Goal: Task Accomplishment & Management: Manage account settings

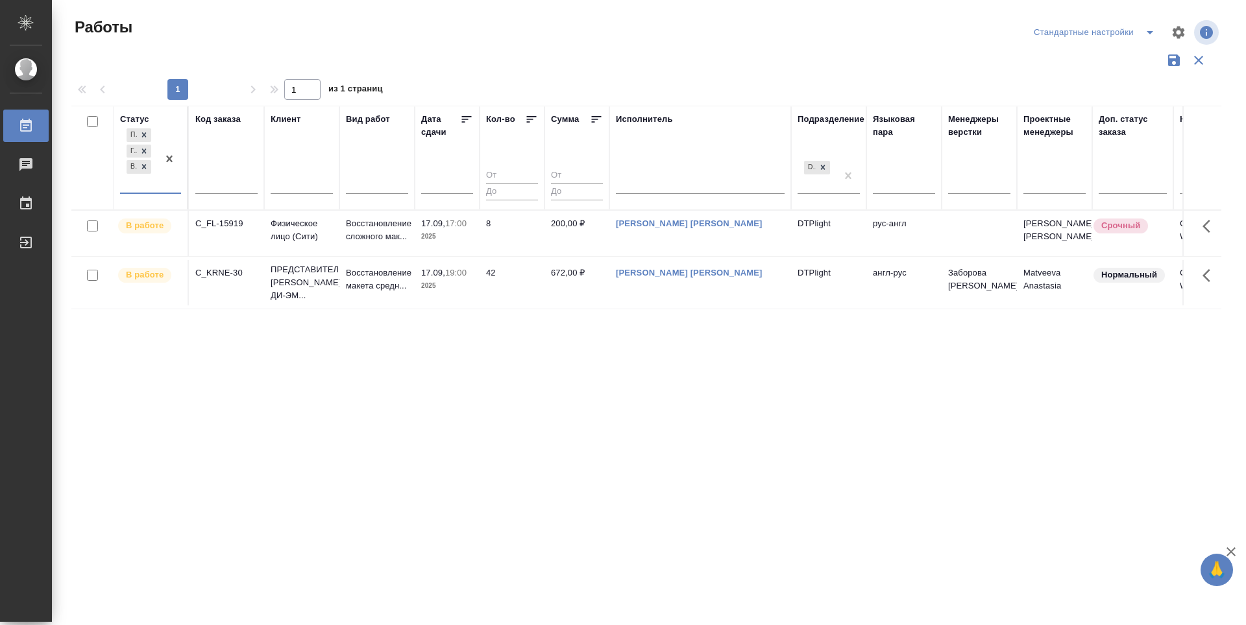
click at [674, 386] on div "Статус option В работе, selected. 0 results available. Select is focused ,type …" at bounding box center [646, 339] width 1150 height 467
click at [465, 114] on icon at bounding box center [466, 119] width 13 height 13
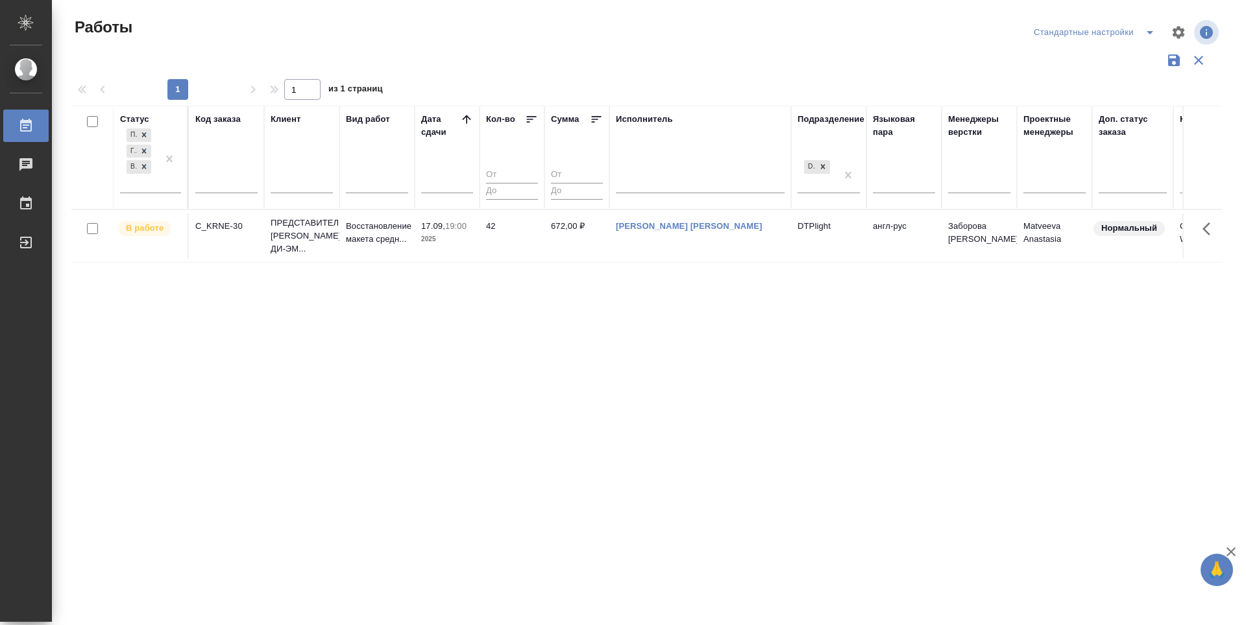
click at [1213, 404] on div "Статус Подбор Готов к работе В работе Код заказа Клиент Вид работ Дата сдачи Ко…" at bounding box center [646, 339] width 1150 height 467
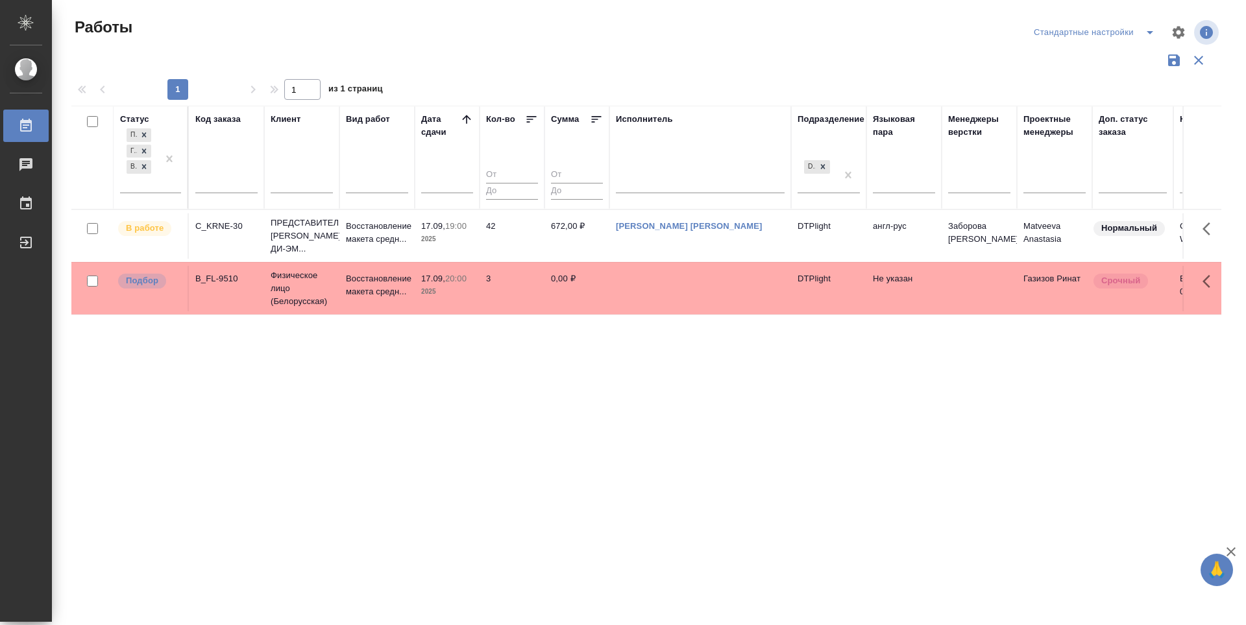
click at [644, 415] on div "Статус Подбор Готов к работе В работе Код заказа Клиент Вид работ Дата сдачи Ко…" at bounding box center [646, 339] width 1150 height 467
click at [149, 287] on p "Подбор" at bounding box center [142, 280] width 32 height 13
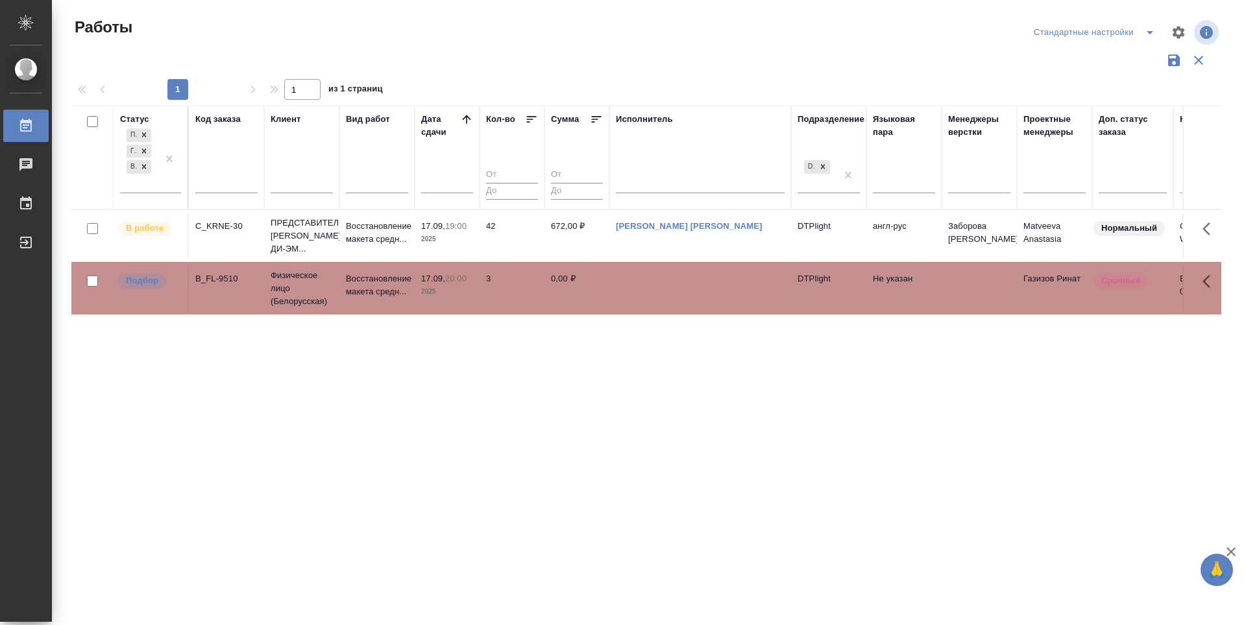
click at [1059, 534] on div "Статус Подбор Готов к работе В работе Код заказа Клиент Вид работ Дата сдачи Ко…" at bounding box center [646, 339] width 1150 height 467
click at [142, 287] on p "Подбор" at bounding box center [142, 280] width 32 height 13
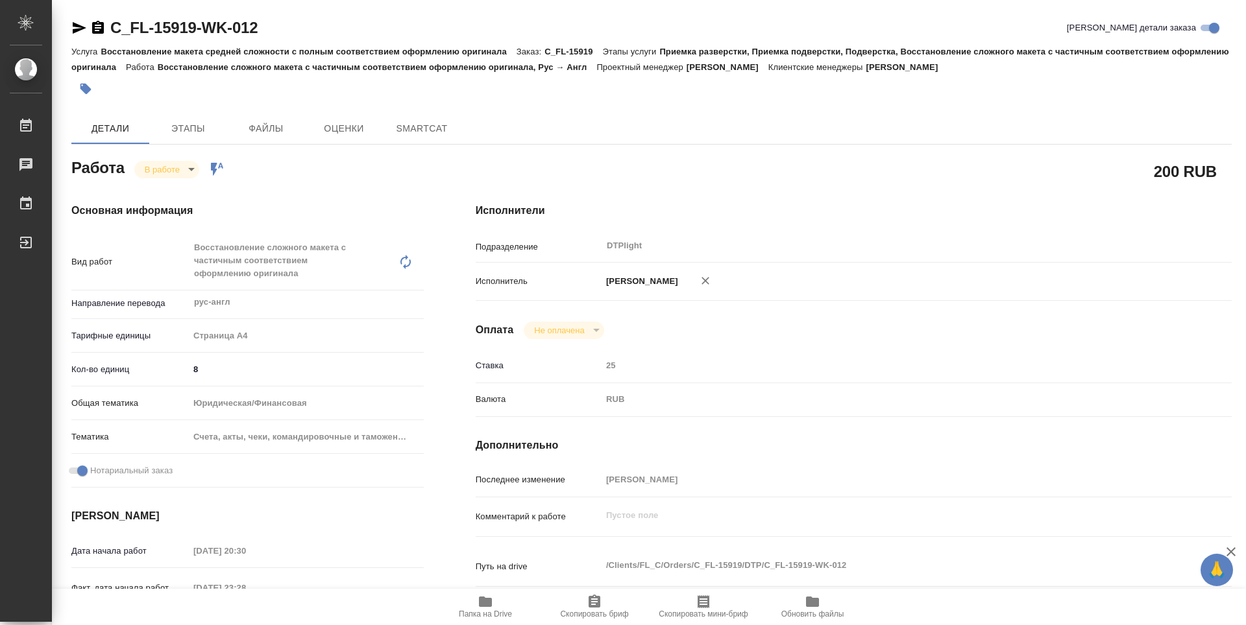
type textarea "x"
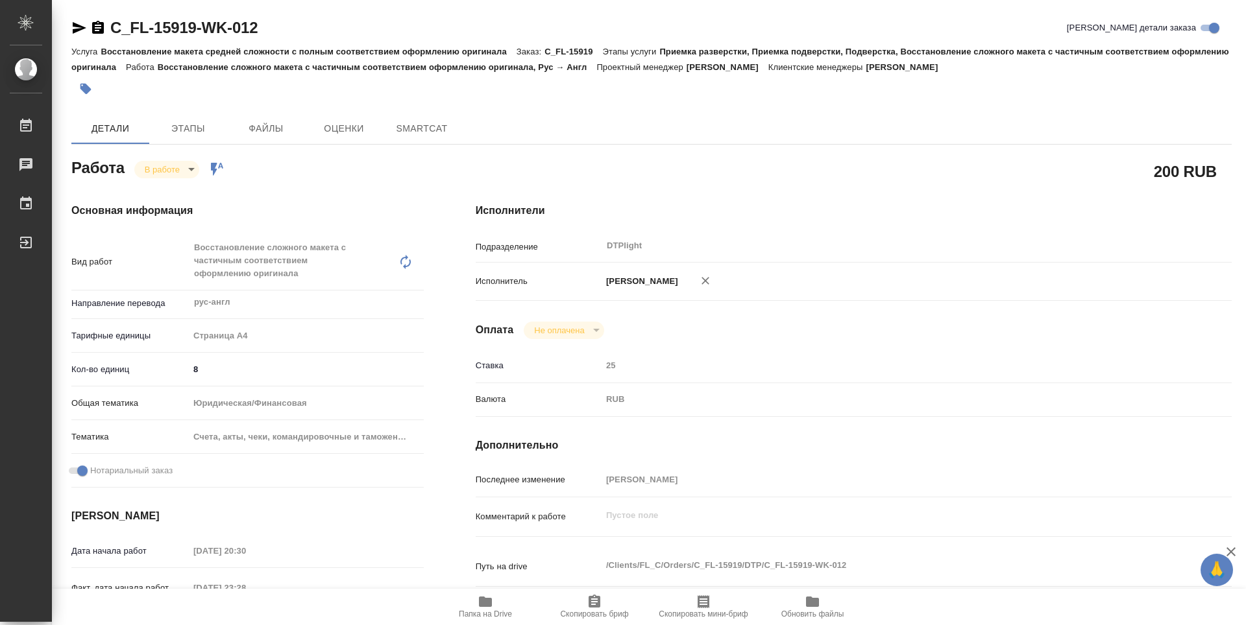
type textarea "x"
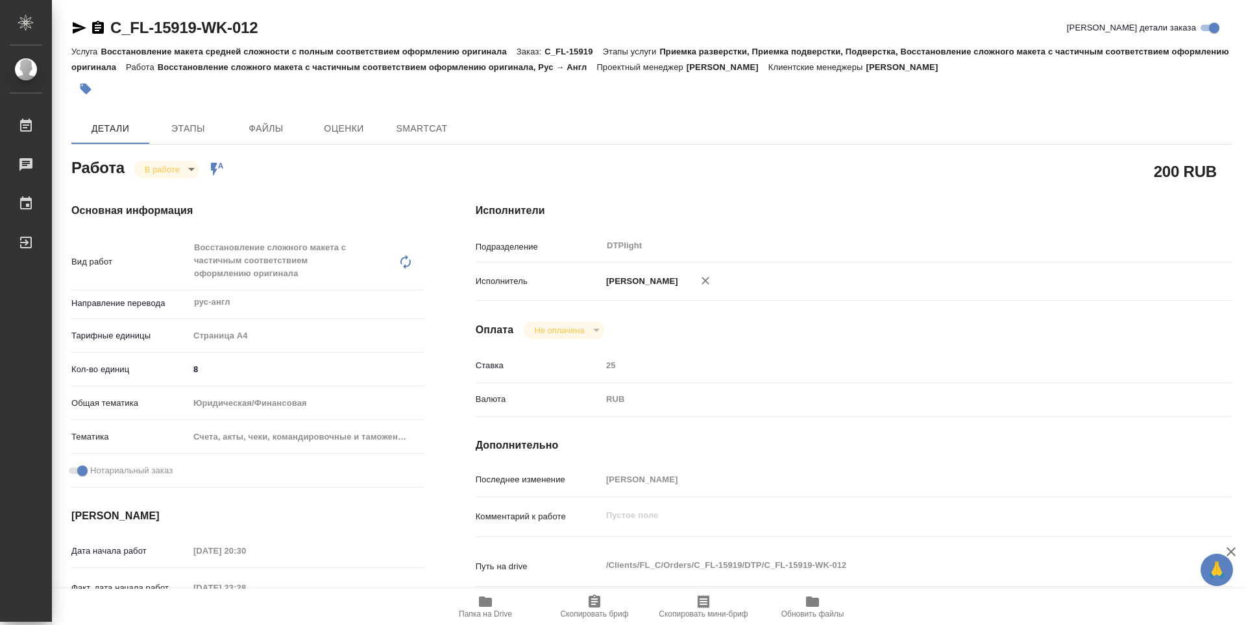
type textarea "x"
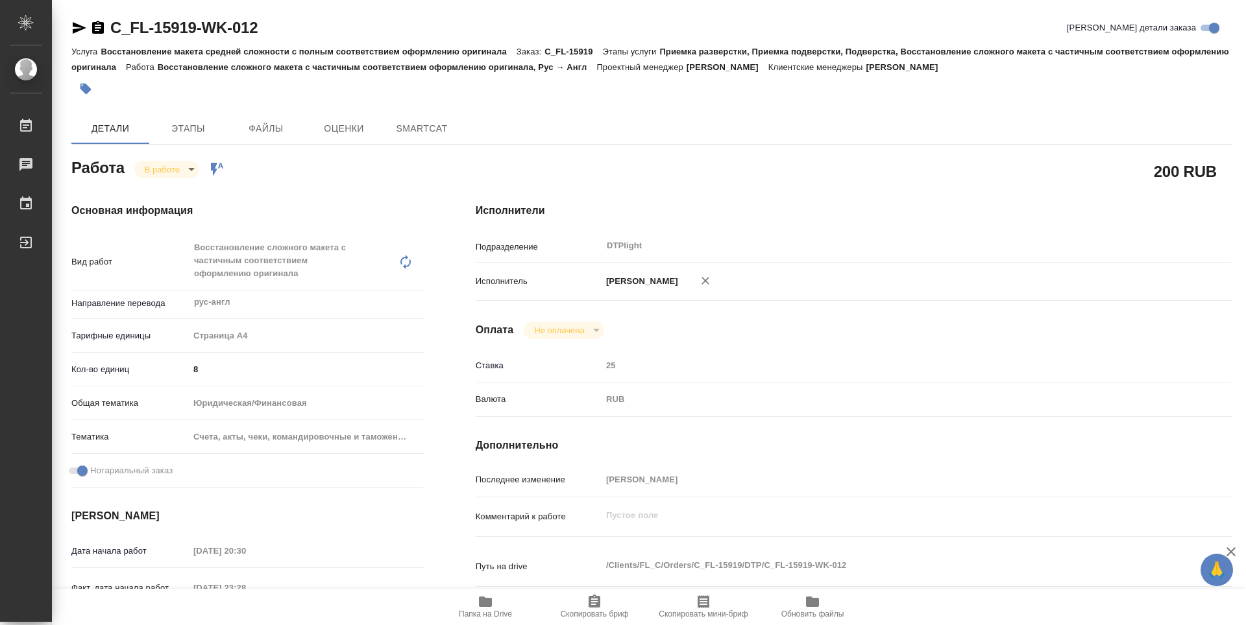
type textarea "x"
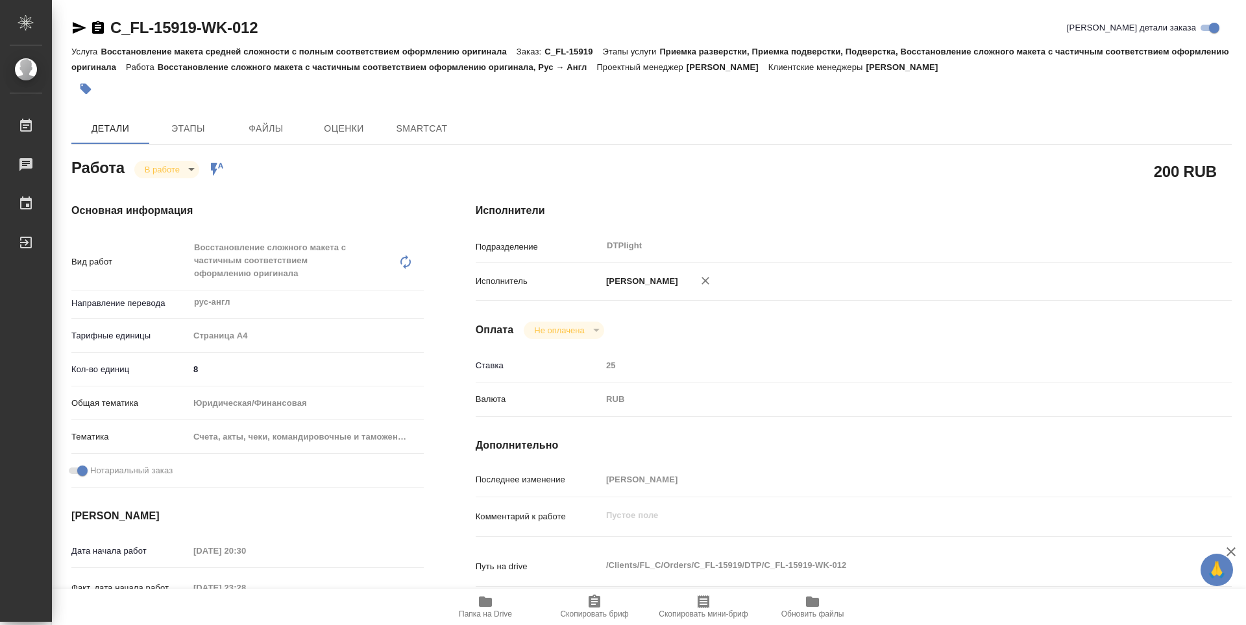
type textarea "x"
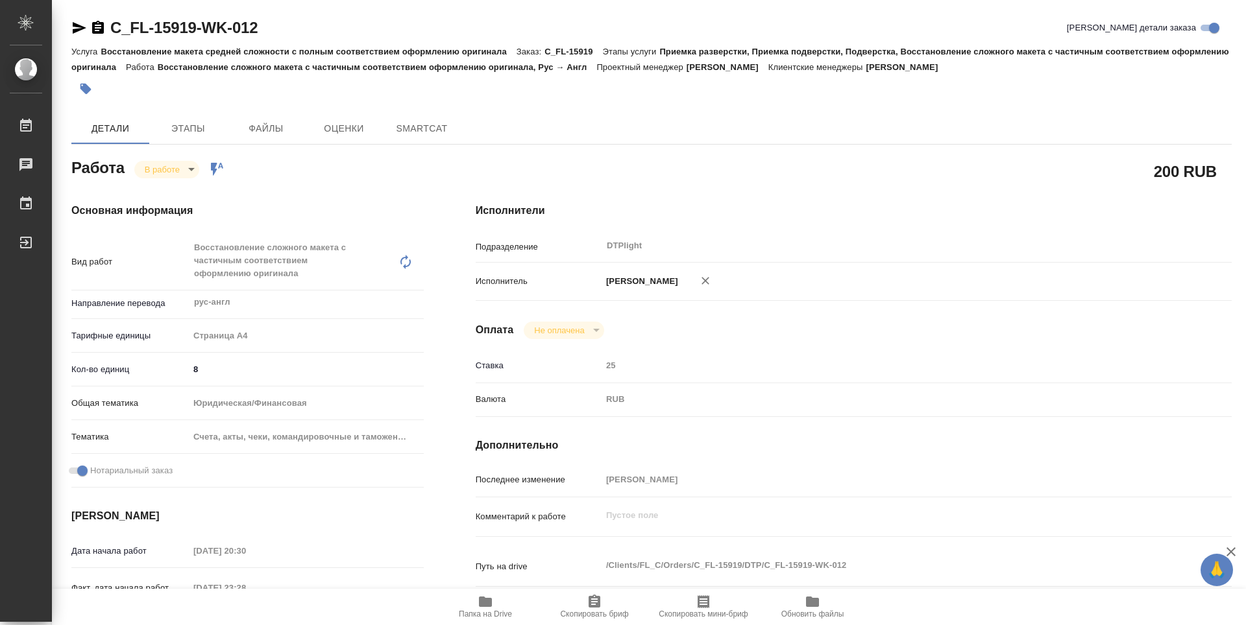
type textarea "x"
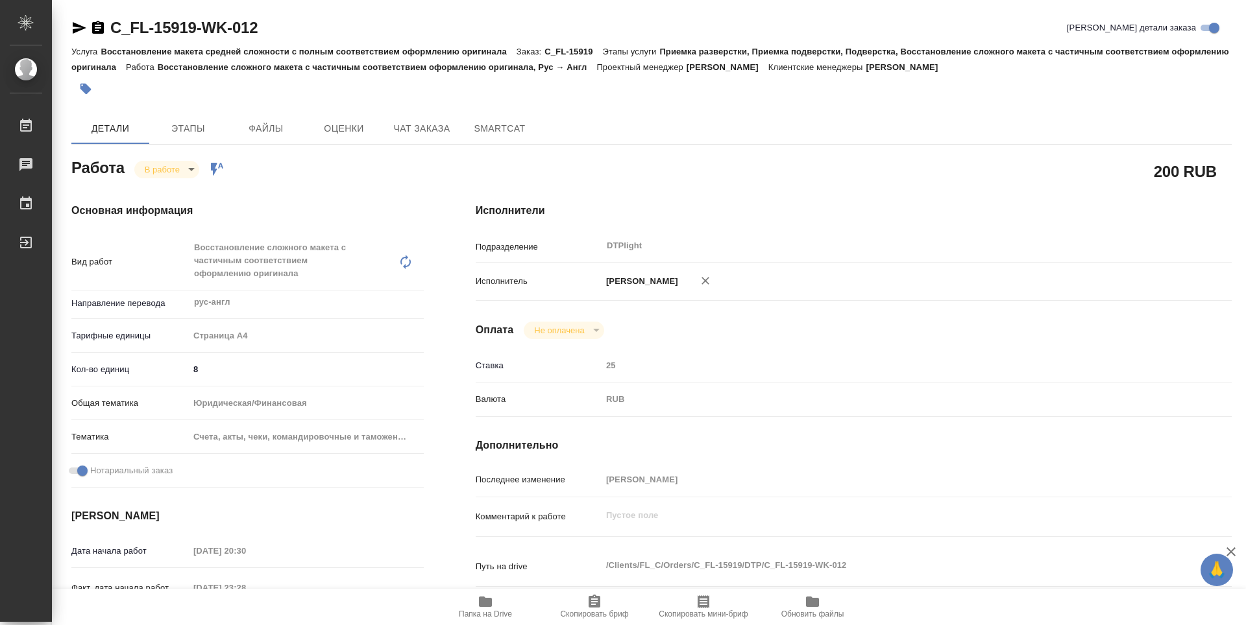
type textarea "x"
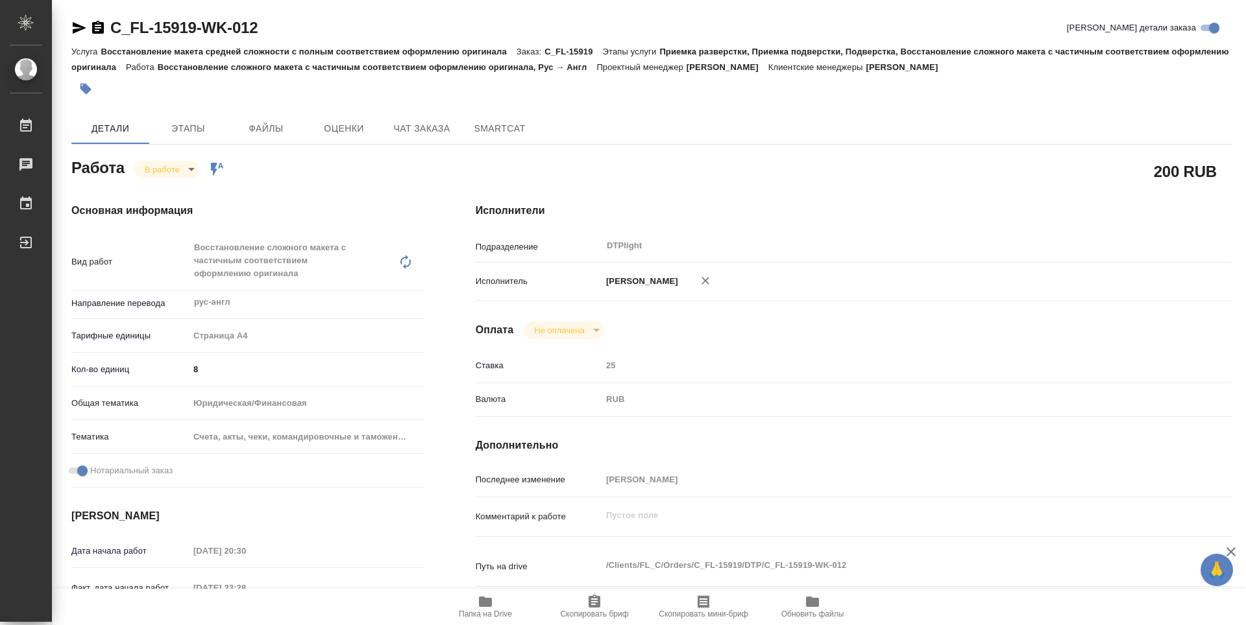
type textarea "x"
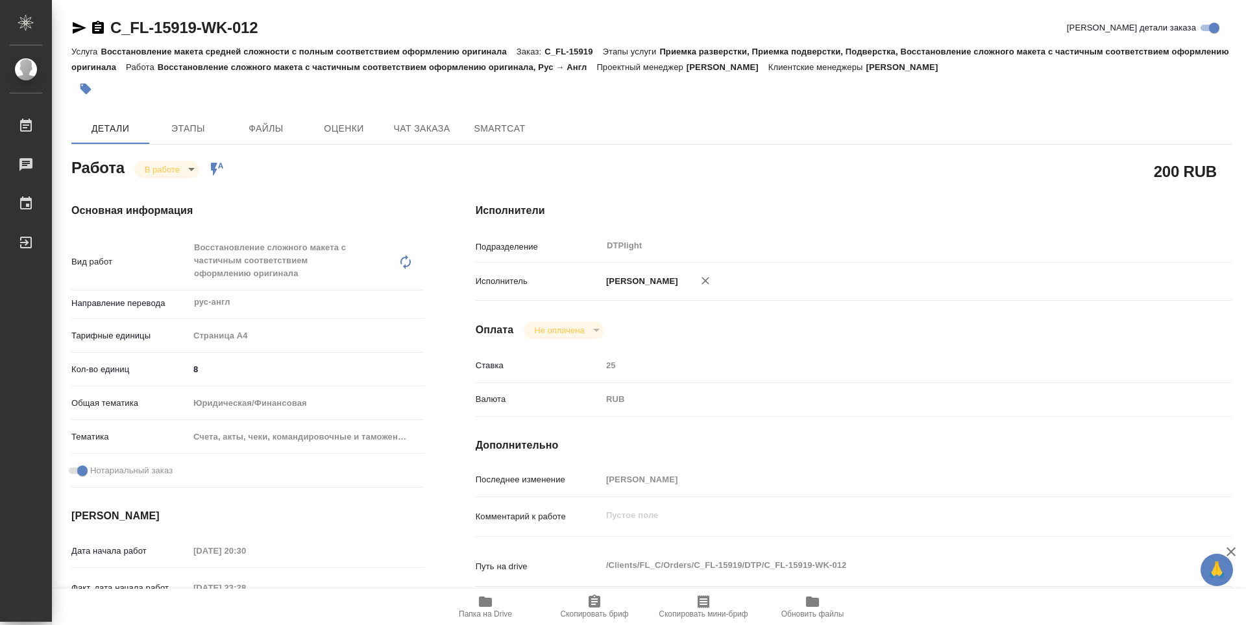
click at [490, 609] on icon "button" at bounding box center [486, 602] width 16 height 16
click at [1226, 122] on div "Детали Этапы Файлы Оценки Чат заказа SmartCat" at bounding box center [651, 128] width 1160 height 31
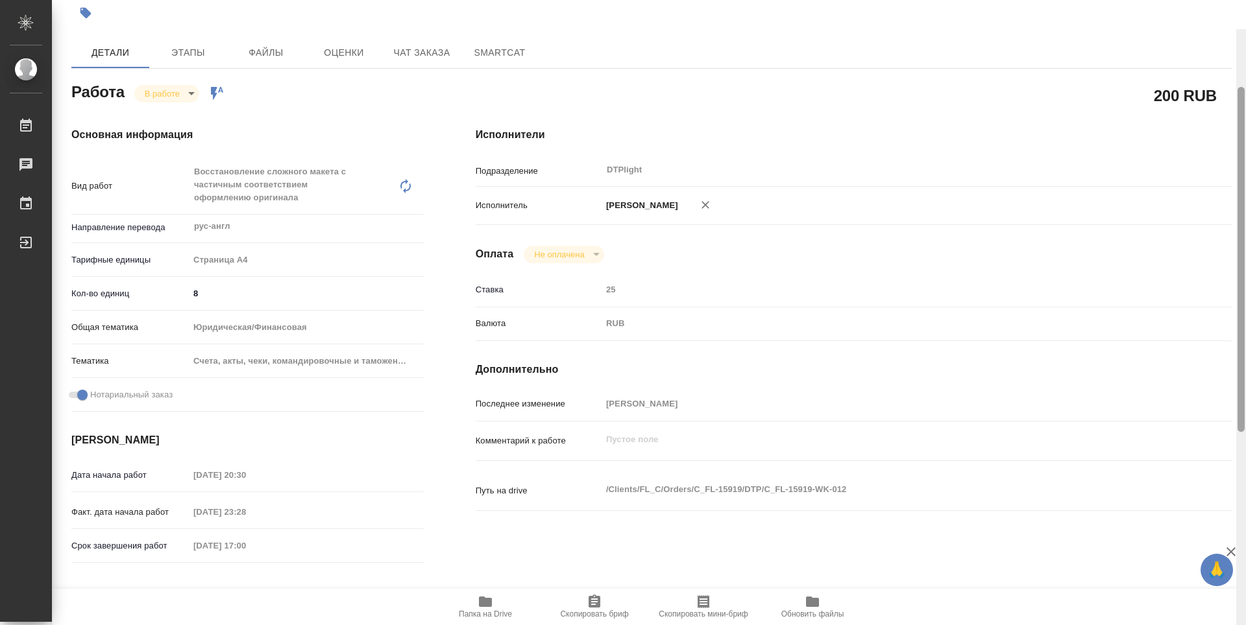
drag, startPoint x: 1241, startPoint y: 141, endPoint x: 1236, endPoint y: 69, distance: 72.2
click at [1236, 69] on div at bounding box center [1241, 341] width 10 height 625
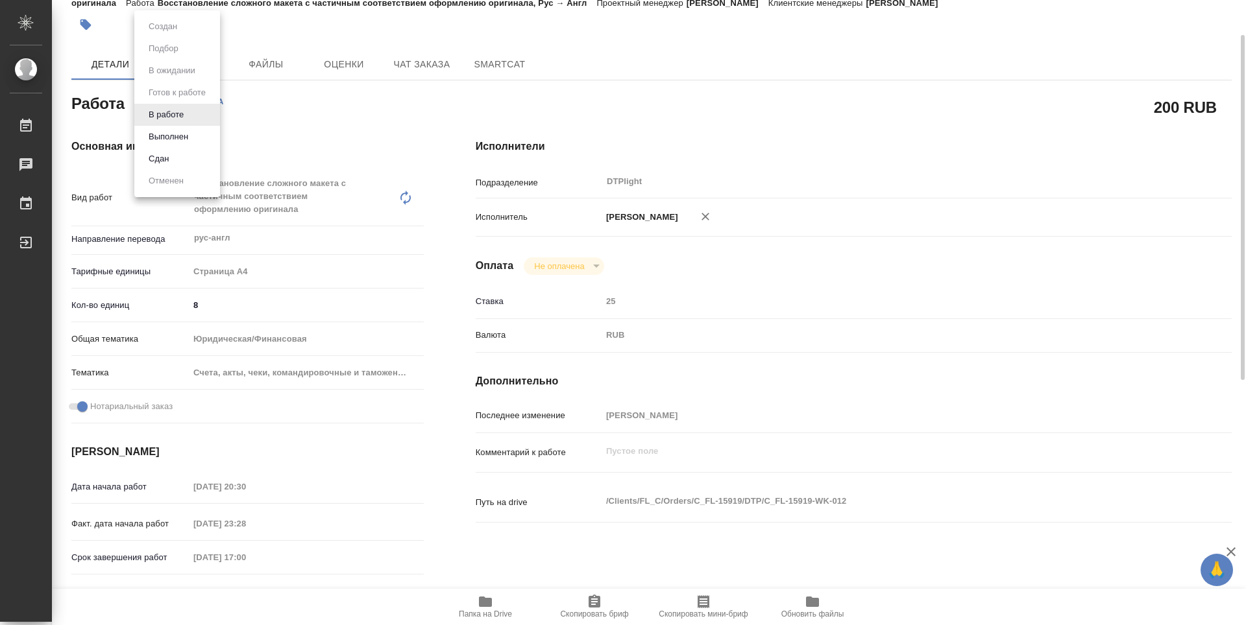
click at [171, 105] on body "🙏 .cls-1 fill:#fff; AWATERA Zubakova Viktoriya Работы 0 Чаты График Выйти C_FL-…" at bounding box center [623, 312] width 1246 height 625
click at [188, 160] on li "Сдан" at bounding box center [177, 159] width 86 height 22
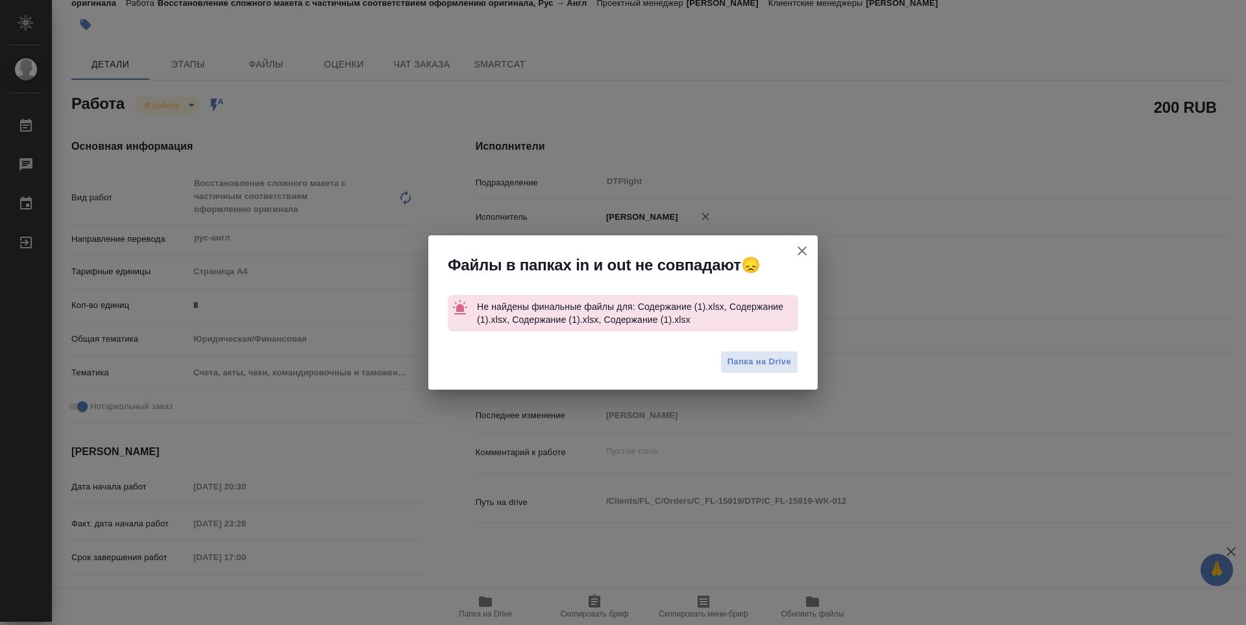
type textarea "x"
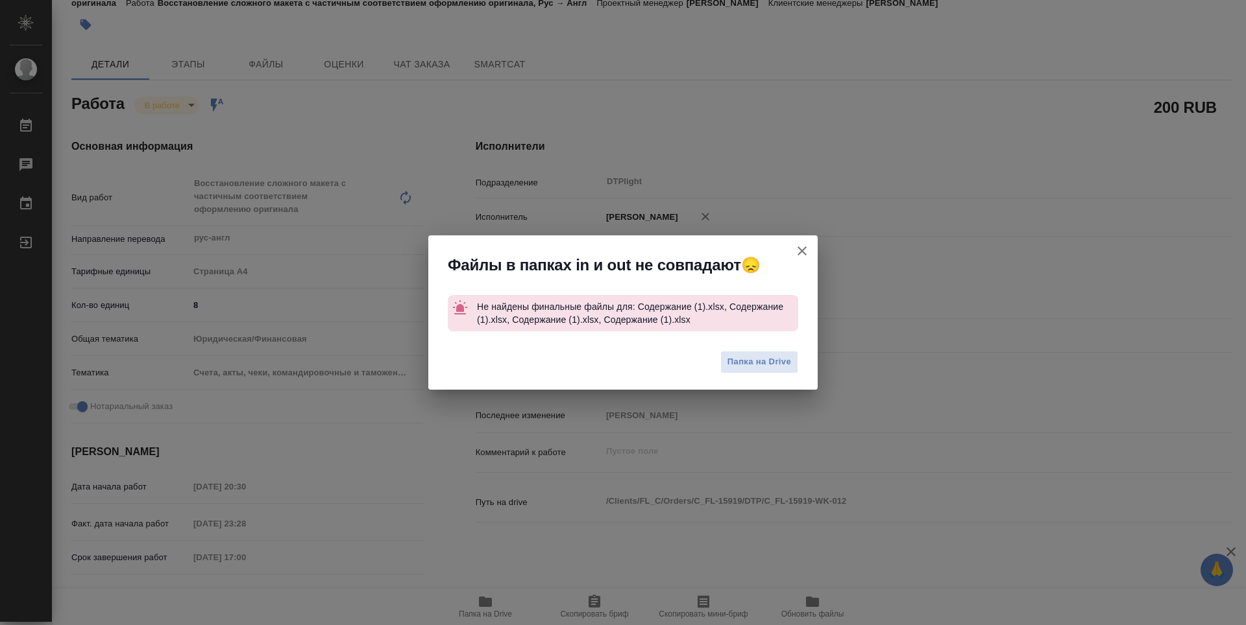
type textarea "x"
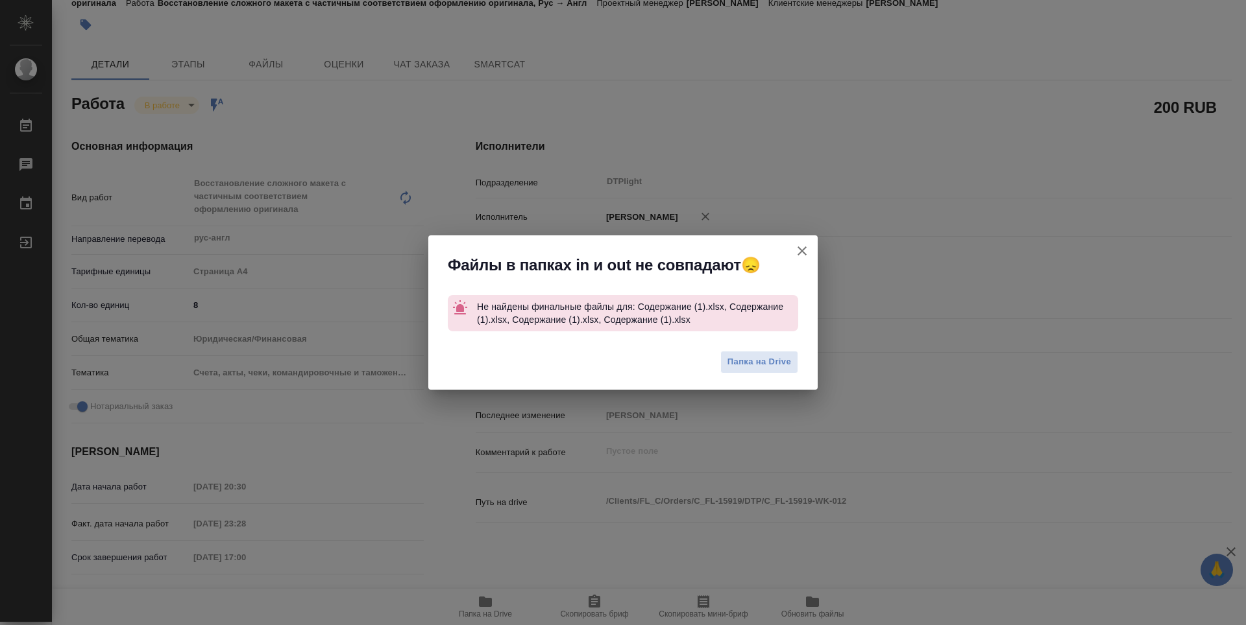
type textarea "x"
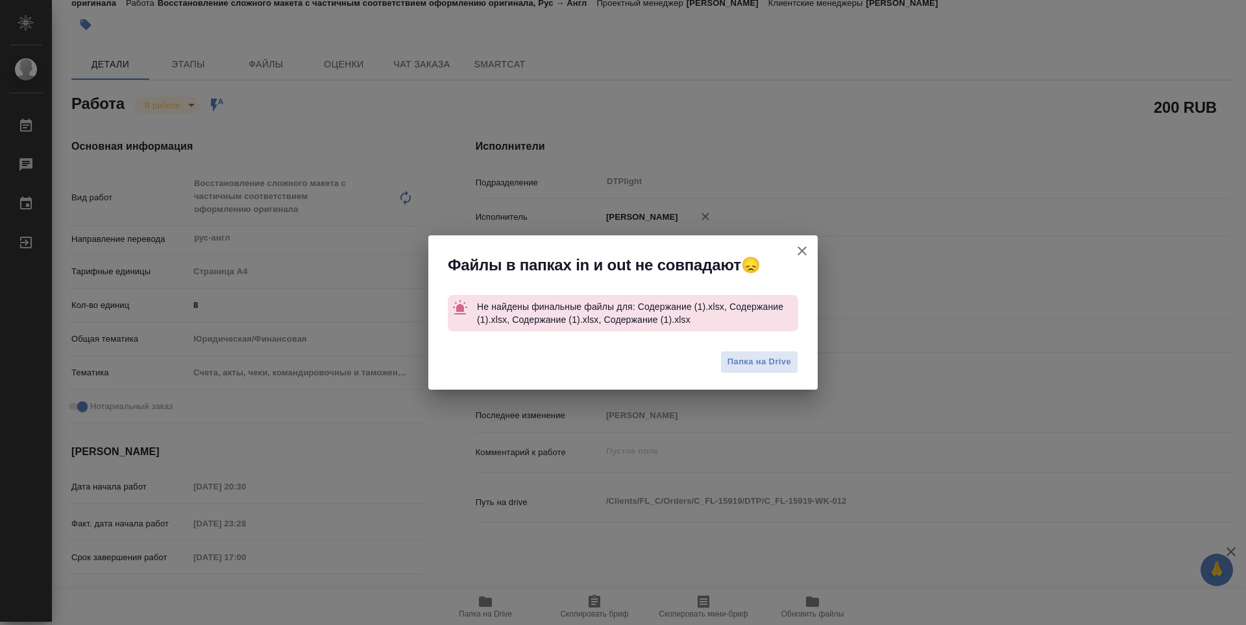
type textarea "x"
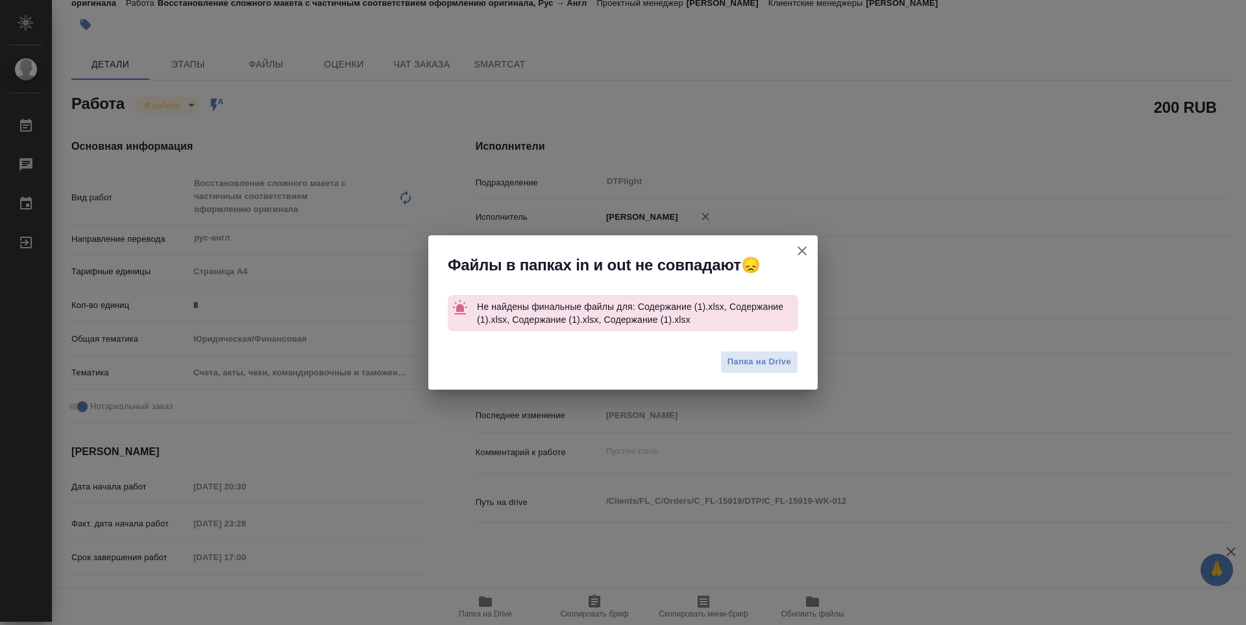
click at [801, 246] on icon "button" at bounding box center [802, 251] width 16 height 16
type textarea "x"
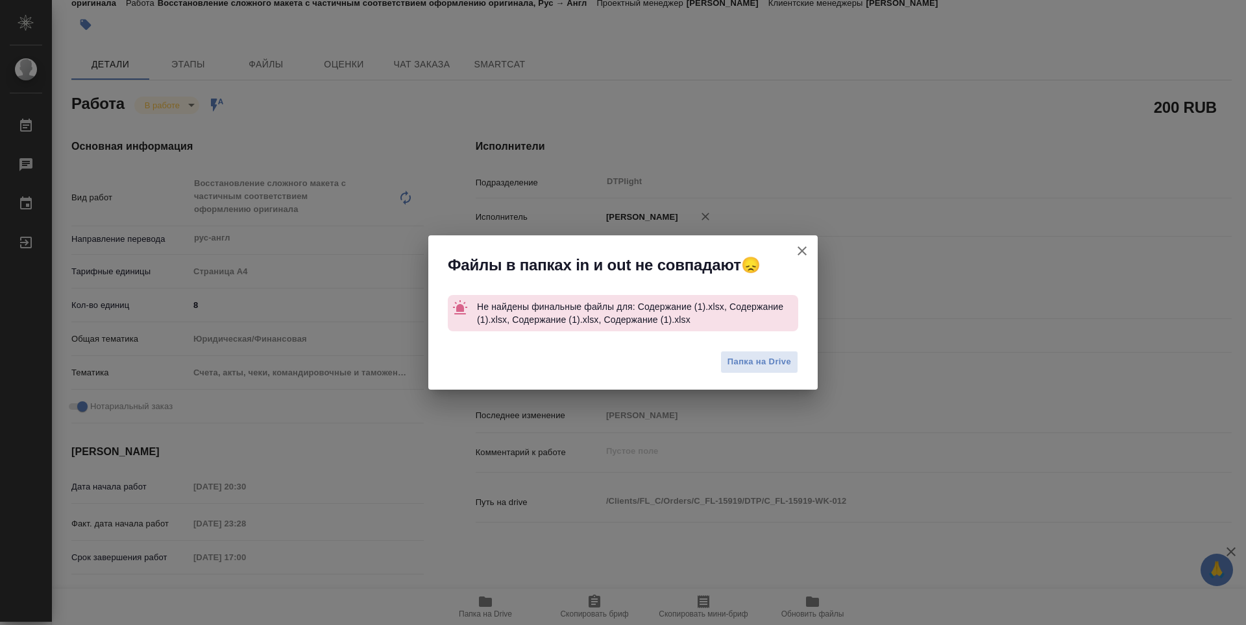
type textarea "x"
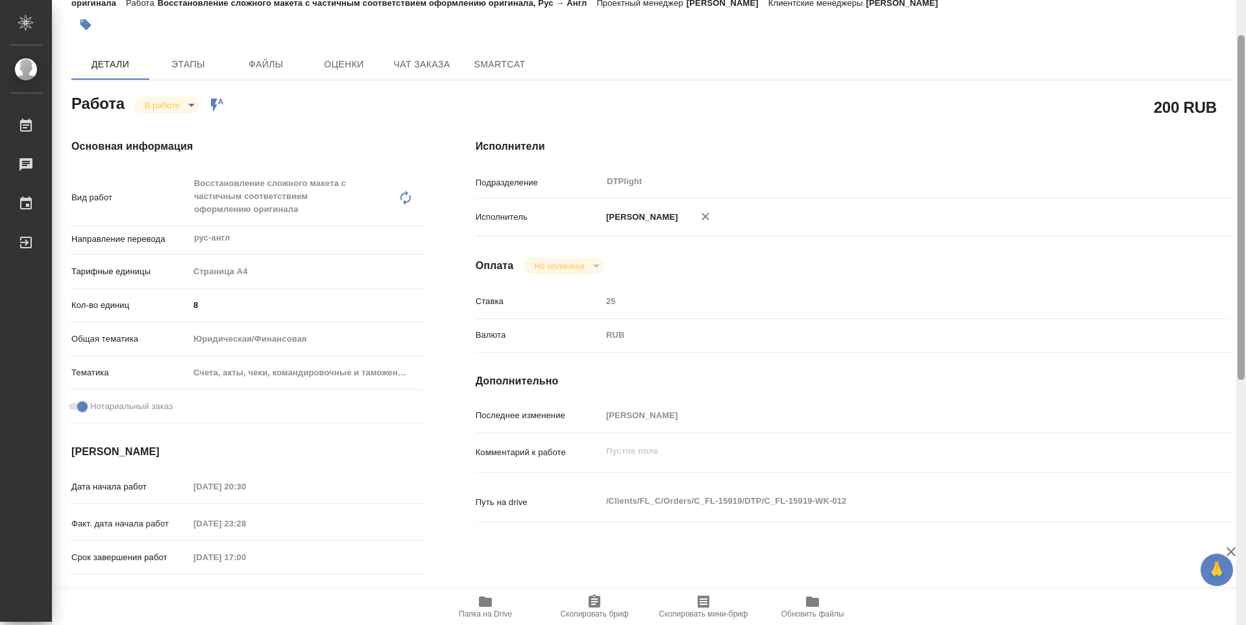
scroll to position [0, 0]
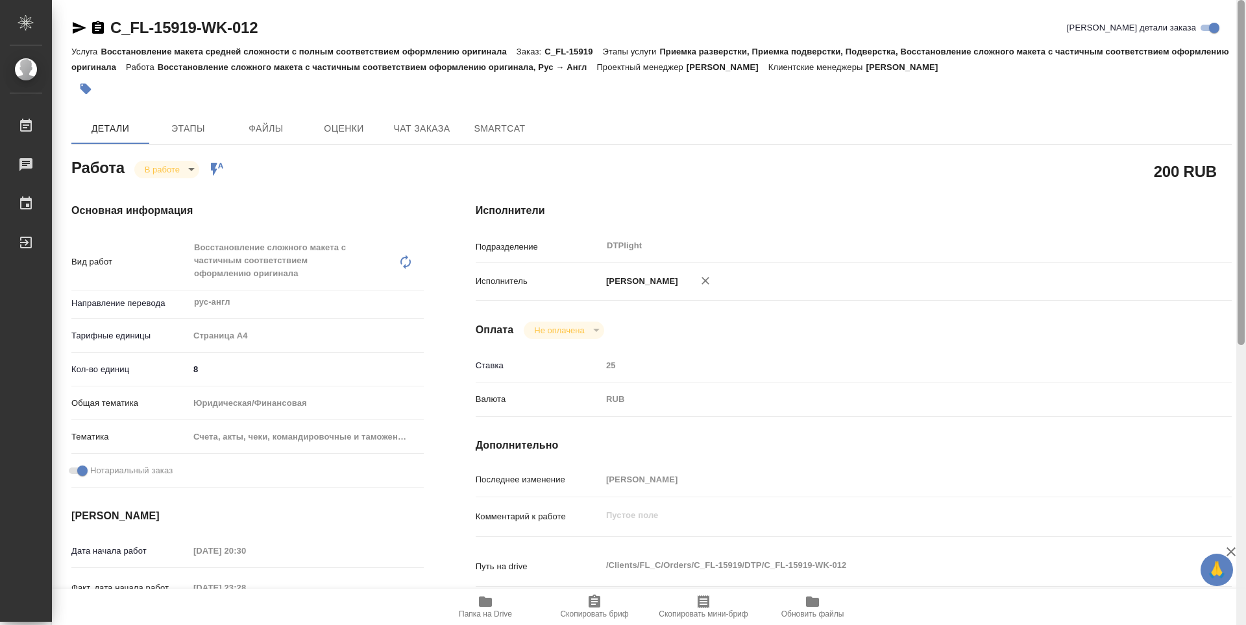
drag, startPoint x: 1241, startPoint y: 228, endPoint x: 1210, endPoint y: 126, distance: 106.5
click at [1239, 126] on div at bounding box center [1240, 172] width 7 height 345
click at [82, 25] on icon "button" at bounding box center [79, 28] width 16 height 16
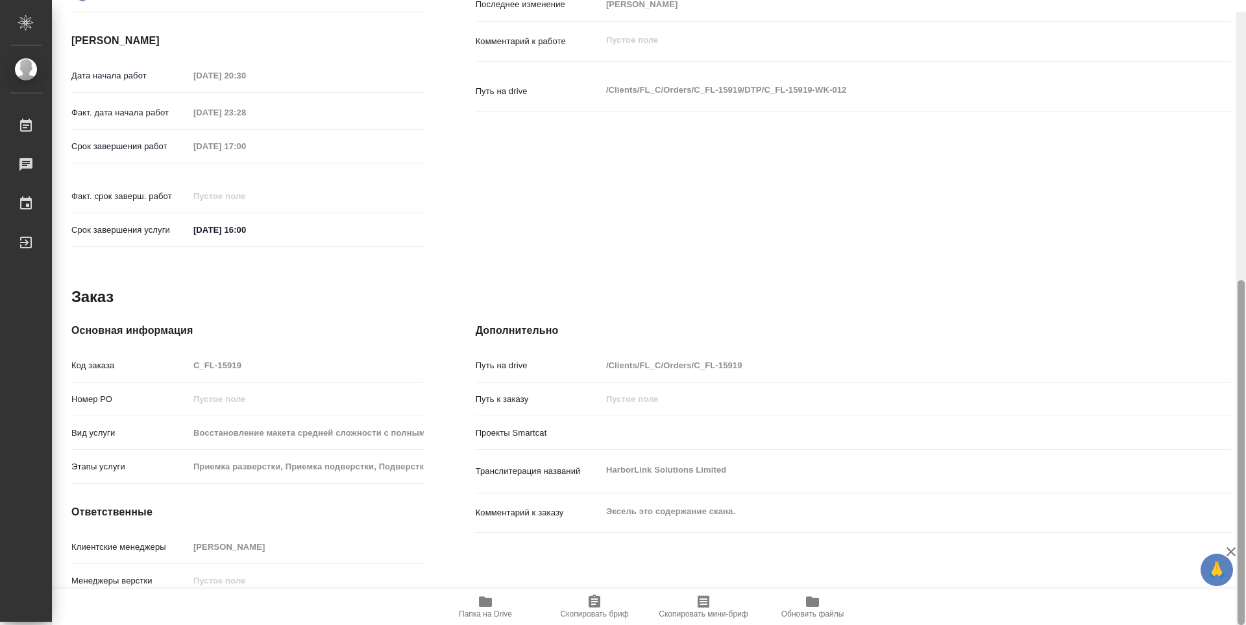
scroll to position [507, 0]
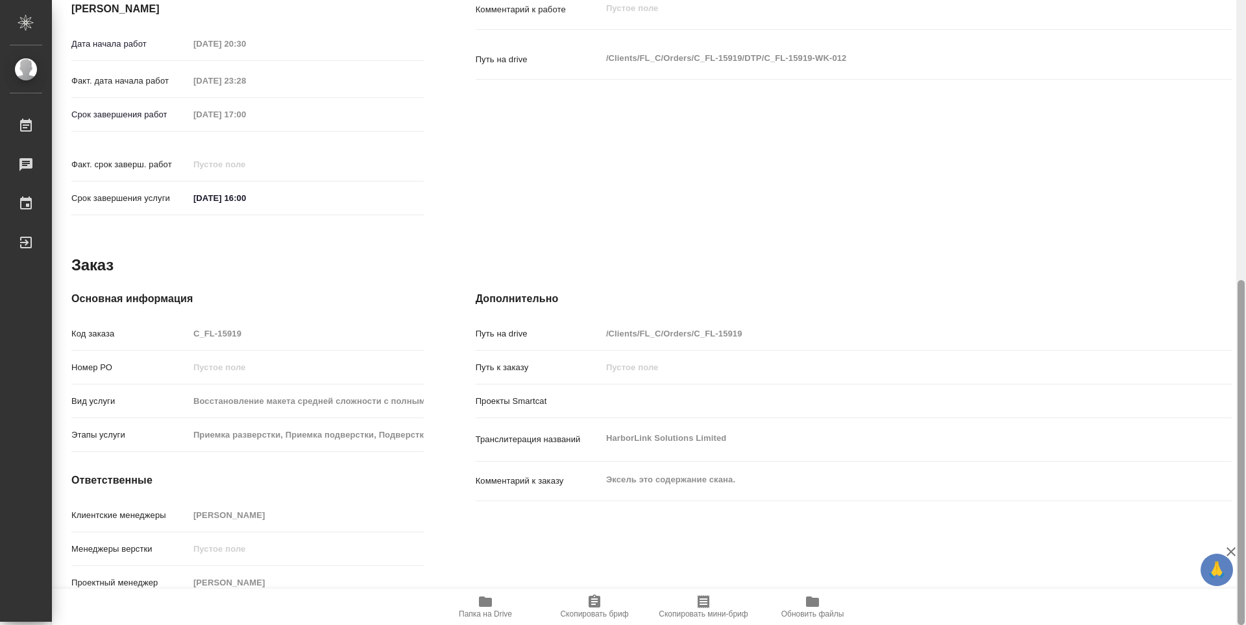
drag, startPoint x: 1239, startPoint y: 224, endPoint x: 1245, endPoint y: 532, distance: 307.6
click at [1245, 532] on div at bounding box center [1241, 312] width 10 height 625
drag, startPoint x: 1239, startPoint y: 351, endPoint x: 1239, endPoint y: 424, distance: 72.7
click at [1239, 424] on div at bounding box center [1240, 452] width 7 height 345
click at [623, 255] on div "Заказ" at bounding box center [651, 265] width 1160 height 21
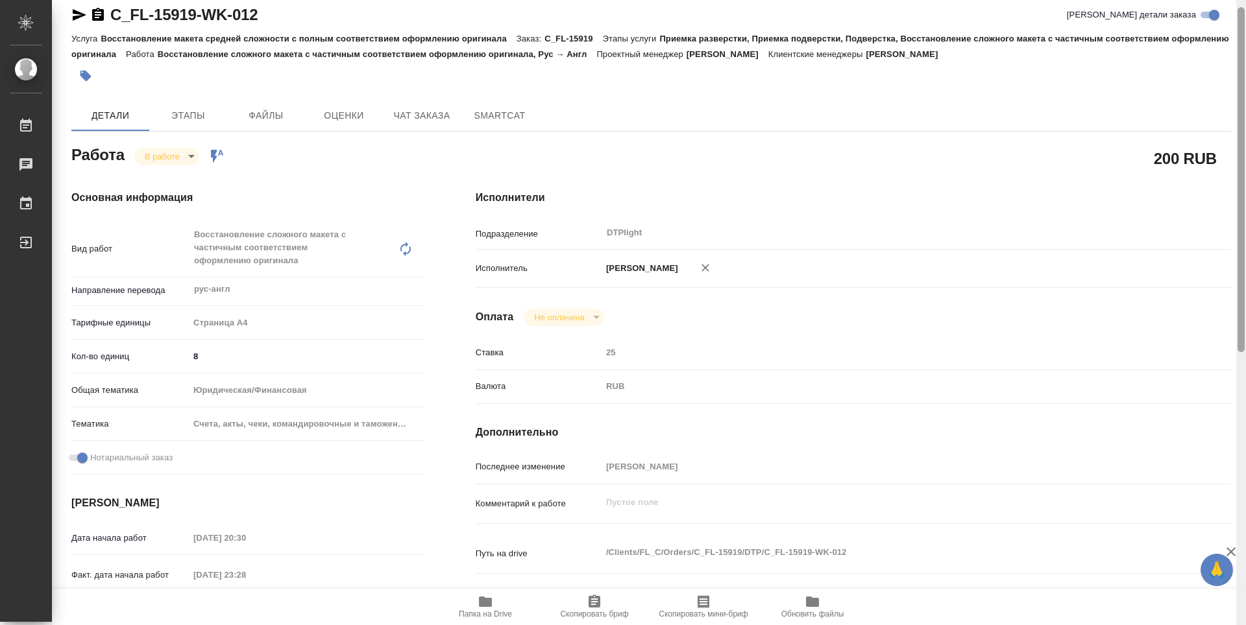
drag, startPoint x: 1242, startPoint y: 417, endPoint x: 814, endPoint y: 86, distance: 541.6
click at [1226, 142] on div "C_FL-15919-WK-012 Кратко детали заказа Услуга Восстановление макета средней сло…" at bounding box center [649, 312] width 1194 height 625
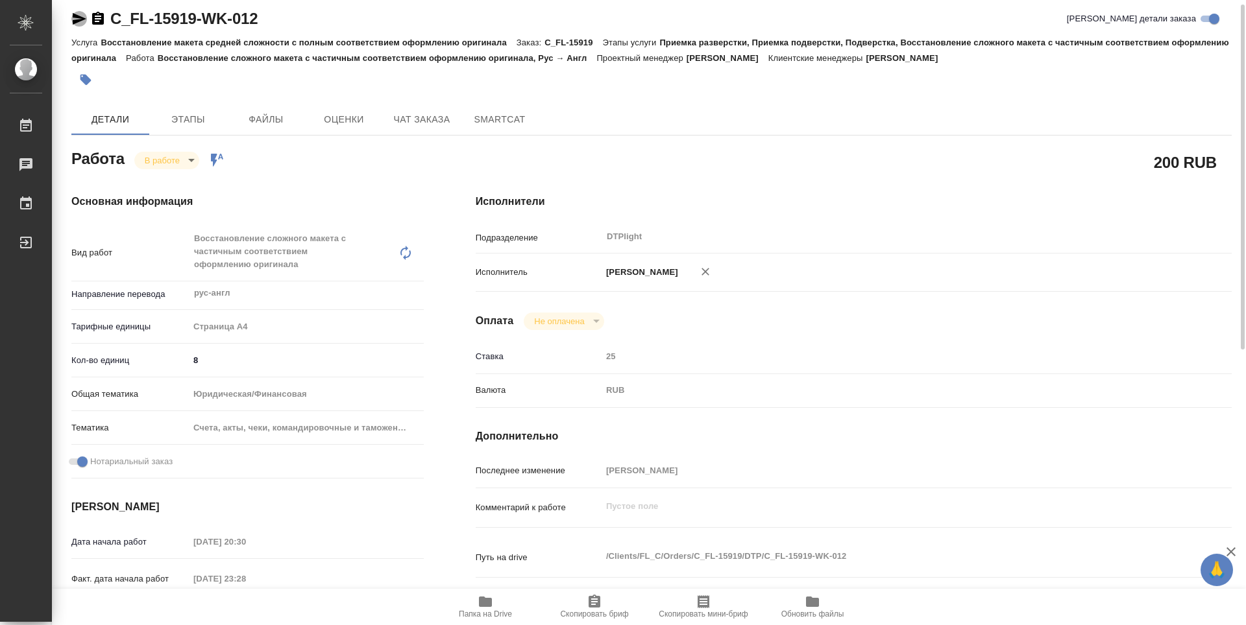
click at [83, 20] on icon "button" at bounding box center [80, 19] width 14 height 12
click at [174, 158] on body "🙏 .cls-1 fill:#fff; AWATERA Zubakova Viktoriya Работы 0 Чаты График Выйти C_FL-…" at bounding box center [623, 312] width 1246 height 625
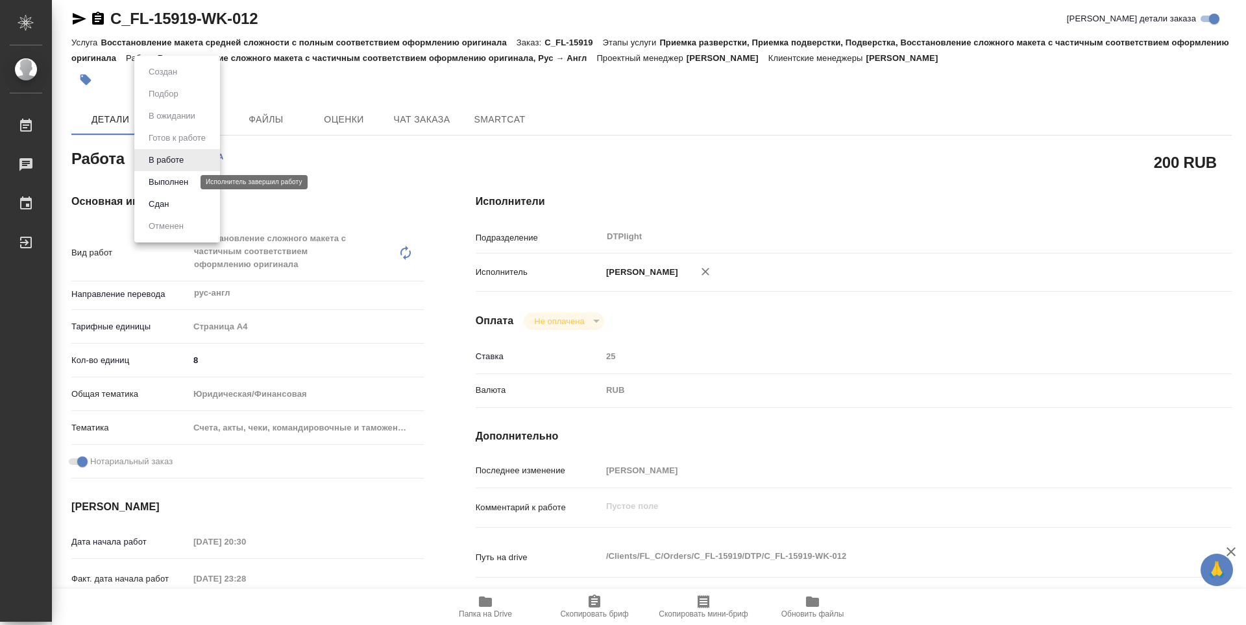
click at [172, 180] on button "Выполнен" at bounding box center [168, 182] width 47 height 14
type textarea "x"
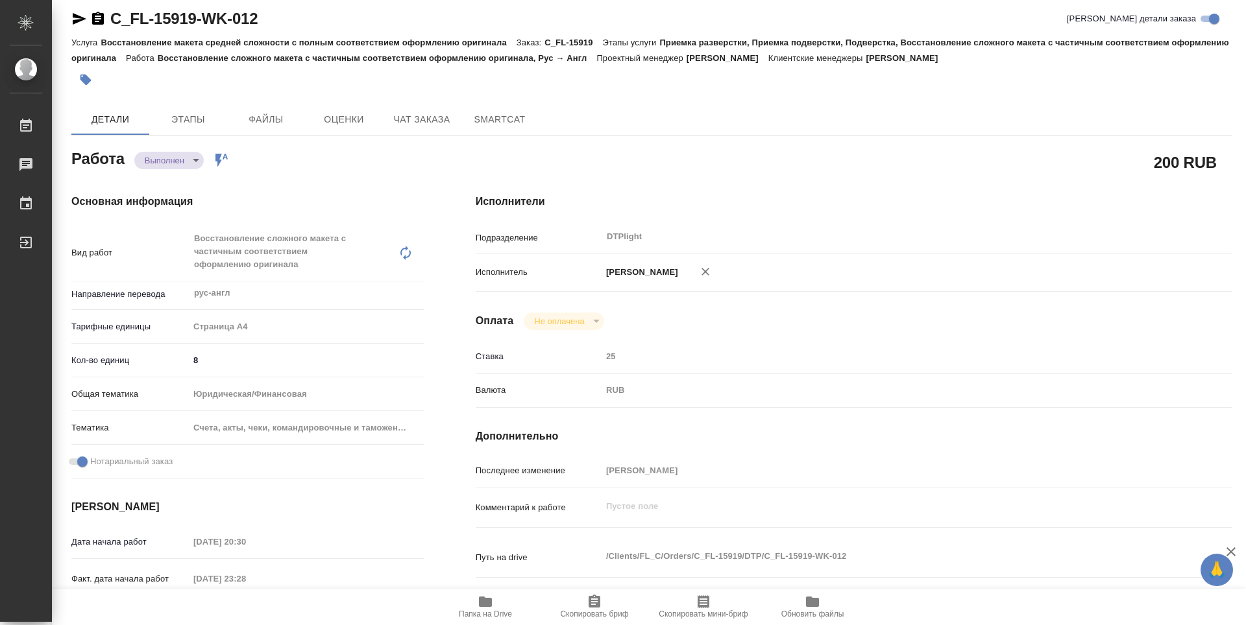
type textarea "x"
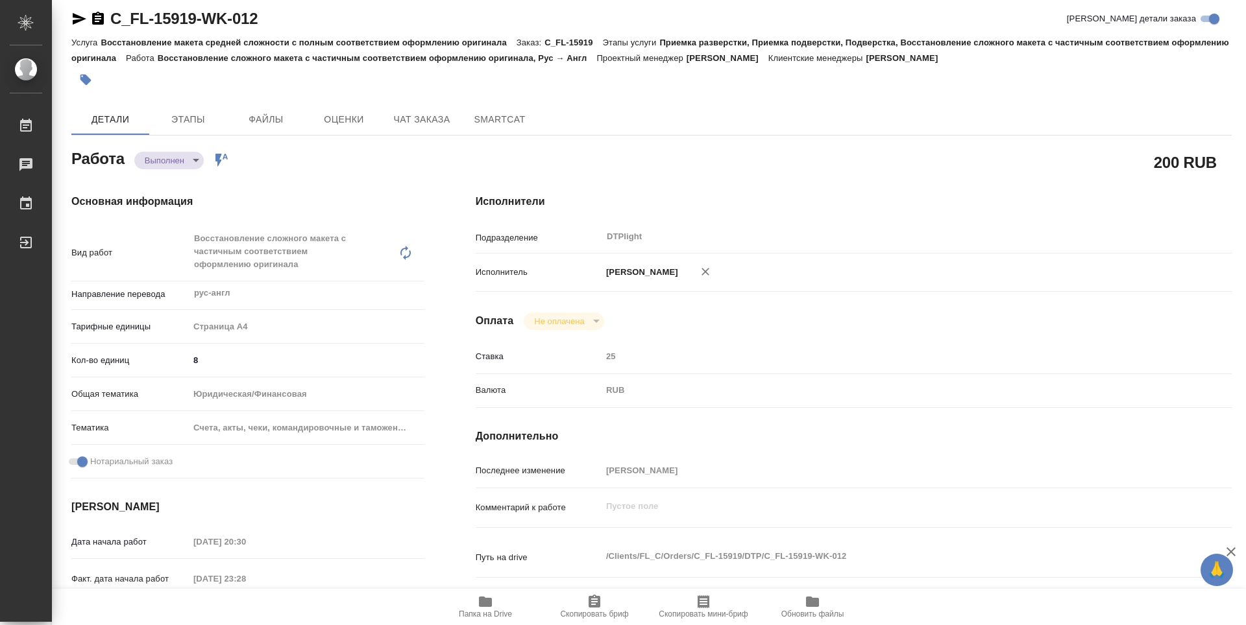
type textarea "x"
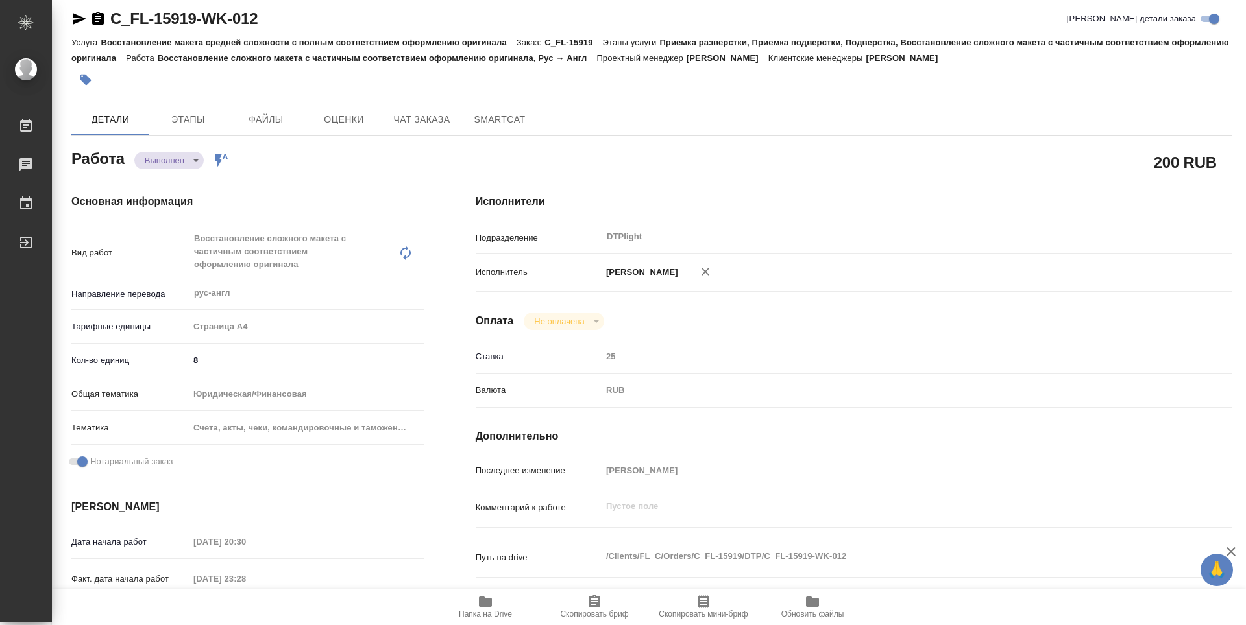
type textarea "x"
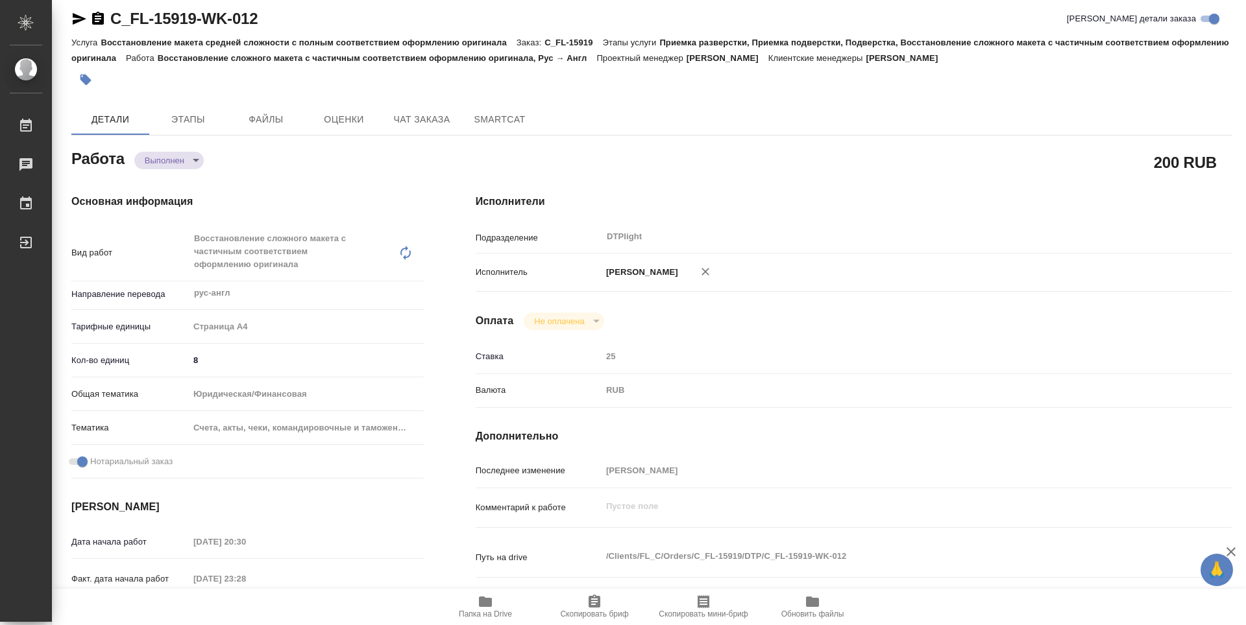
type textarea "x"
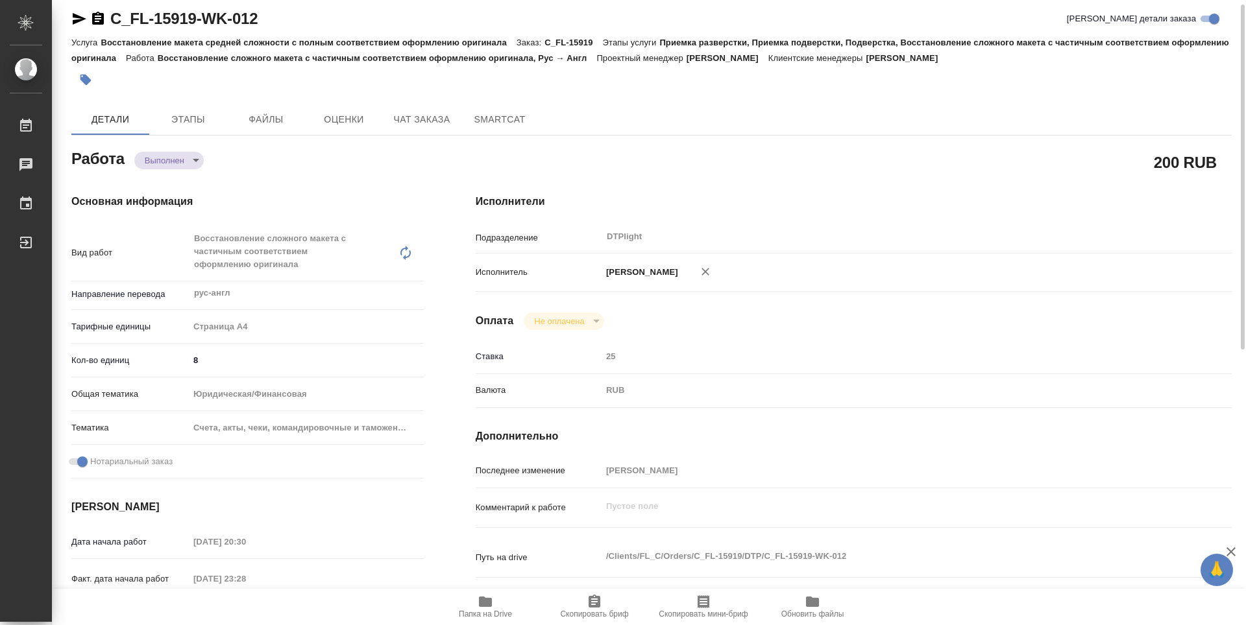
type textarea "x"
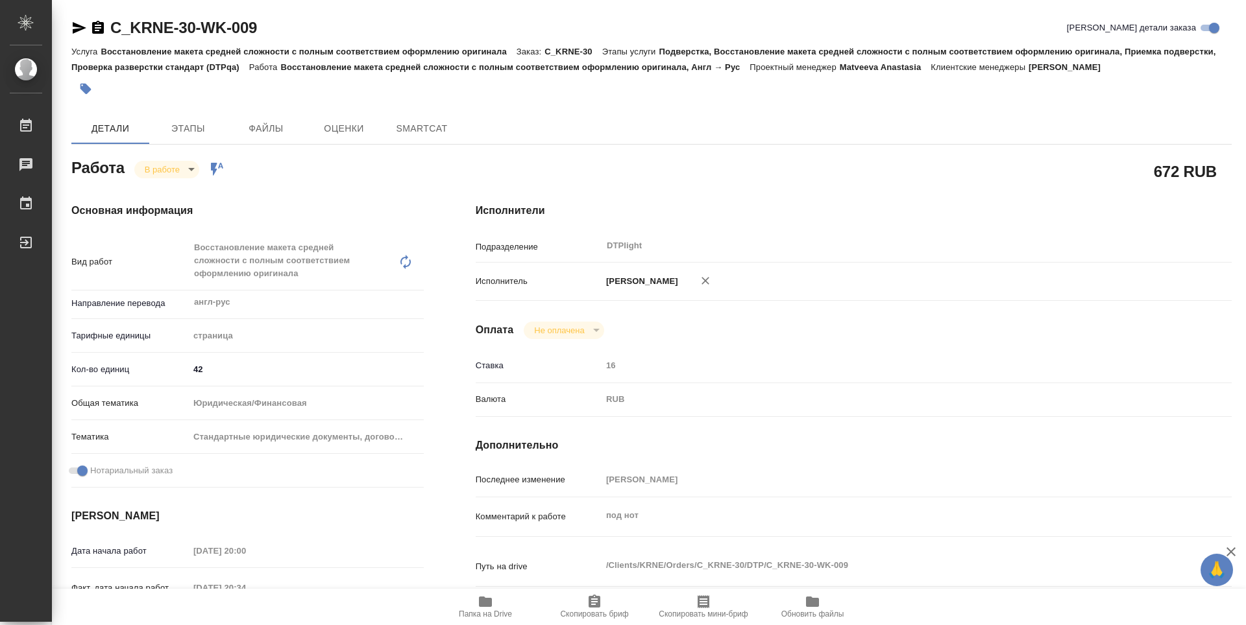
type textarea "x"
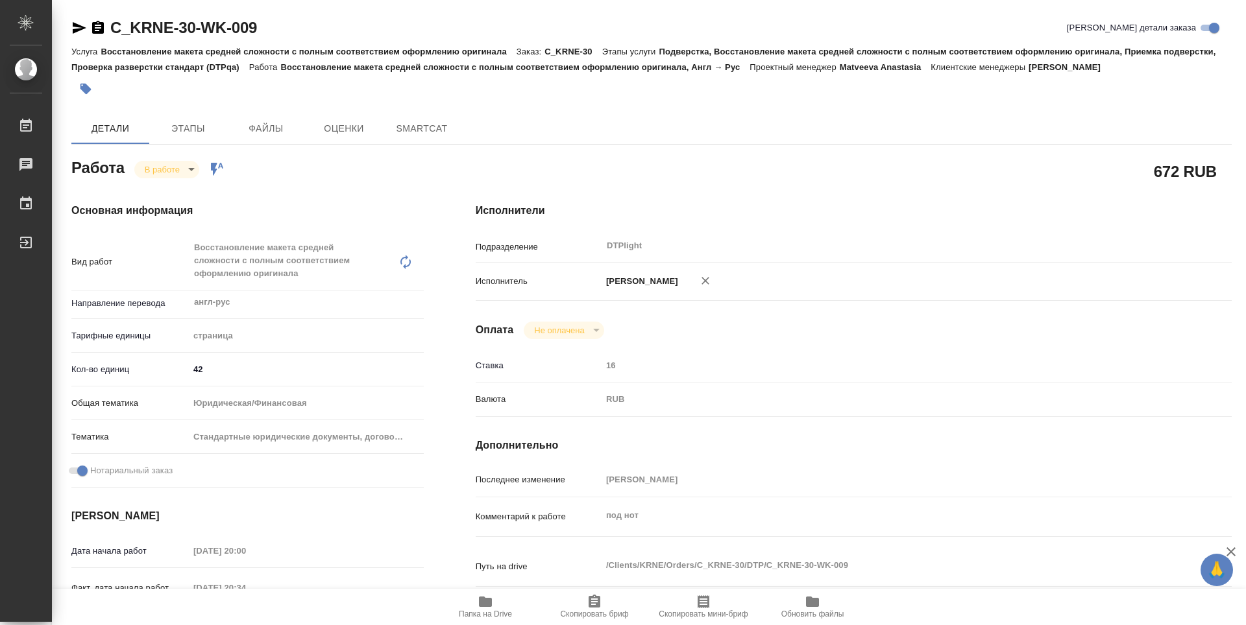
type textarea "x"
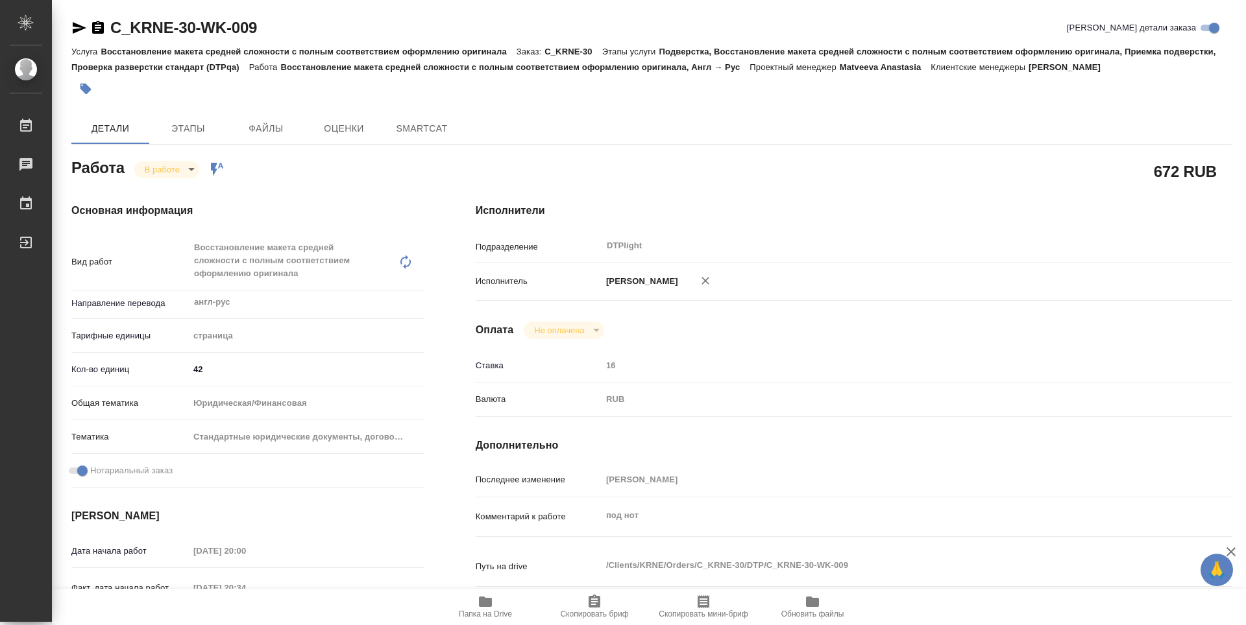
type textarea "x"
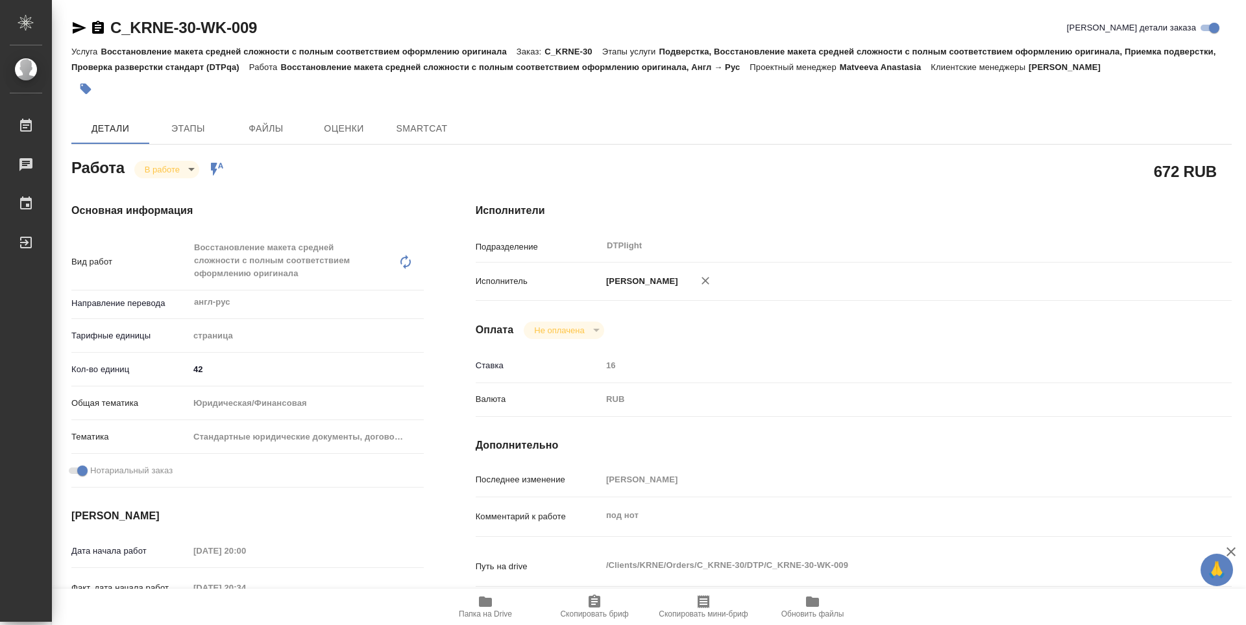
type textarea "x"
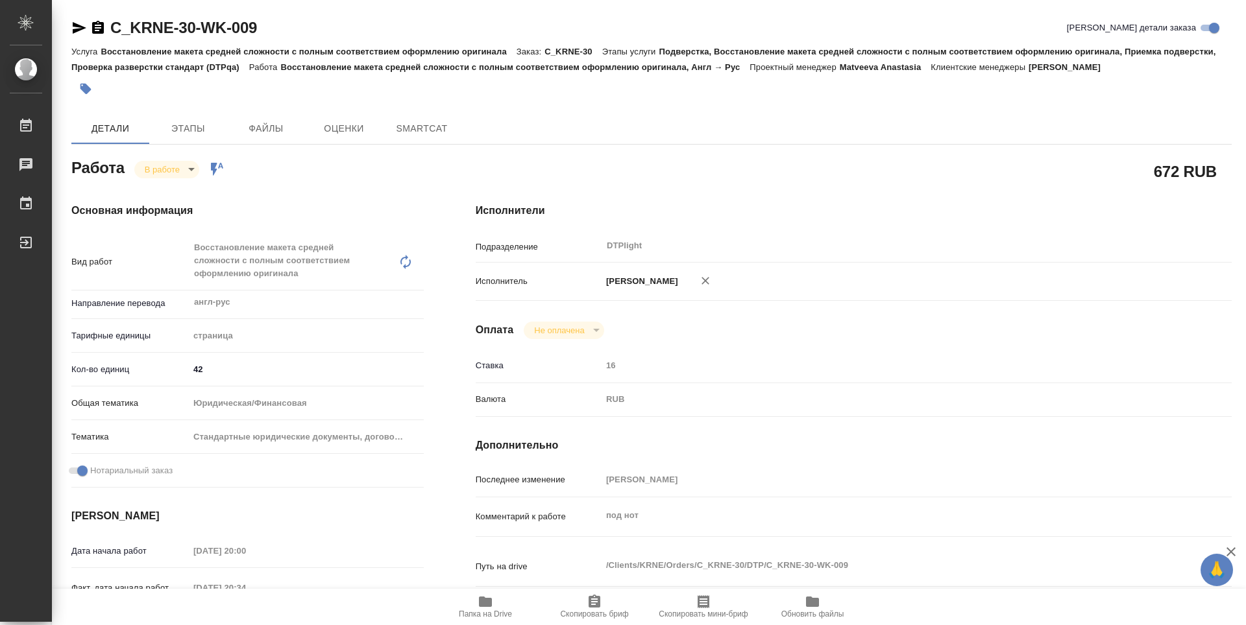
type textarea "x"
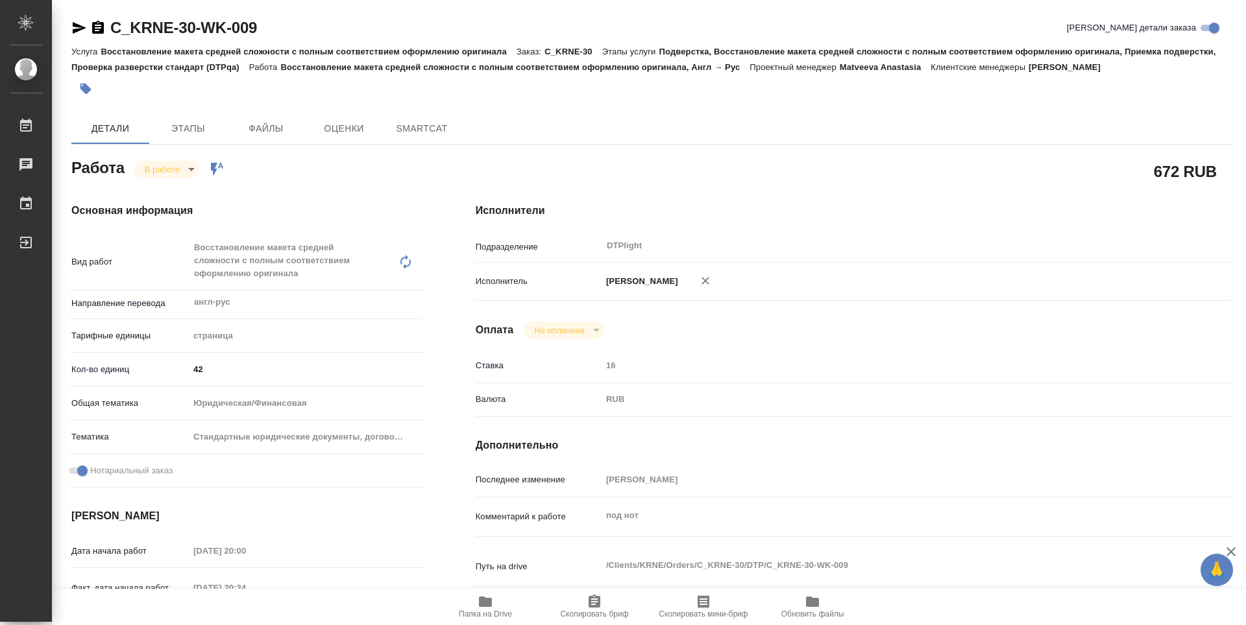
type textarea "x"
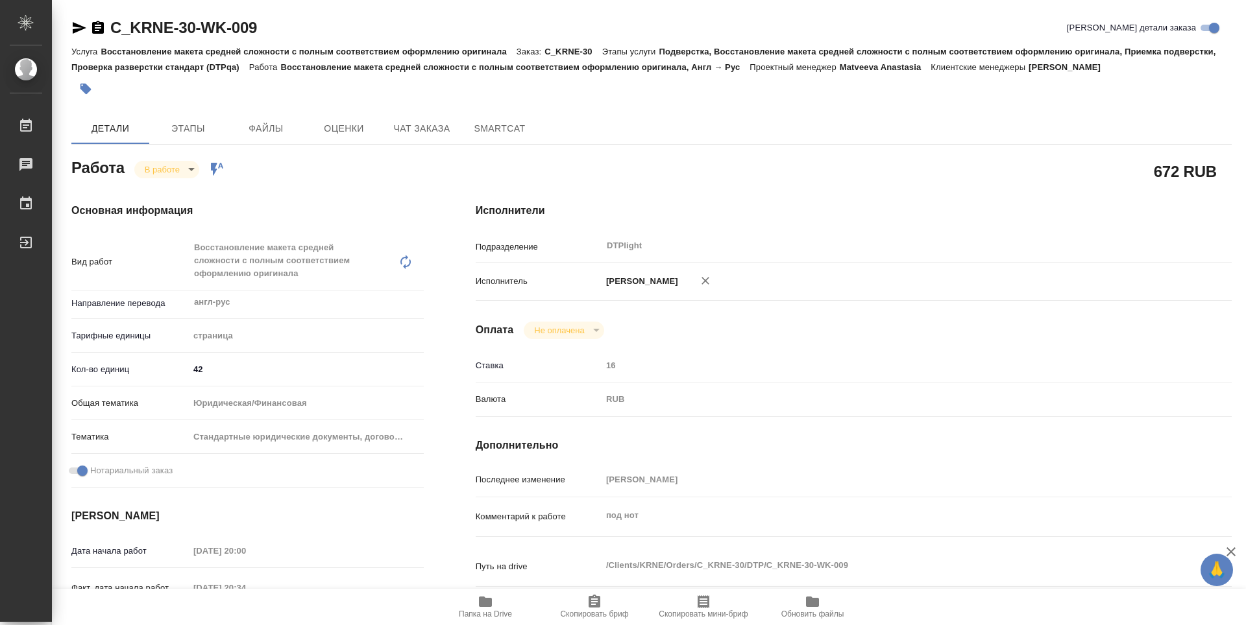
type textarea "x"
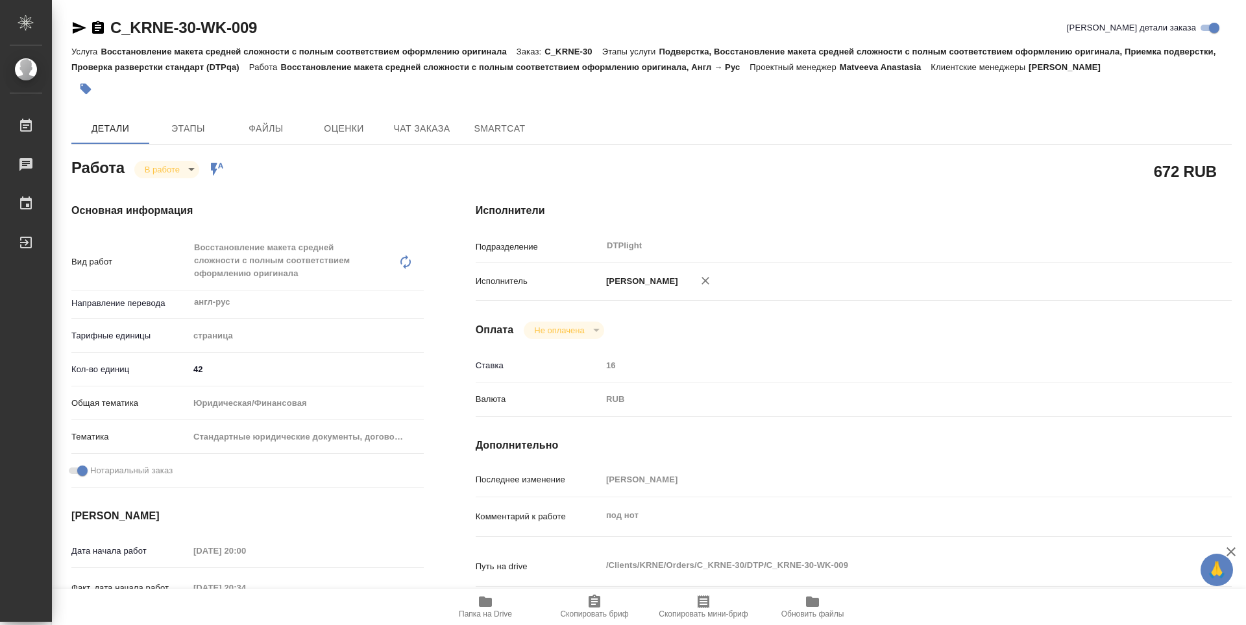
type textarea "x"
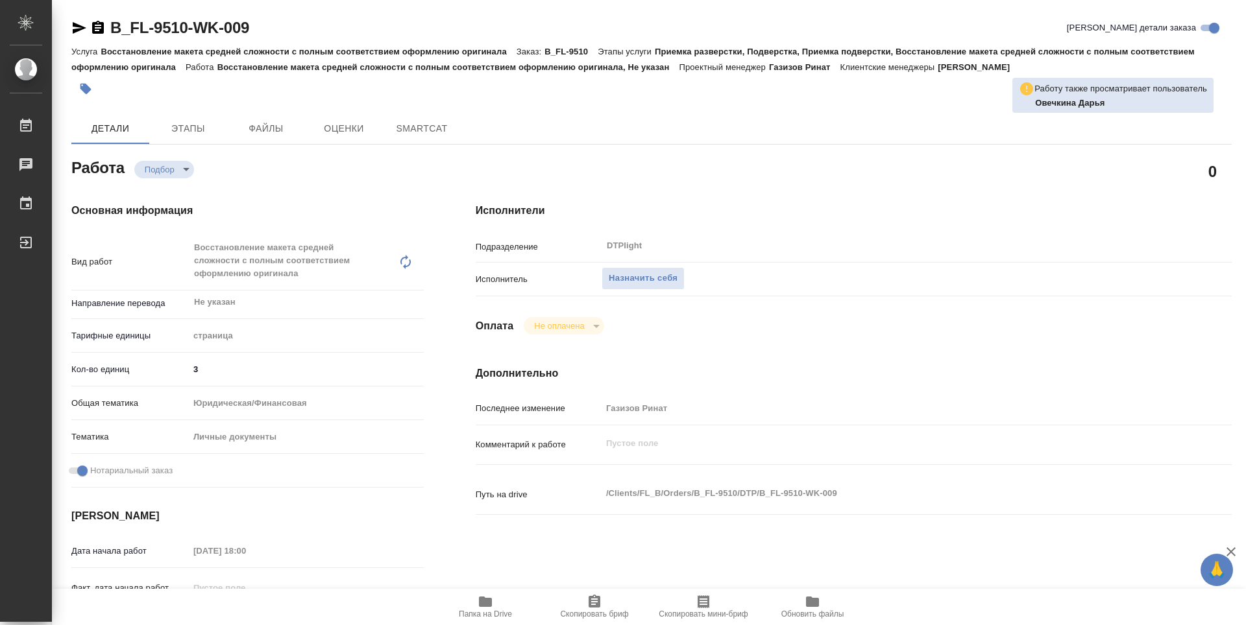
type textarea "x"
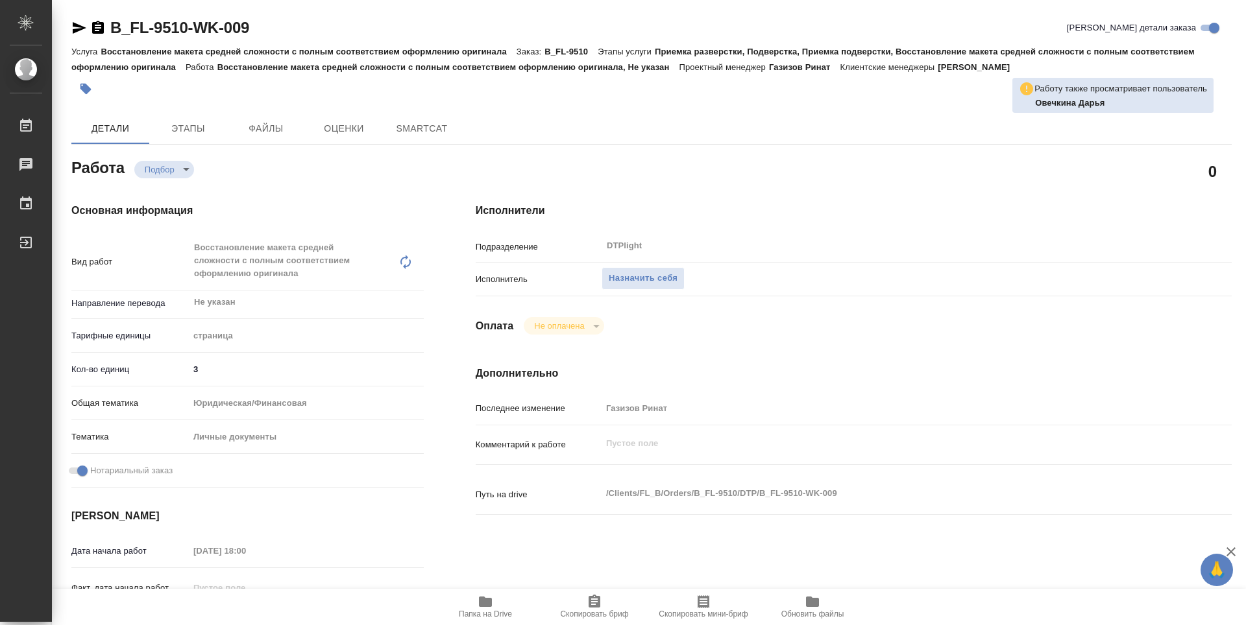
type textarea "x"
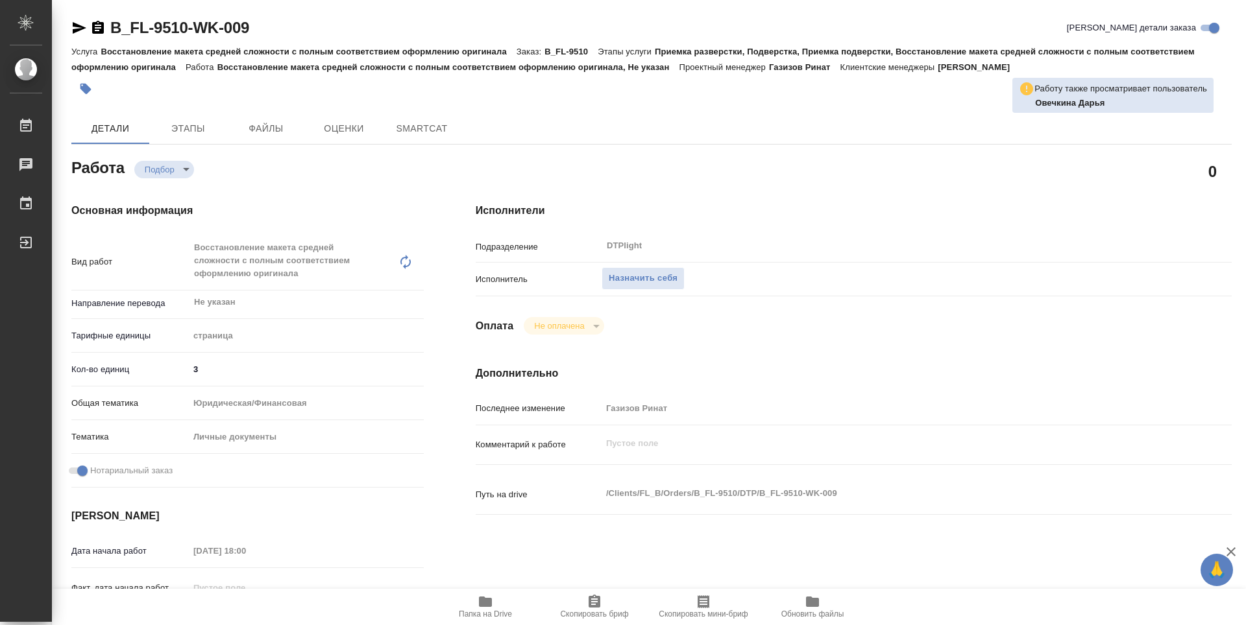
type textarea "x"
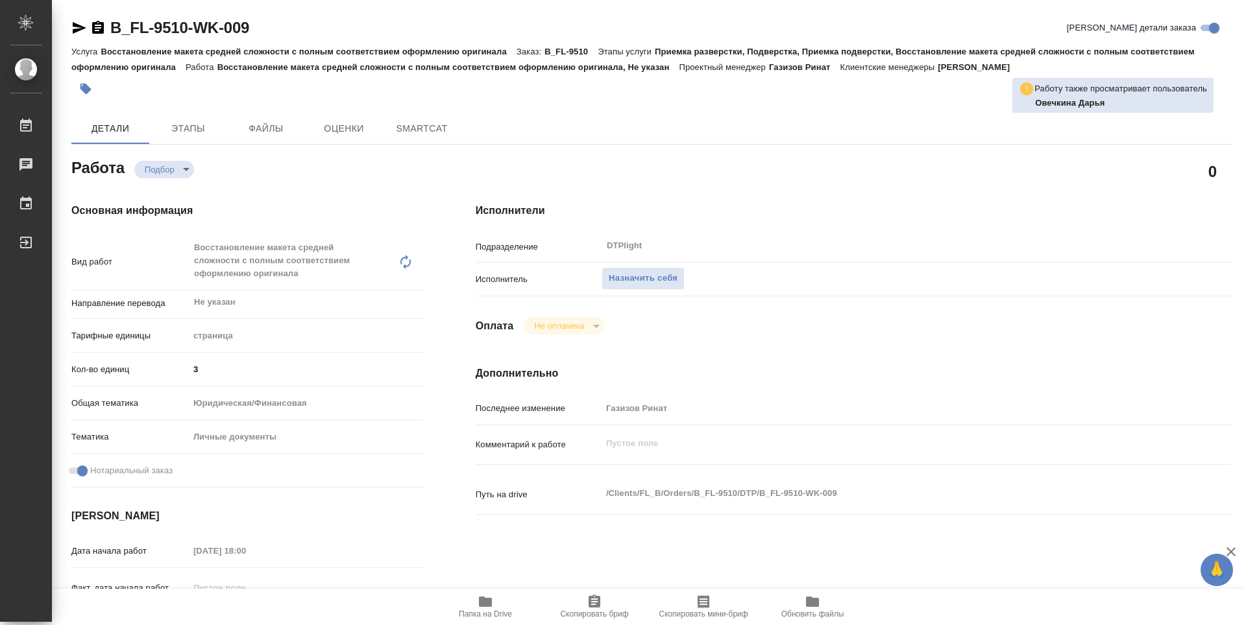
type textarea "x"
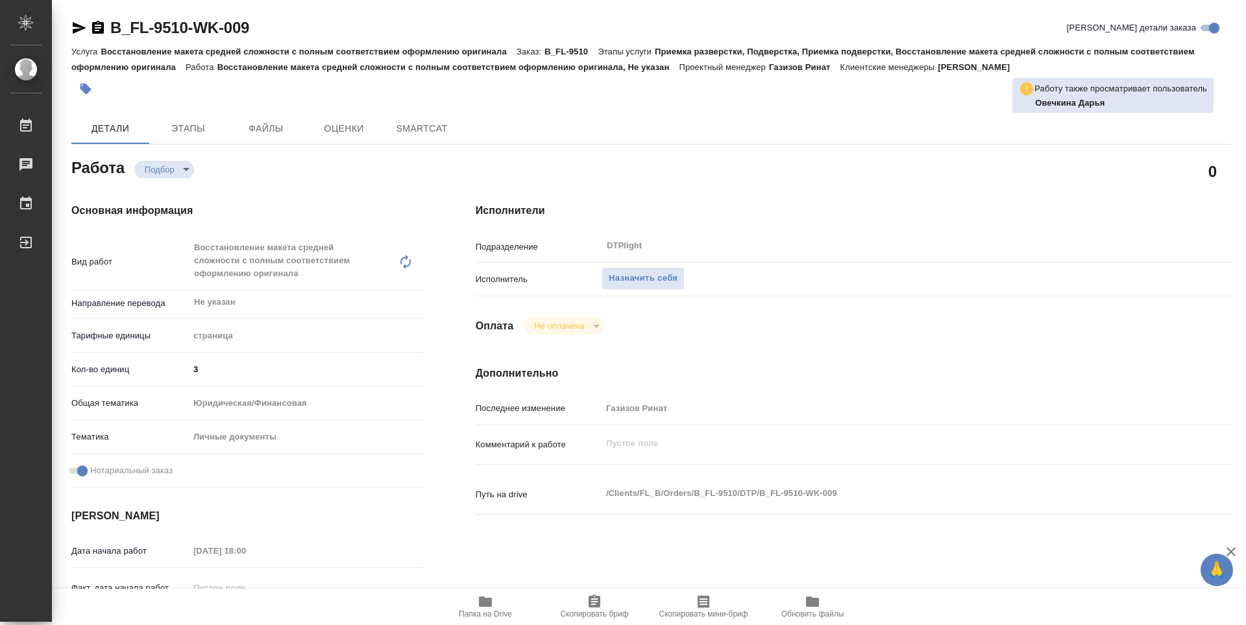
type textarea "x"
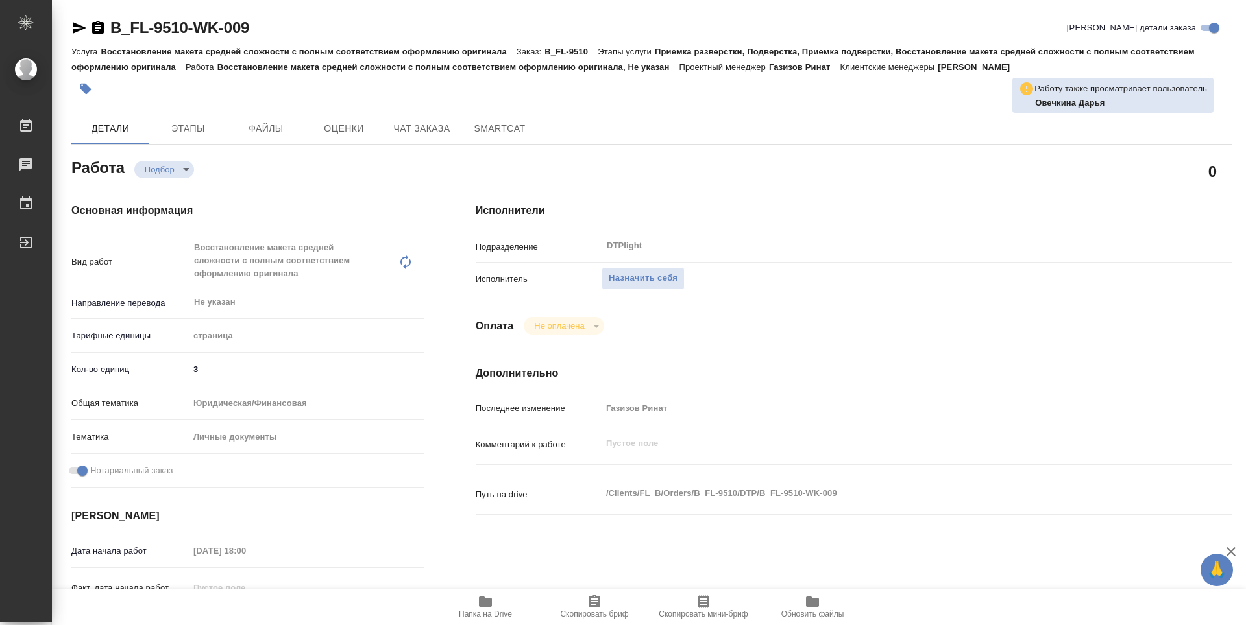
type textarea "x"
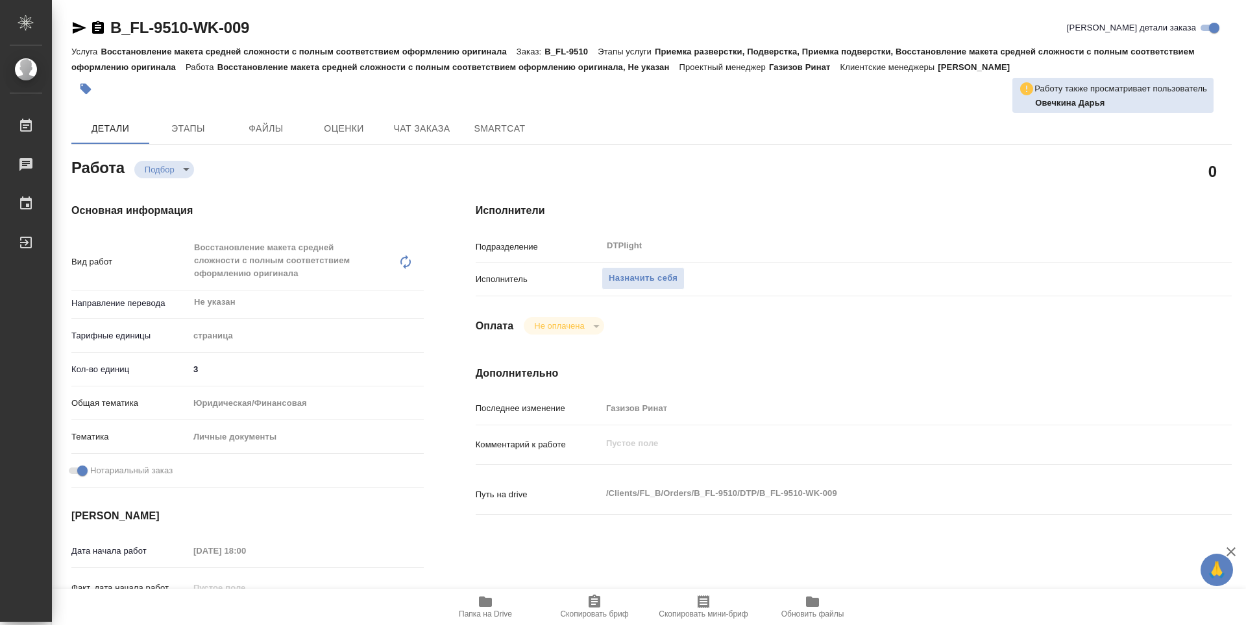
type textarea "x"
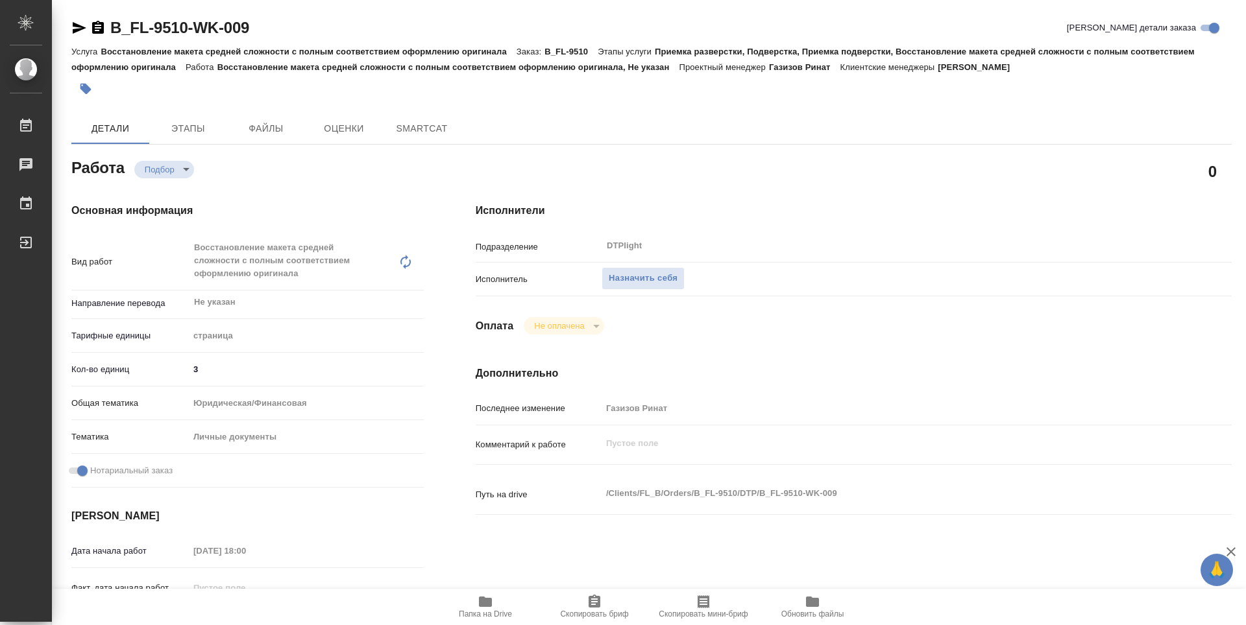
type textarea "x"
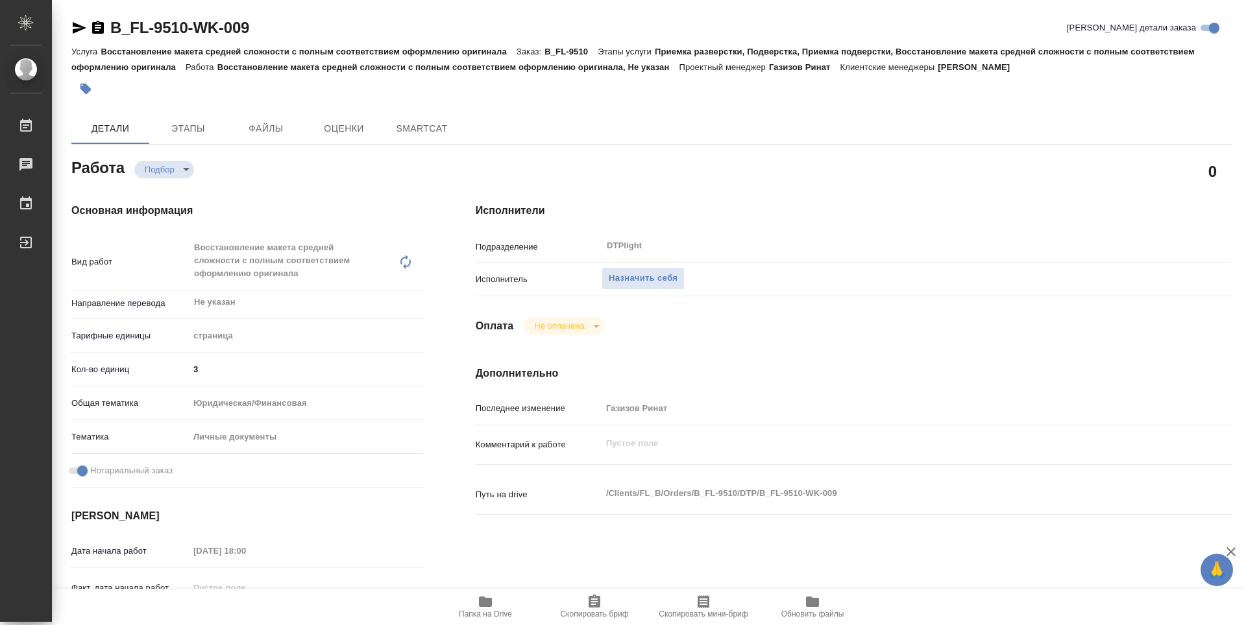
type textarea "x"
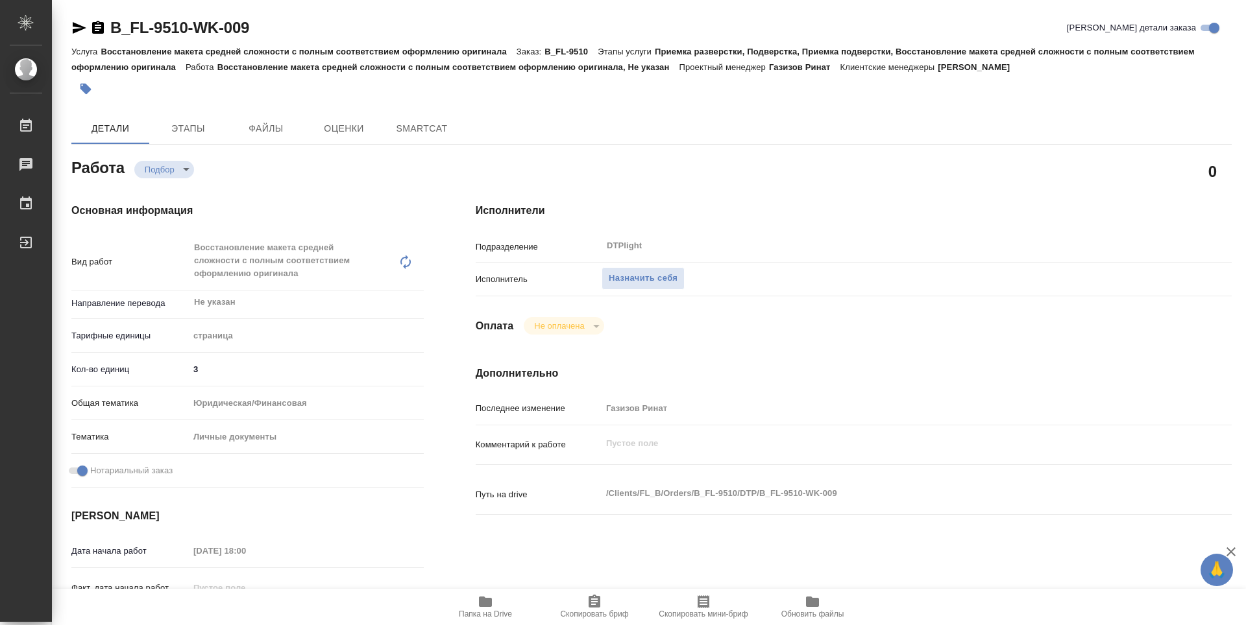
type textarea "x"
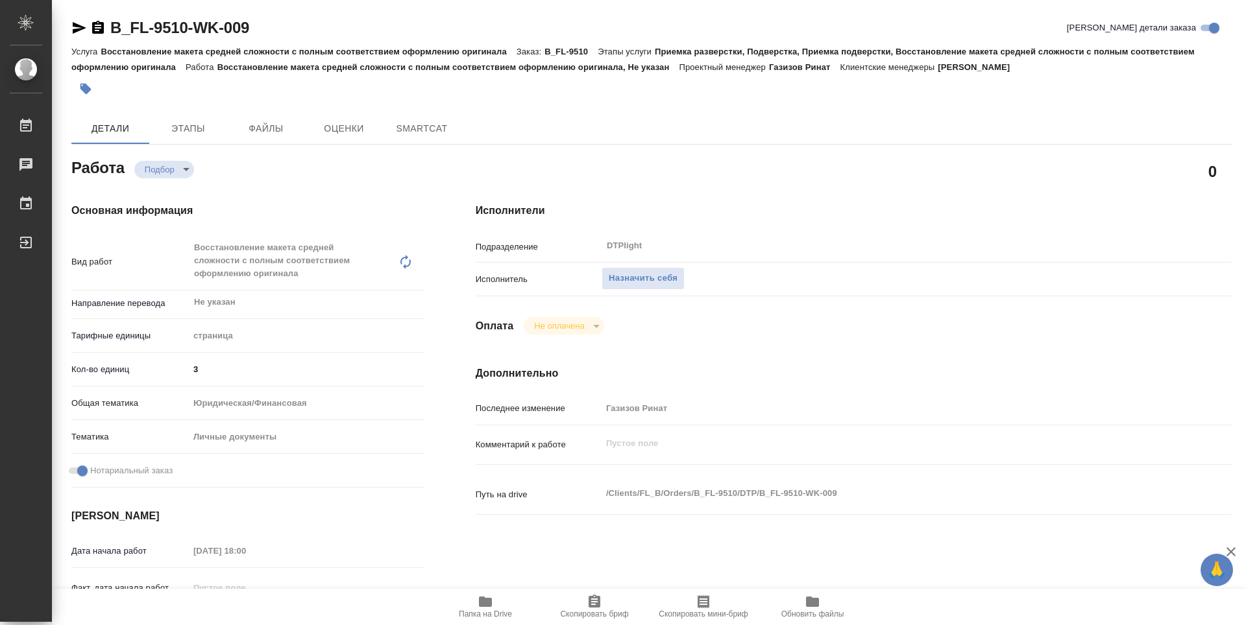
type textarea "x"
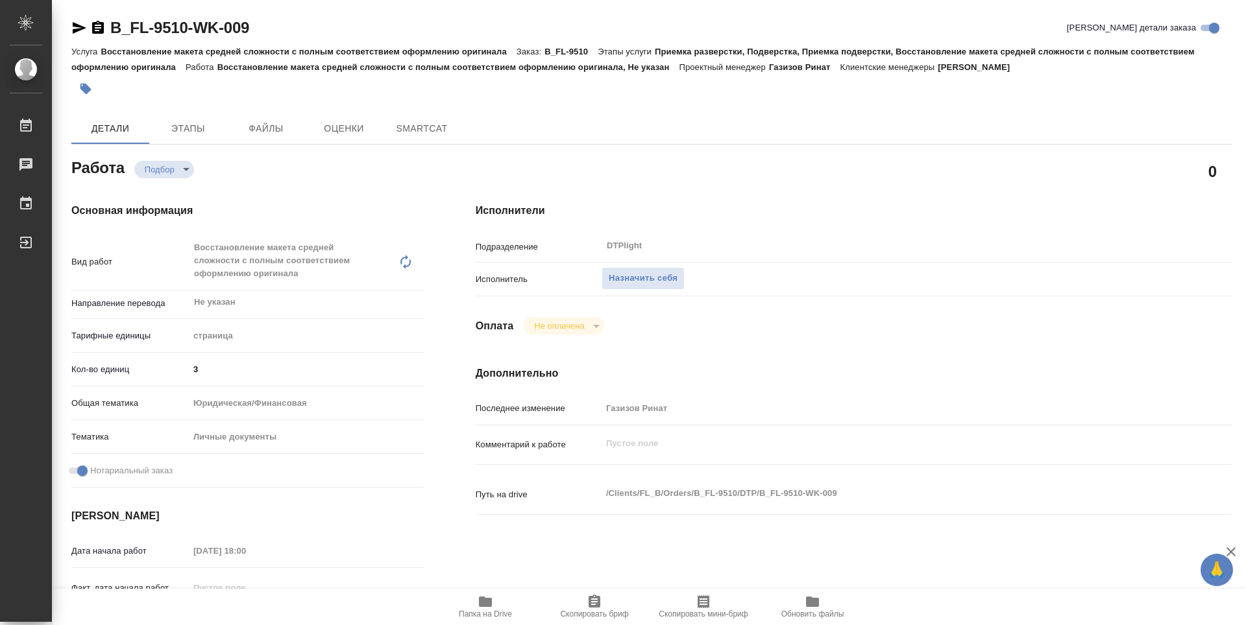
type textarea "x"
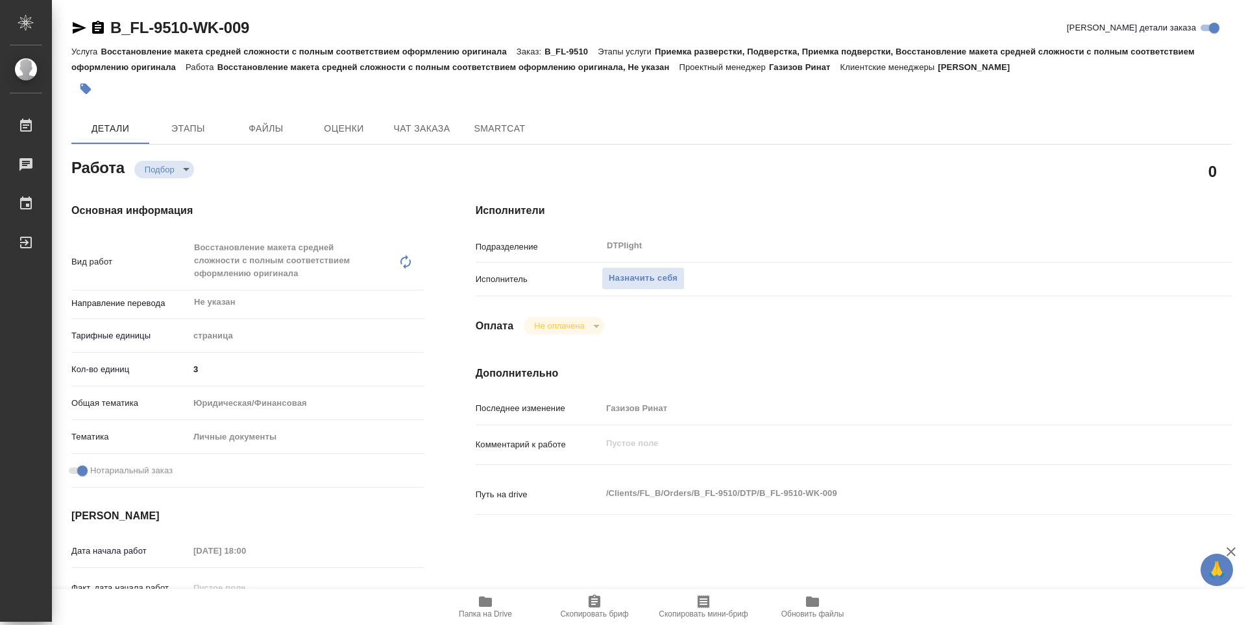
type textarea "x"
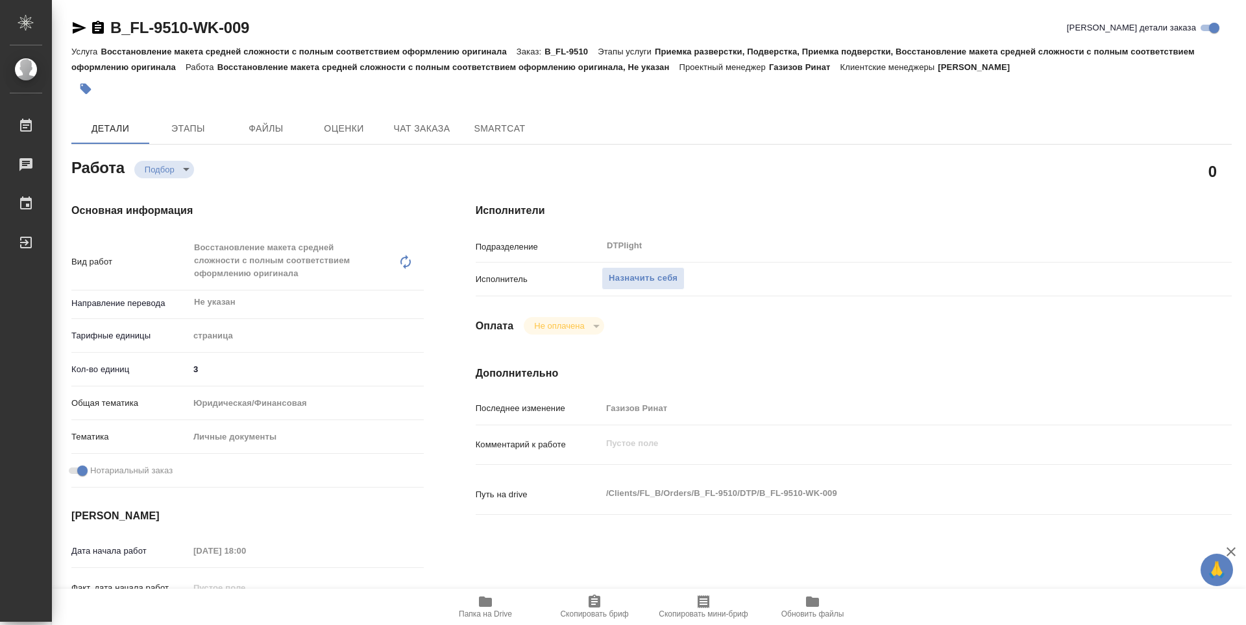
type textarea "x"
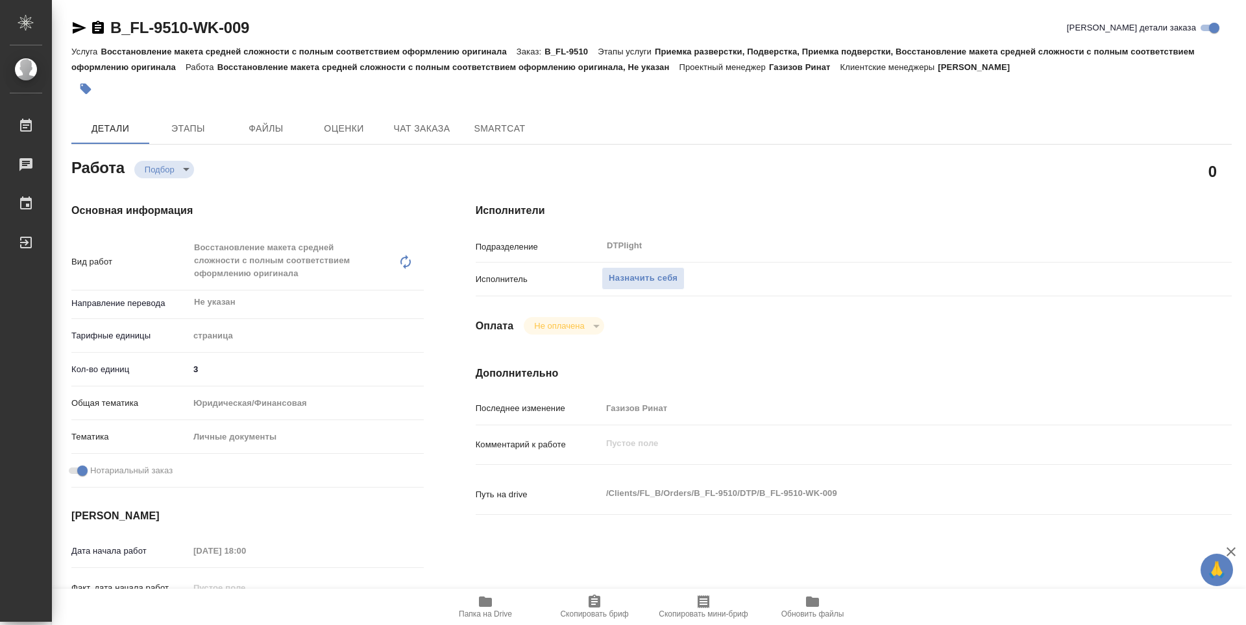
click at [485, 602] on icon "button" at bounding box center [485, 602] width 13 height 10
click at [789, 279] on div "Назначить себя" at bounding box center [884, 279] width 567 height 23
type textarea "x"
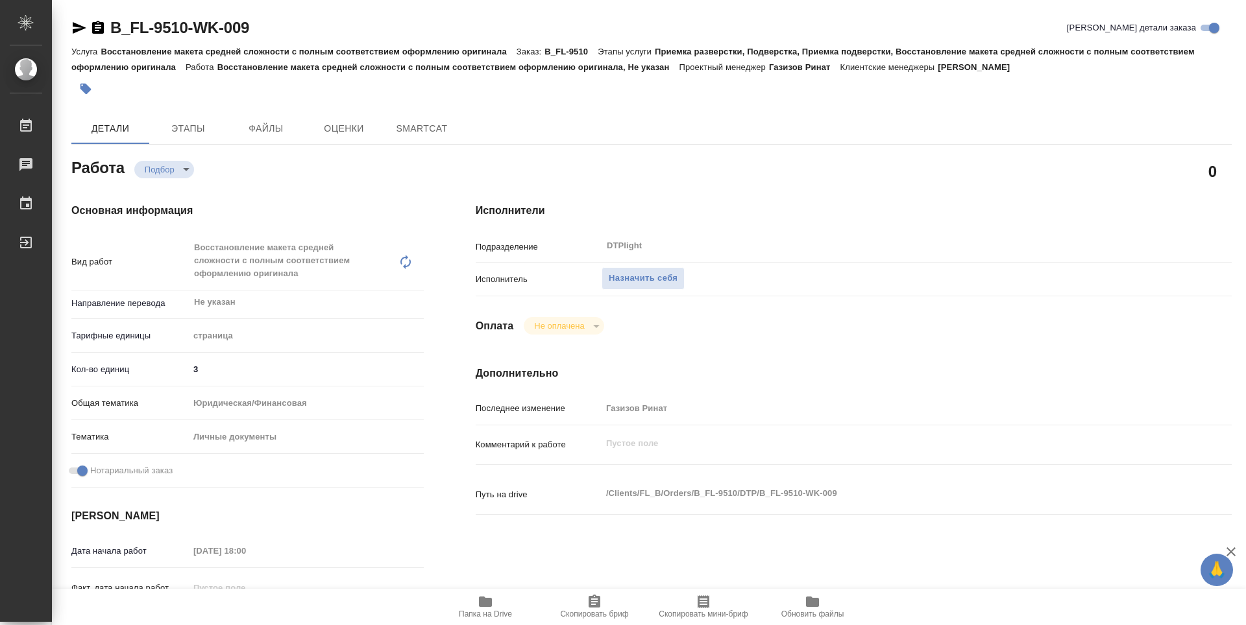
type textarea "x"
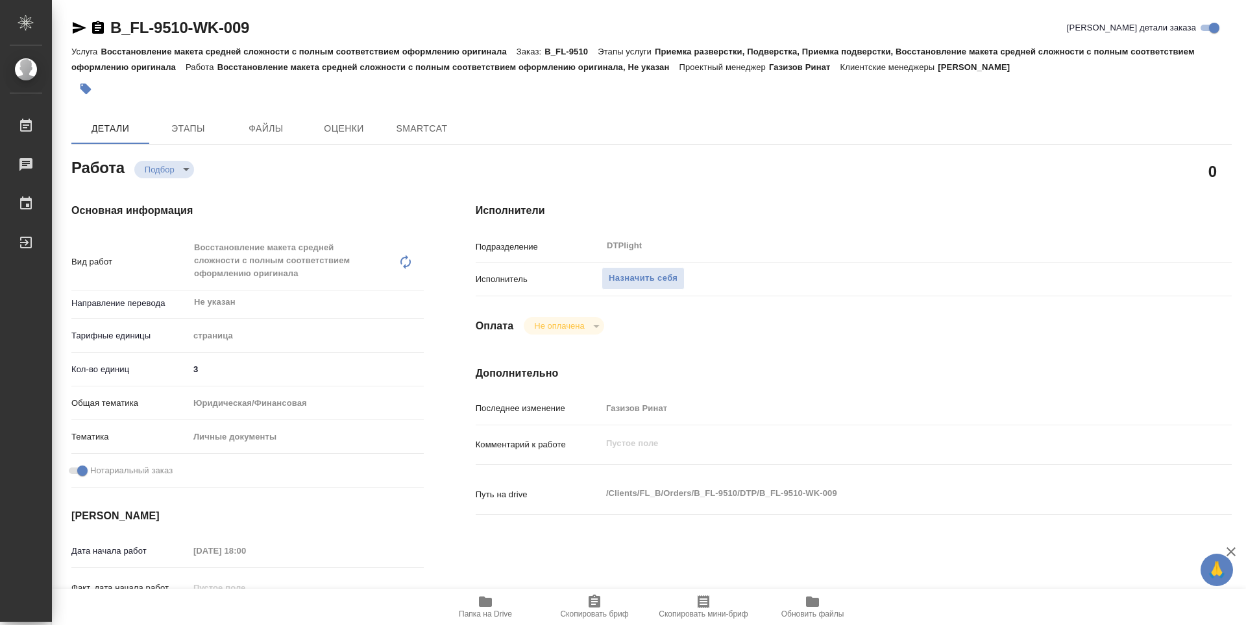
type textarea "x"
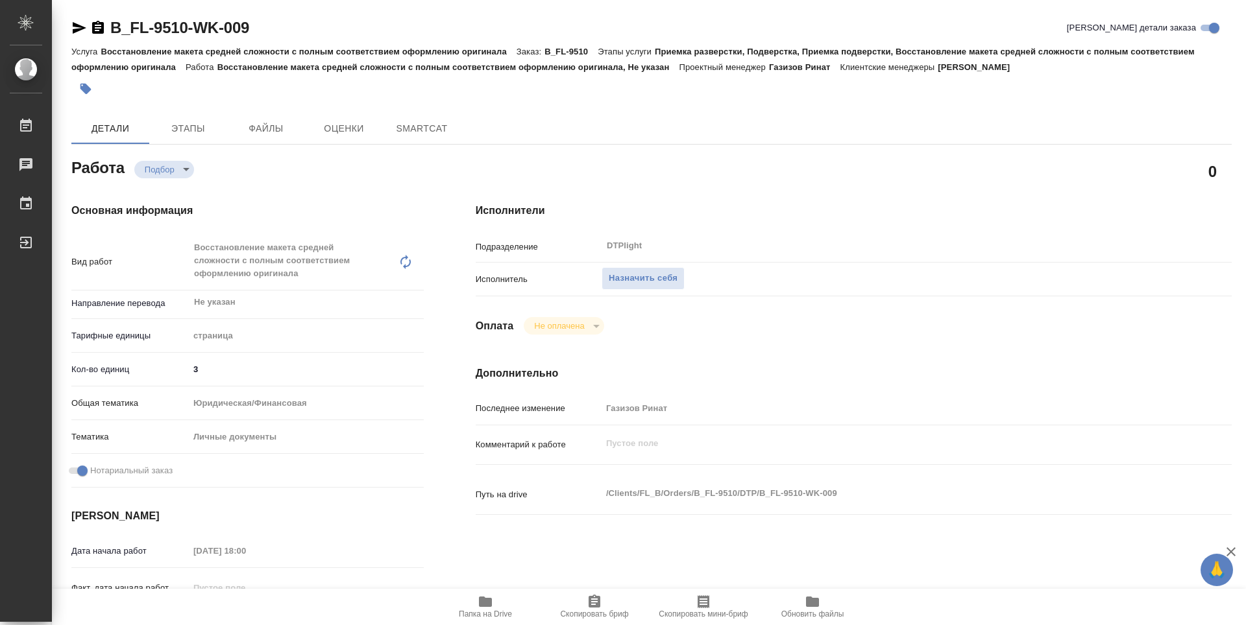
type textarea "x"
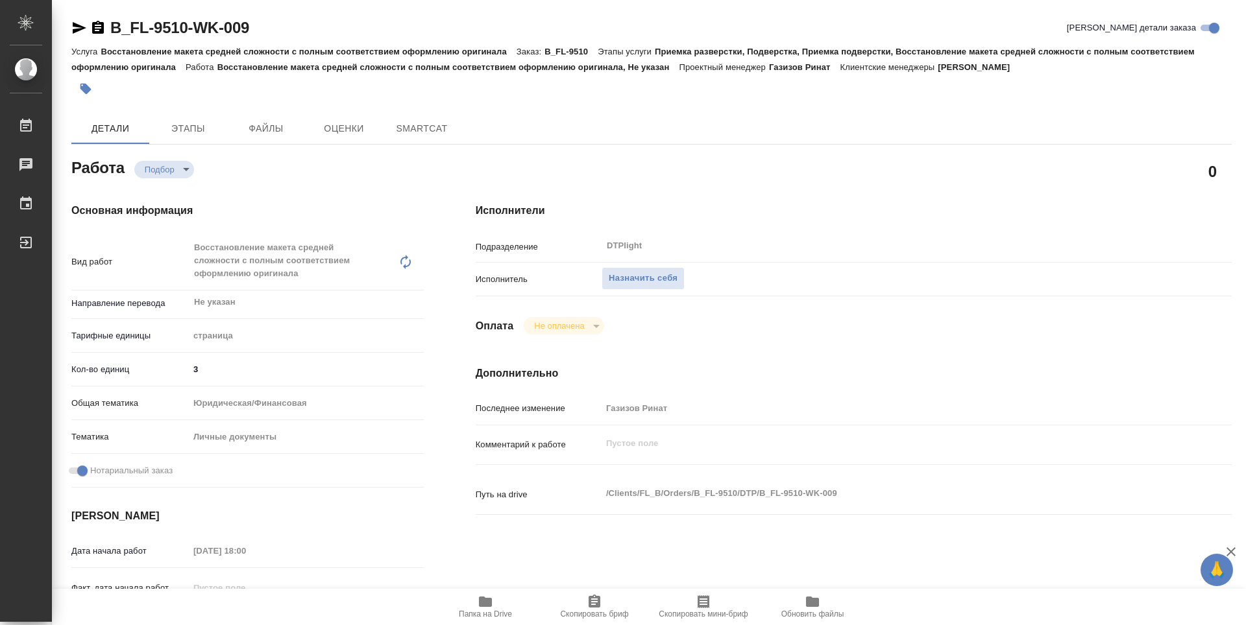
type textarea "x"
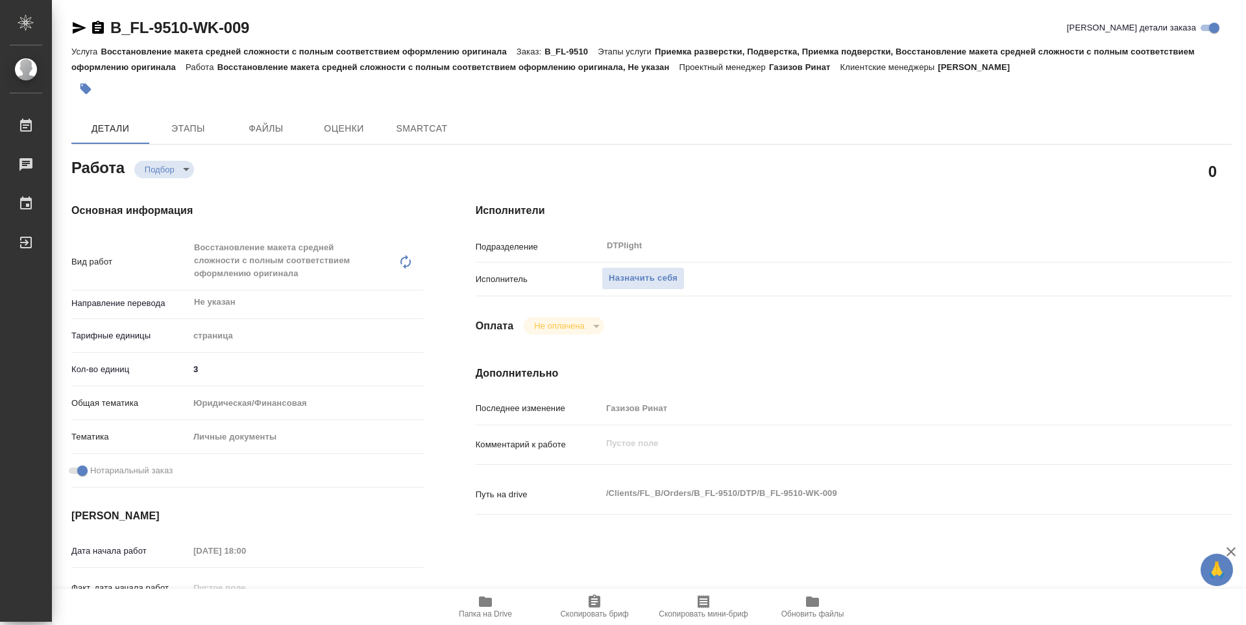
type textarea "x"
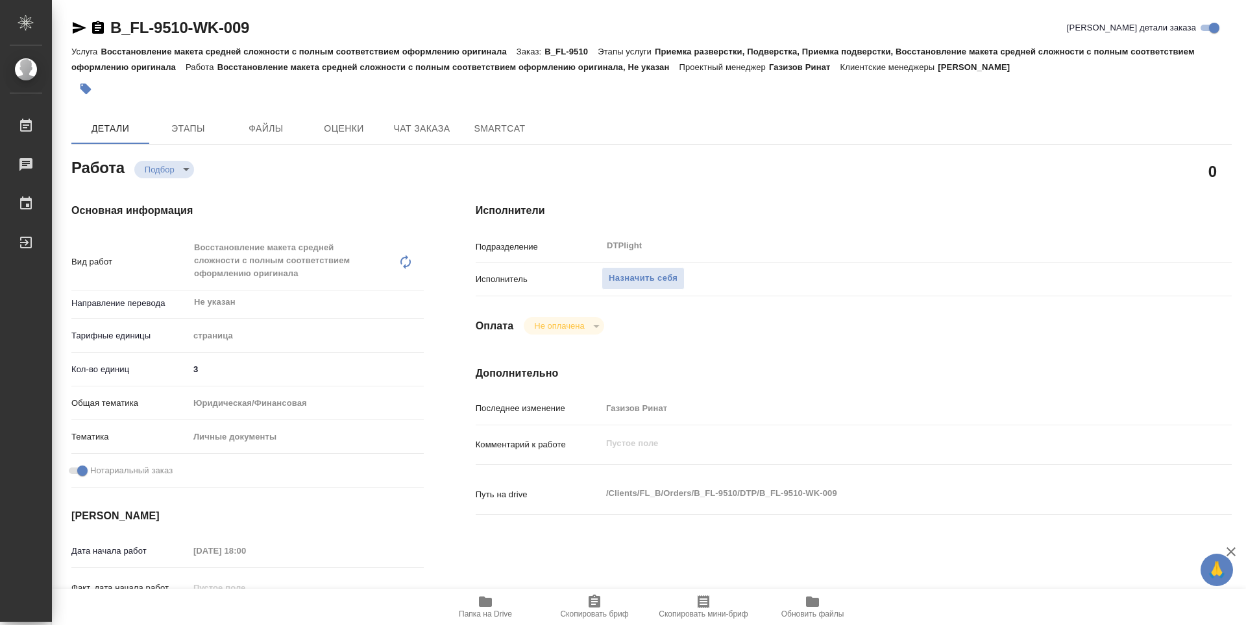
type textarea "x"
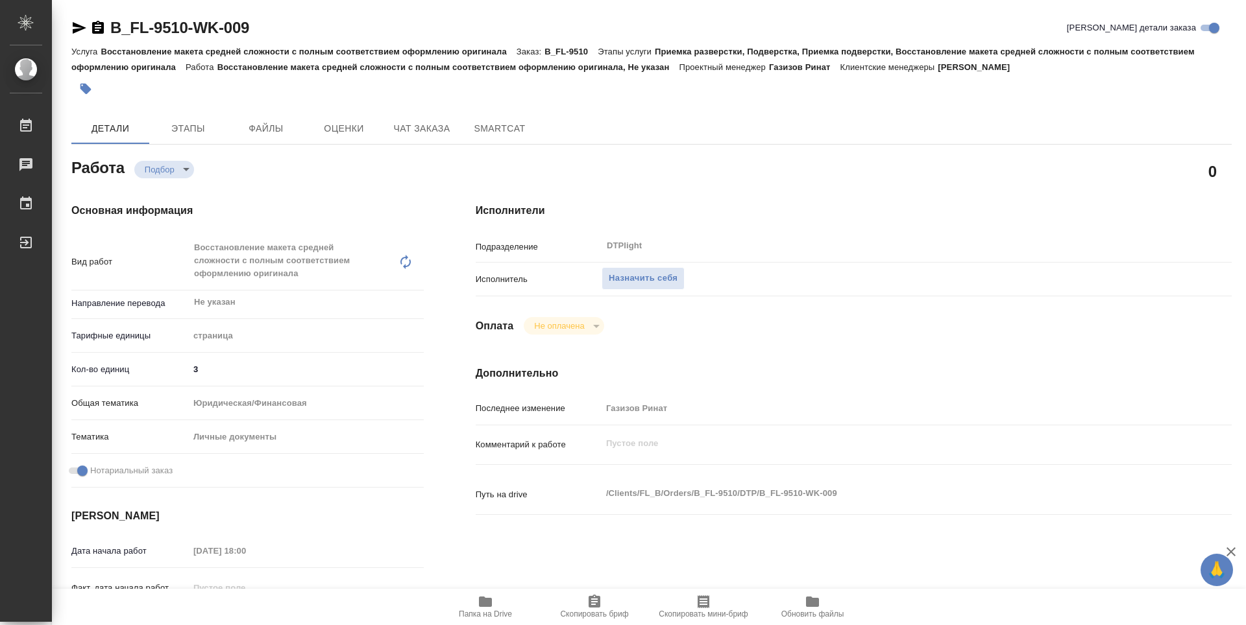
type textarea "x"
click at [675, 278] on span "Назначить себя" at bounding box center [643, 278] width 69 height 15
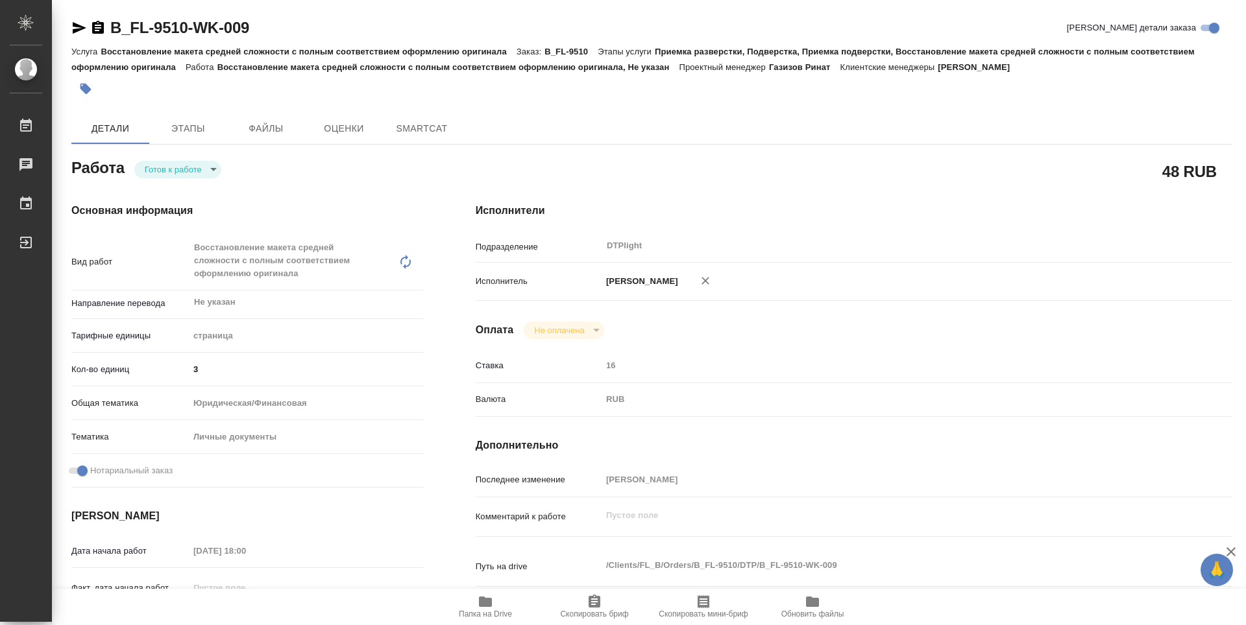
type textarea "x"
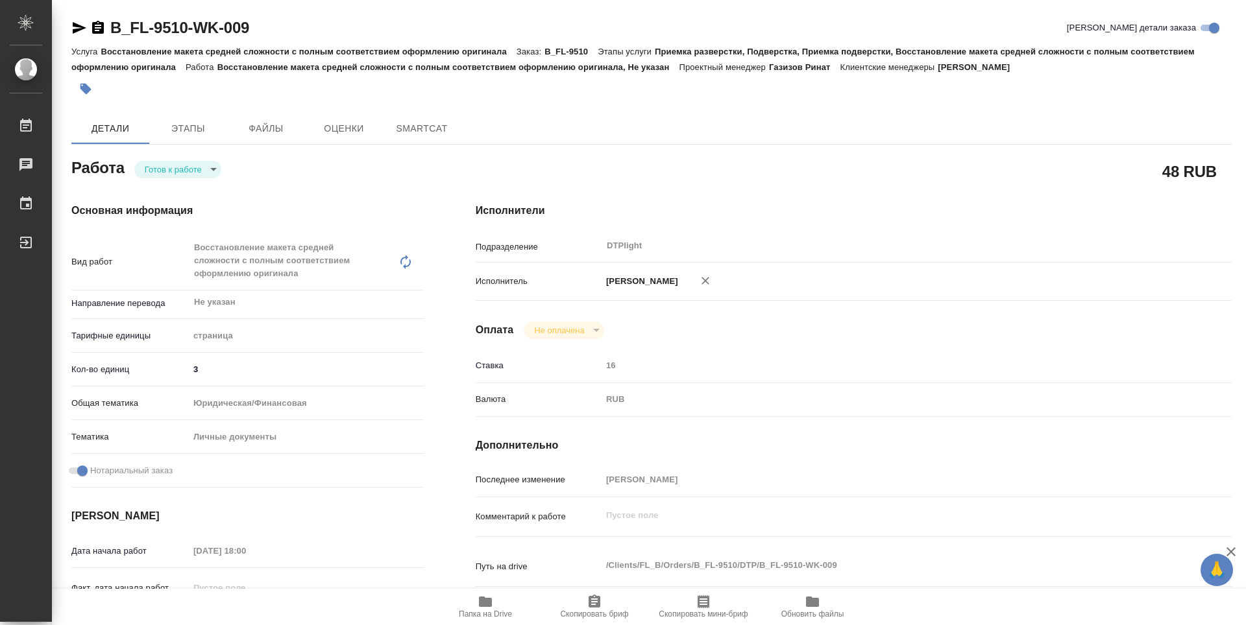
type textarea "x"
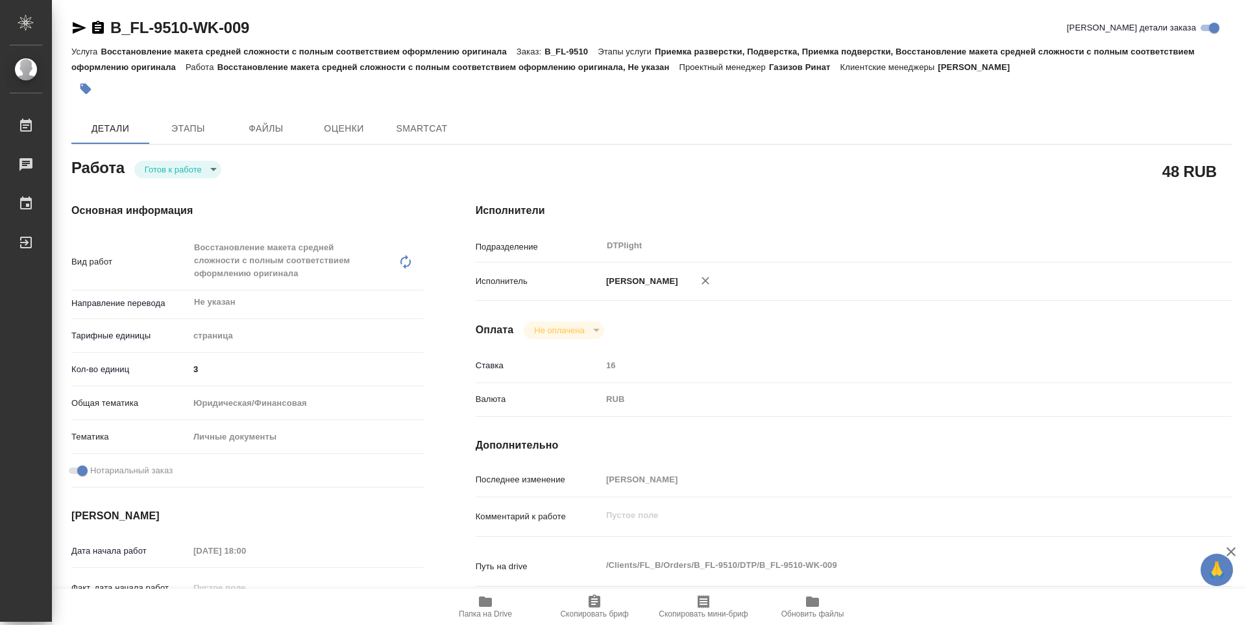
type textarea "x"
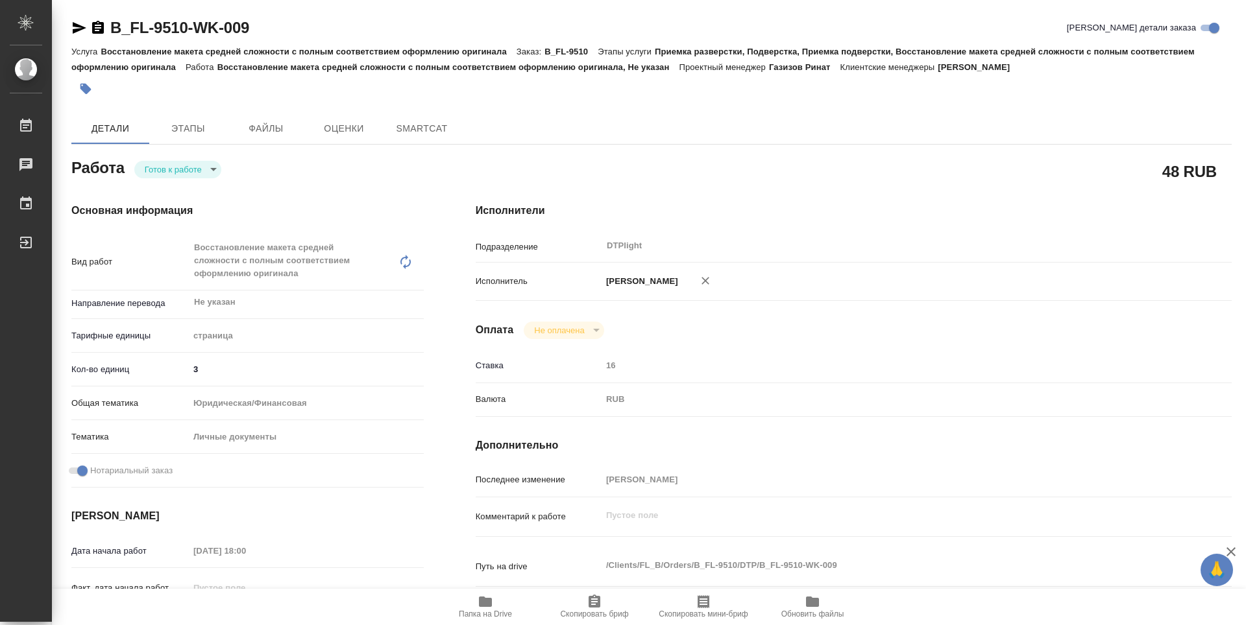
type textarea "x"
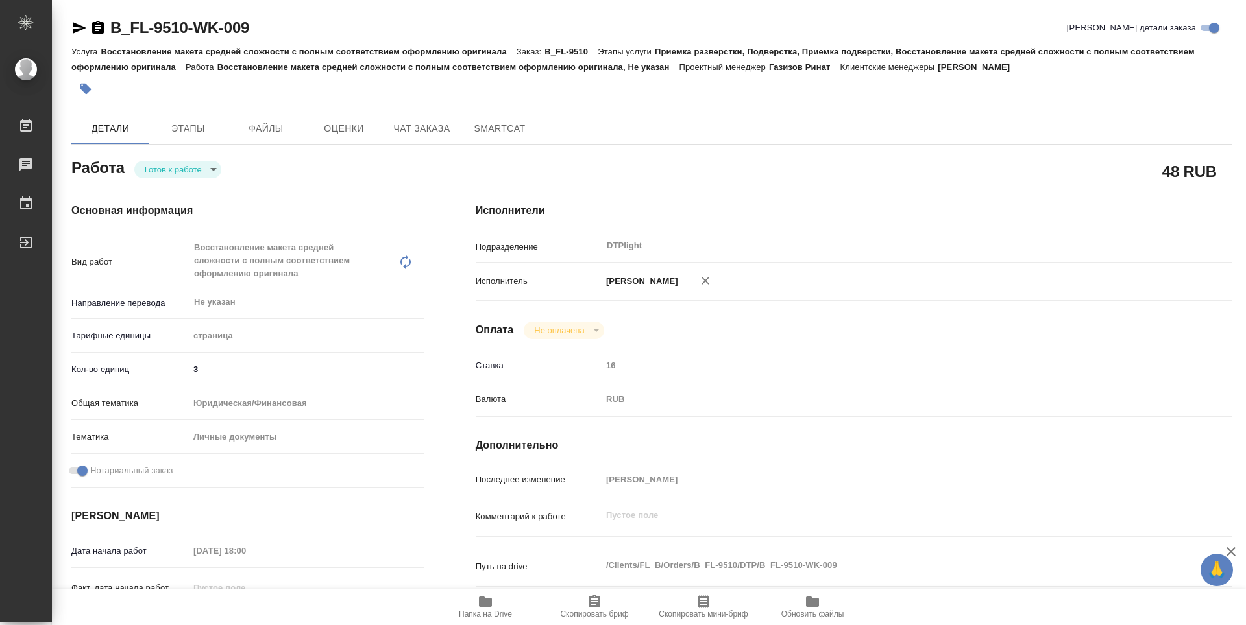
click at [183, 166] on body "🙏 .cls-1 fill:#fff; AWATERA Zubakova Viktoriya Работы Чаты График Выйти B_FL-95…" at bounding box center [623, 312] width 1246 height 625
click at [175, 166] on button "В работе" at bounding box center [166, 169] width 43 height 14
type textarea "x"
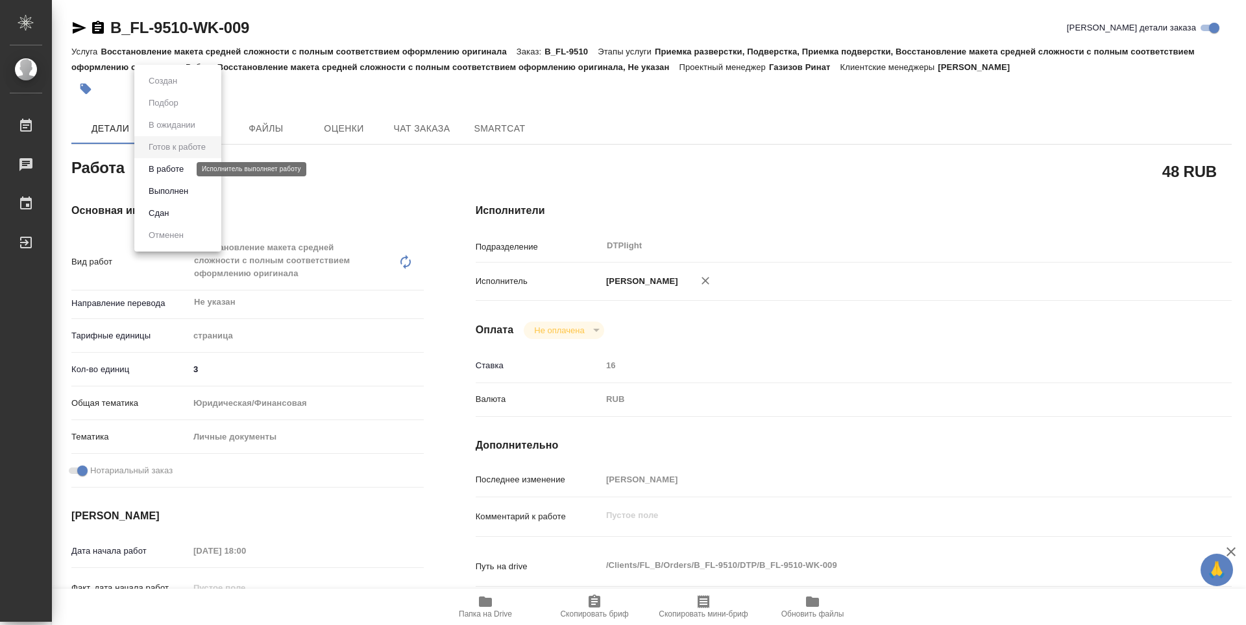
type textarea "x"
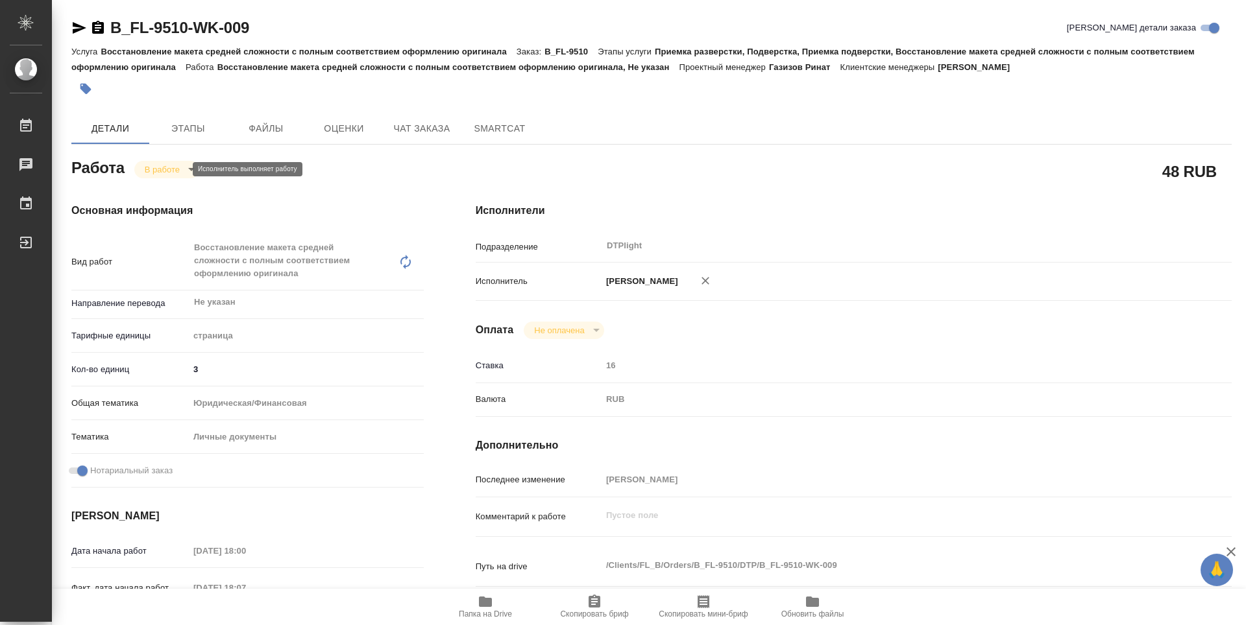
type textarea "x"
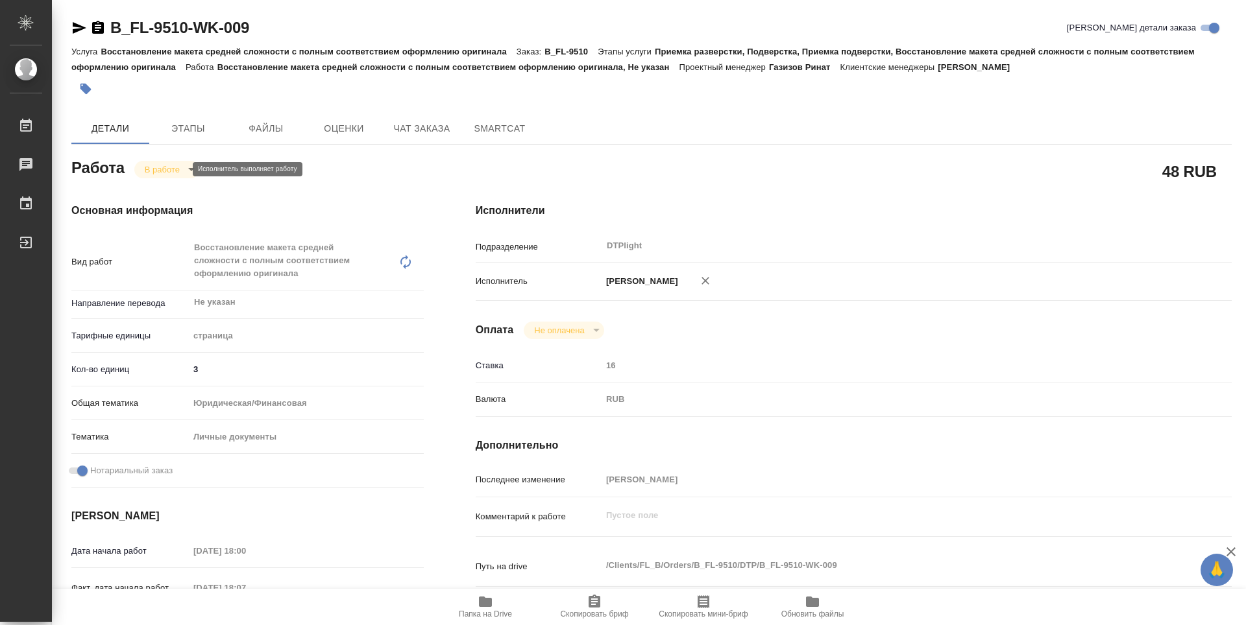
type textarea "x"
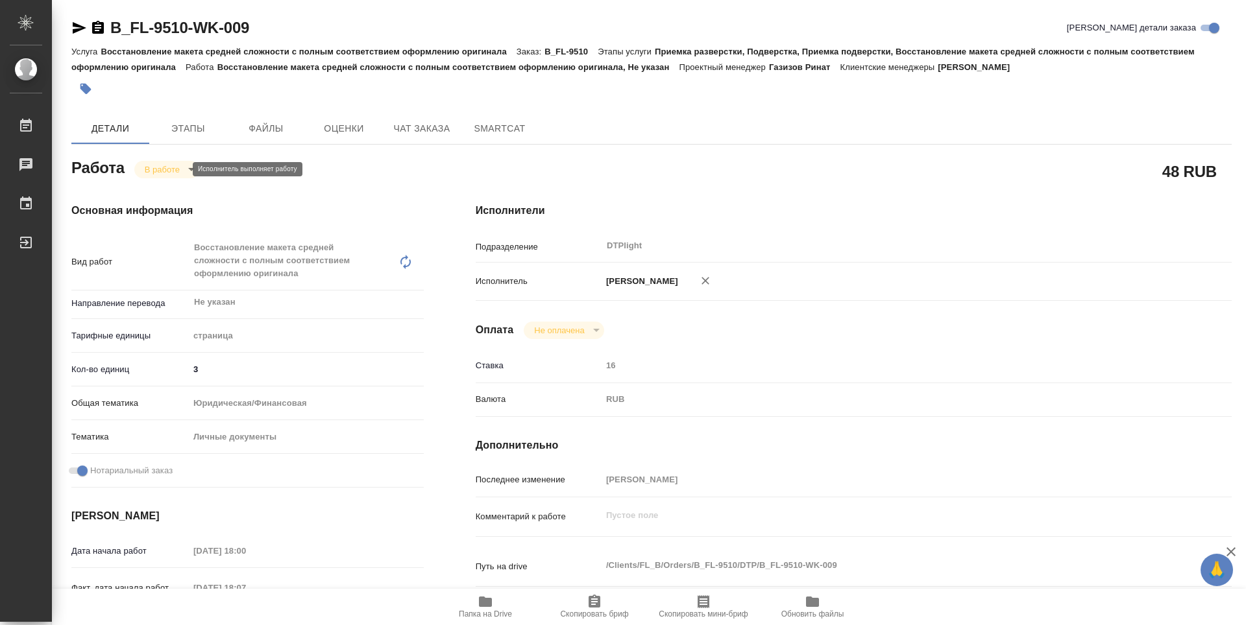
type textarea "x"
drag, startPoint x: 259, startPoint y: 36, endPoint x: 110, endPoint y: 25, distance: 148.9
click at [111, 25] on div "B_FL-9510-WK-009 Кратко детали заказа" at bounding box center [651, 28] width 1160 height 21
copy link "B_FL-9510-WK-009"
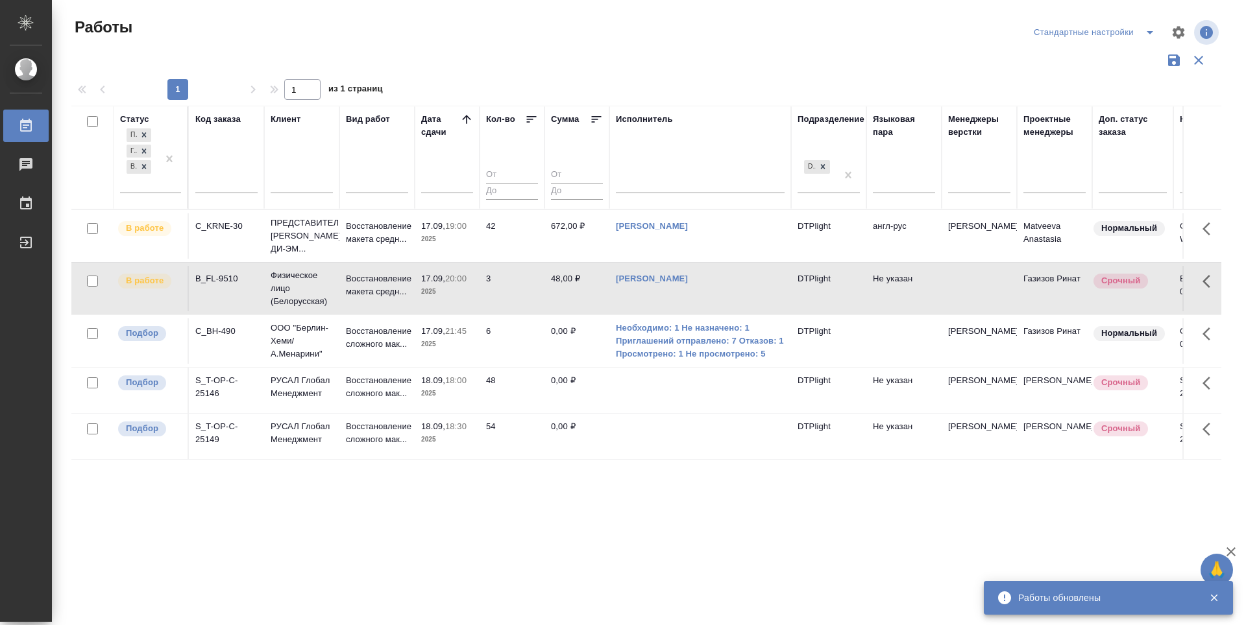
click at [690, 298] on td "[PERSON_NAME]" at bounding box center [700, 288] width 182 height 45
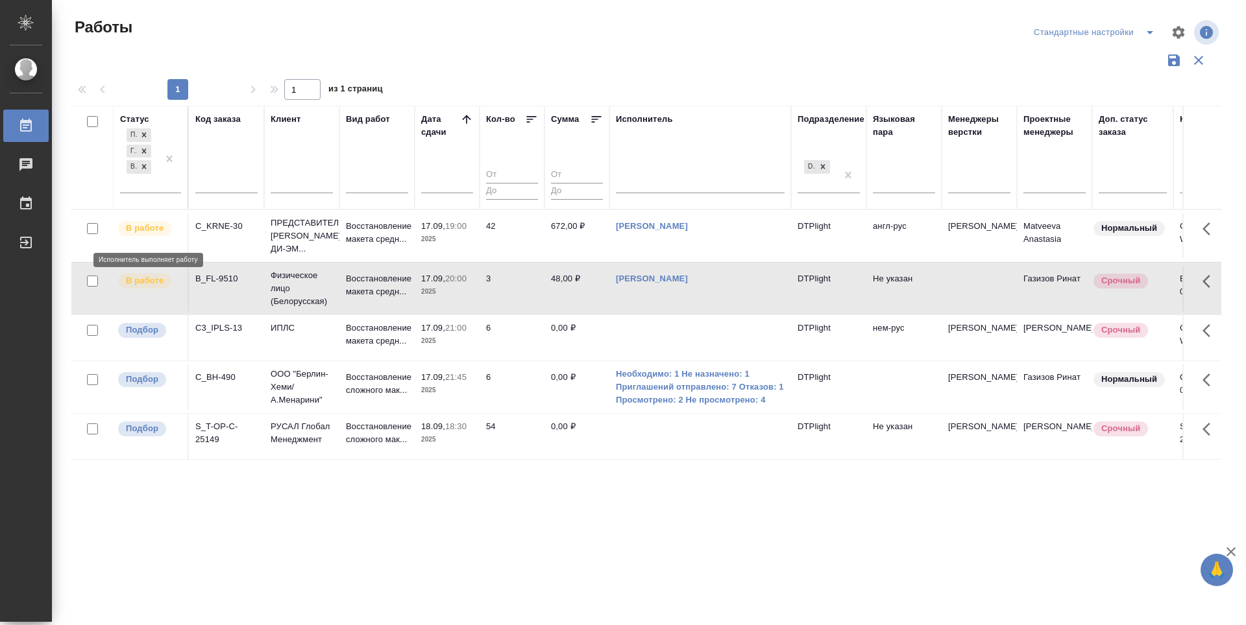
click at [156, 227] on div "В работе" at bounding box center [144, 228] width 53 height 15
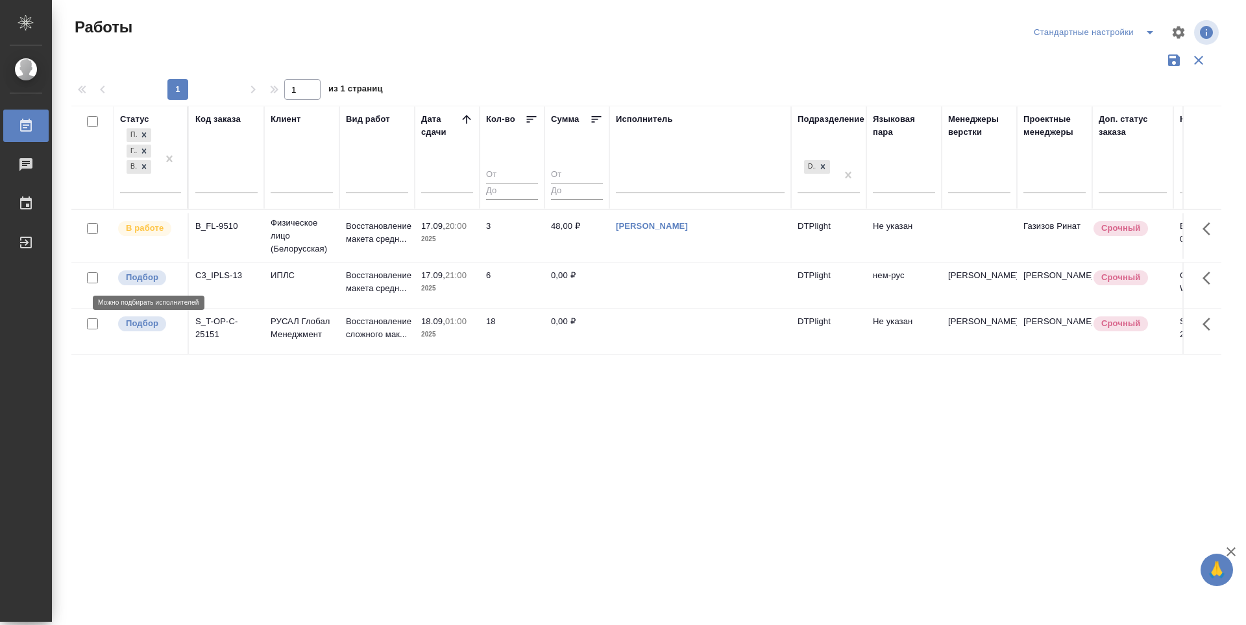
click at [132, 279] on p "Подбор" at bounding box center [142, 277] width 32 height 13
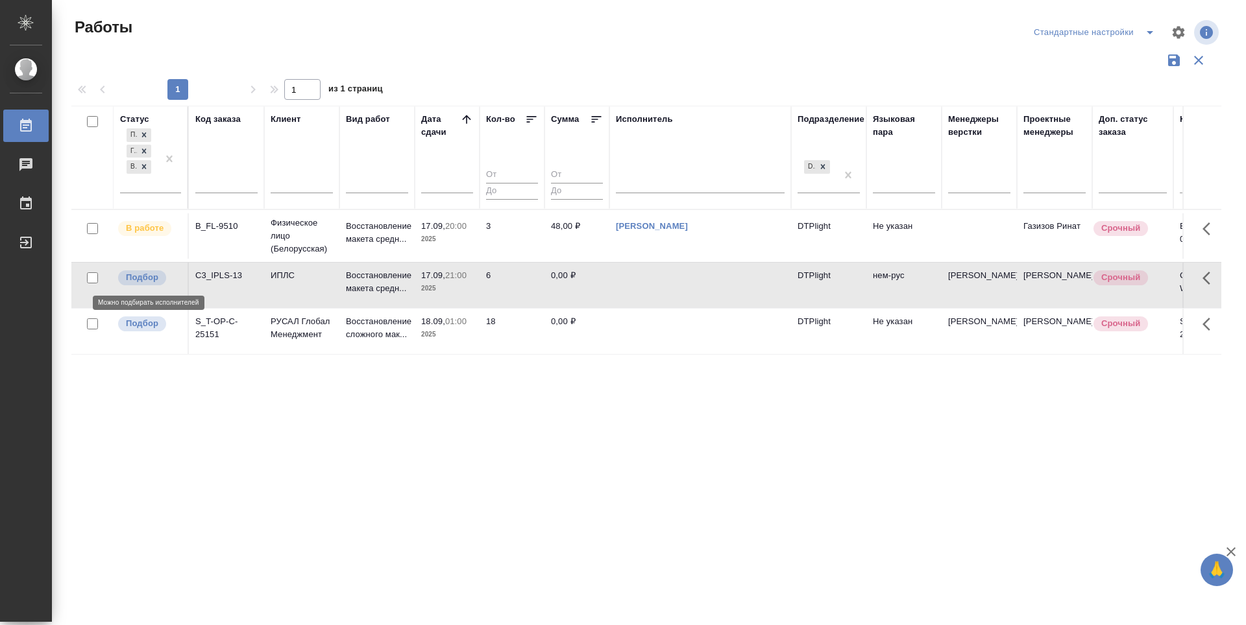
click at [132, 279] on p "Подбор" at bounding box center [142, 277] width 32 height 13
click at [441, 489] on div "Статус Подбор Готов к работе В работе Код заказа Клиент Вид работ Дата сдачи Ко…" at bounding box center [646, 339] width 1150 height 467
click at [143, 277] on p "Подбор" at bounding box center [142, 277] width 32 height 13
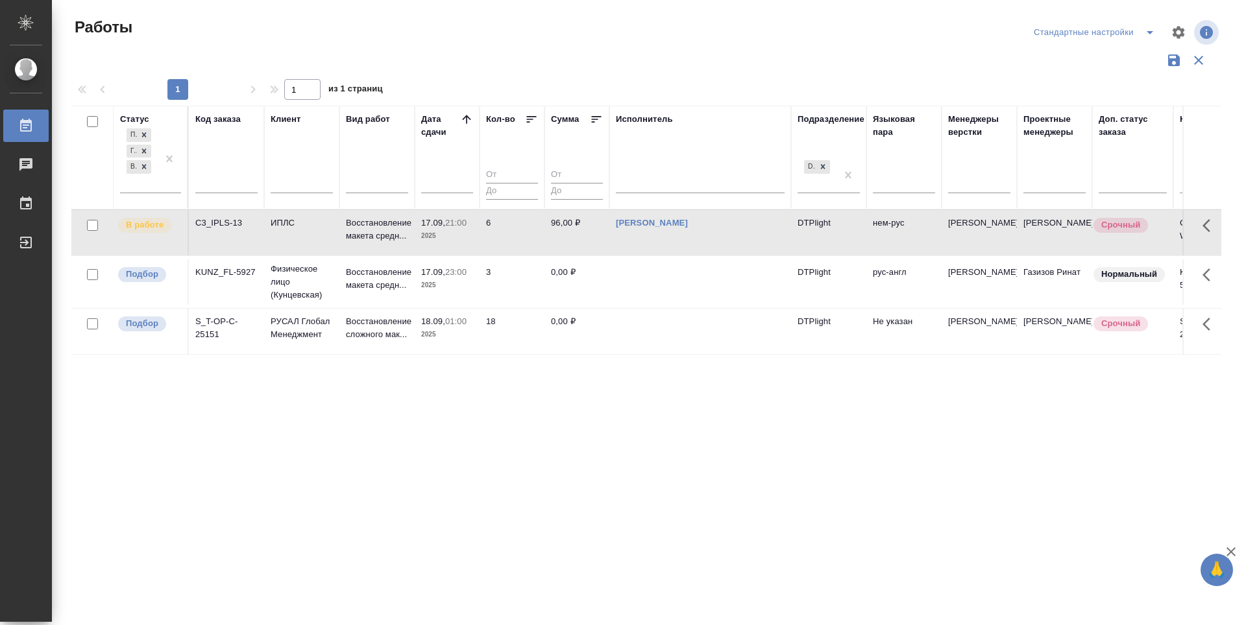
click at [143, 278] on p "Подбор" at bounding box center [142, 274] width 32 height 13
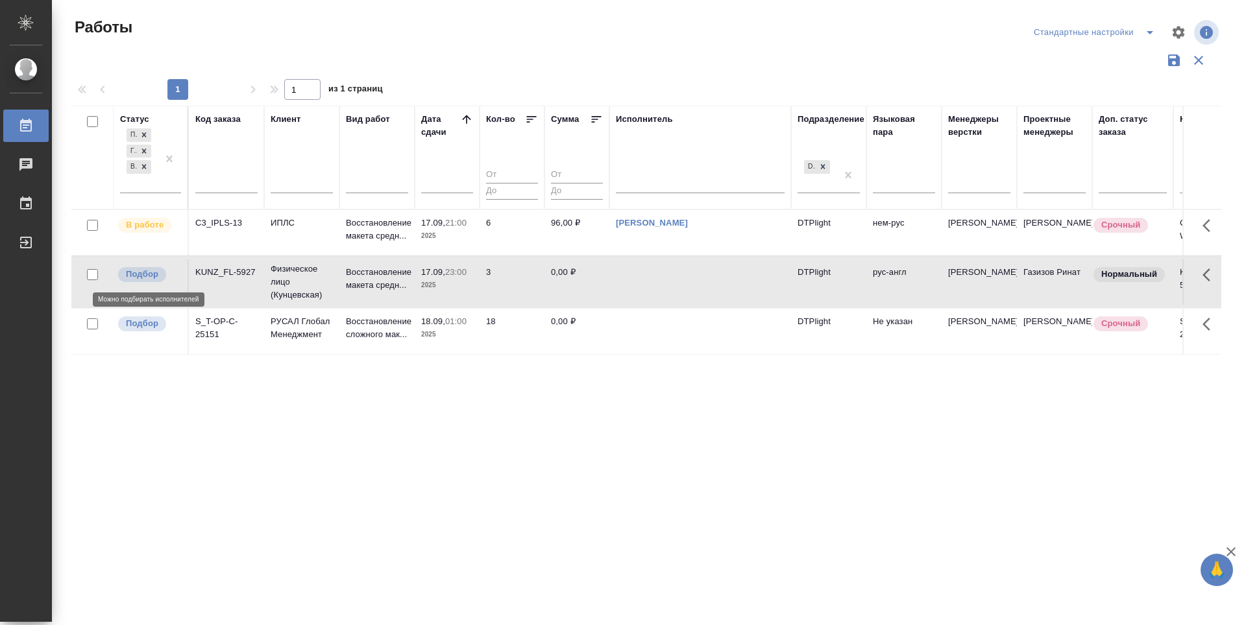
click at [143, 278] on p "Подбор" at bounding box center [142, 274] width 32 height 13
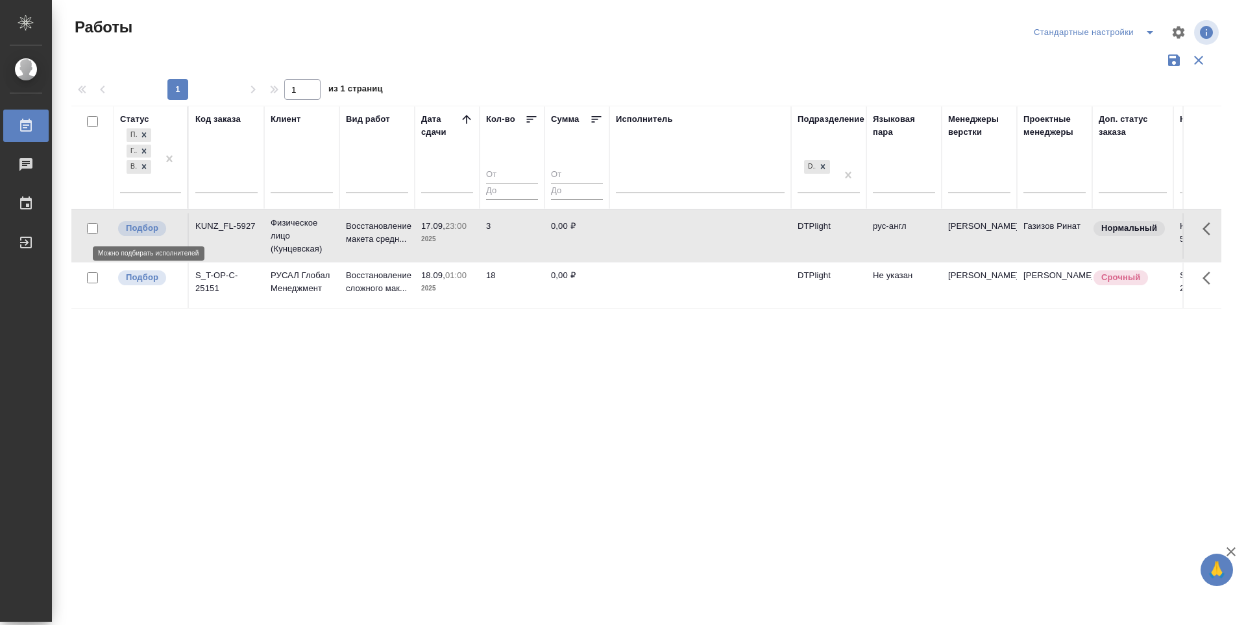
click at [140, 230] on p "Подбор" at bounding box center [142, 228] width 32 height 13
click at [146, 276] on p "Подбор" at bounding box center [142, 277] width 32 height 13
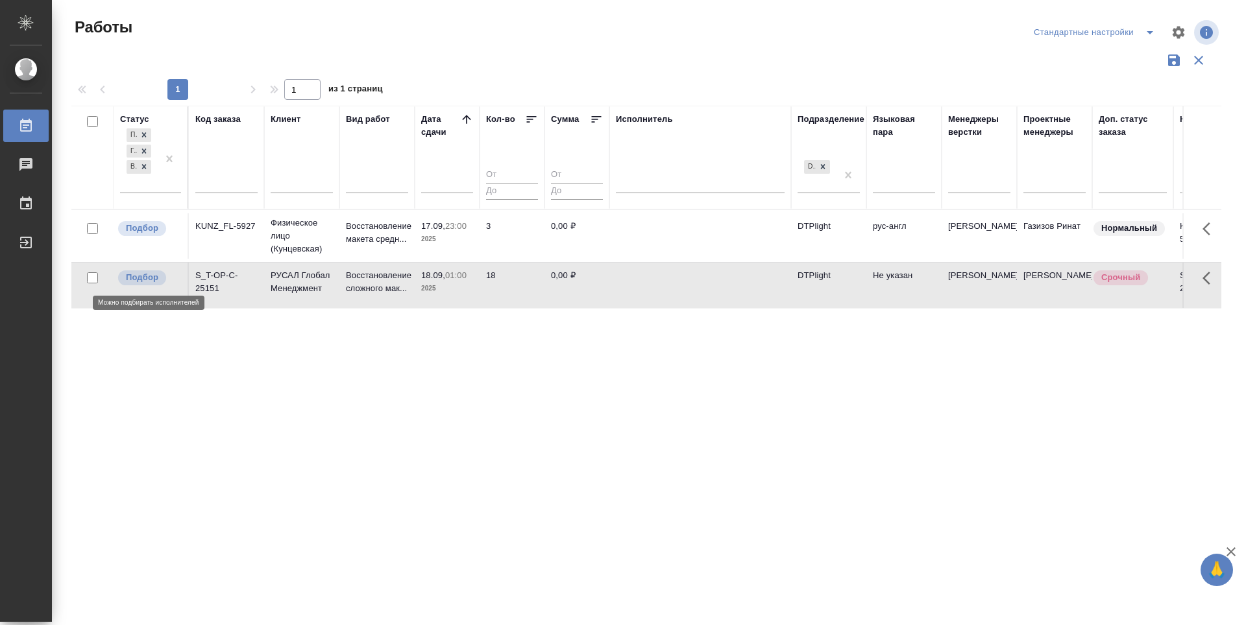
click at [146, 276] on p "Подбор" at bounding box center [142, 277] width 32 height 13
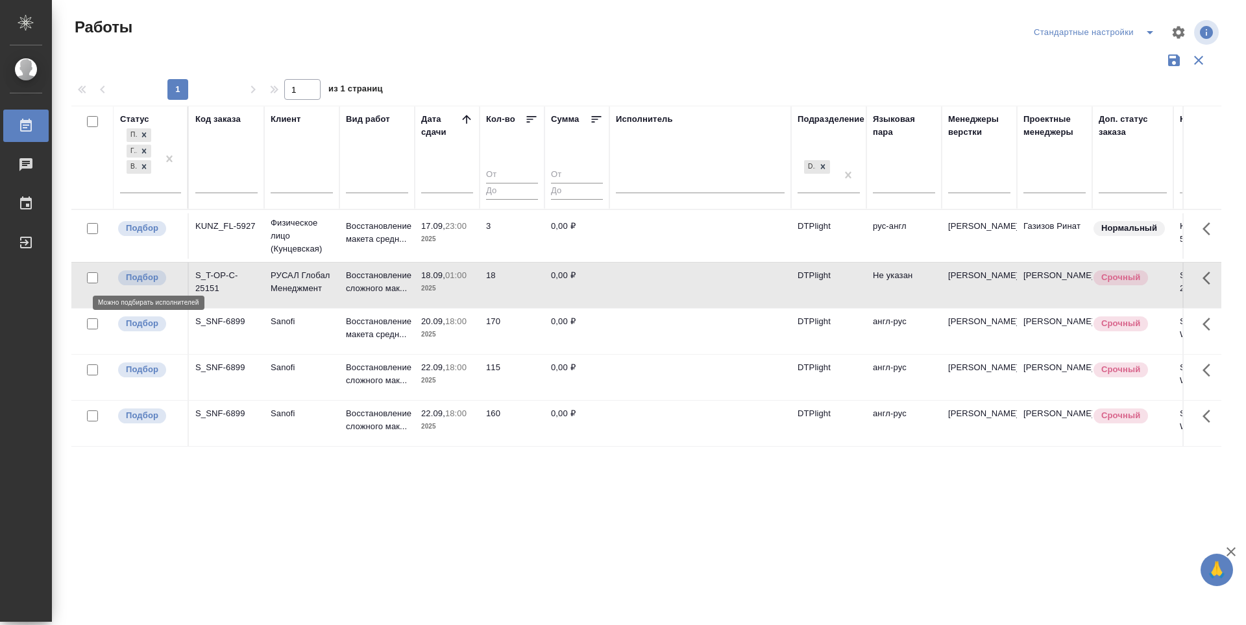
click at [152, 278] on p "Подбор" at bounding box center [142, 277] width 32 height 13
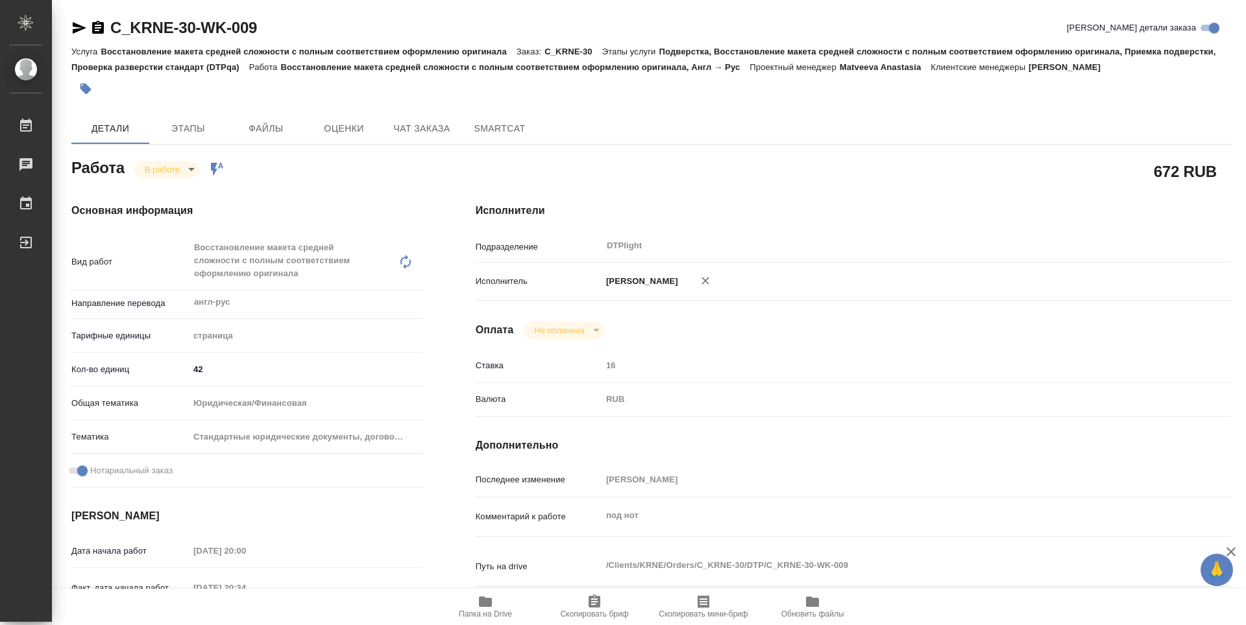
click at [949, 269] on div "[PERSON_NAME]" at bounding box center [884, 281] width 567 height 27
click at [1244, 73] on div "C_KRNE-30-WK-009 Кратко детали заказа Услуга Восстановление макета средней слож…" at bounding box center [649, 573] width 1194 height 1146
drag, startPoint x: 1241, startPoint y: 98, endPoint x: 1218, endPoint y: 5, distance: 96.1
click at [1230, 10] on div "C_KRNE-30-WK-009 Кратко детали заказа Услуга Восстановление макета средней слож…" at bounding box center [649, 312] width 1194 height 625
click at [168, 169] on body "🙏 .cls-1 fill:#fff; AWATERA Zubakova Viktoriya Работы 0 Чаты График Выйти C_KRN…" at bounding box center [623, 312] width 1246 height 625
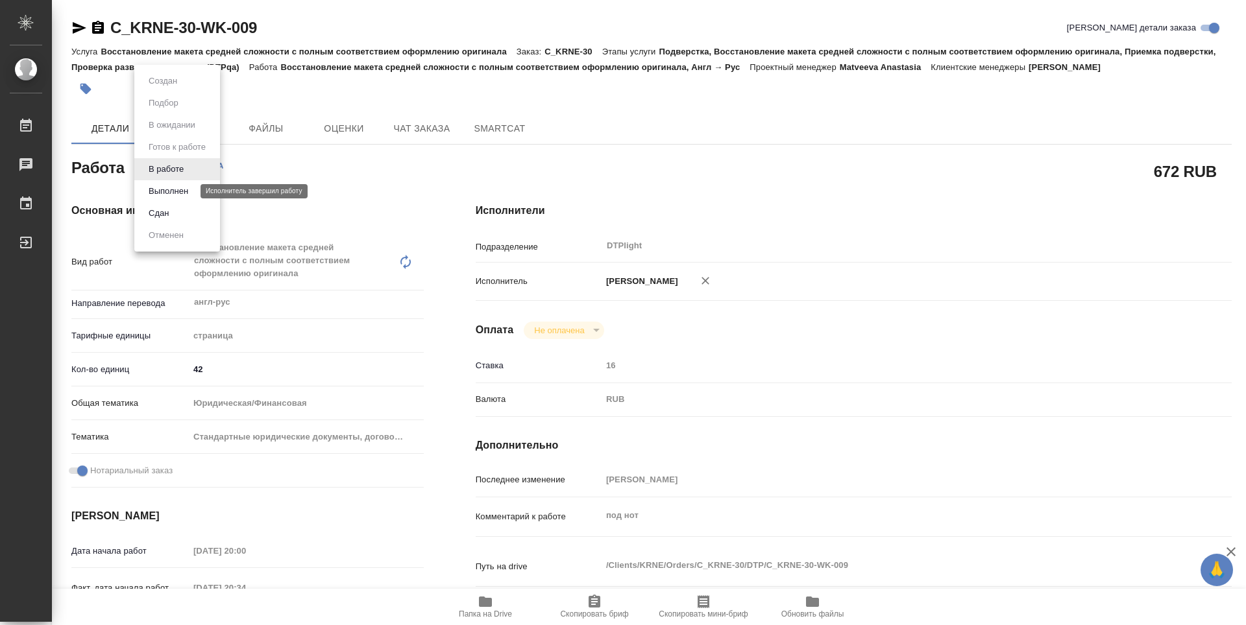
click at [172, 192] on button "Выполнен" at bounding box center [168, 191] width 47 height 14
type textarea "x"
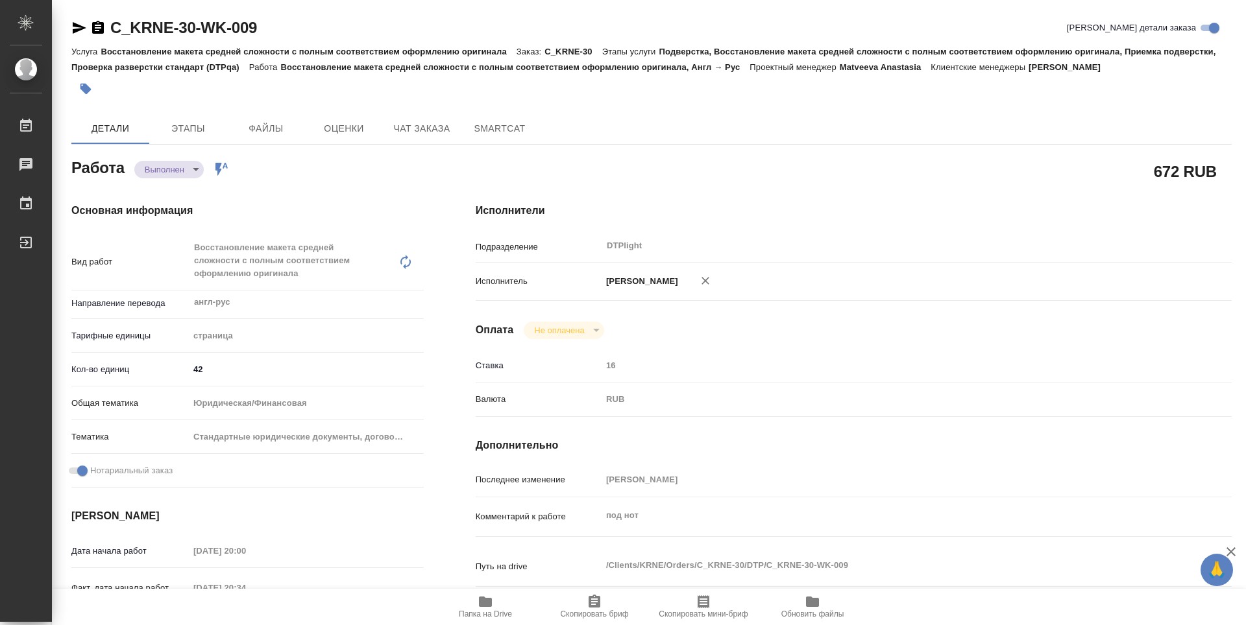
type textarea "x"
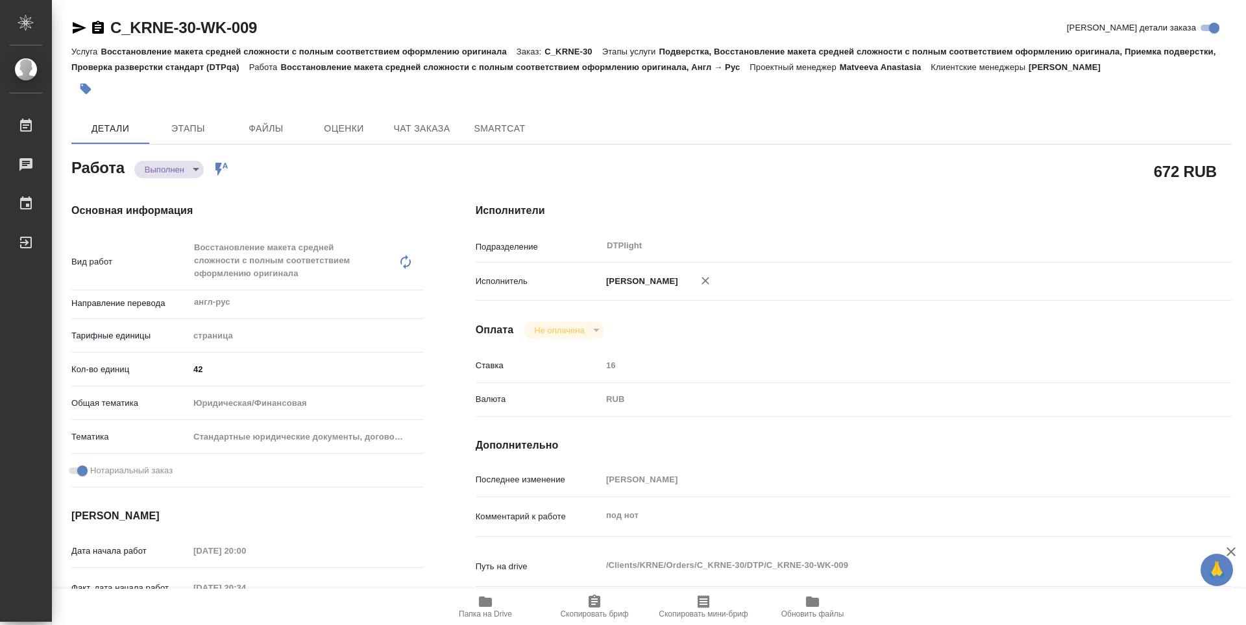
type textarea "x"
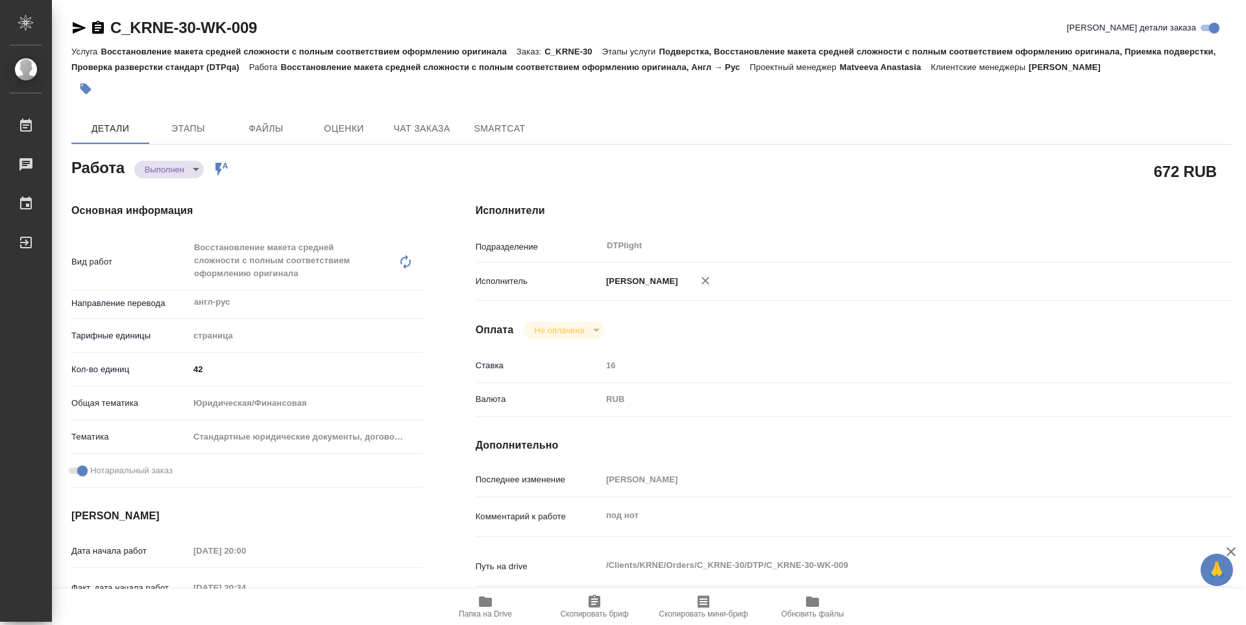
type textarea "x"
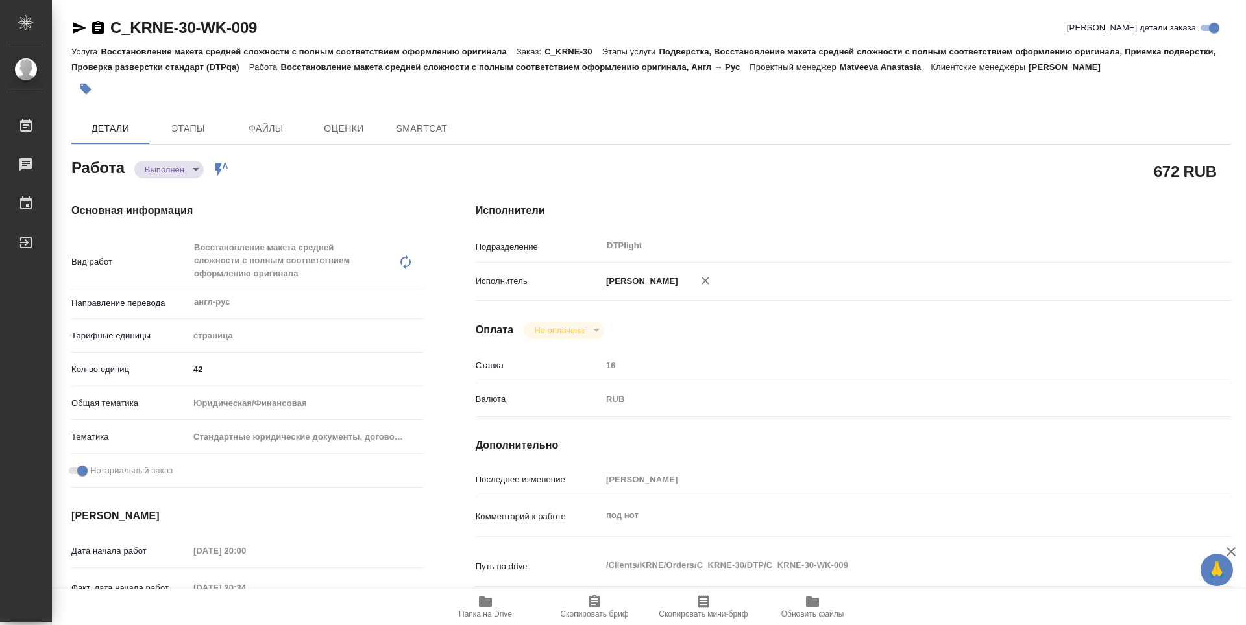
type textarea "x"
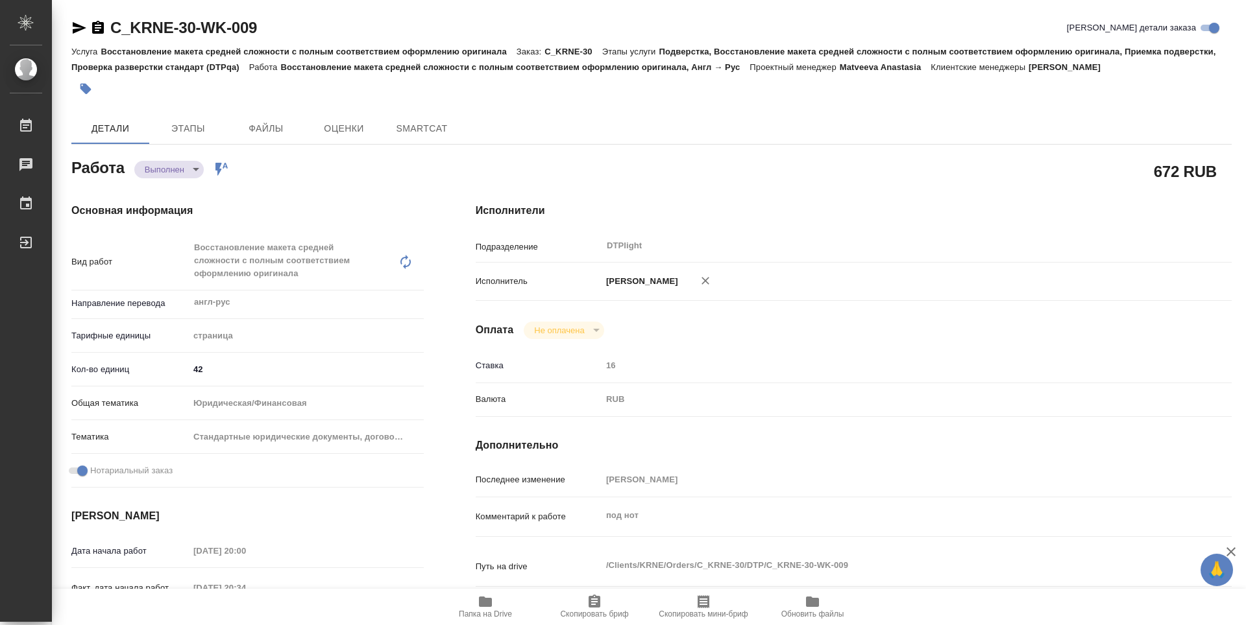
type textarea "x"
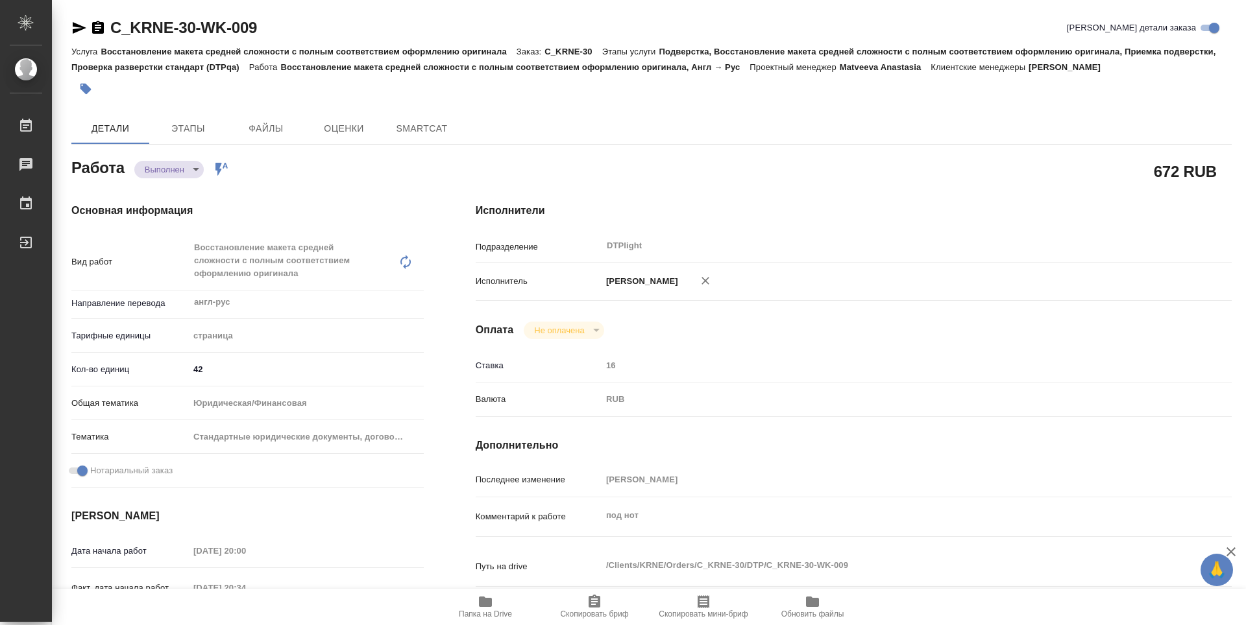
type textarea "x"
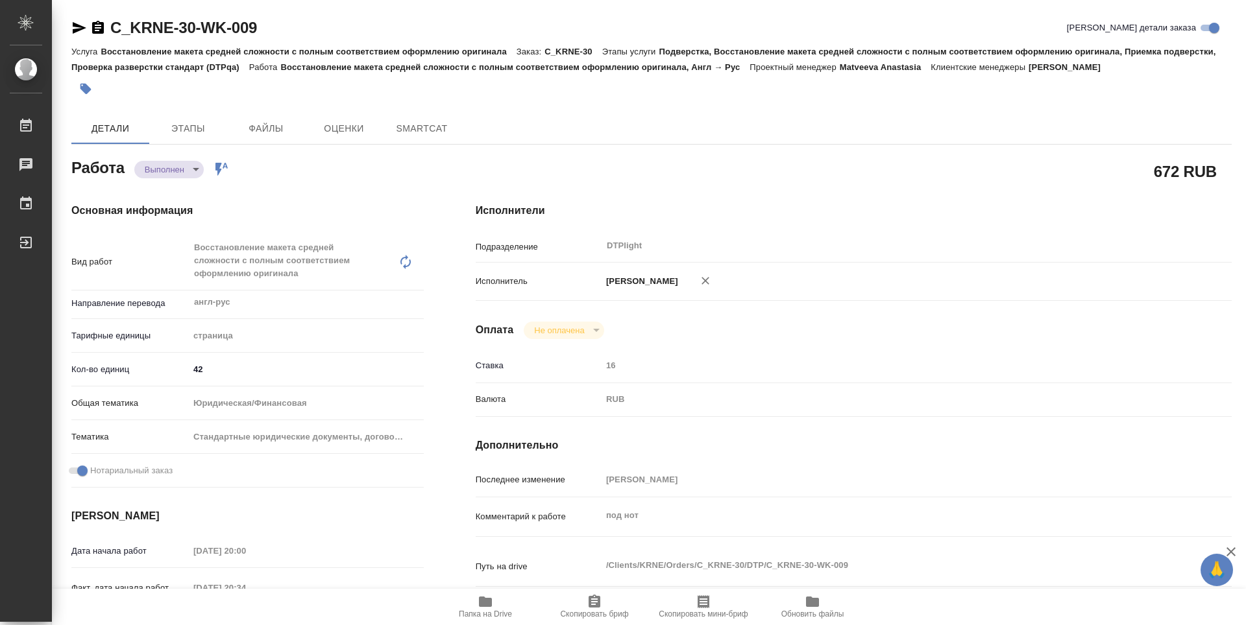
type textarea "x"
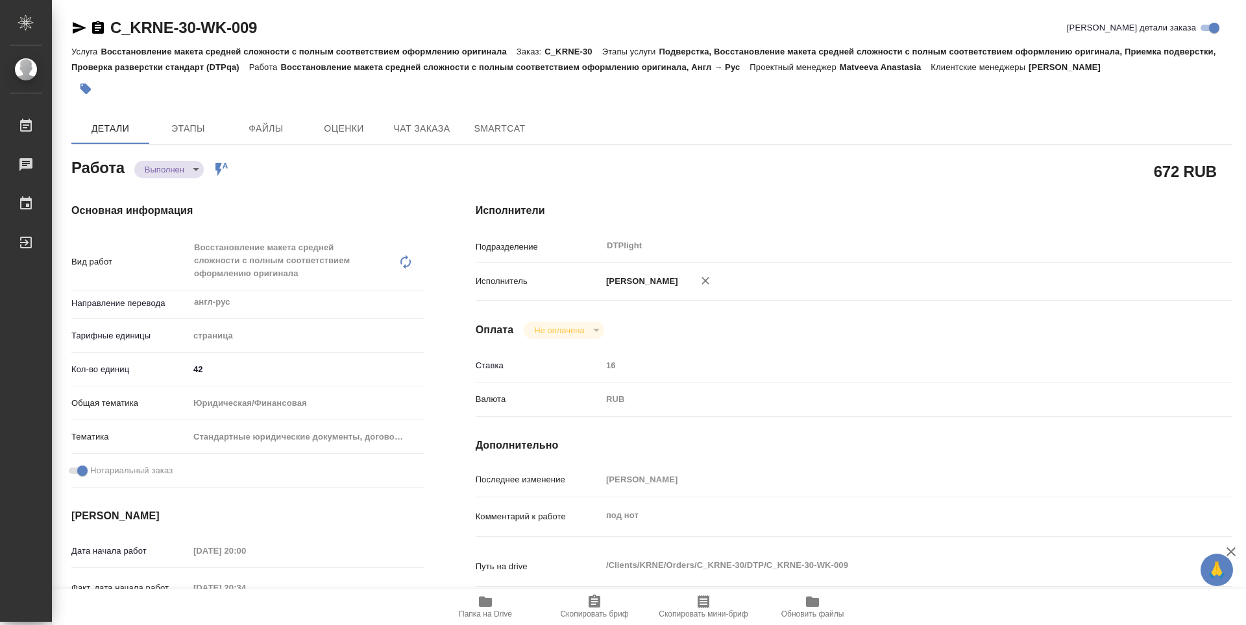
type textarea "x"
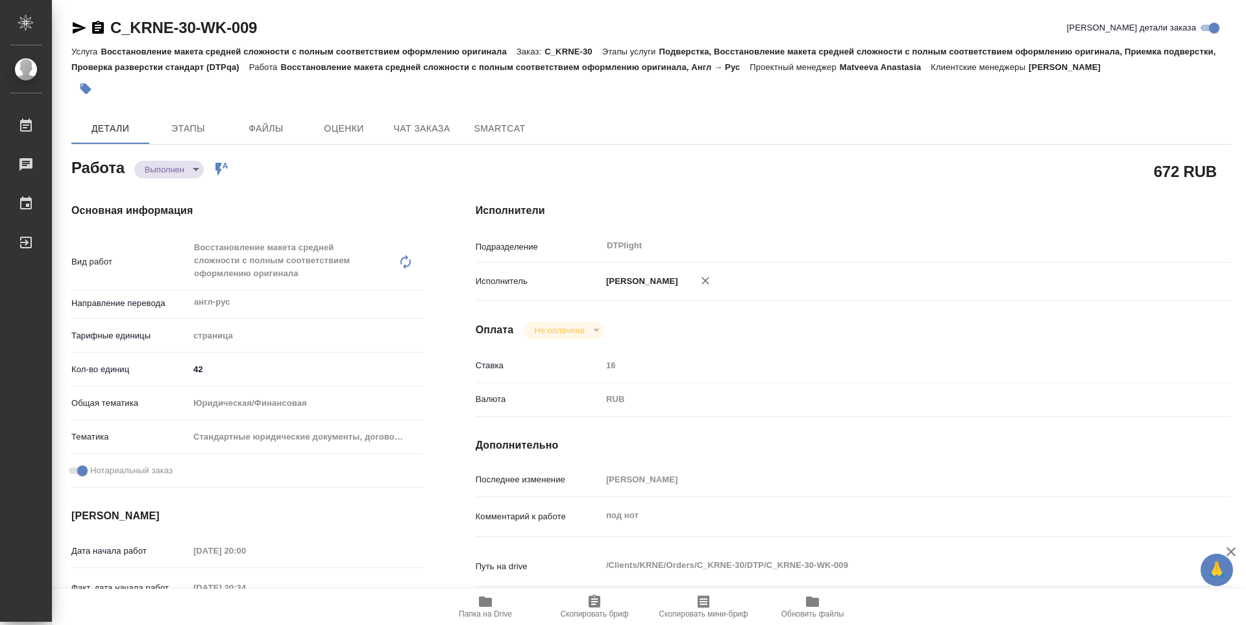
type textarea "x"
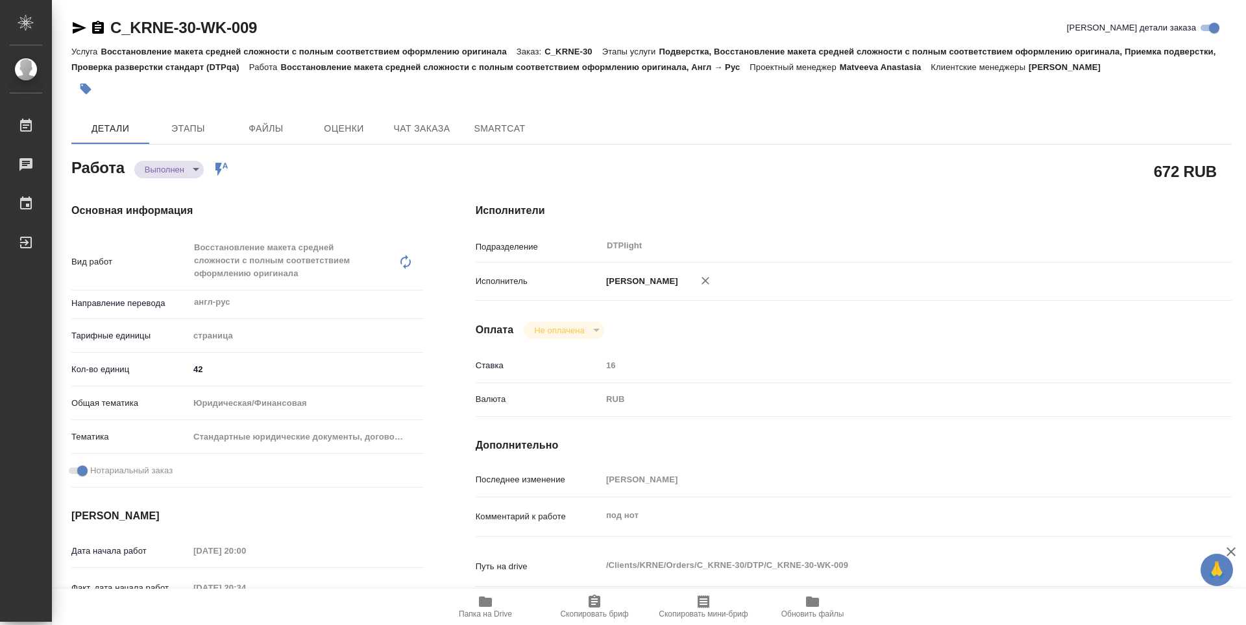
type textarea "x"
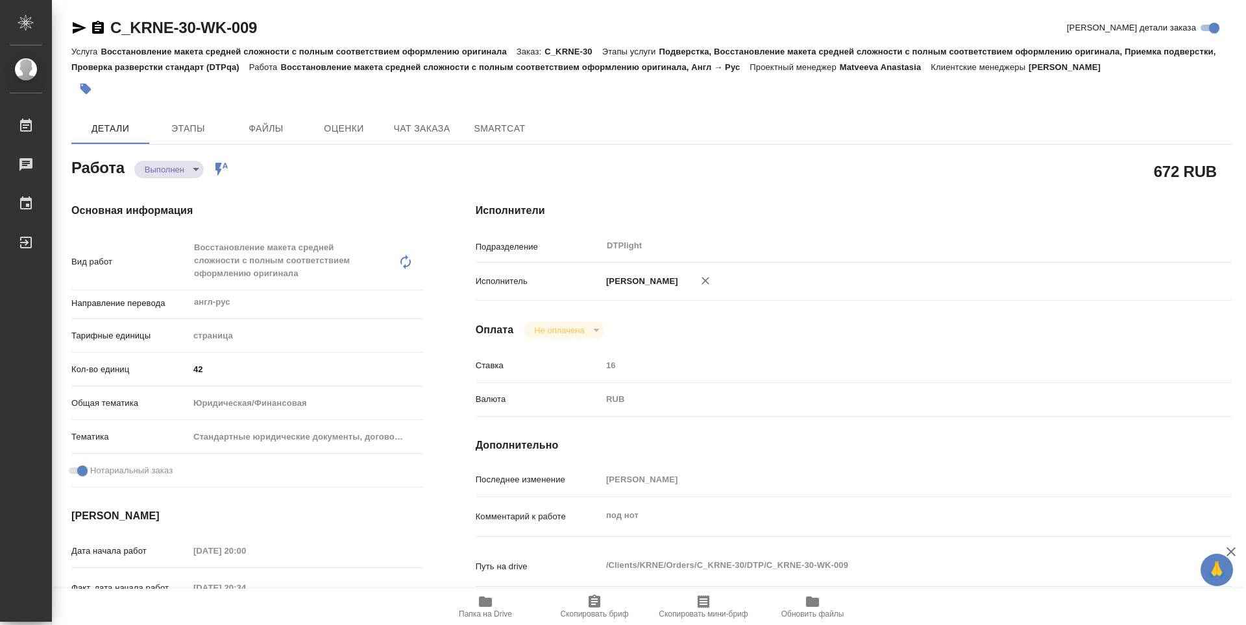
type textarea "x"
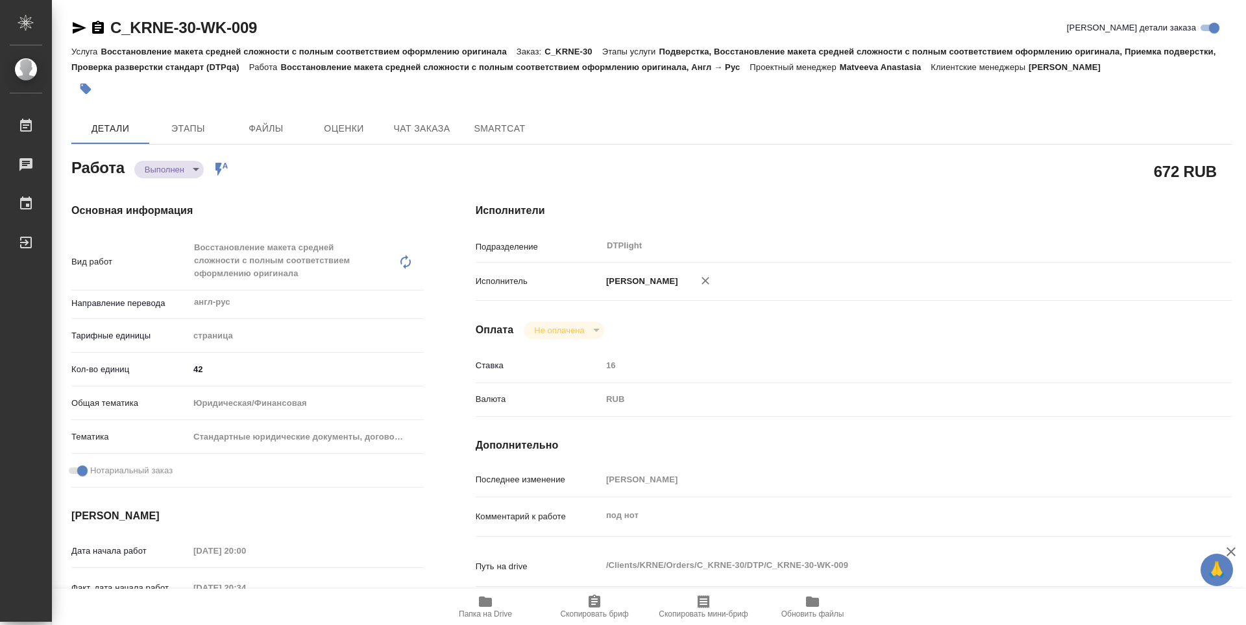
type textarea "x"
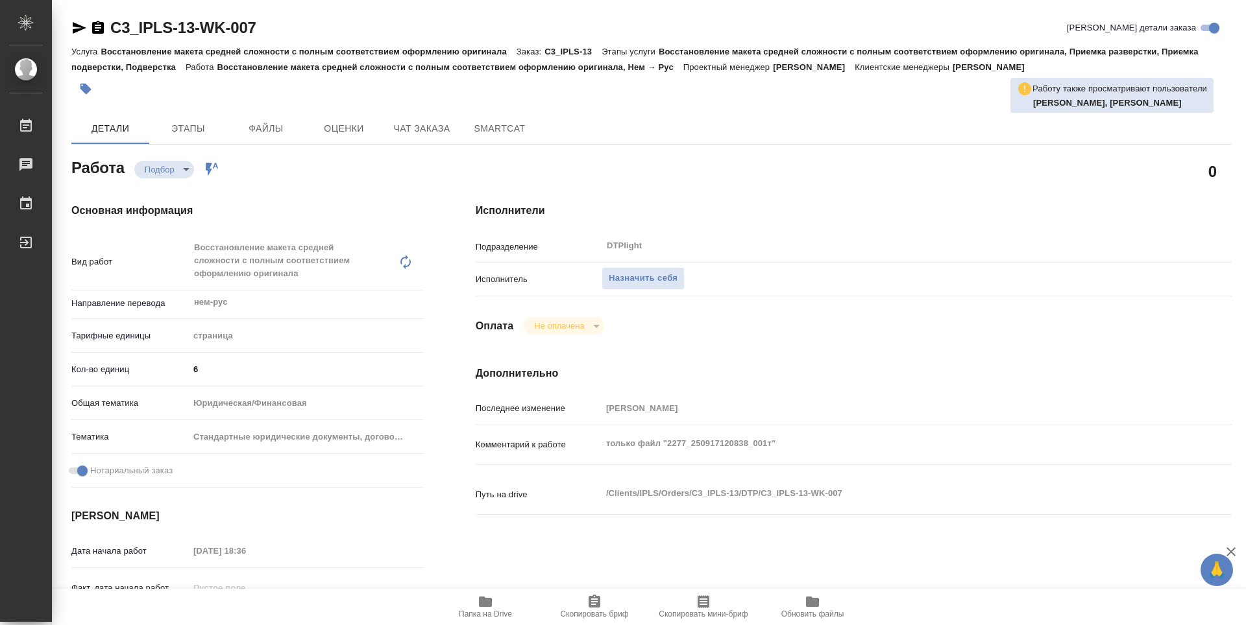
type textarea "x"
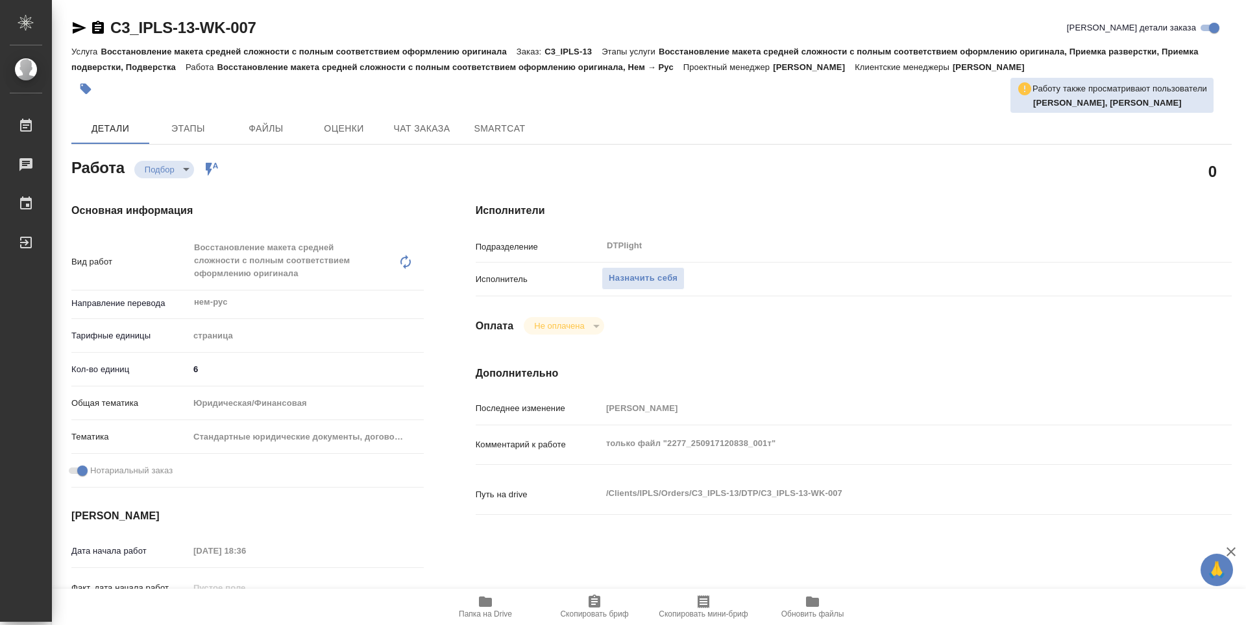
type textarea "x"
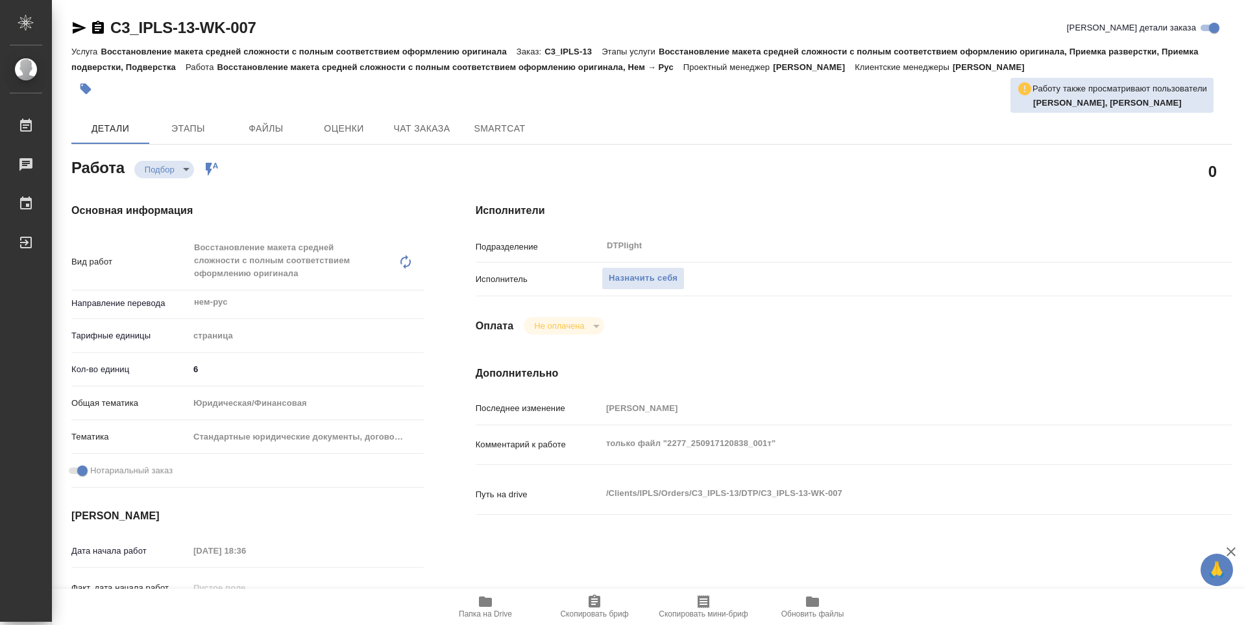
type textarea "x"
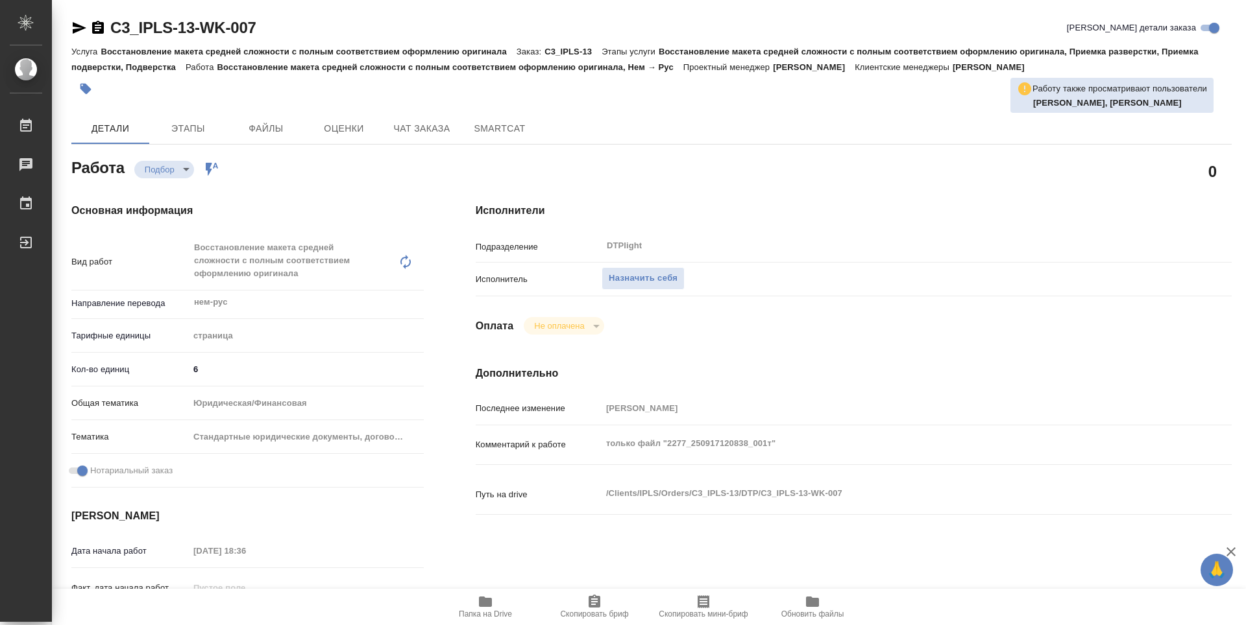
type textarea "x"
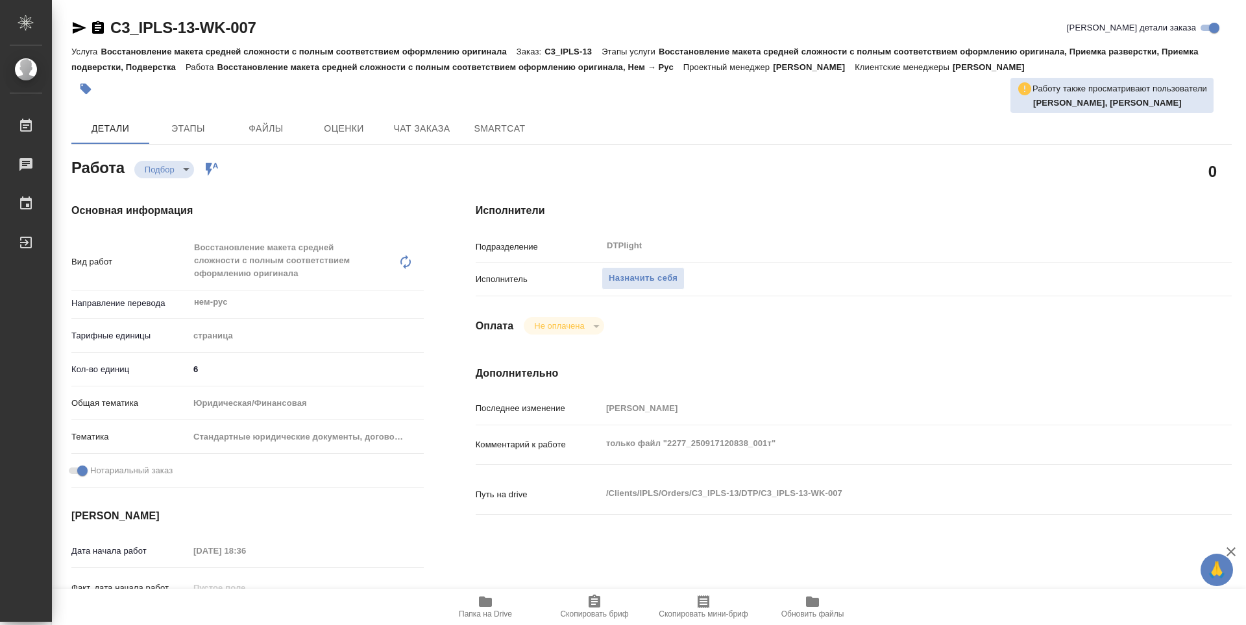
type textarea "x"
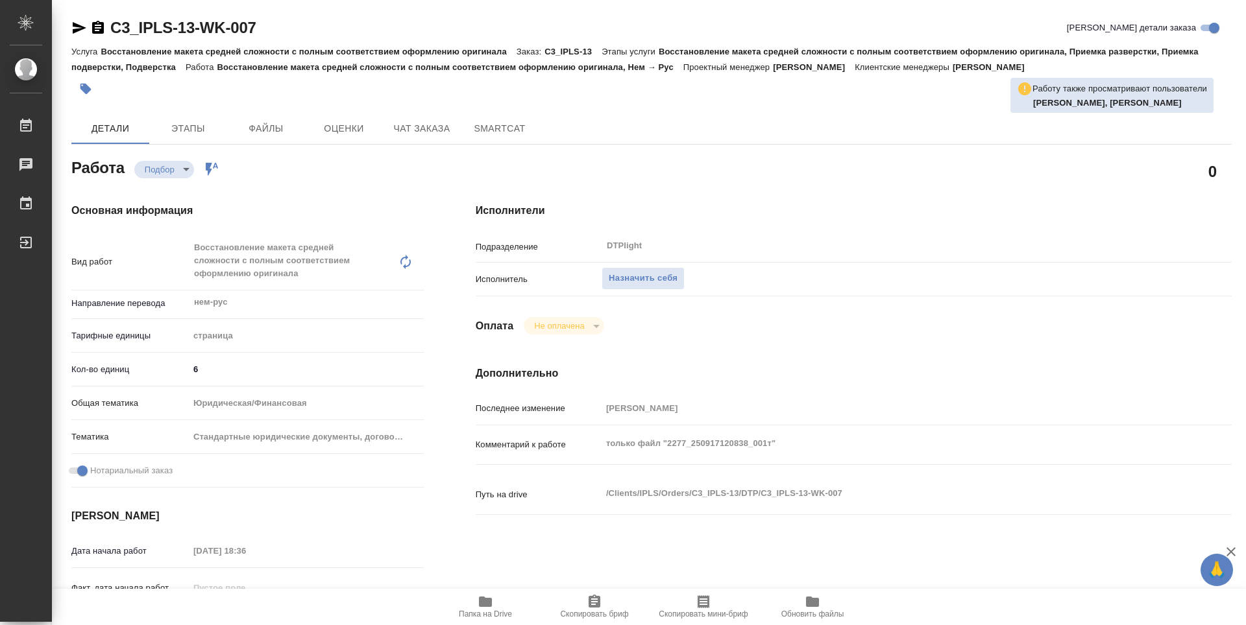
type textarea "x"
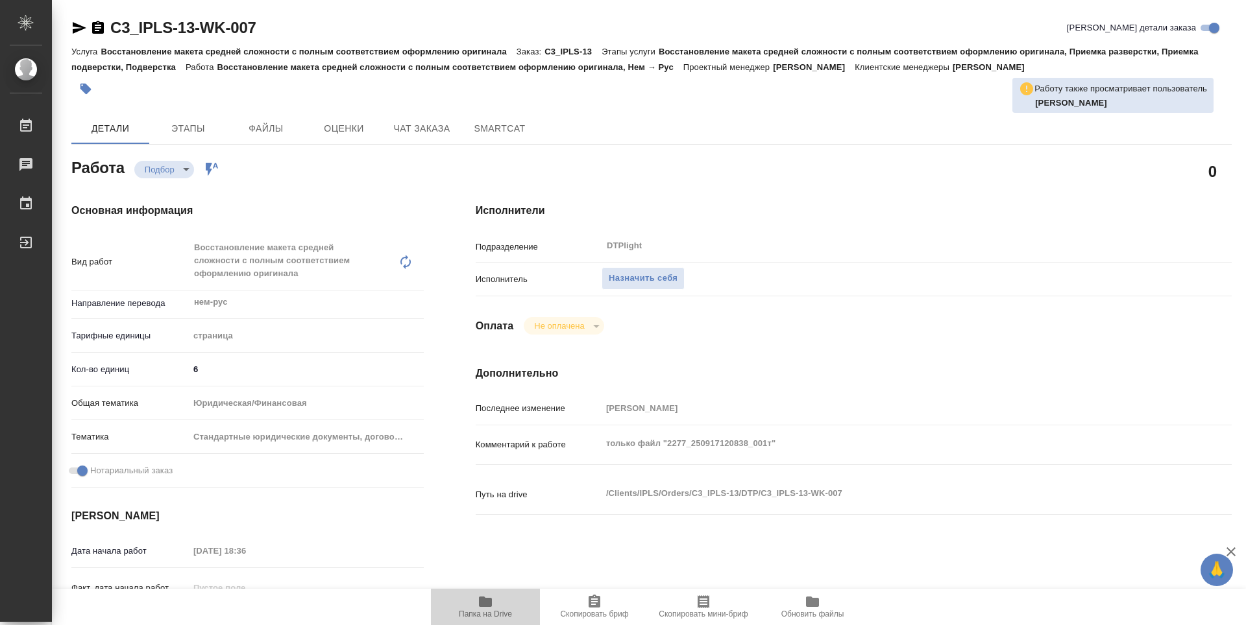
click at [478, 611] on span "Папка на Drive" at bounding box center [485, 614] width 53 height 9
type textarea "x"
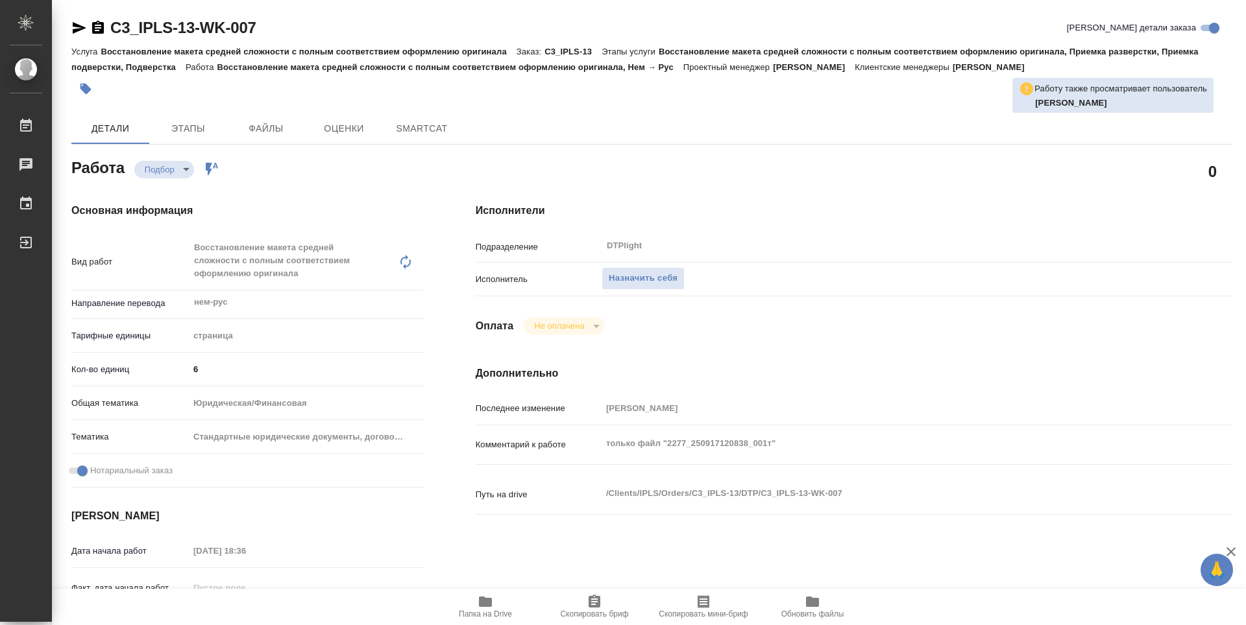
type textarea "x"
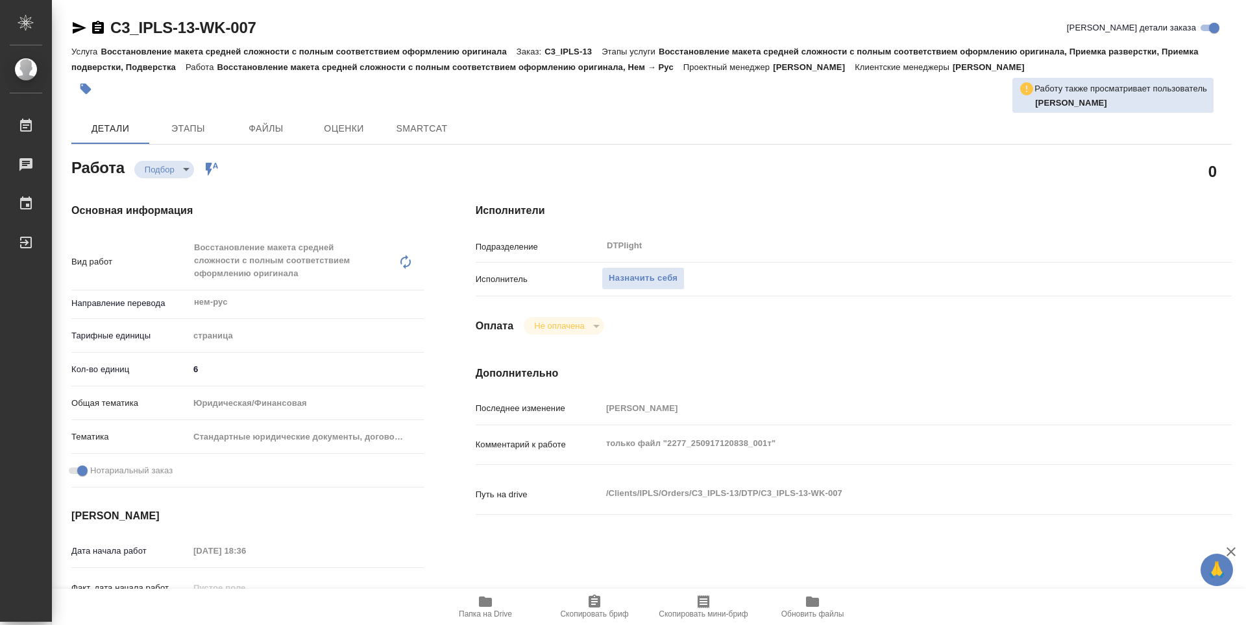
type textarea "x"
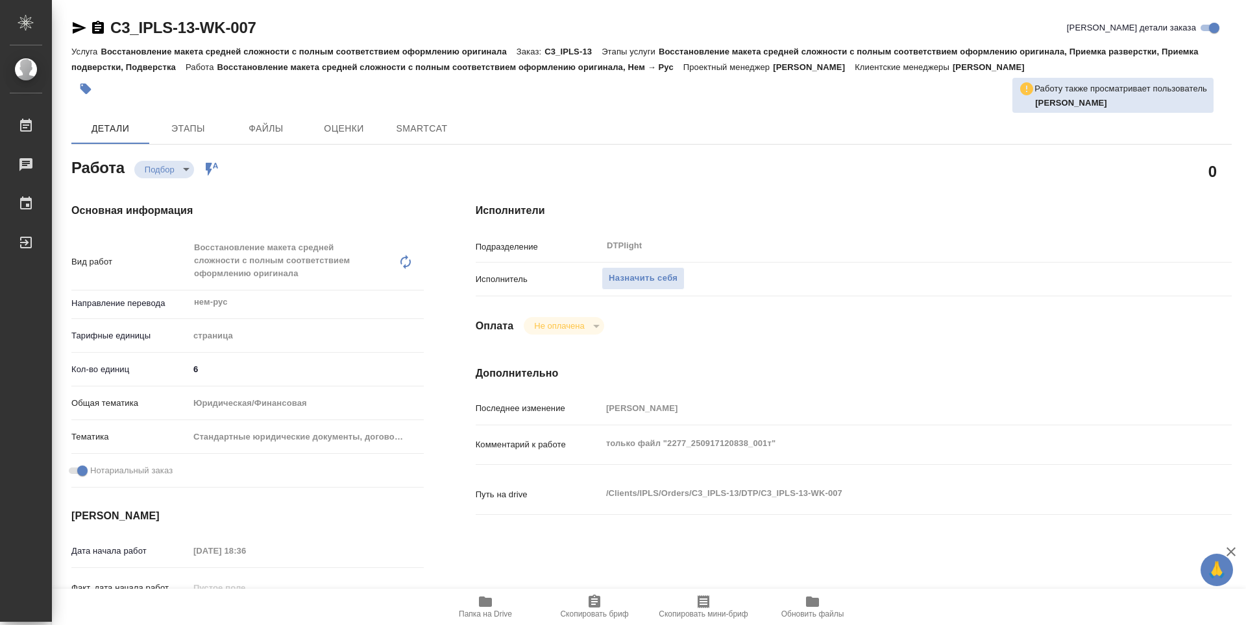
type textarea "x"
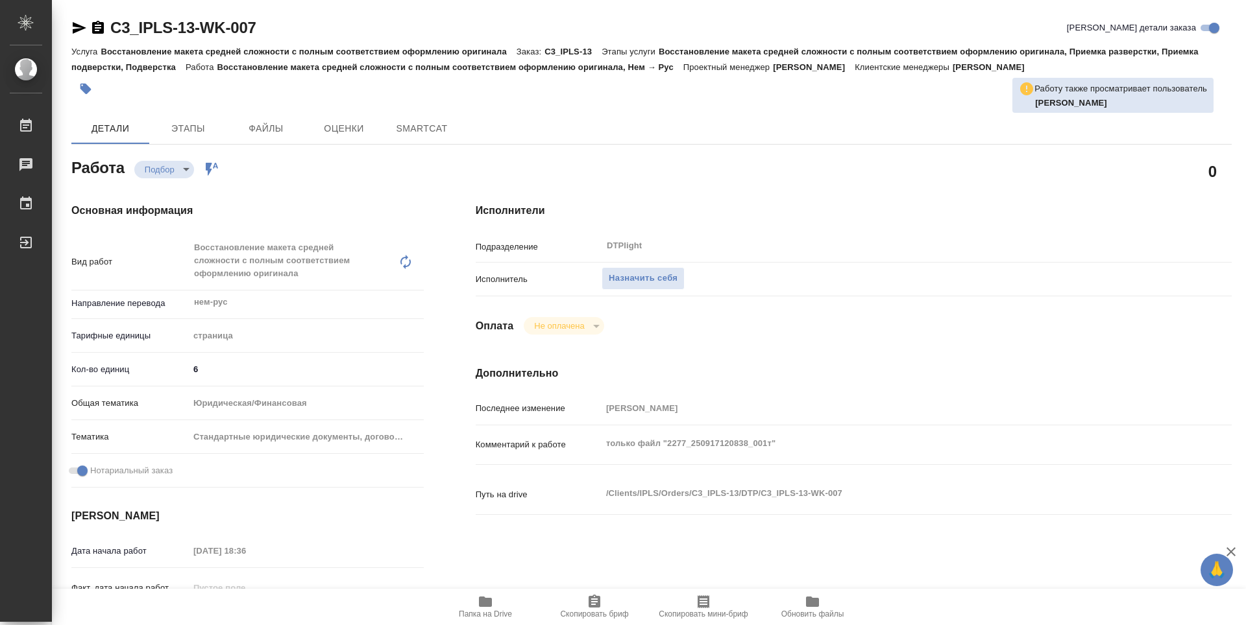
type textarea "x"
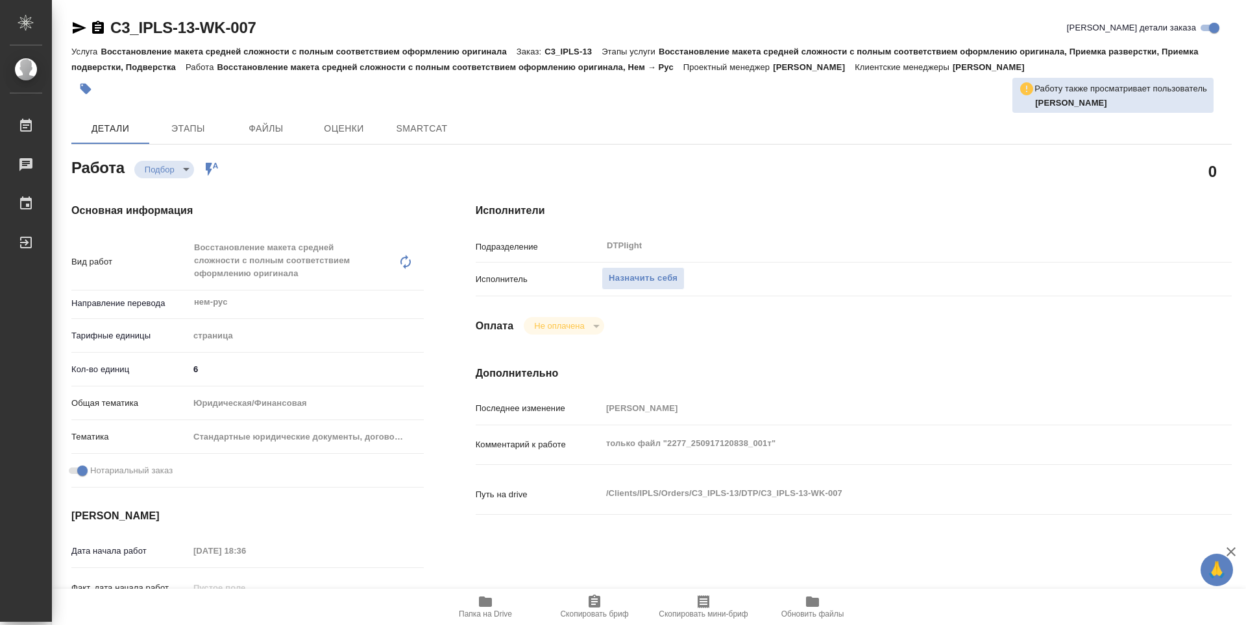
type textarea "x"
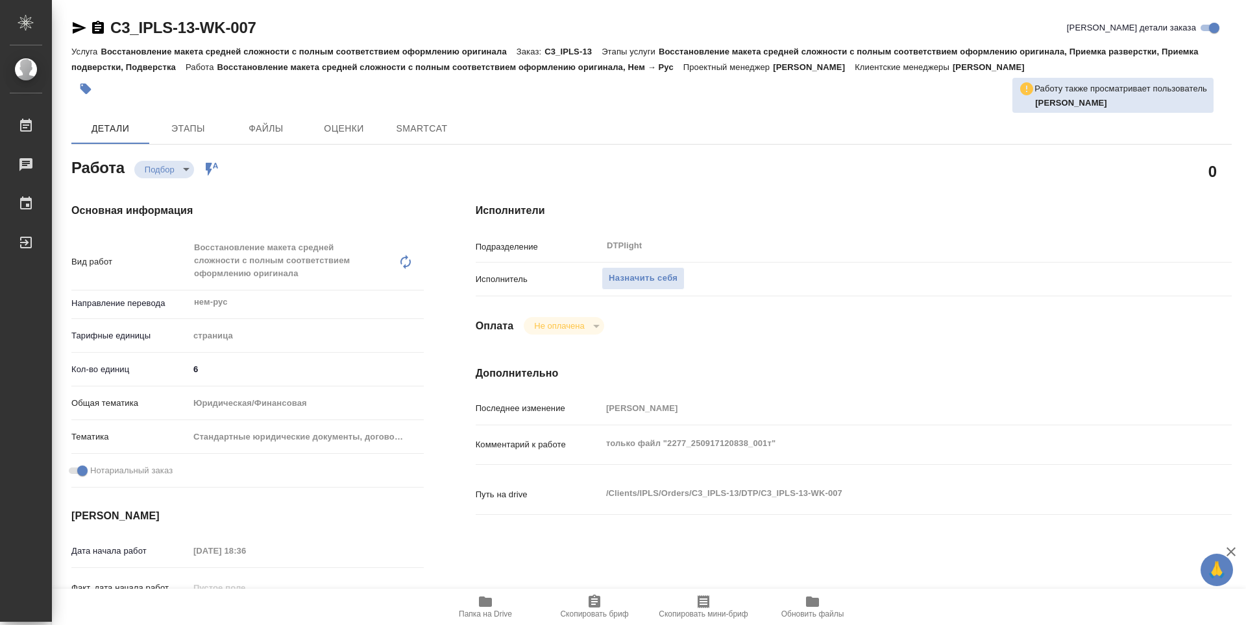
type textarea "x"
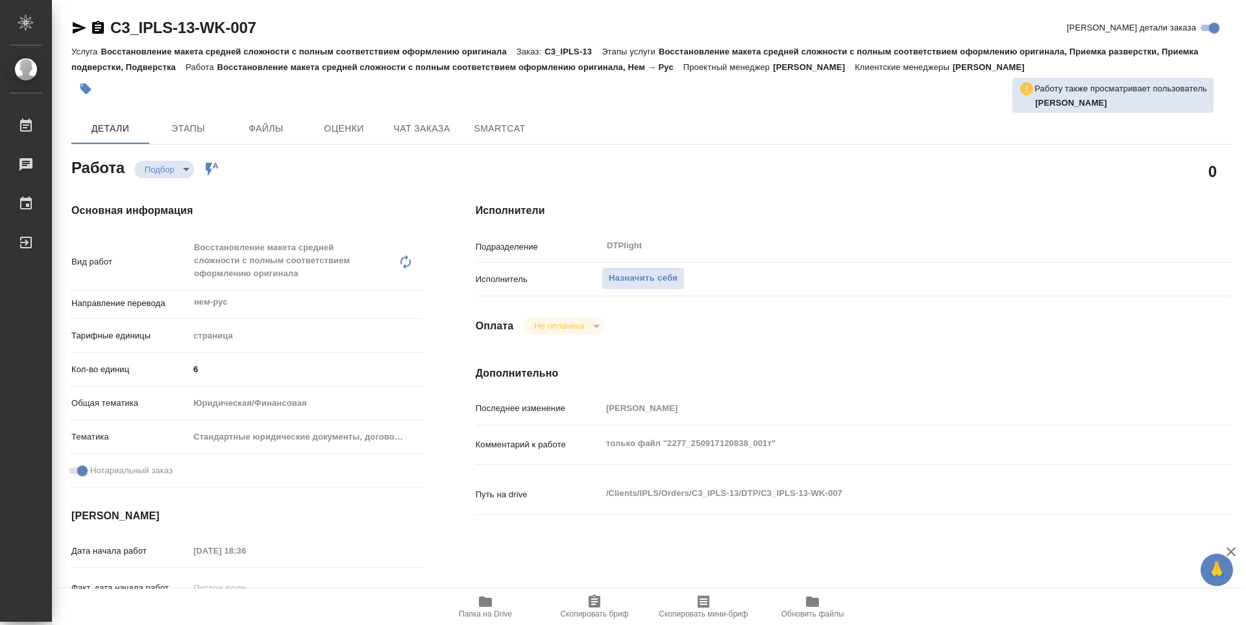
type textarea "x"
click at [1220, 253] on div "Подразделение DTPlight ​" at bounding box center [854, 245] width 756 height 23
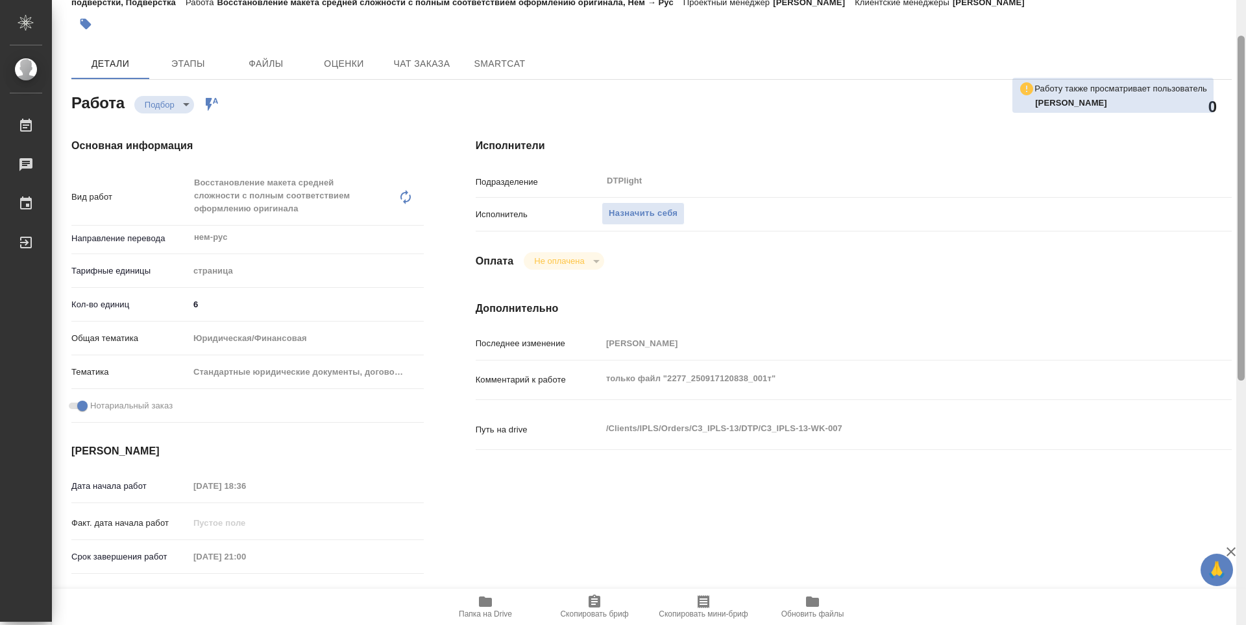
type textarea "x"
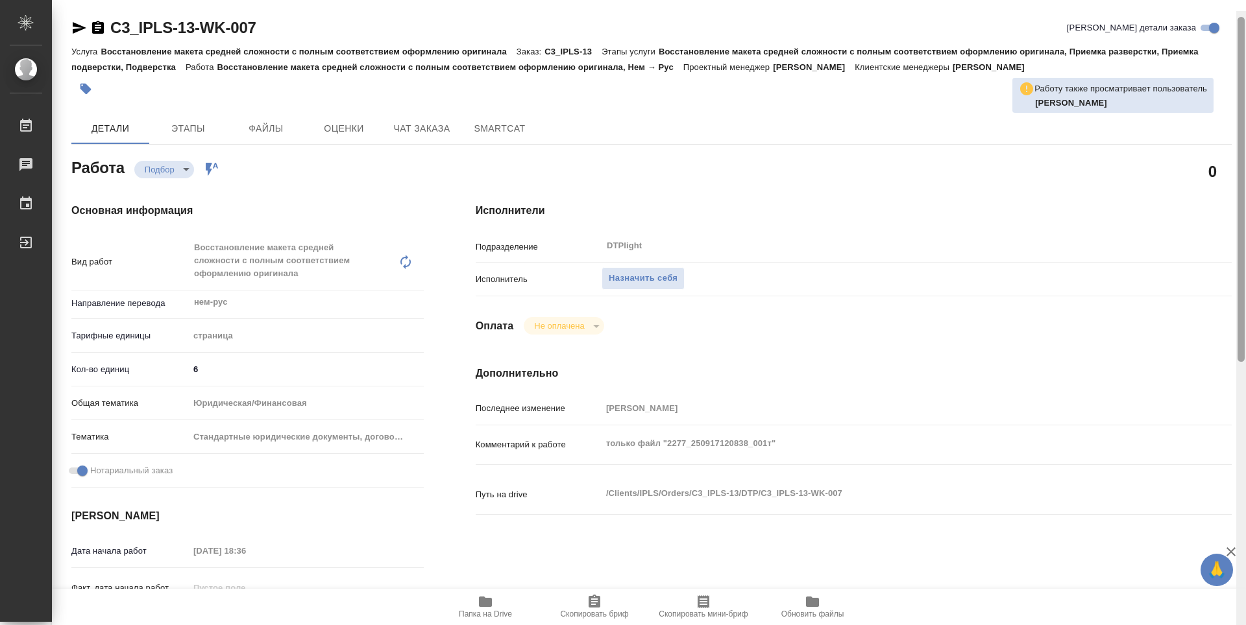
drag, startPoint x: 1241, startPoint y: 249, endPoint x: 1244, endPoint y: 203, distance: 46.1
click at [1244, 203] on div at bounding box center [1240, 189] width 7 height 345
type textarea "x"
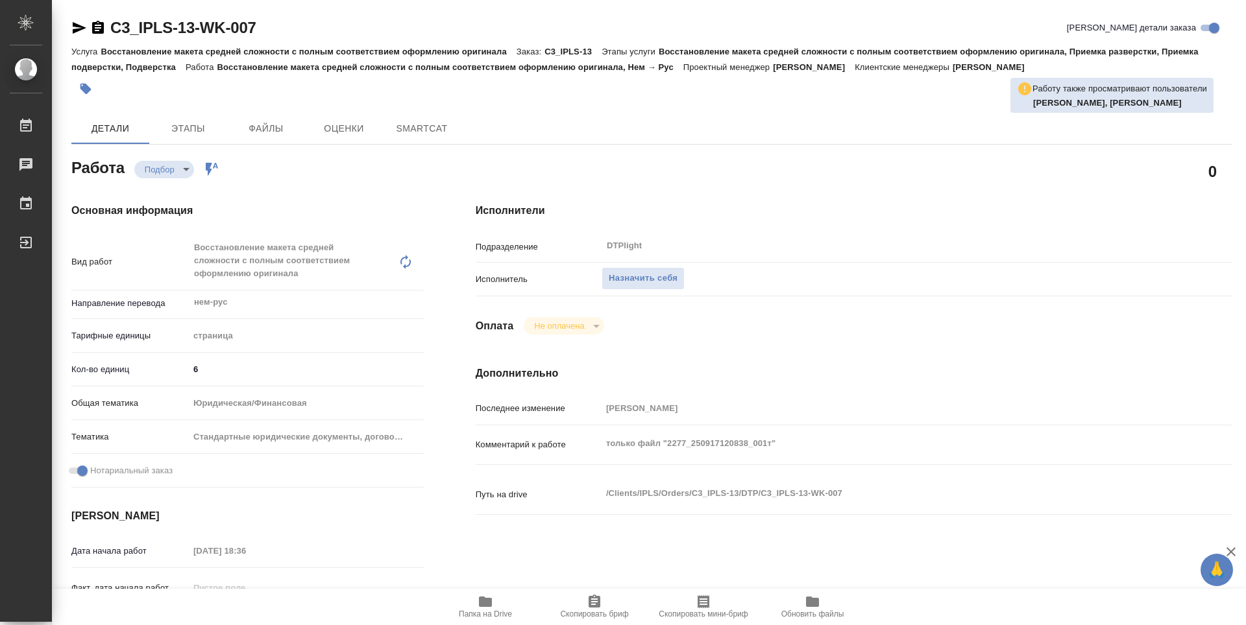
type textarea "x"
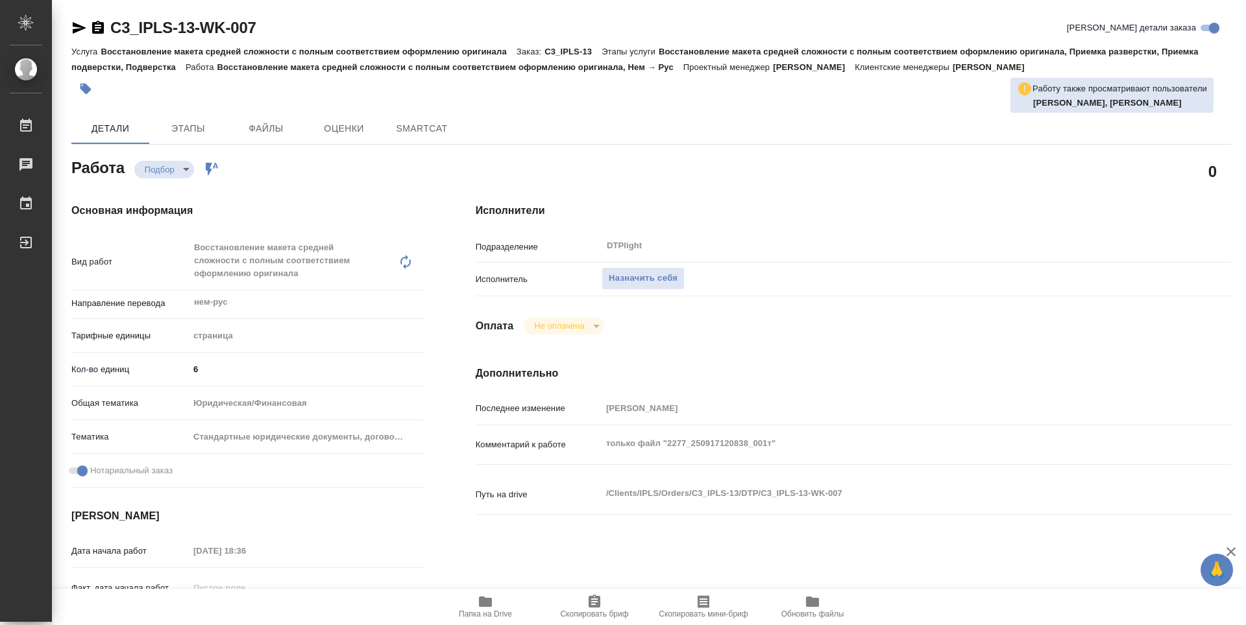
type textarea "x"
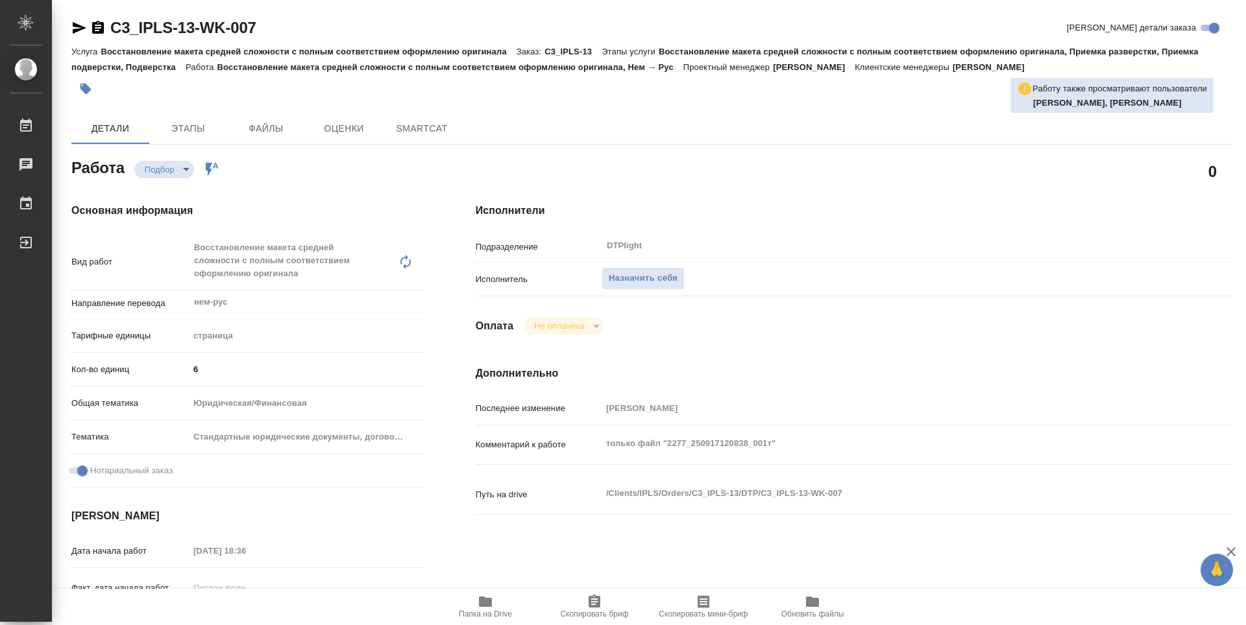
type textarea "x"
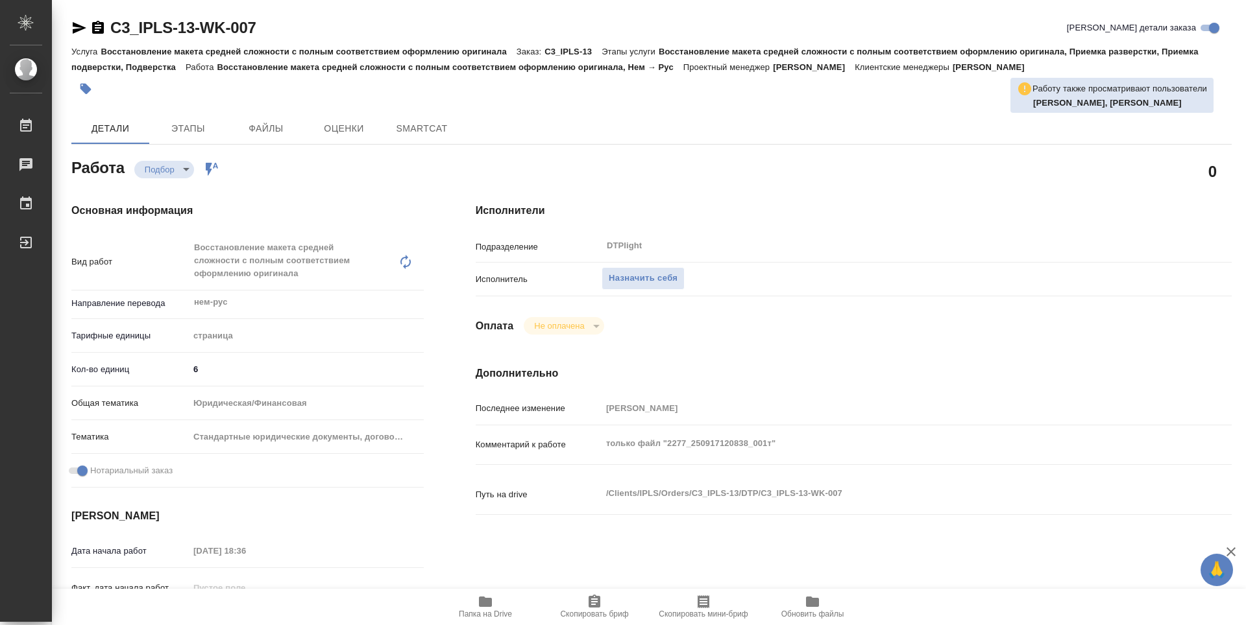
type textarea "x"
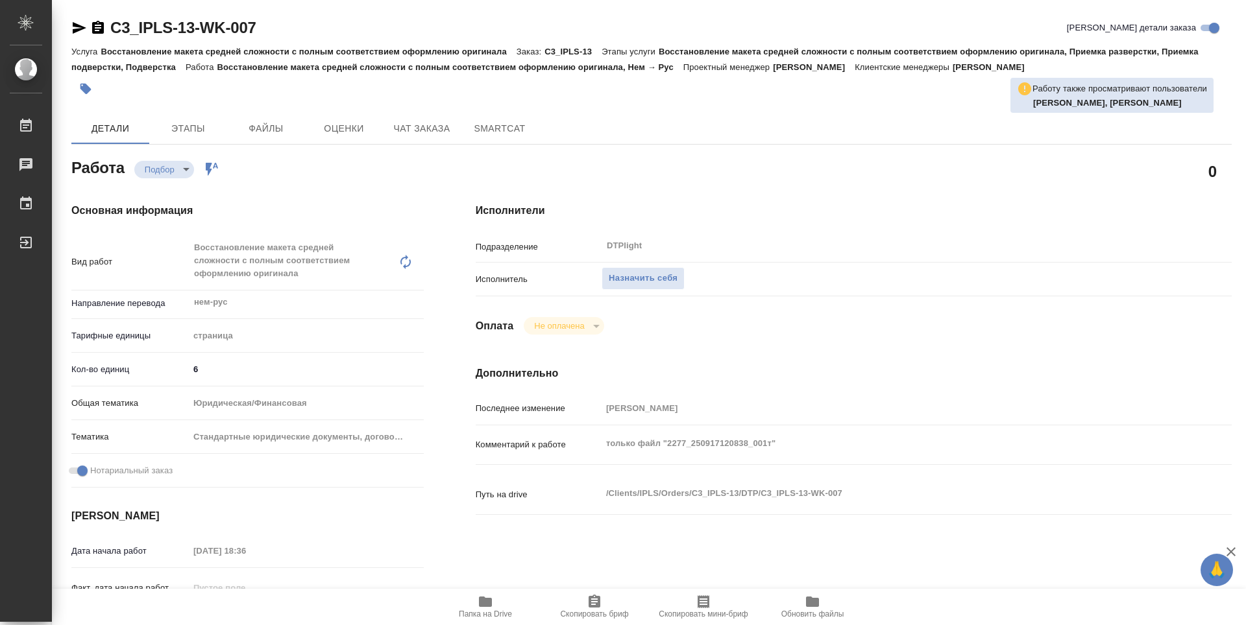
type textarea "x"
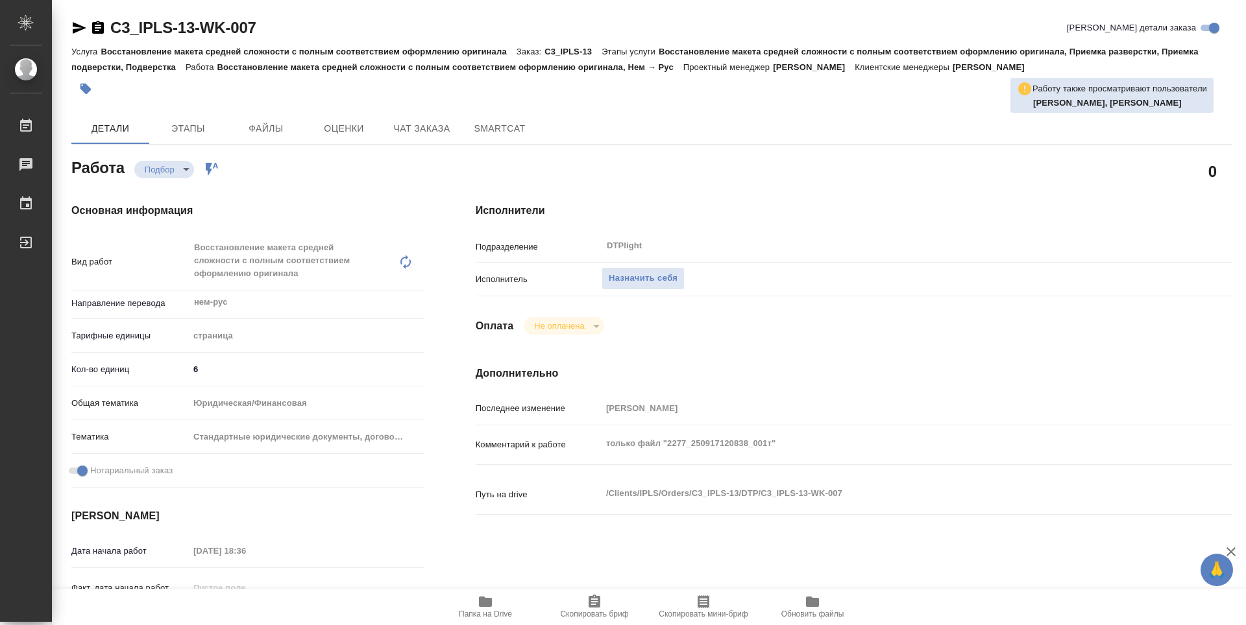
type textarea "x"
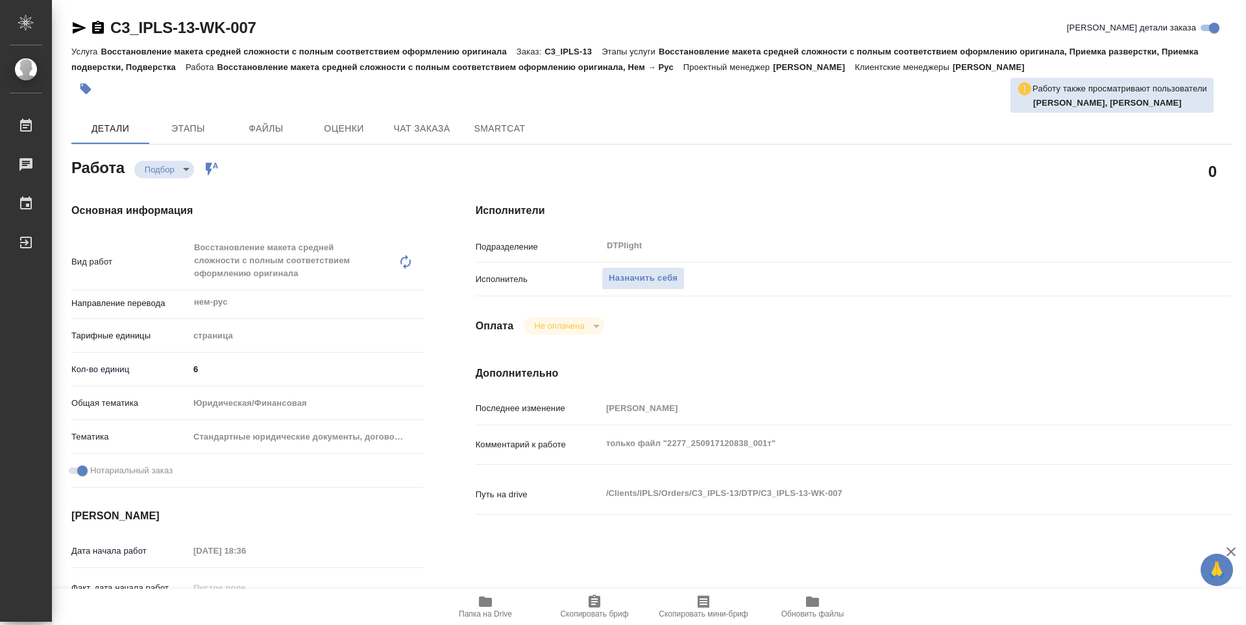
type textarea "x"
click at [716, 202] on div "Исполнители Подразделение DTPlight ​ Исполнитель Назначить себя Оплата Не оплач…" at bounding box center [854, 467] width 808 height 580
click at [671, 279] on span "Назначить себя" at bounding box center [643, 278] width 69 height 15
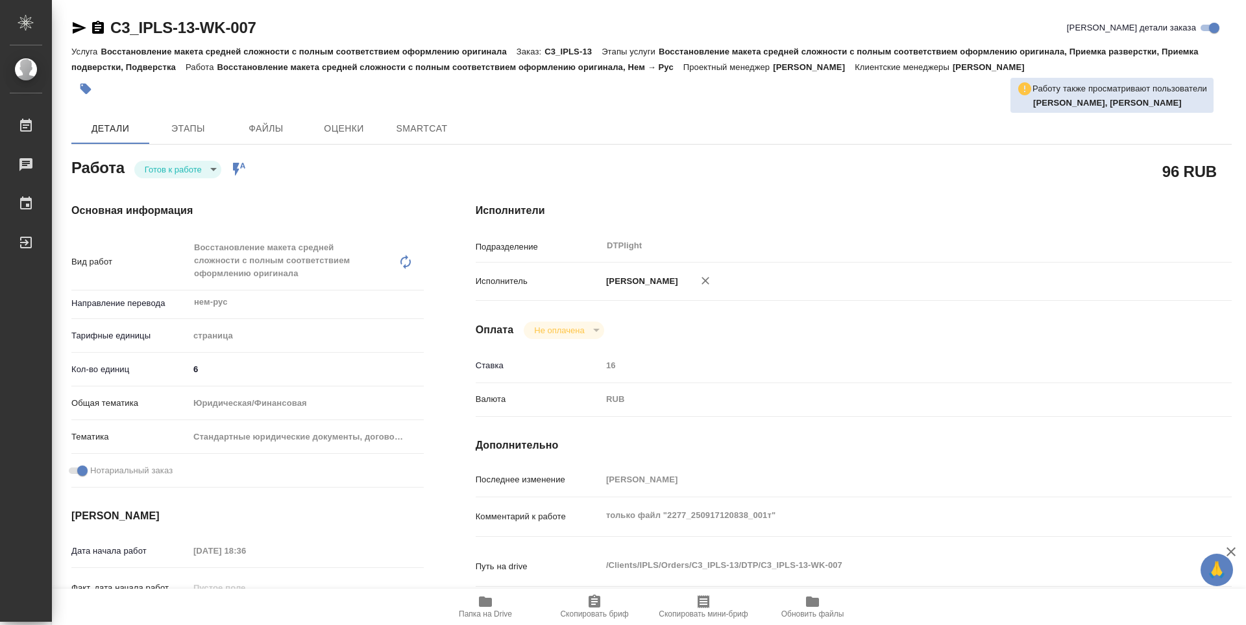
type textarea "x"
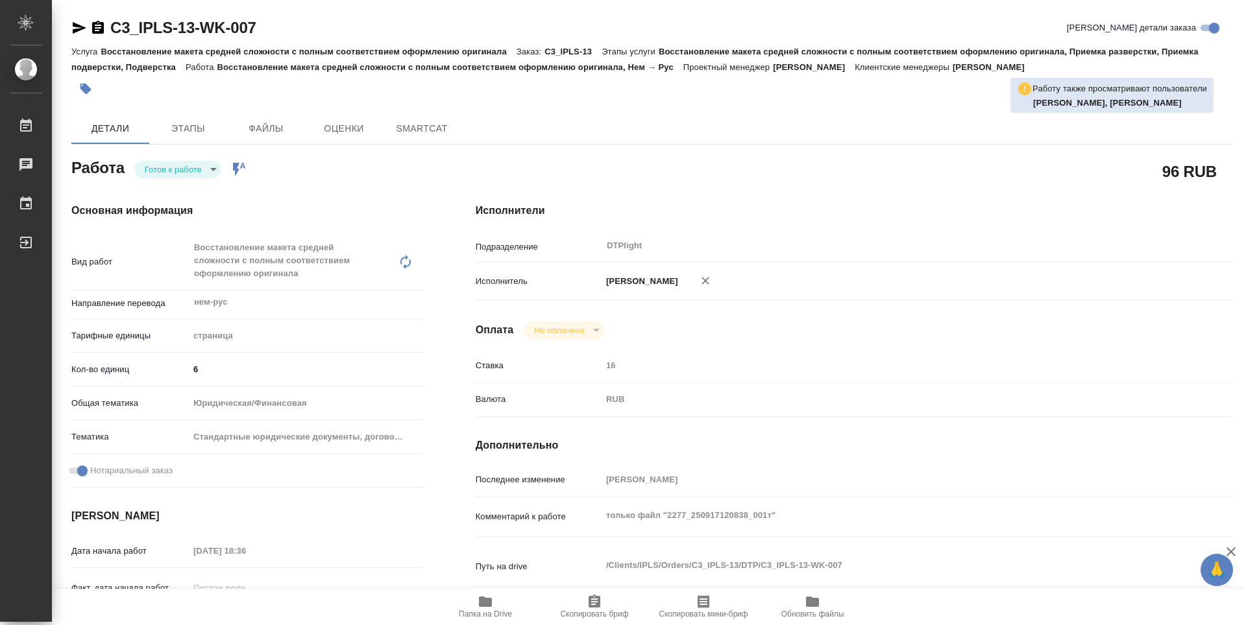
type textarea "x"
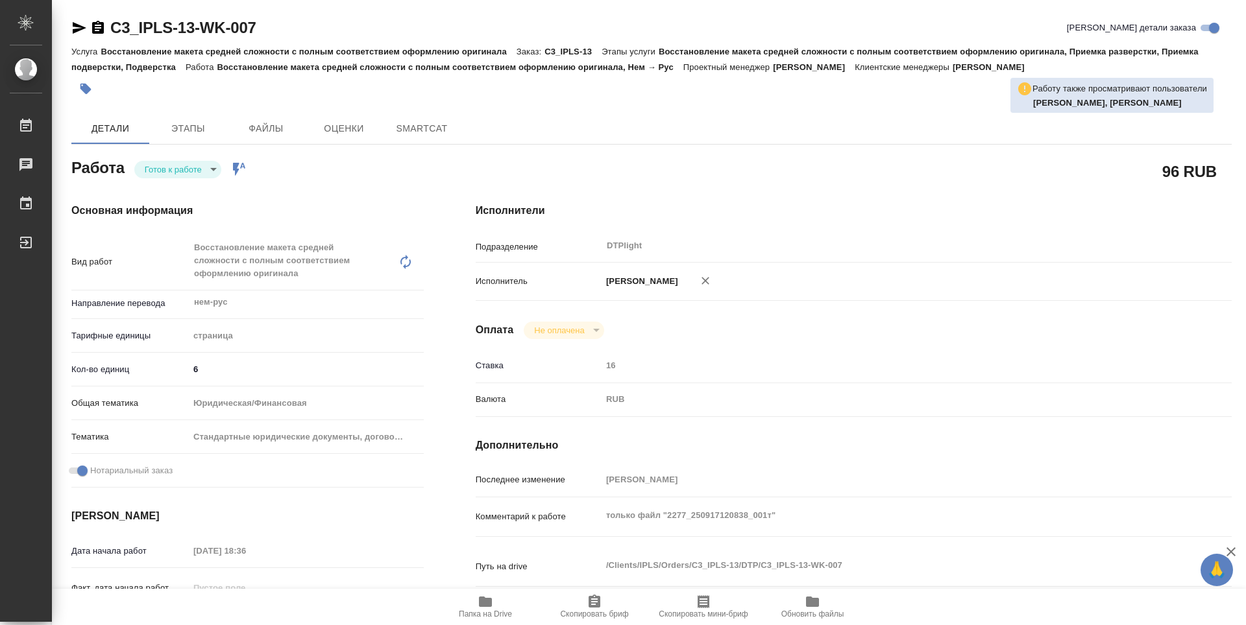
type textarea "x"
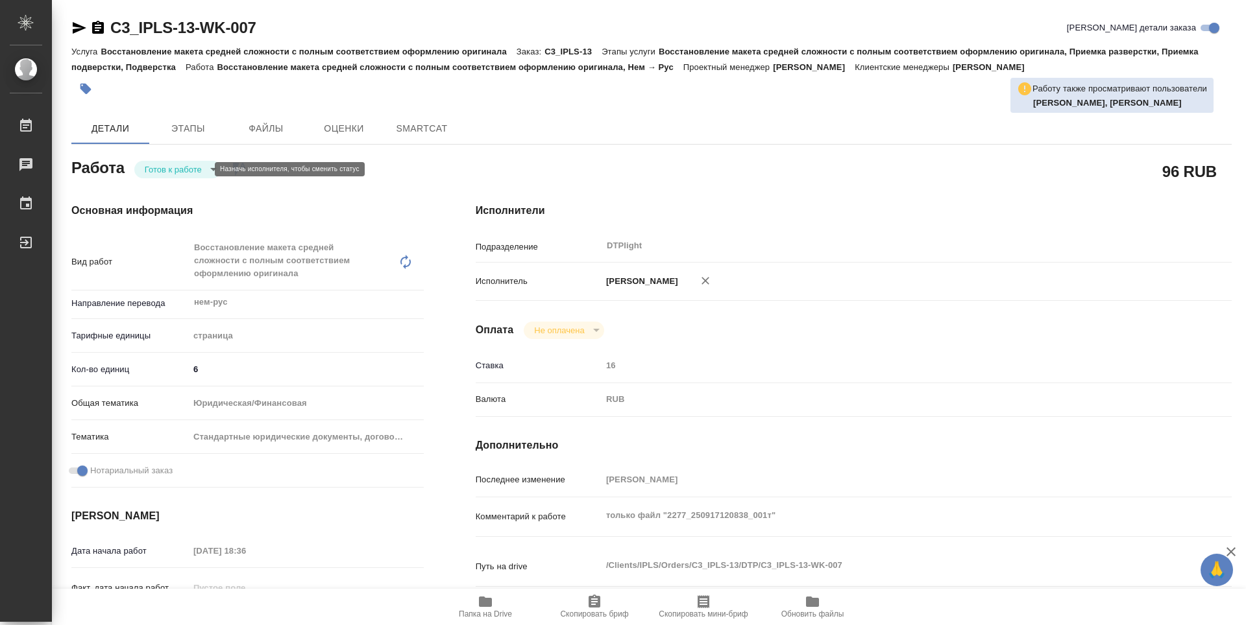
type textarea "x"
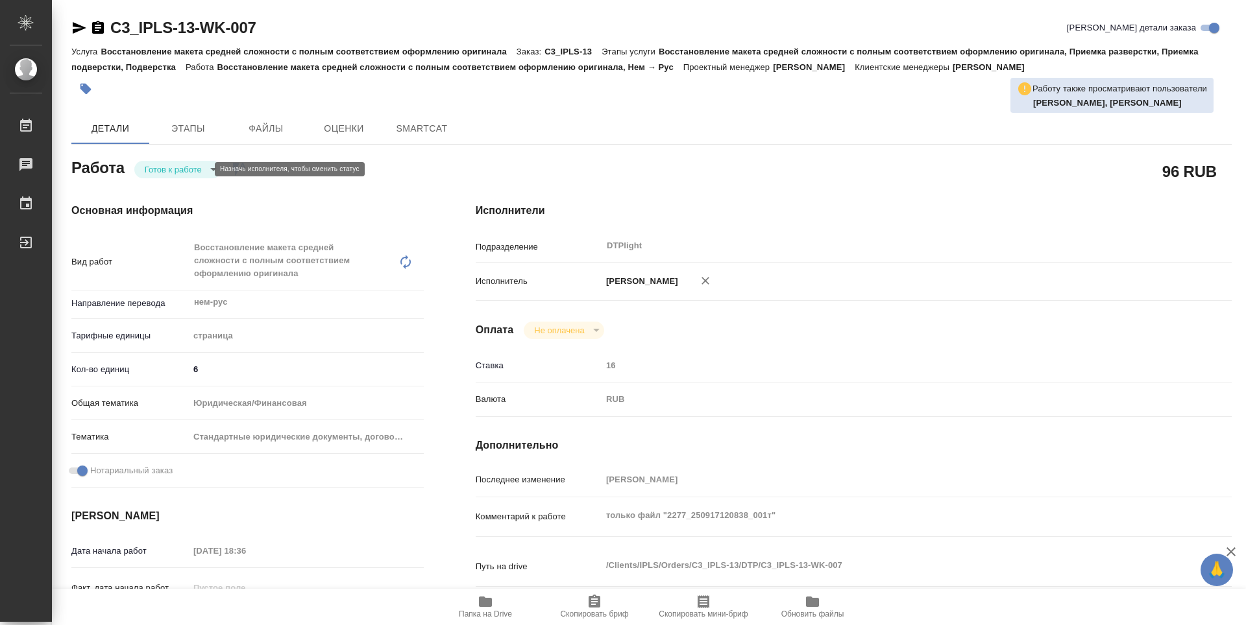
click at [152, 169] on body "🙏 .cls-1 fill:#fff; AWATERA Zubakova Viktoriya Работы Чаты График Выйти C3_IPLS…" at bounding box center [623, 312] width 1246 height 625
click at [160, 170] on button "В работе" at bounding box center [166, 169] width 43 height 14
type textarea "x"
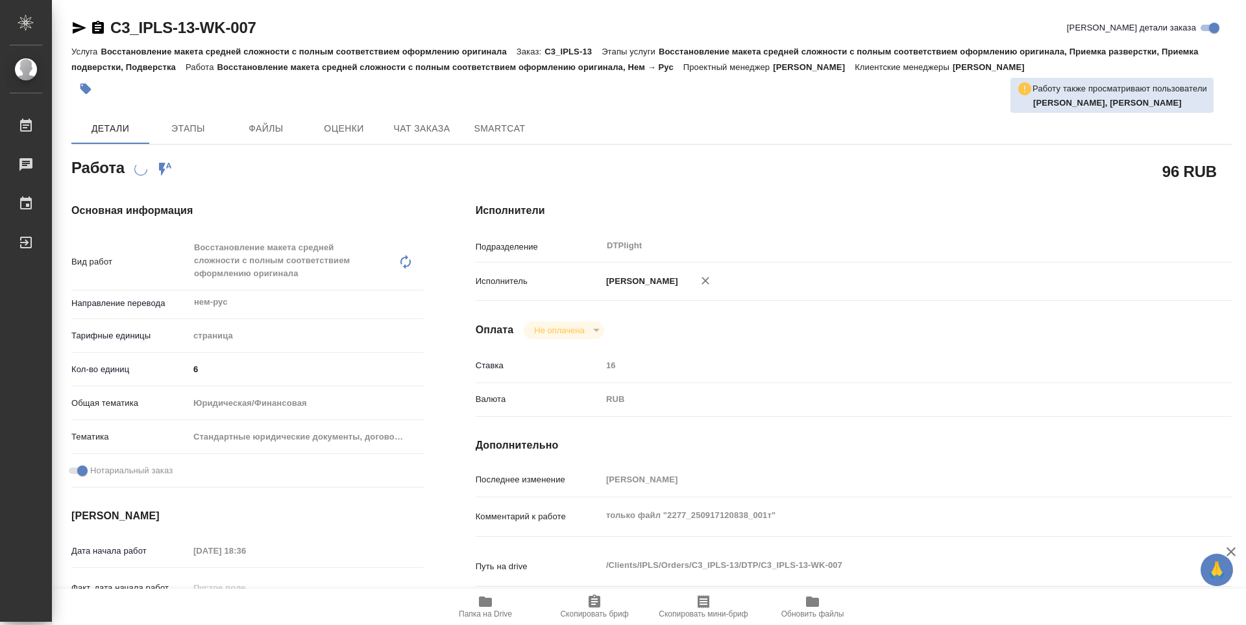
type textarea "x"
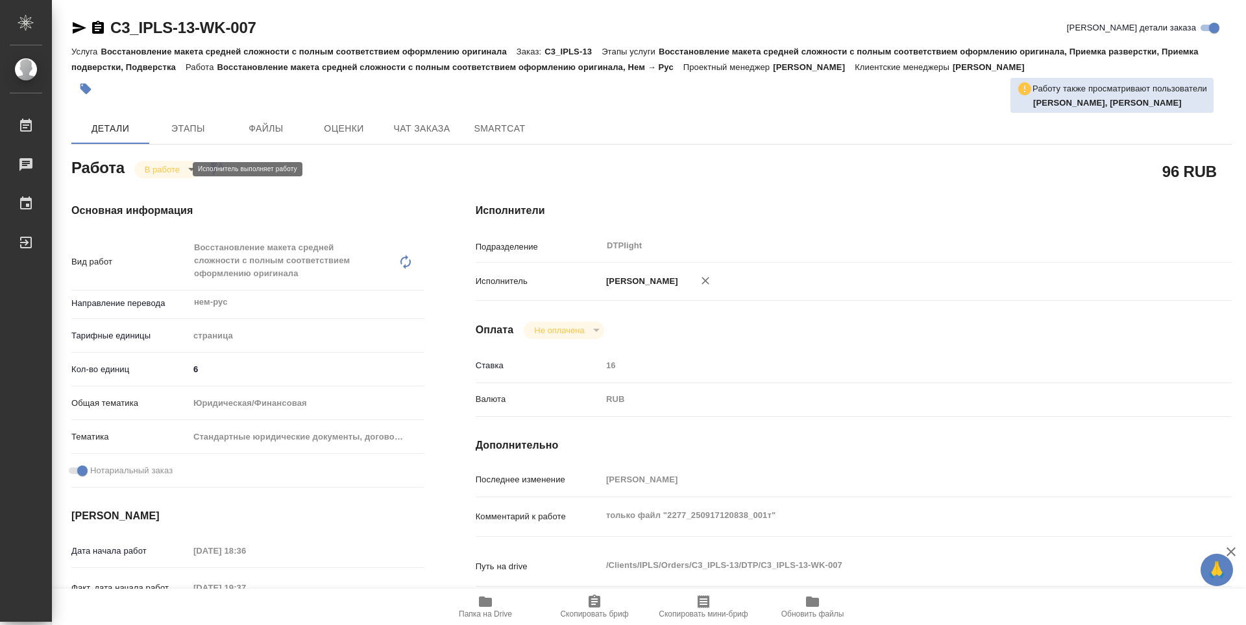
type textarea "x"
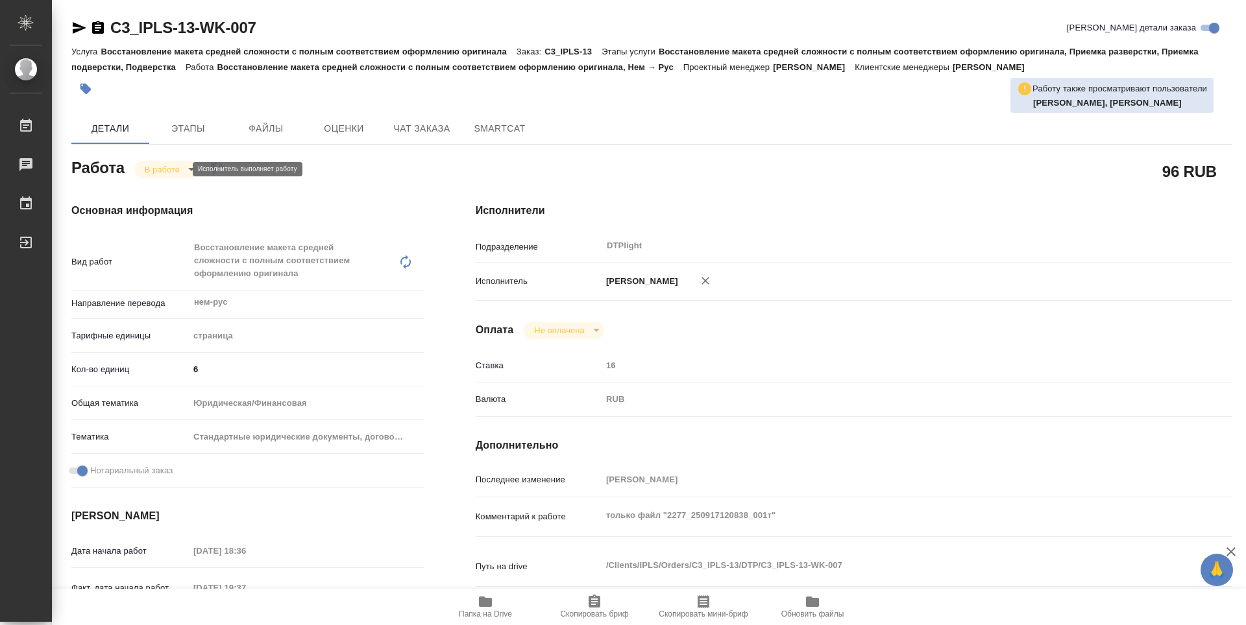
type textarea "x"
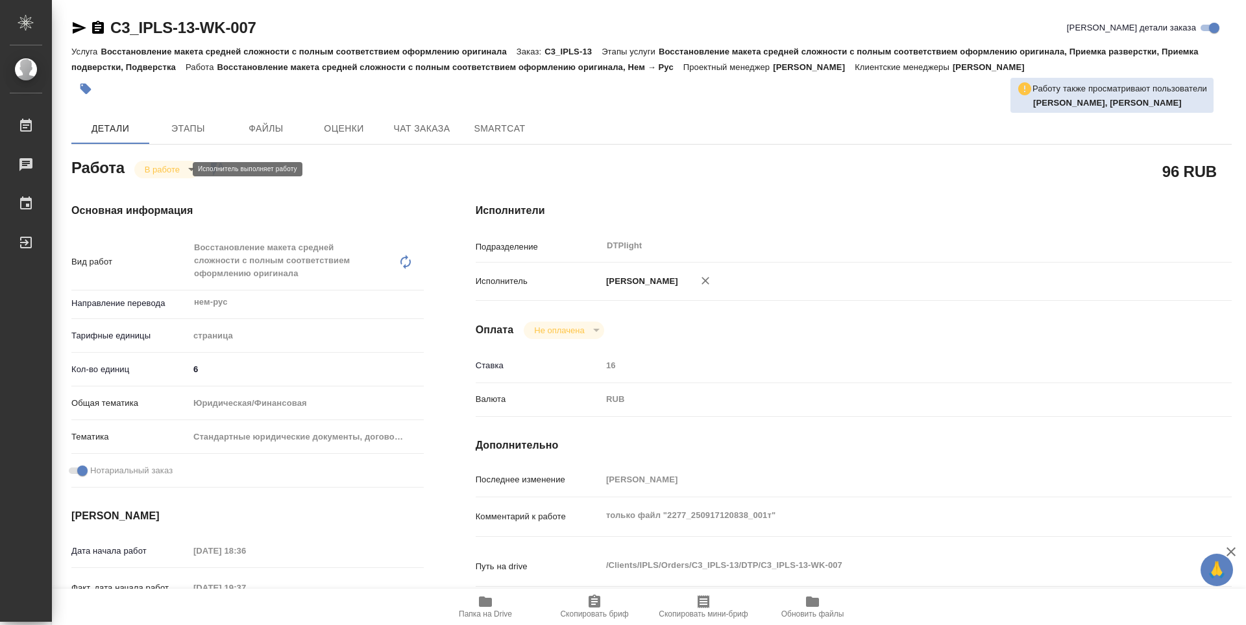
type textarea "x"
drag, startPoint x: 274, startPoint y: 35, endPoint x: 84, endPoint y: 35, distance: 190.8
click at [84, 35] on div "C3_IPLS-13-WK-007 Кратко детали заказа" at bounding box center [651, 28] width 1160 height 21
copy link "C3_IPLS-13-WK-007"
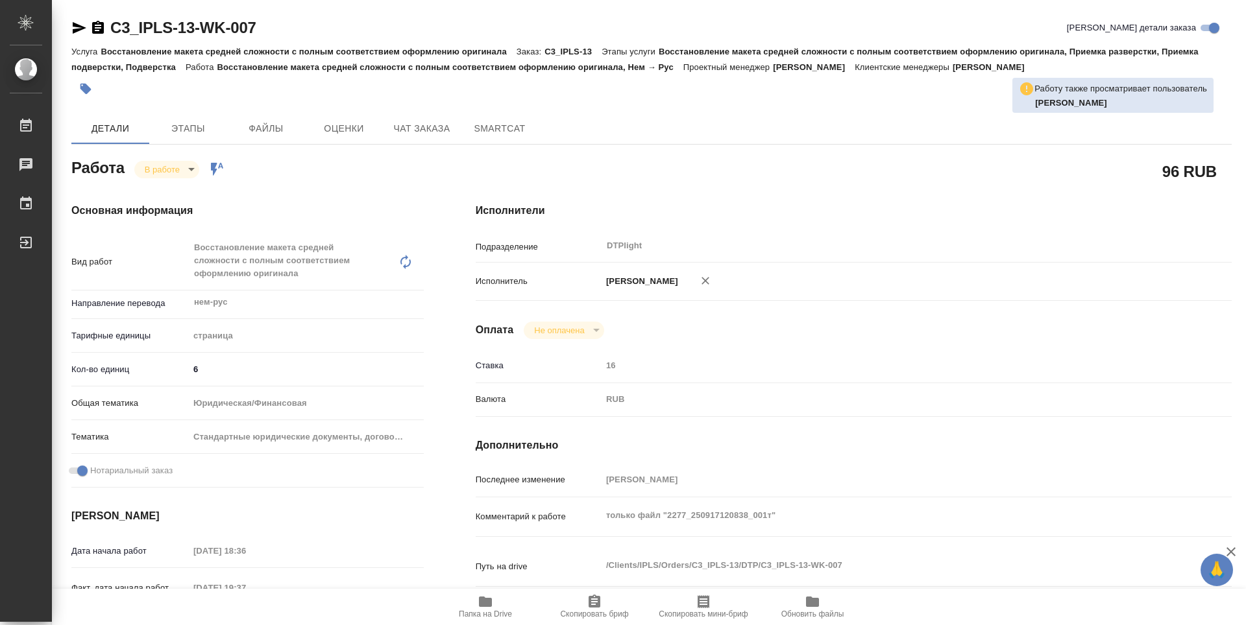
click at [803, 344] on div "Исполнители Подразделение DTPlight ​ Исполнитель Зубакова Виктория Оплата Не оп…" at bounding box center [854, 467] width 808 height 580
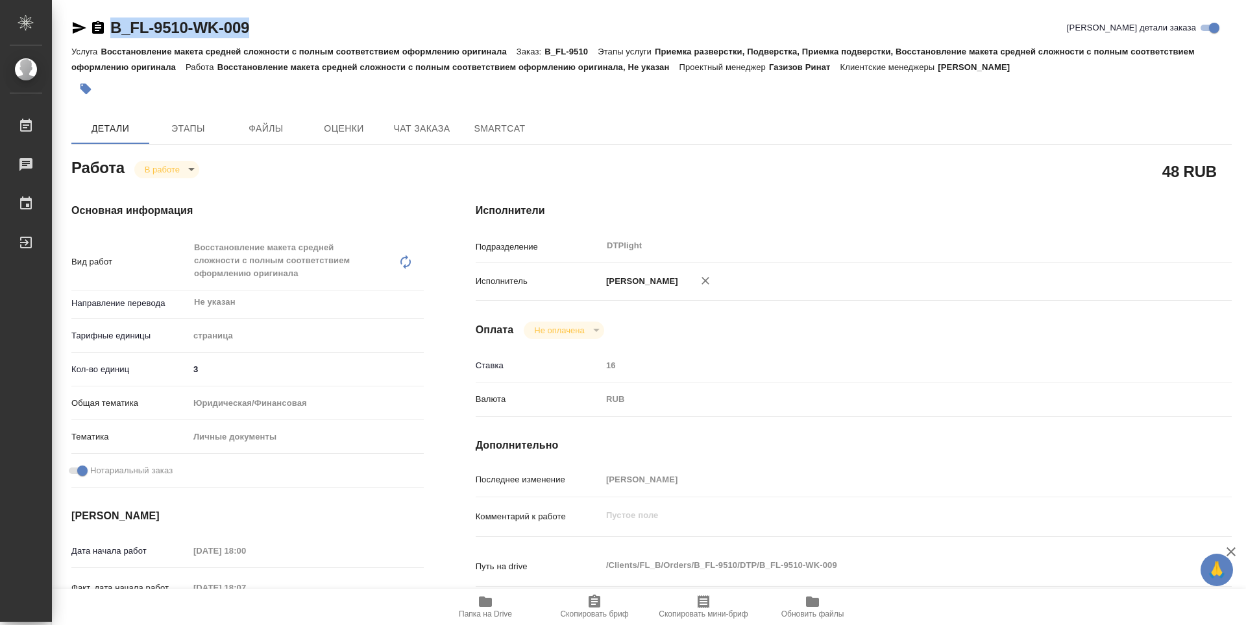
drag, startPoint x: 474, startPoint y: 611, endPoint x: 485, endPoint y: 608, distance: 11.5
click at [474, 611] on span "Папка на Drive" at bounding box center [485, 614] width 53 height 9
click at [1213, 125] on div "Детали Этапы Файлы Оценки Чат заказа SmartCat" at bounding box center [651, 128] width 1160 height 31
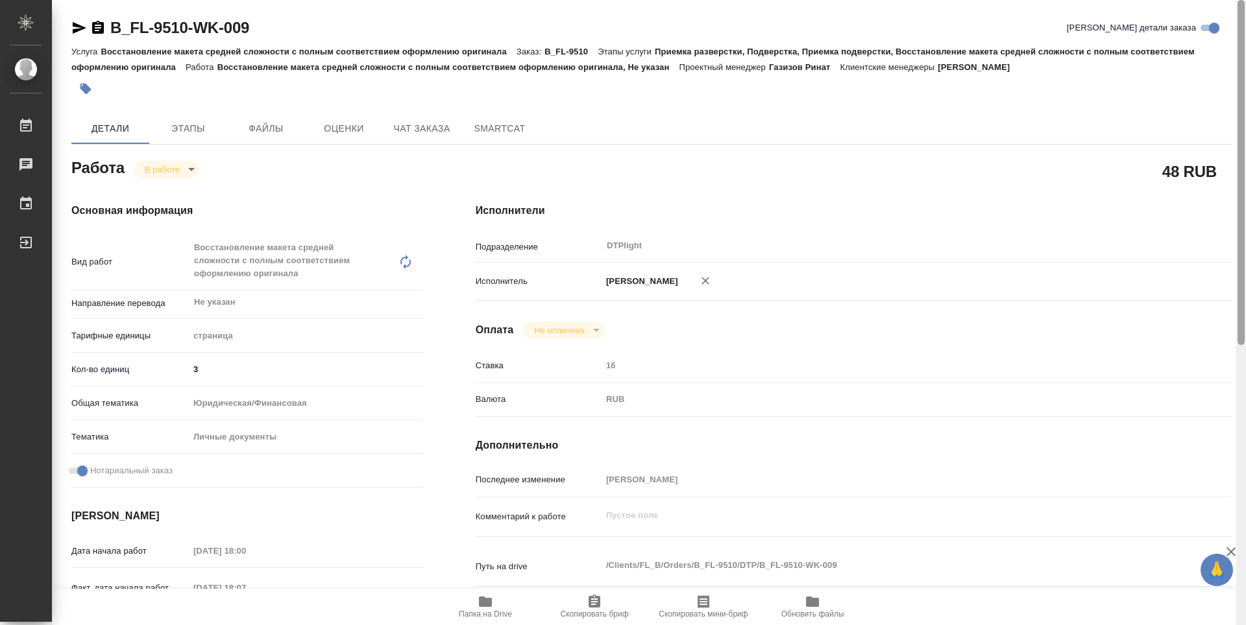
drag, startPoint x: 1244, startPoint y: 113, endPoint x: 1237, endPoint y: 97, distance: 17.1
click at [1237, 97] on div at bounding box center [1241, 312] width 10 height 625
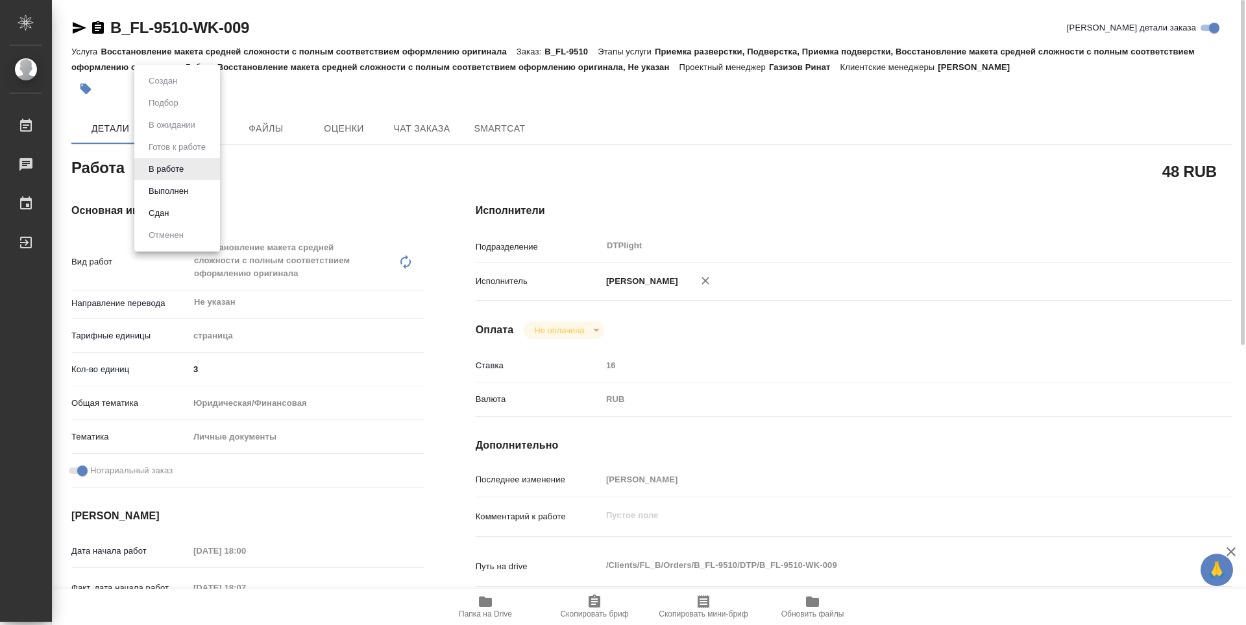
click at [182, 169] on body "🙏 .cls-1 fill:#fff; AWATERA Zubakova Viktoriya Работы 0 Чаты График Выйти B_FL-…" at bounding box center [623, 312] width 1246 height 625
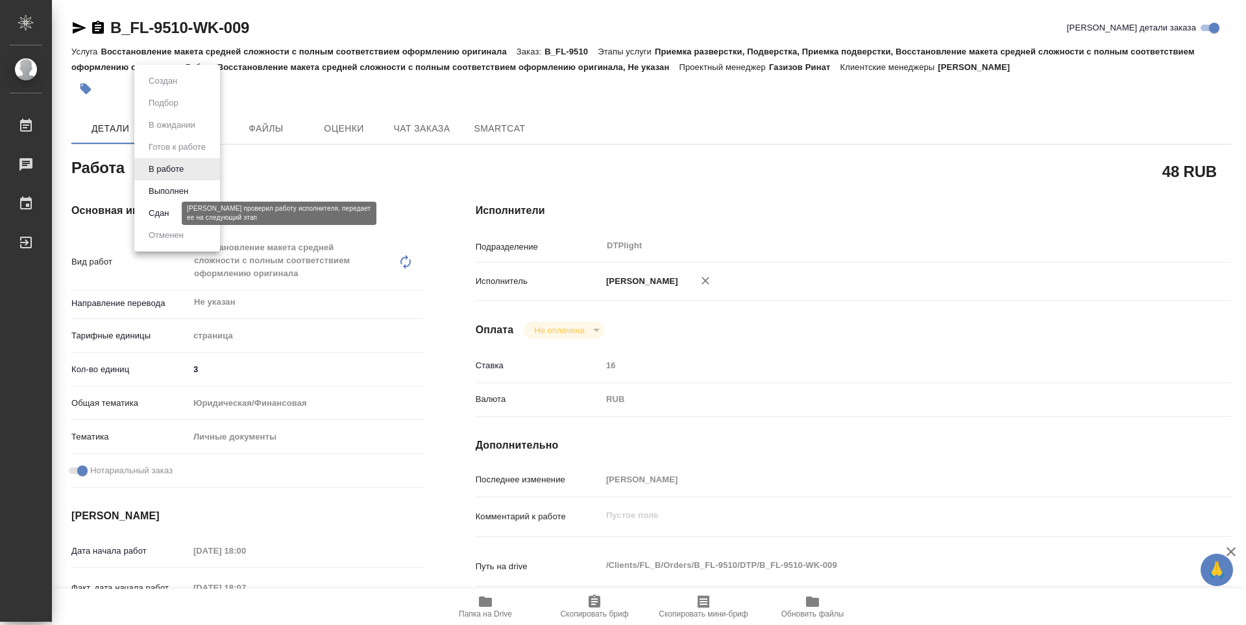
click at [169, 211] on button "Сдан" at bounding box center [159, 213] width 28 height 14
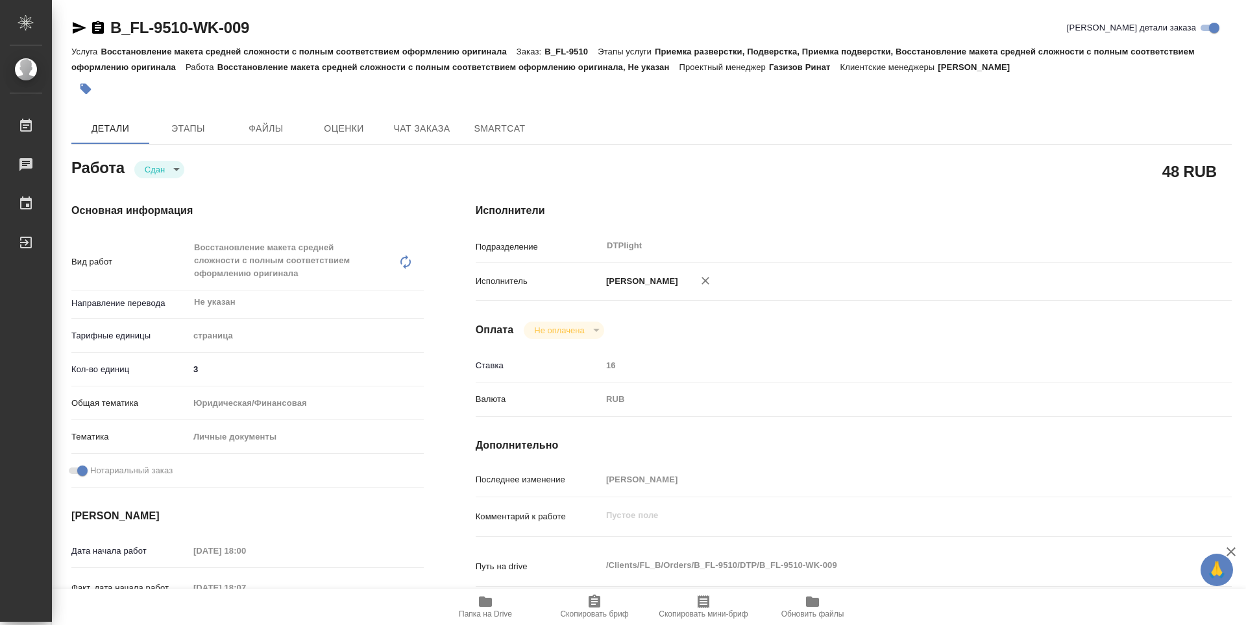
type textarea "x"
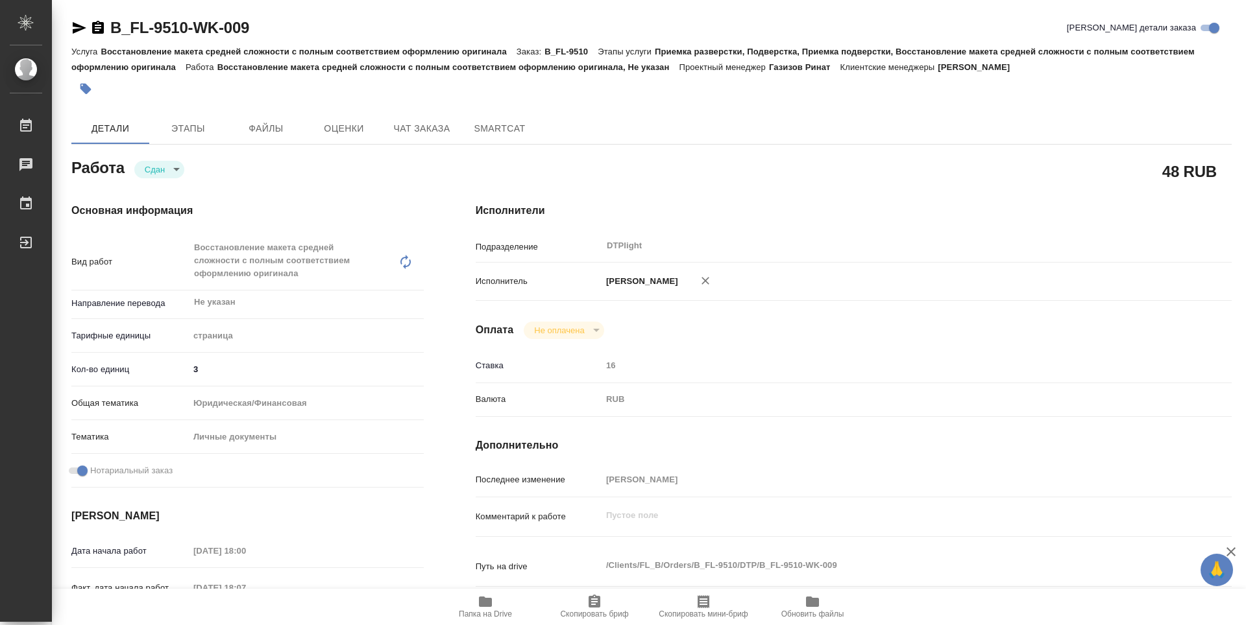
type textarea "x"
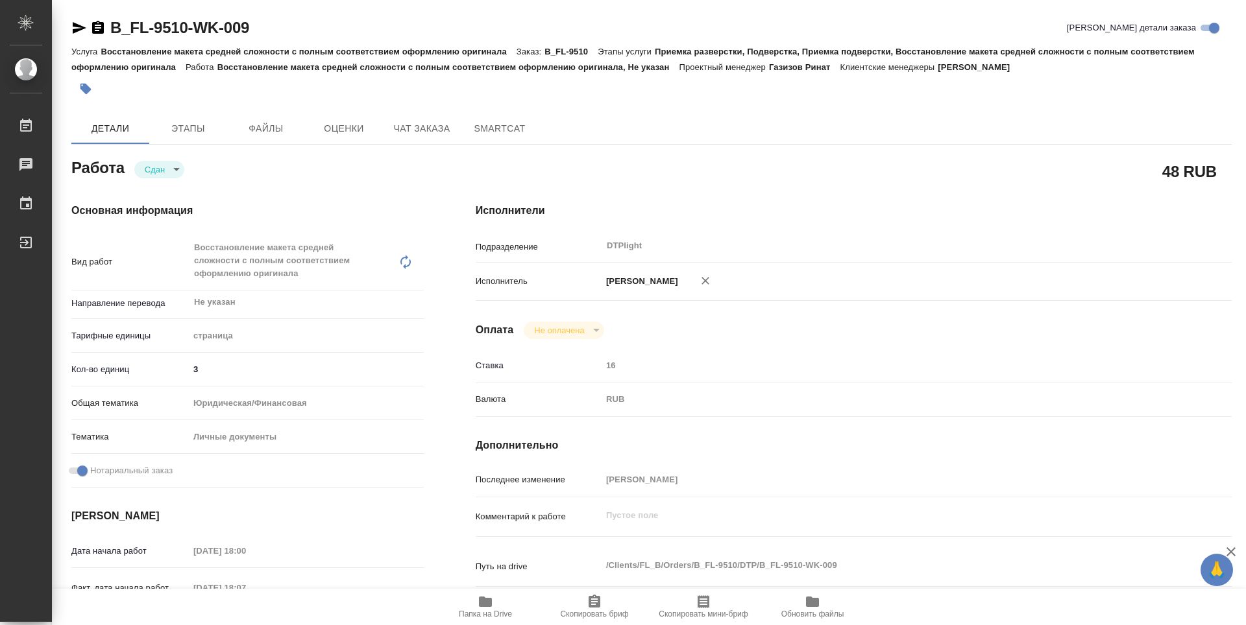
type textarea "x"
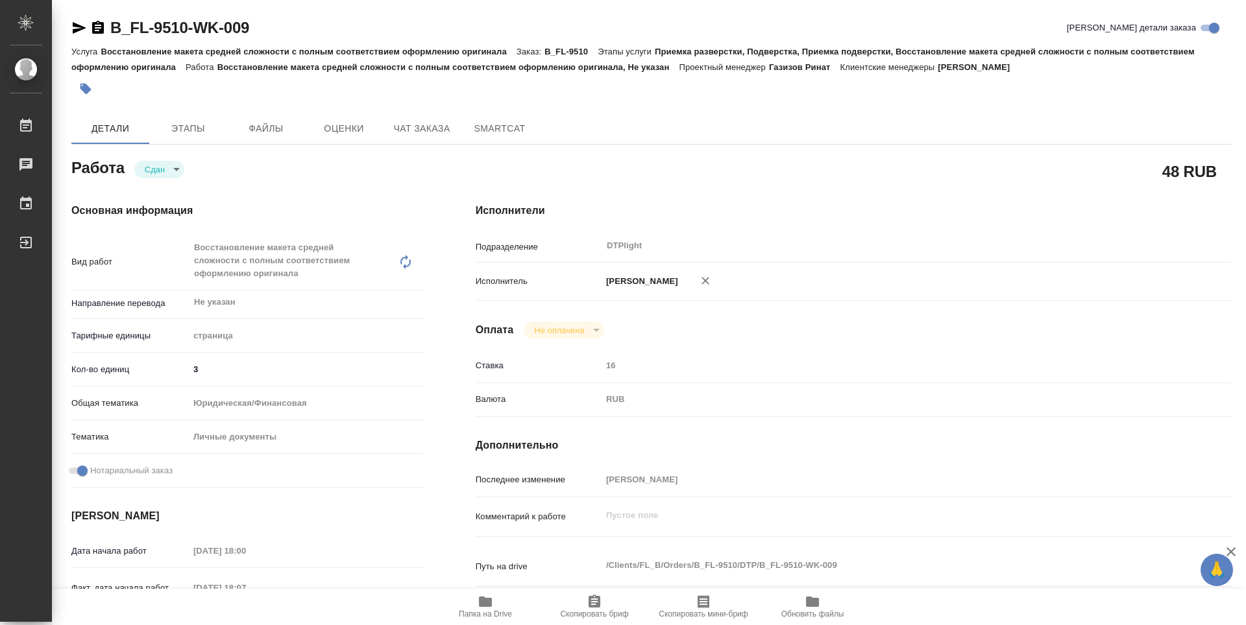
type textarea "x"
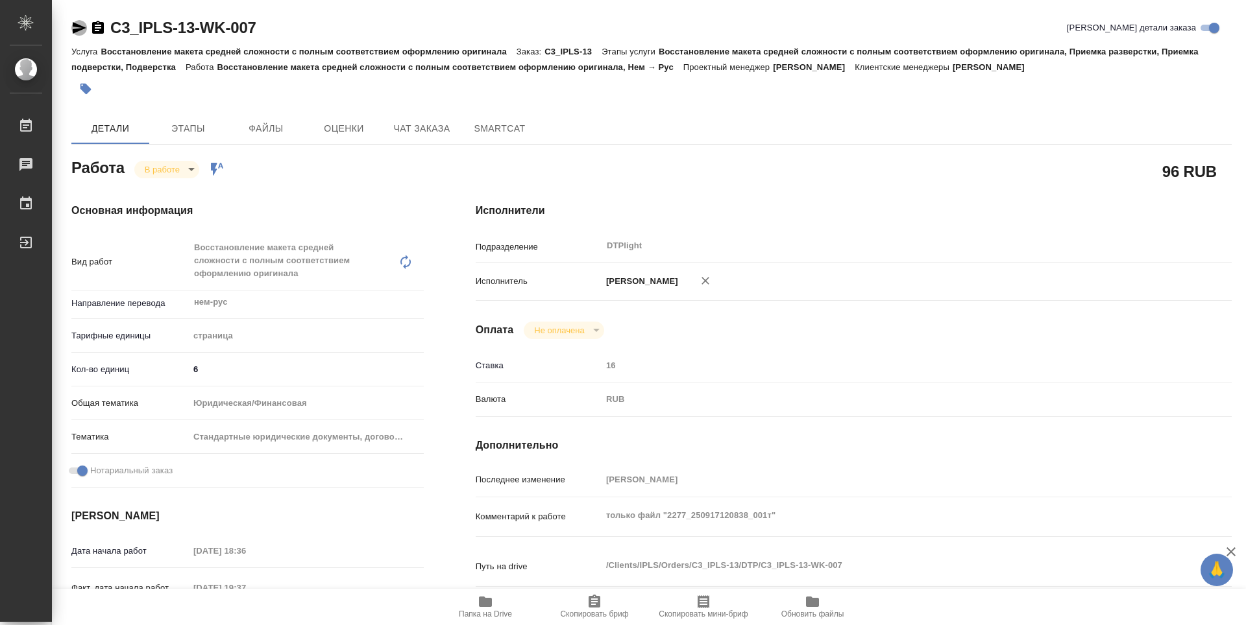
click at [83, 32] on icon "button" at bounding box center [79, 28] width 16 height 16
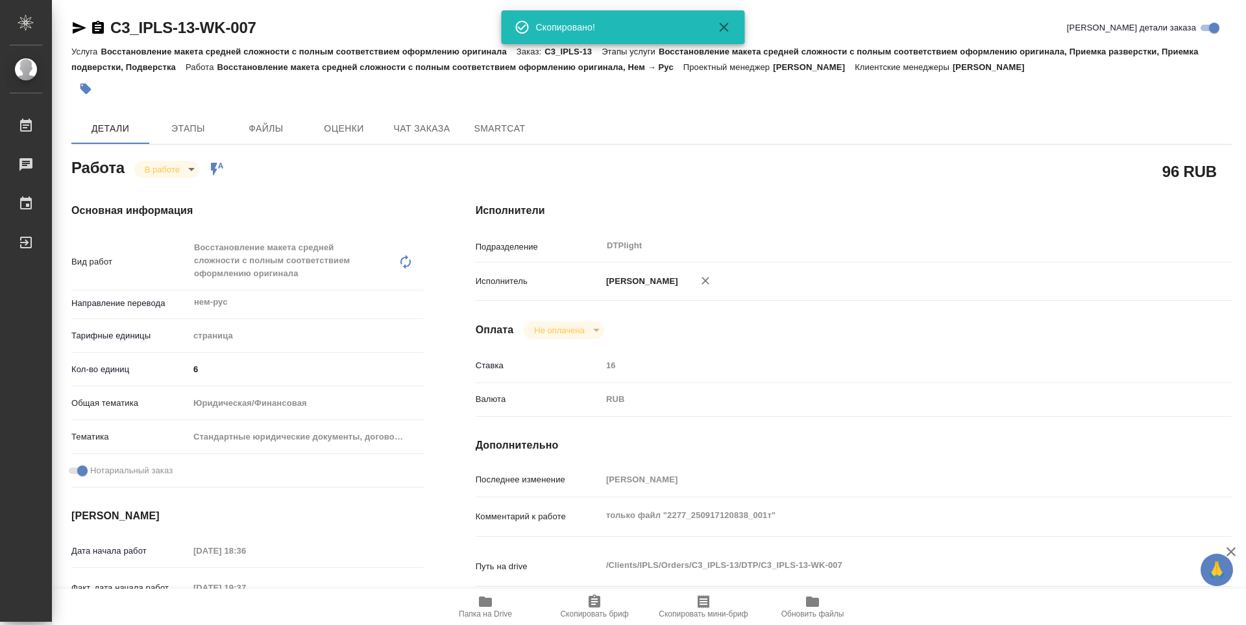
click at [1214, 160] on h2 "96 RUB" at bounding box center [1189, 171] width 55 height 22
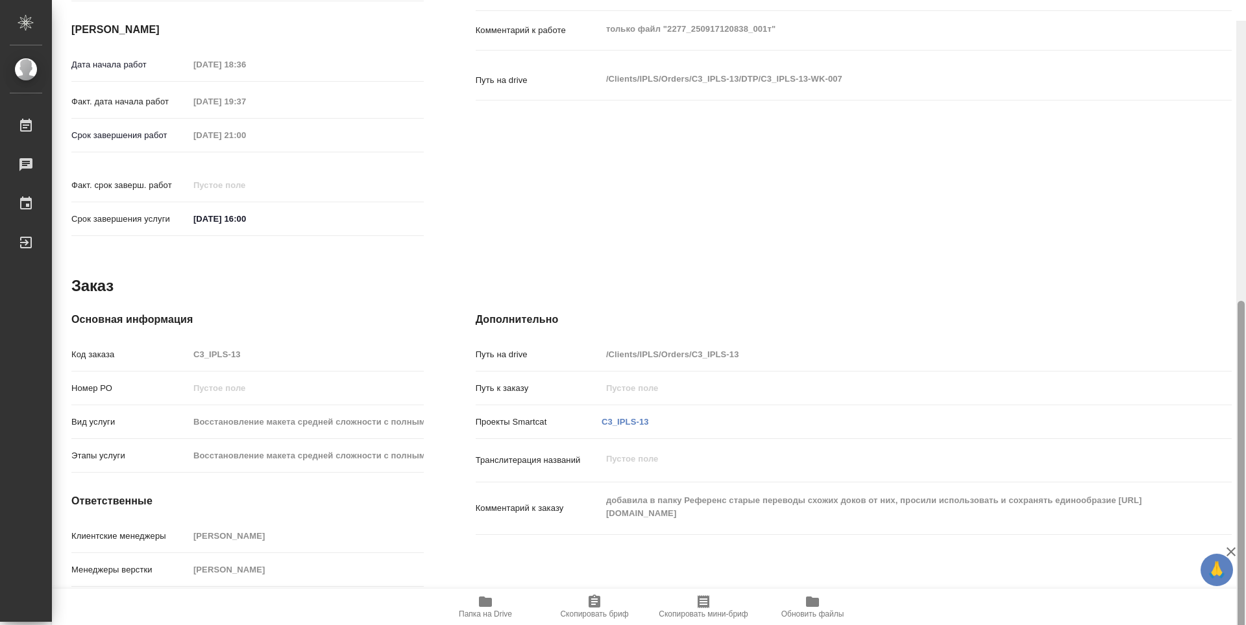
scroll to position [507, 0]
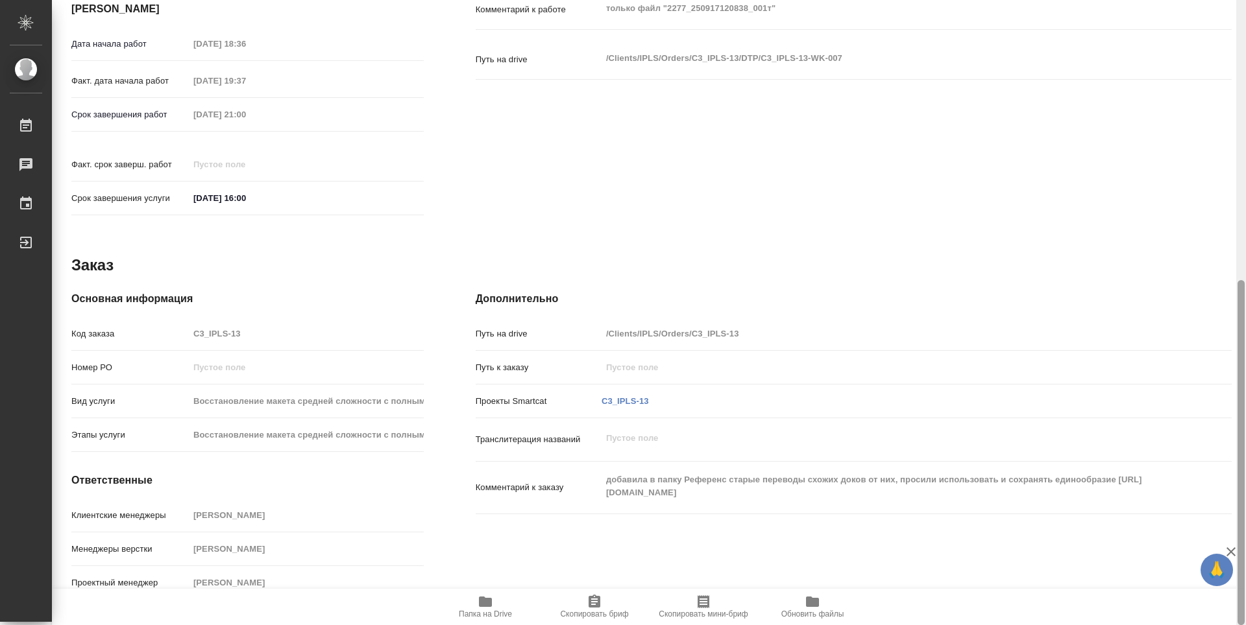
drag, startPoint x: 1242, startPoint y: 201, endPoint x: 1245, endPoint y: 448, distance: 247.2
click at [1245, 448] on div at bounding box center [1241, 312] width 10 height 625
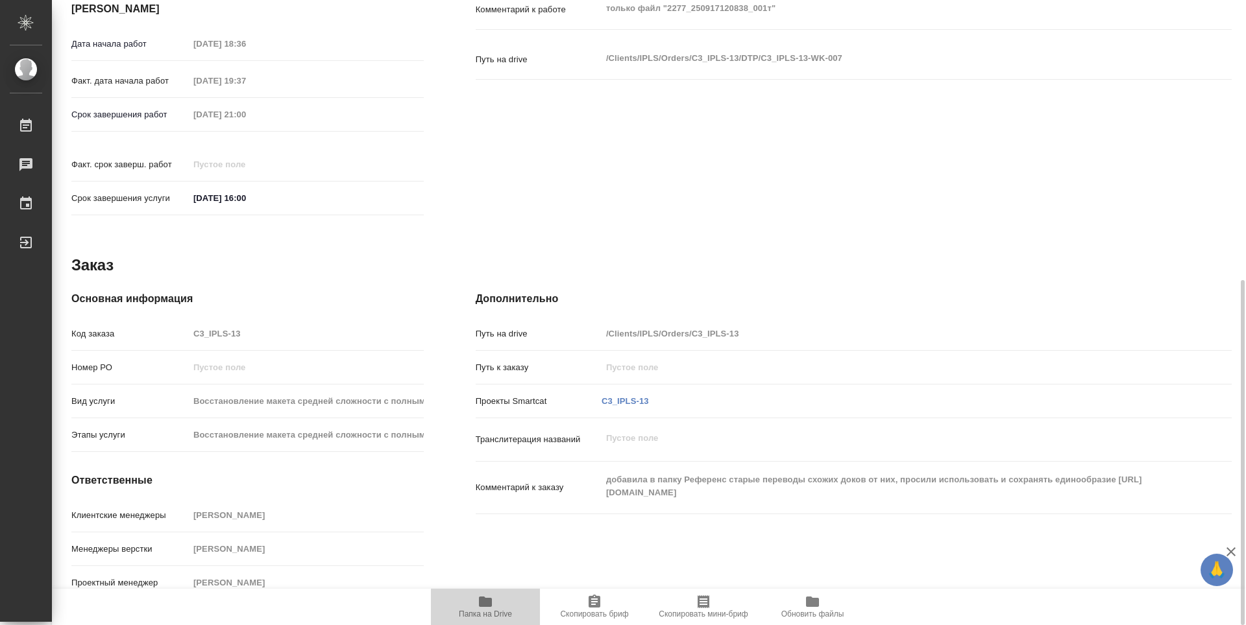
click at [488, 601] on icon "button" at bounding box center [485, 602] width 13 height 10
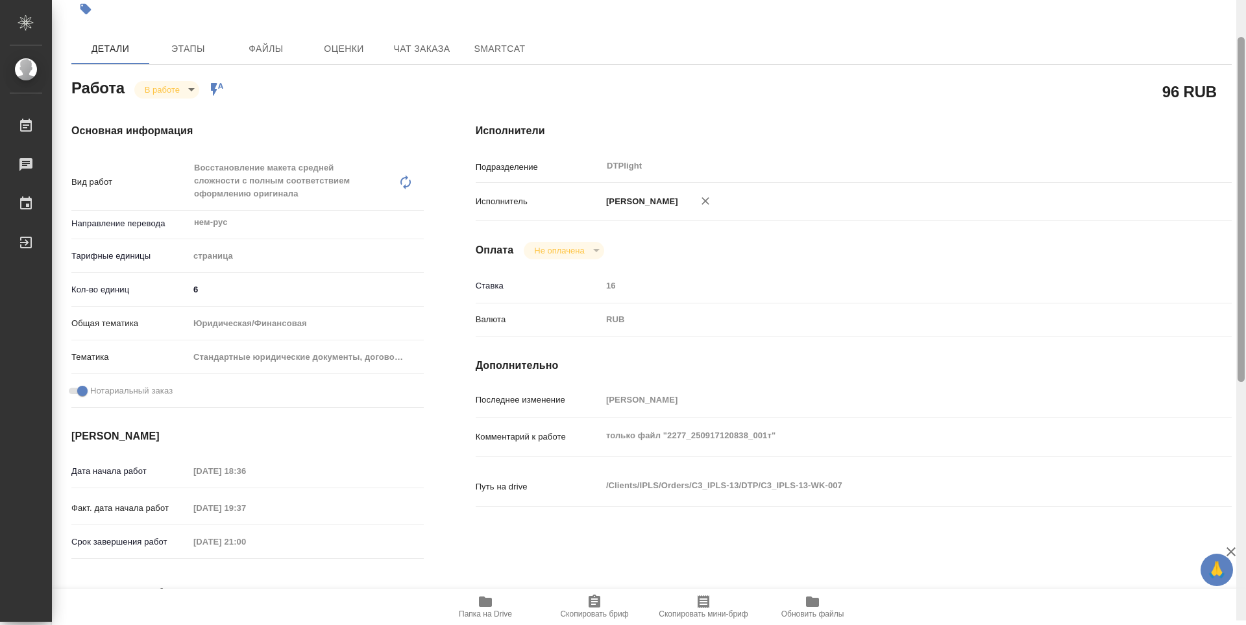
scroll to position [75, 0]
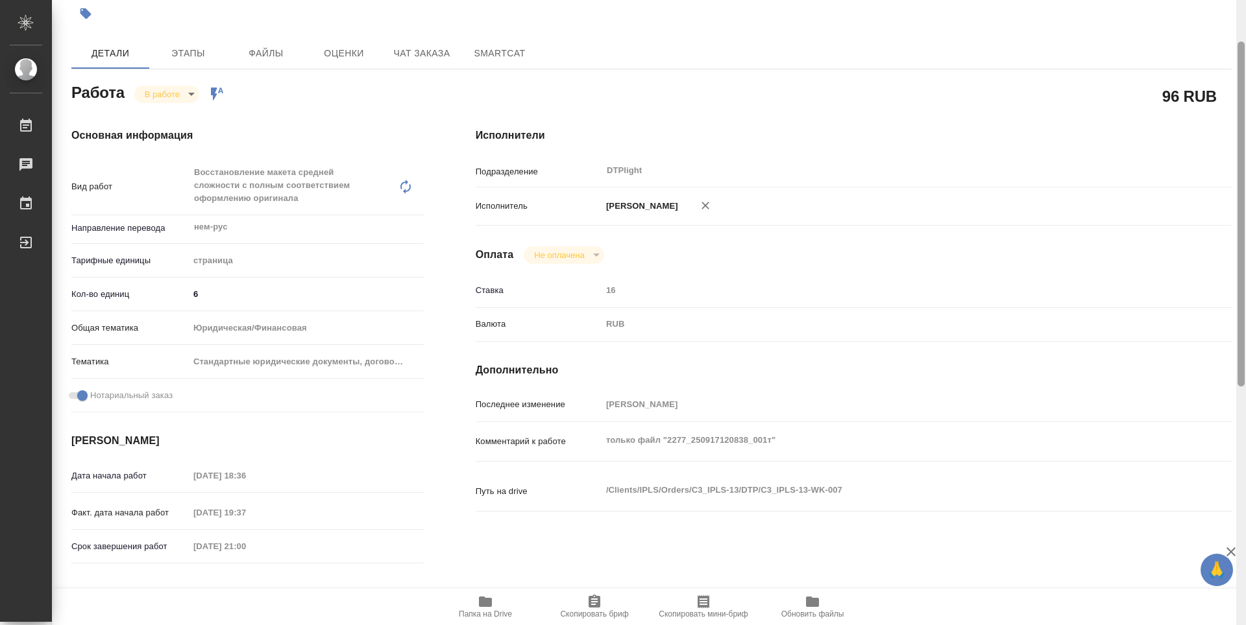
drag, startPoint x: 1242, startPoint y: 398, endPoint x: 1245, endPoint y: 159, distance: 238.8
click at [1245, 159] on div at bounding box center [1241, 312] width 10 height 625
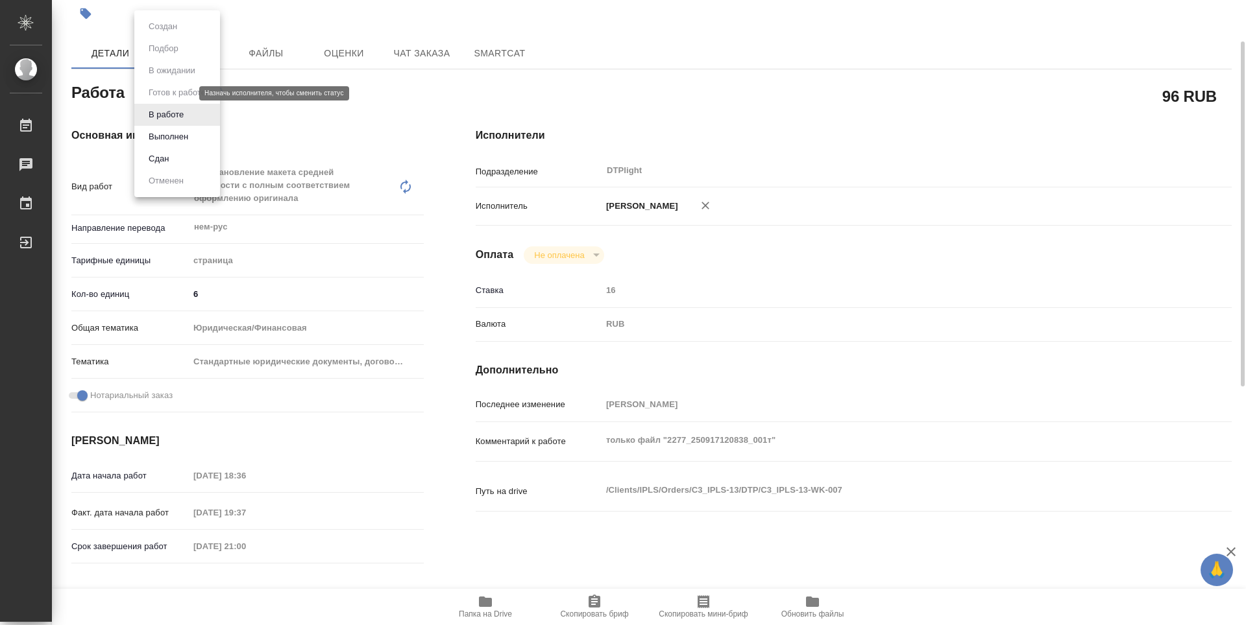
click at [161, 93] on body "🙏 .cls-1 fill:#fff; AWATERA Zubakova Viktoriya Работы 0 Чаты График Выйти C3_IP…" at bounding box center [623, 312] width 1246 height 625
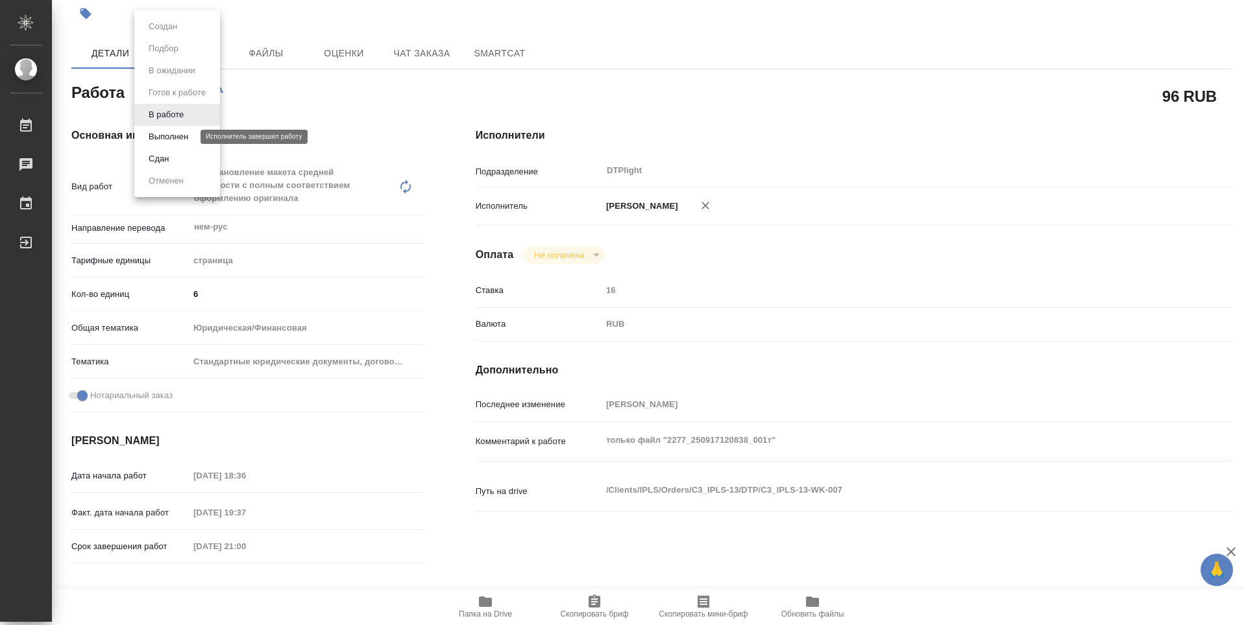
click at [173, 136] on button "Выполнен" at bounding box center [168, 137] width 47 height 14
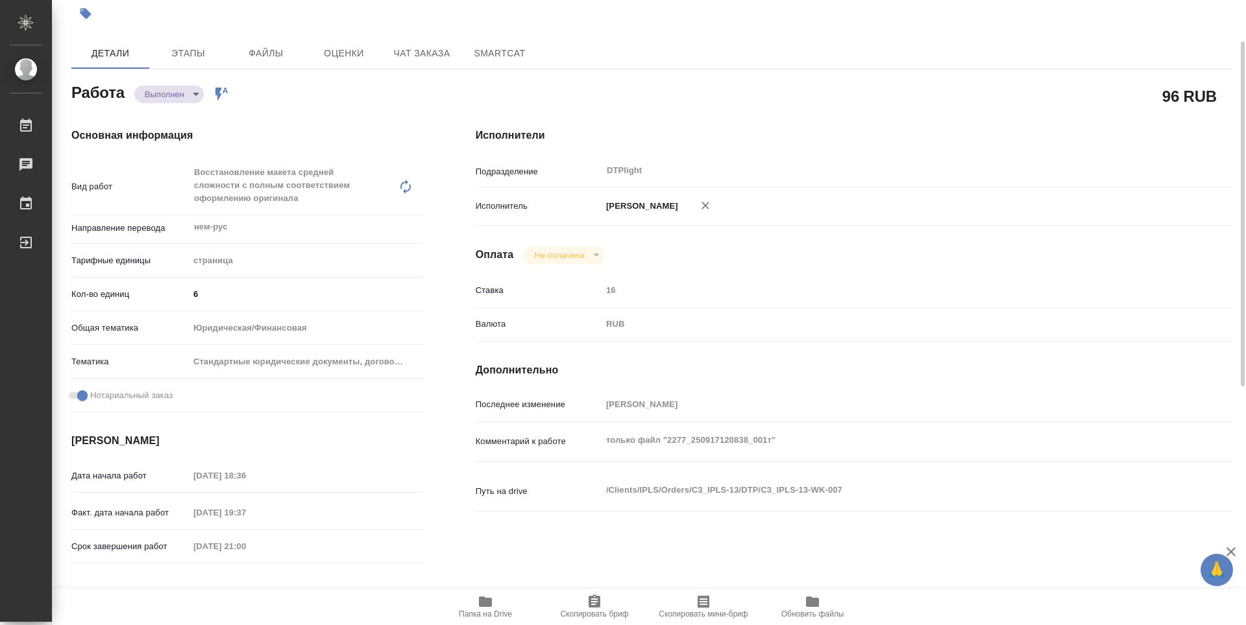
type textarea "x"
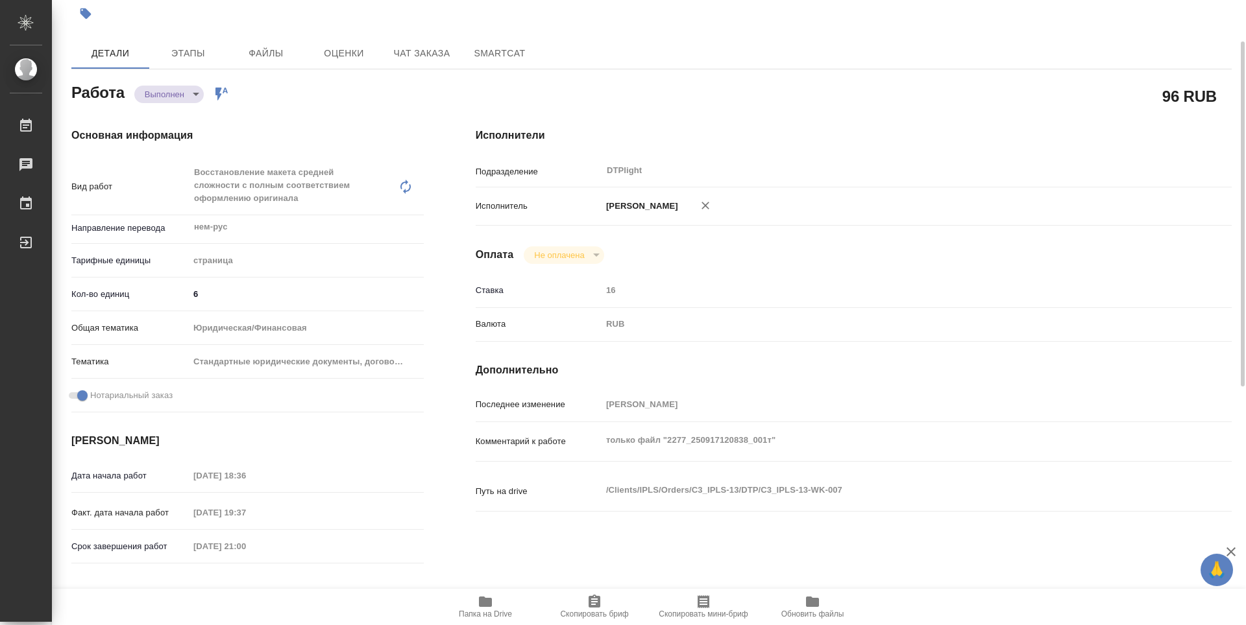
type textarea "x"
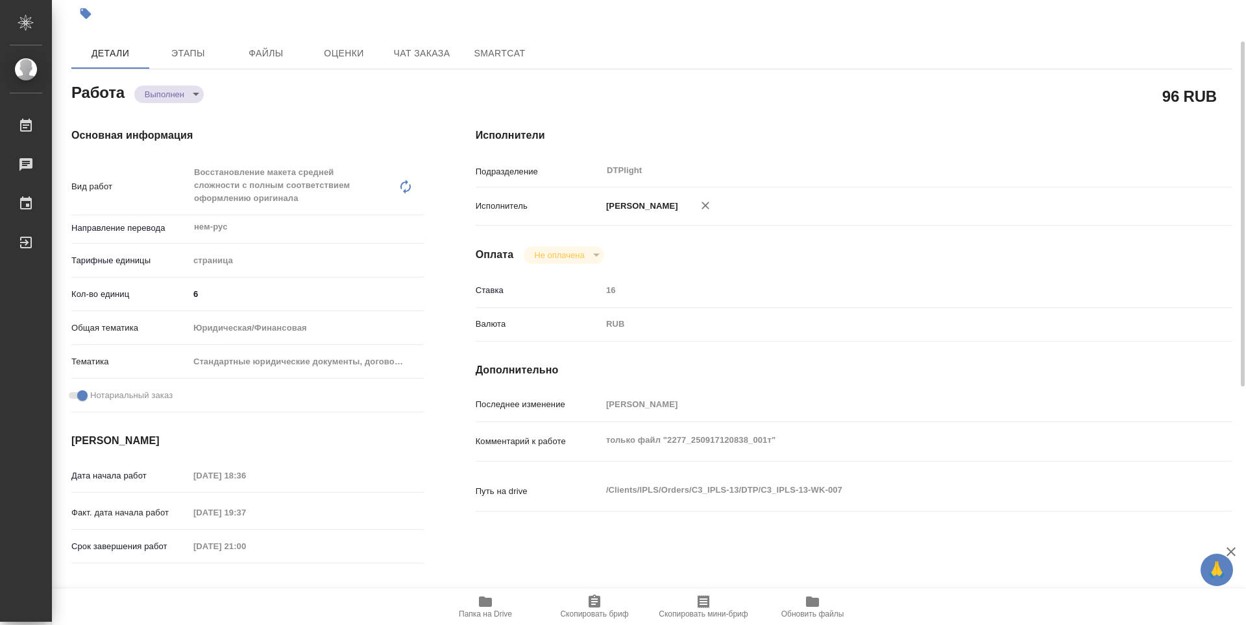
type textarea "x"
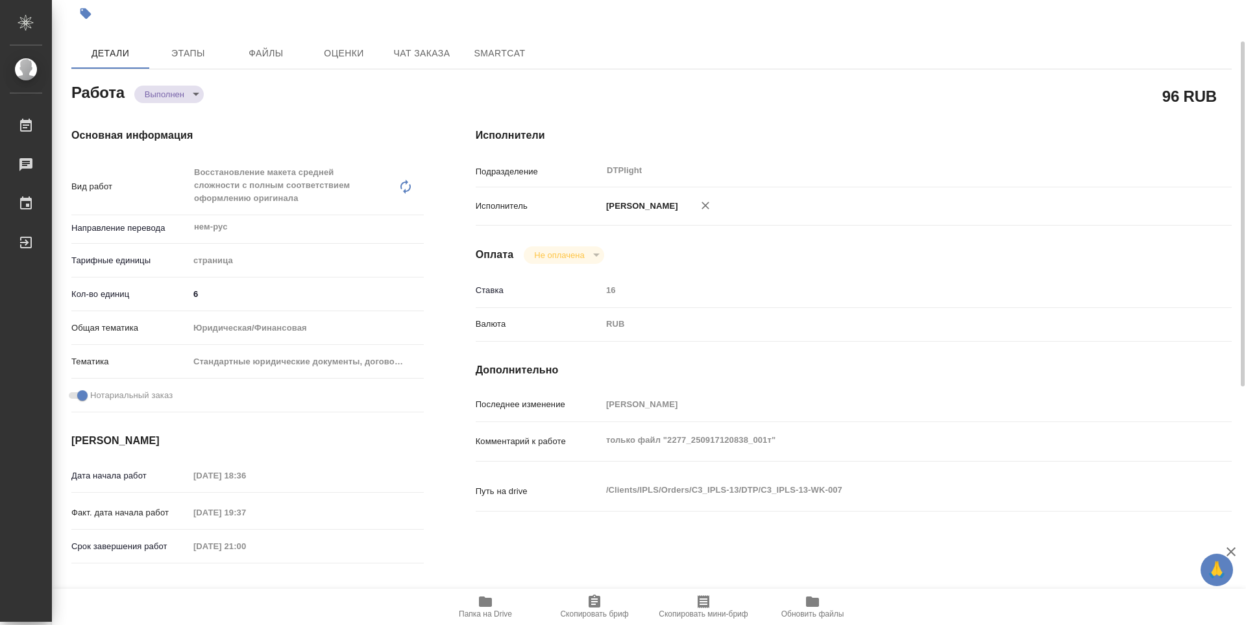
type textarea "x"
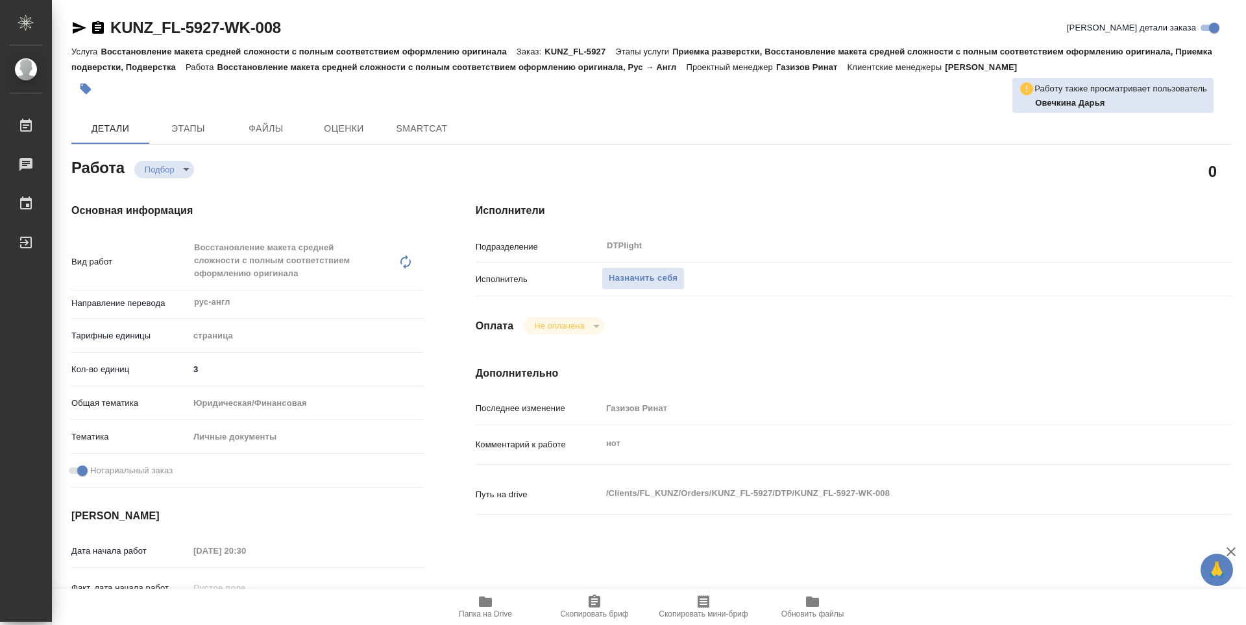
type textarea "x"
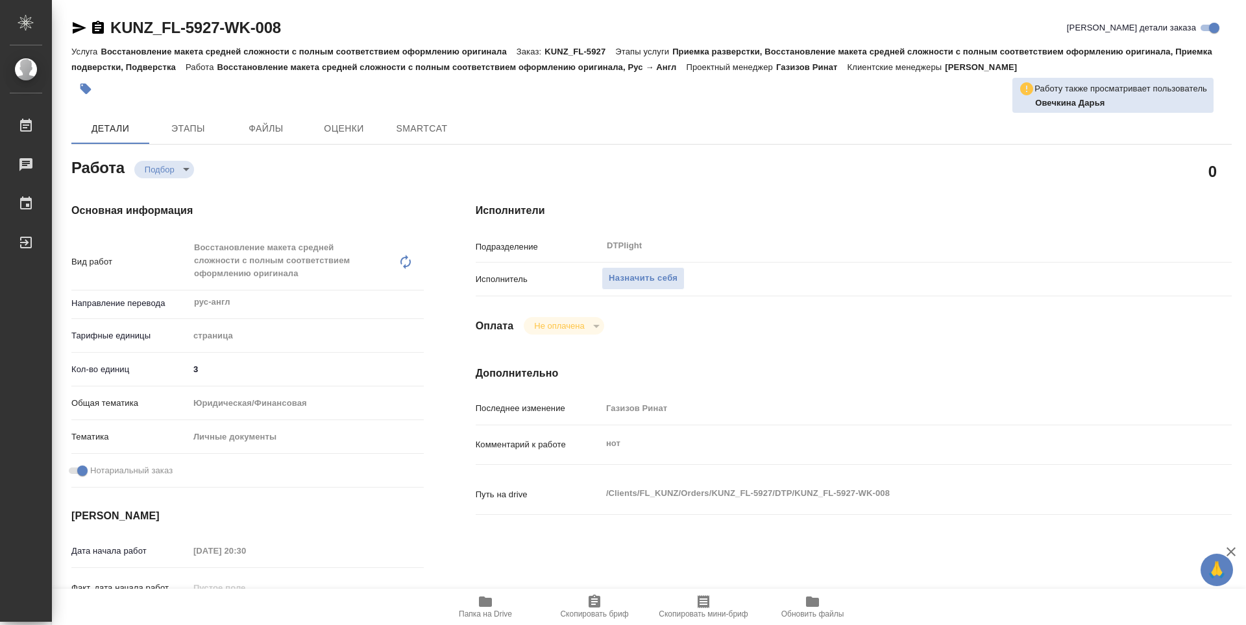
type textarea "x"
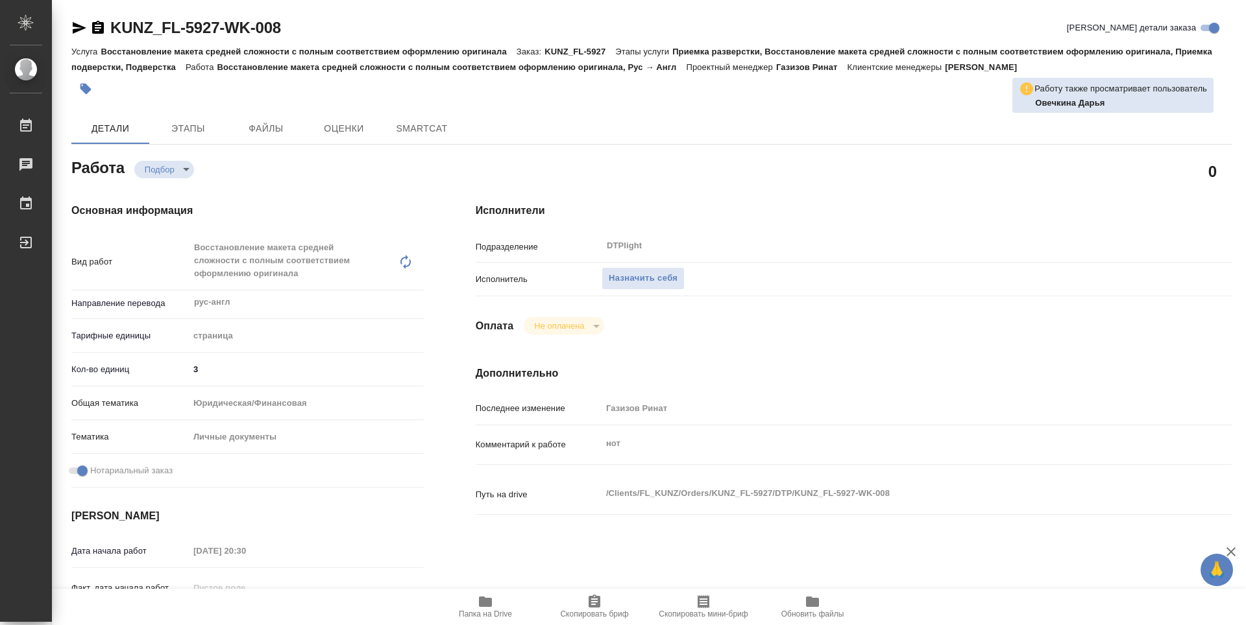
type textarea "x"
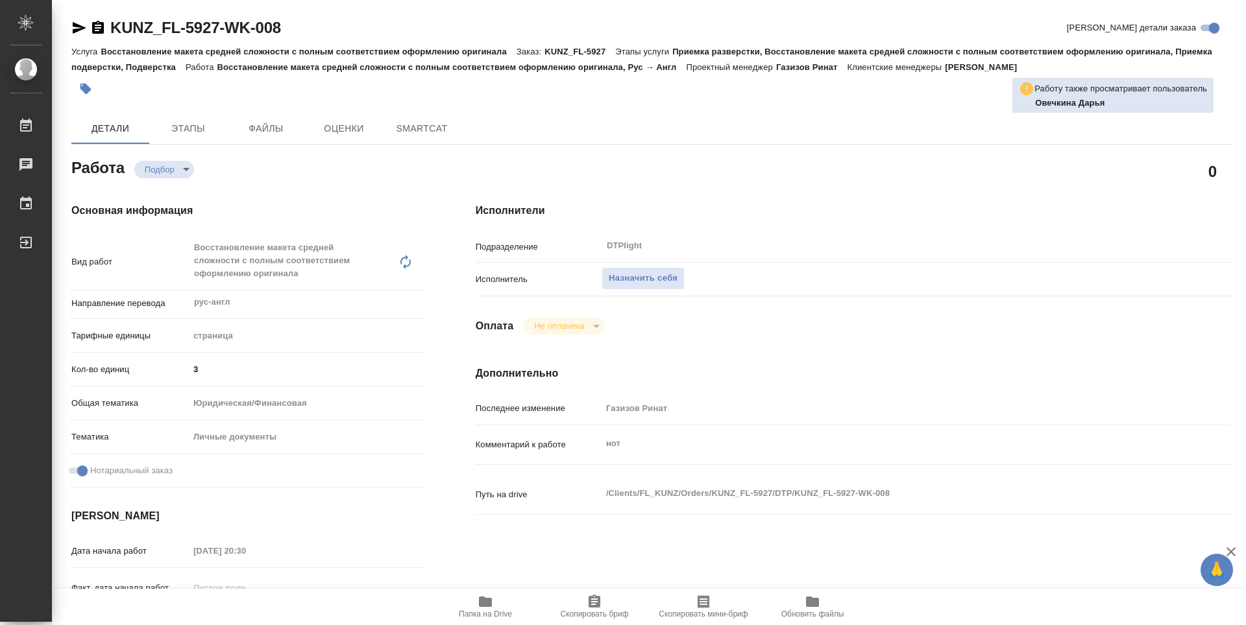
type textarea "x"
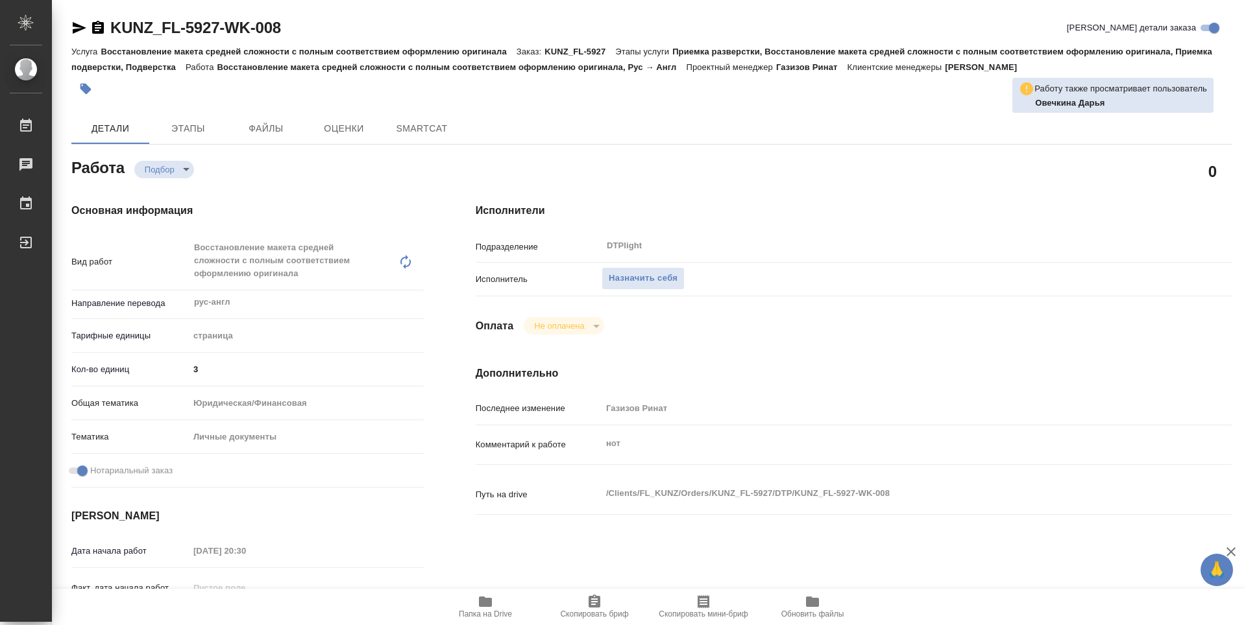
type textarea "x"
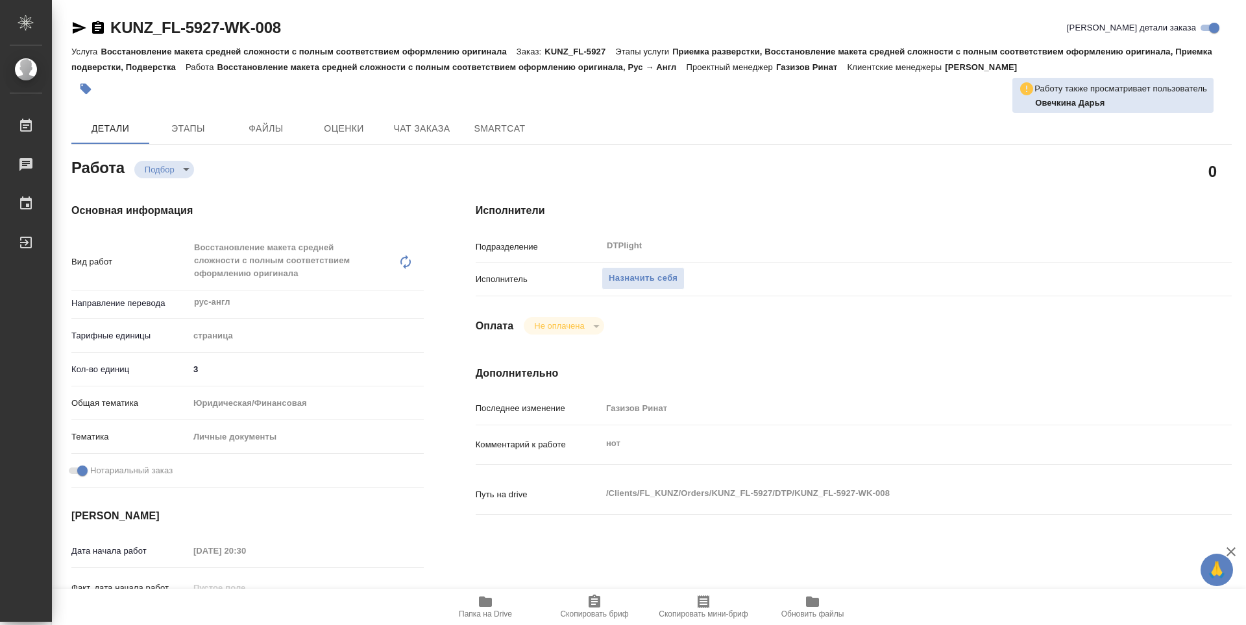
type textarea "x"
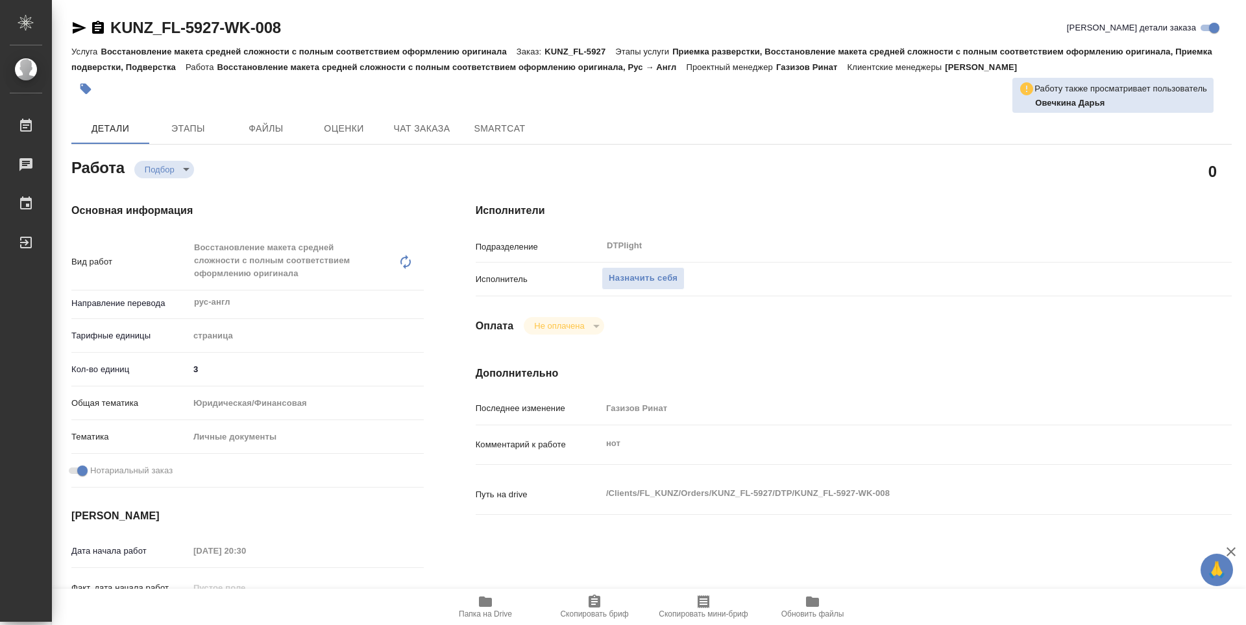
type textarea "x"
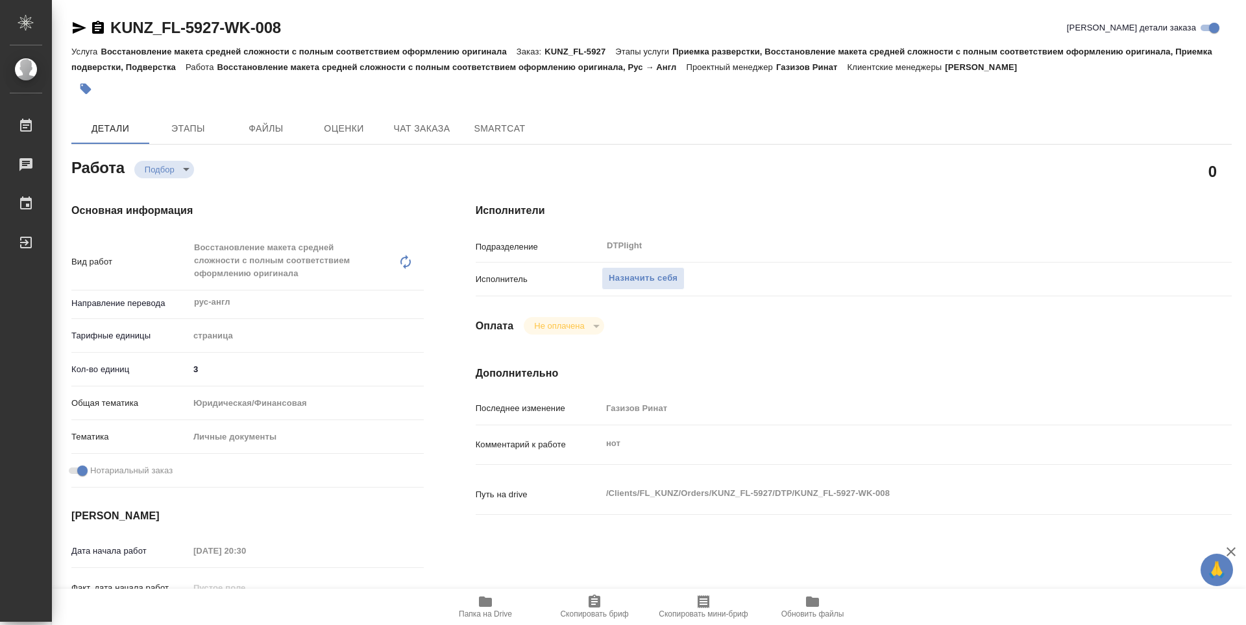
type textarea "x"
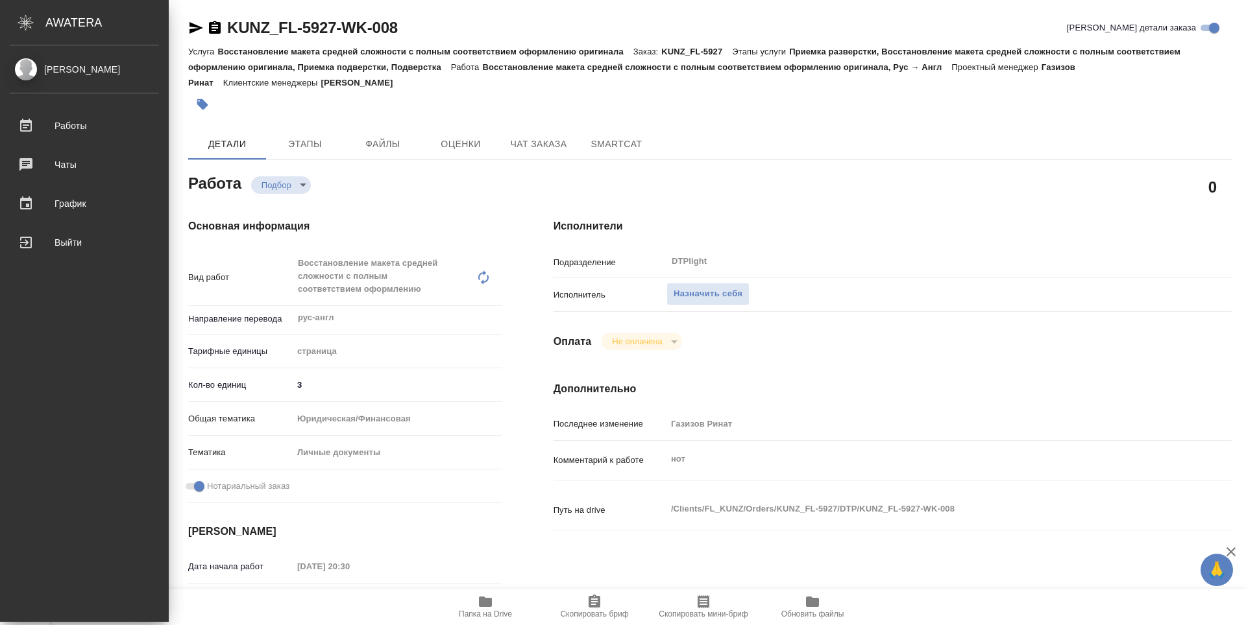
type textarea "x"
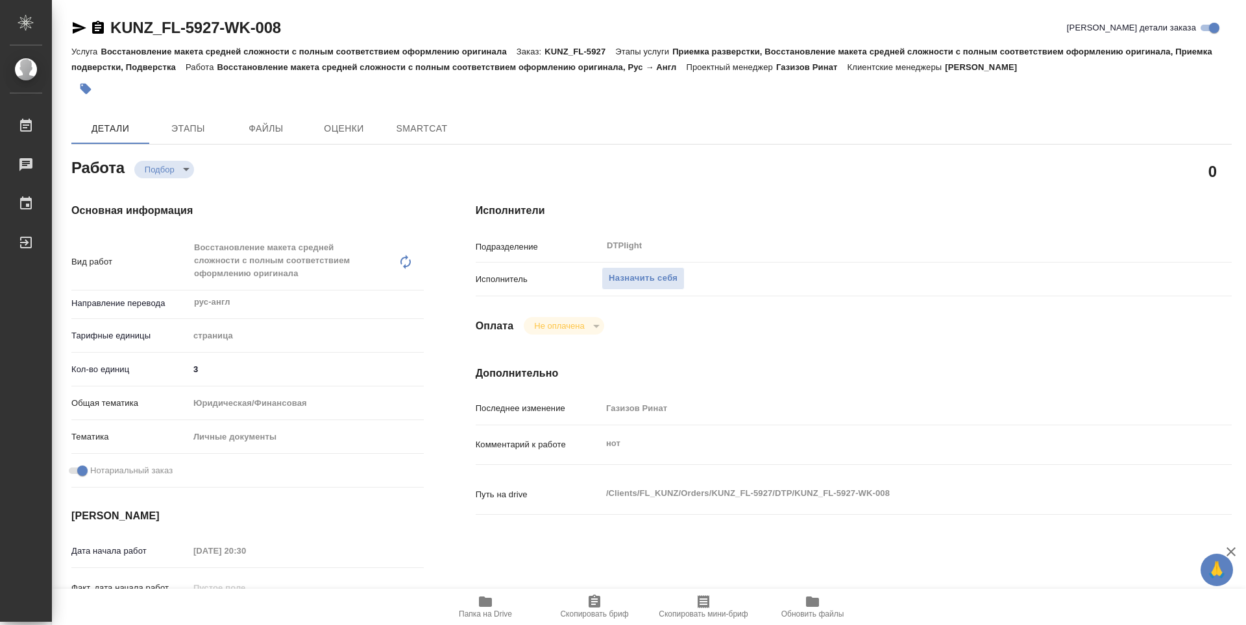
type textarea "x"
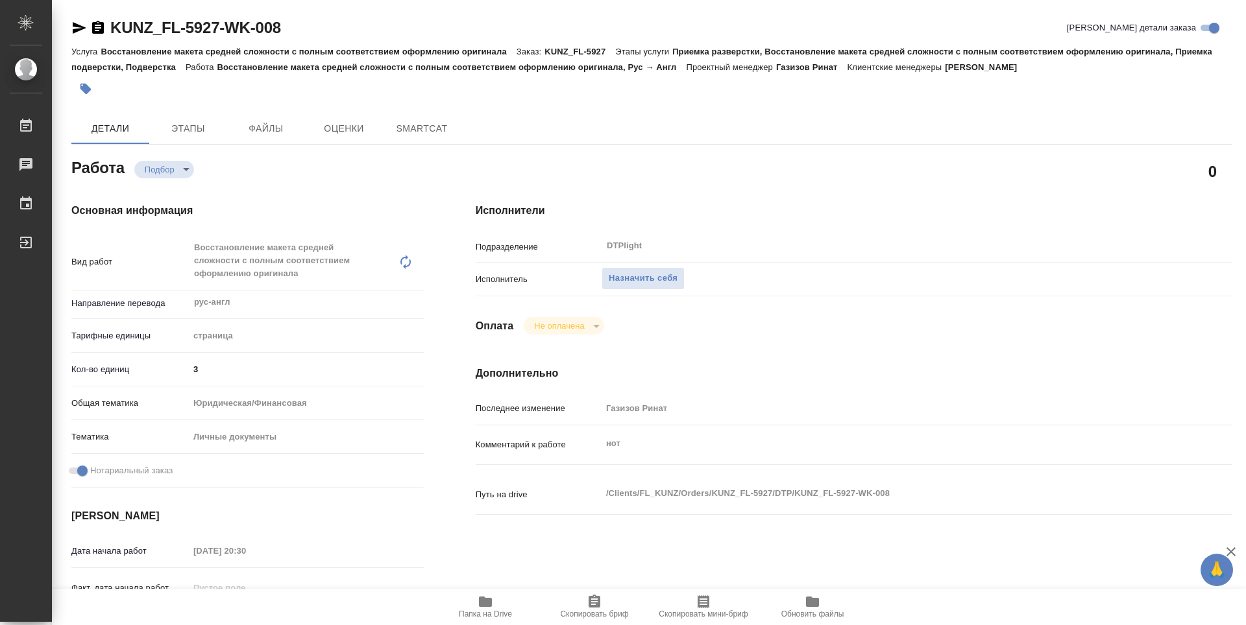
type textarea "x"
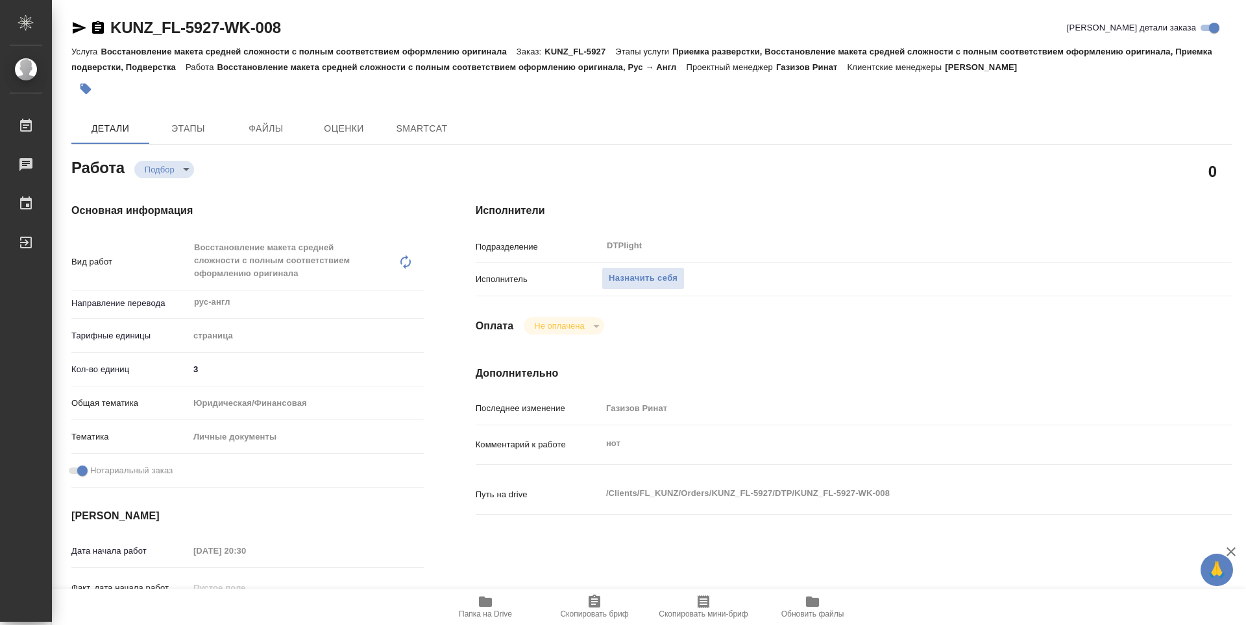
type textarea "x"
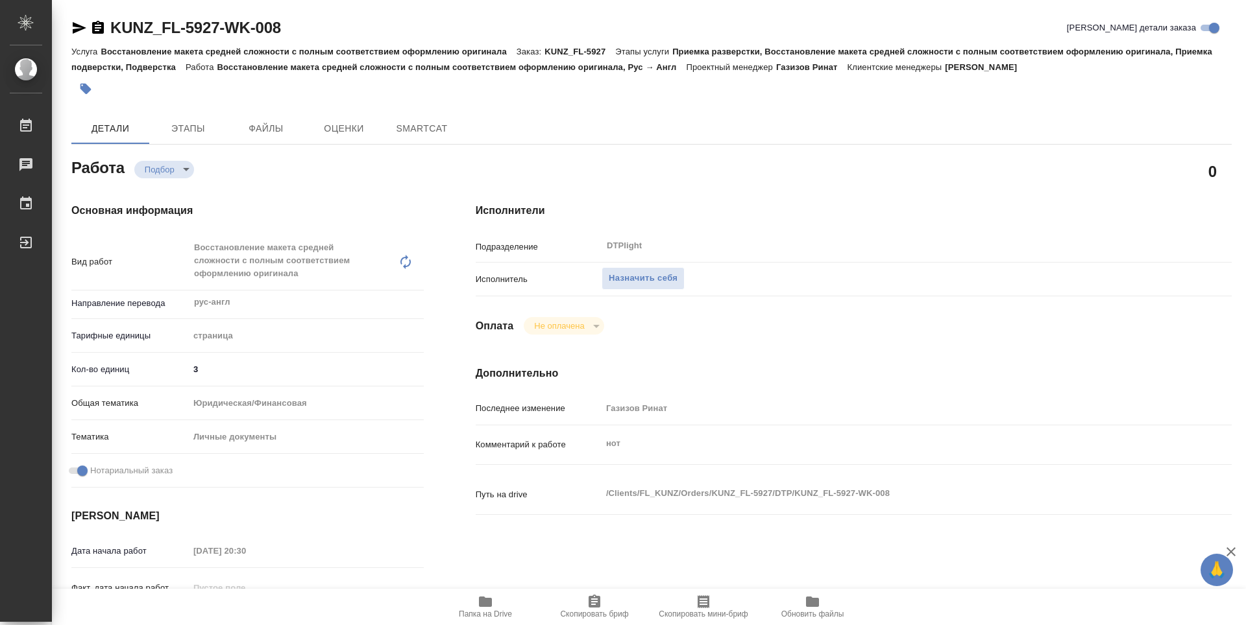
type textarea "x"
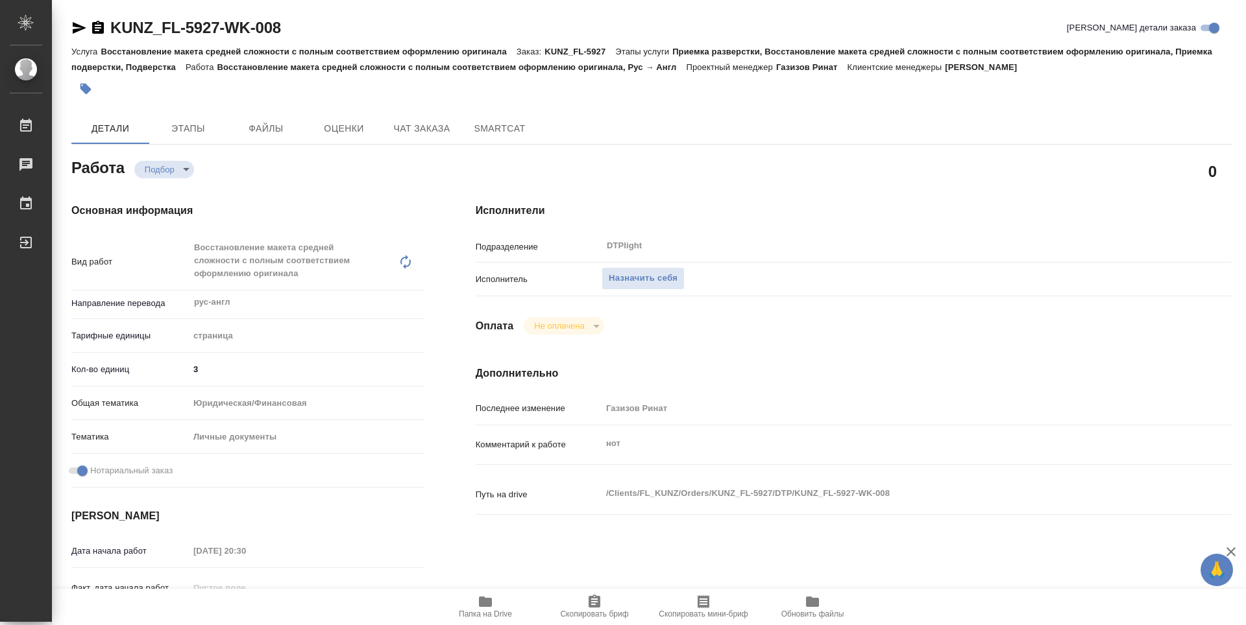
type textarea "x"
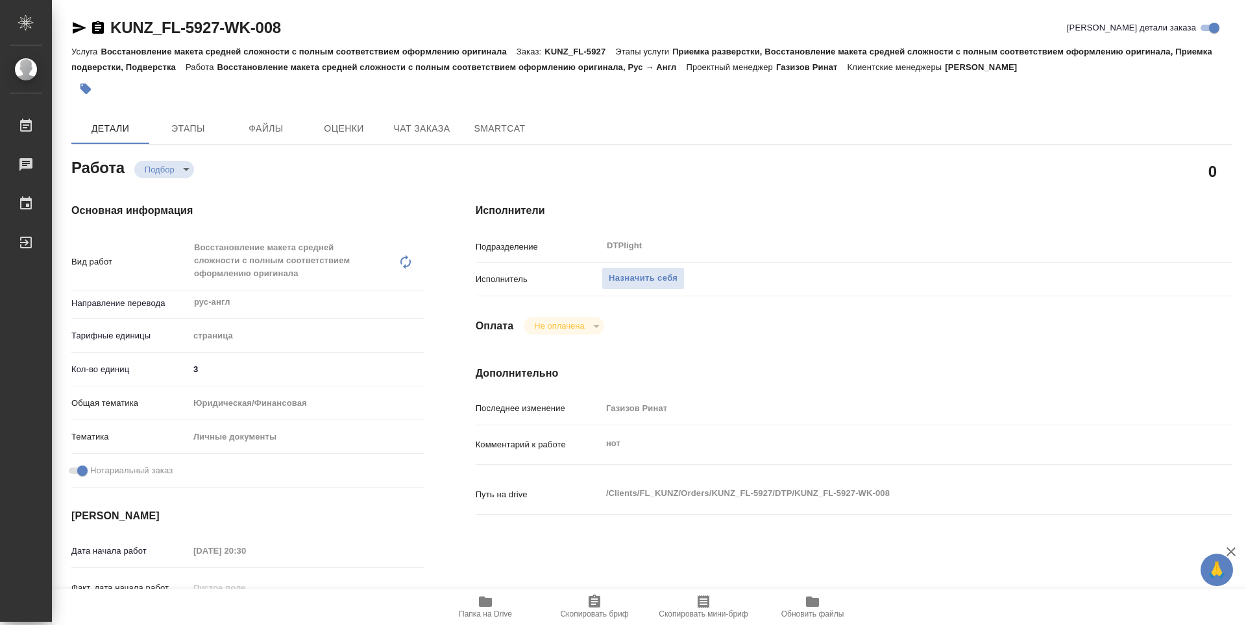
click at [489, 614] on span "Папка на Drive" at bounding box center [485, 614] width 53 height 9
type textarea "x"
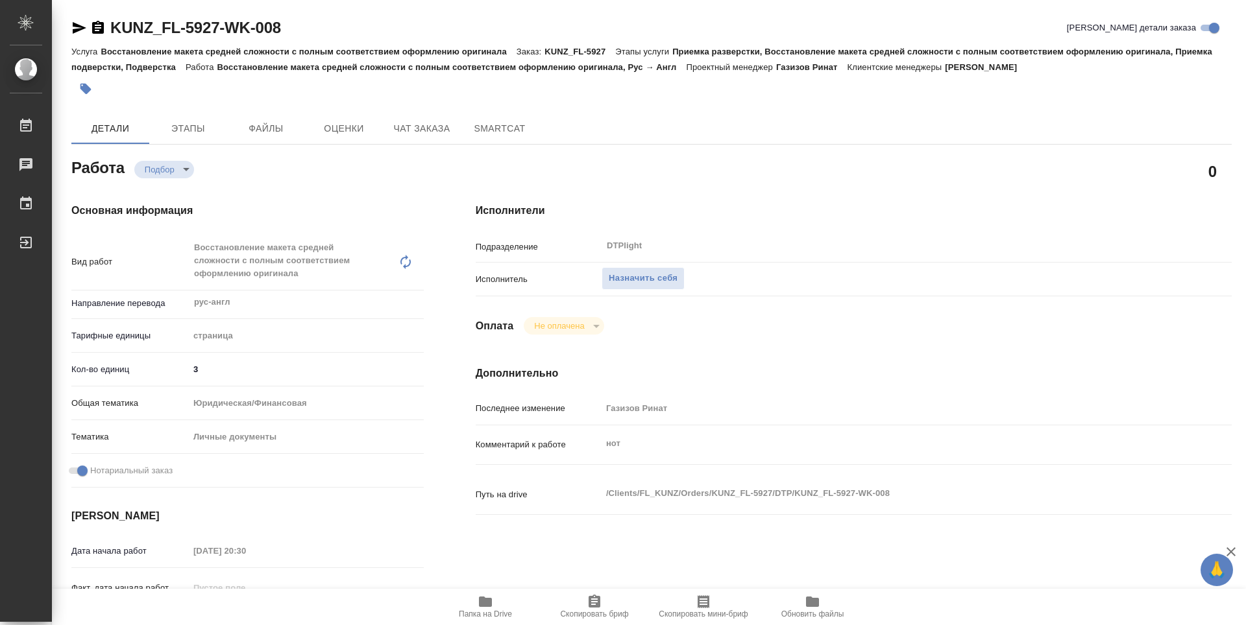
type textarea "x"
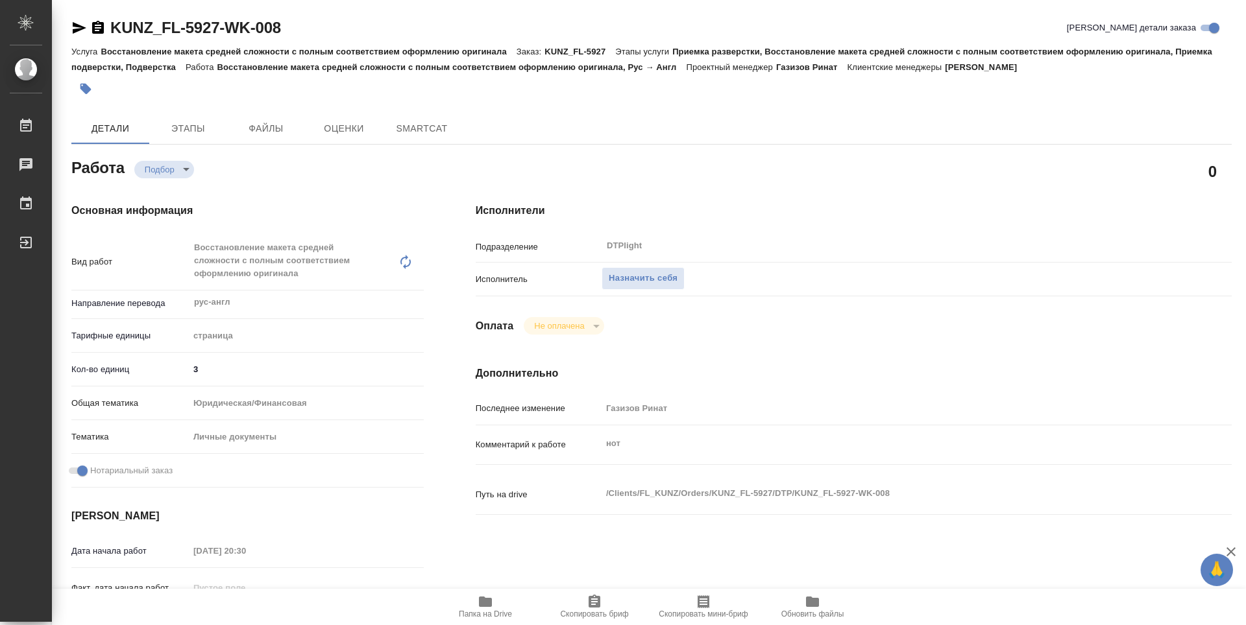
type textarea "x"
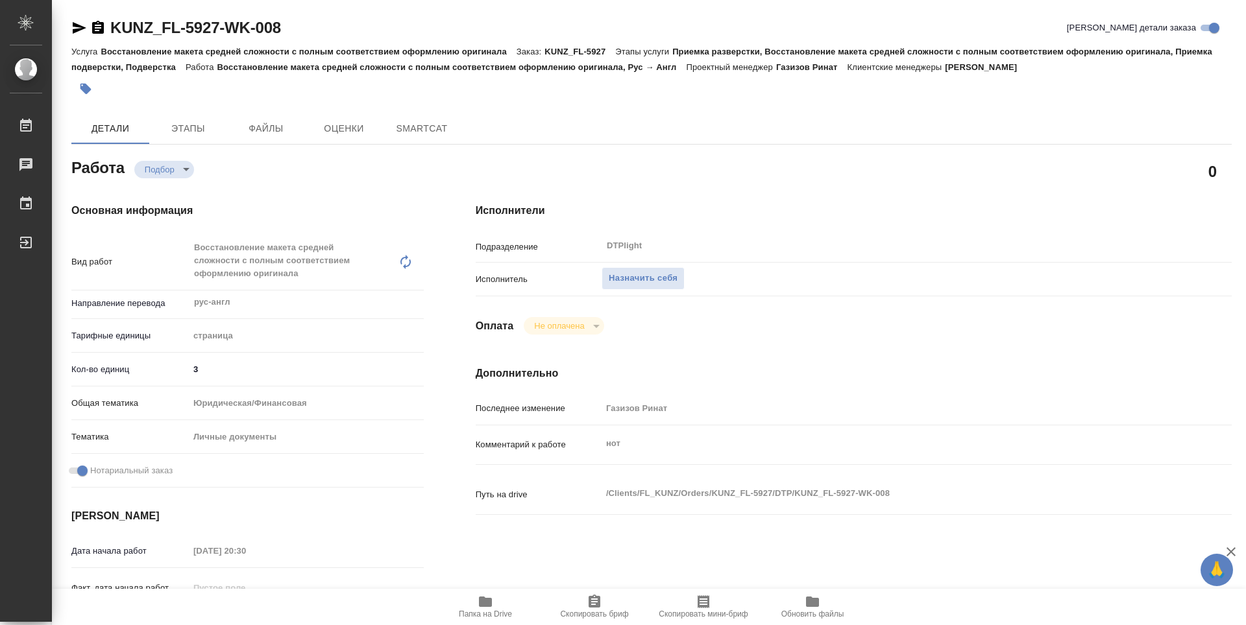
type textarea "x"
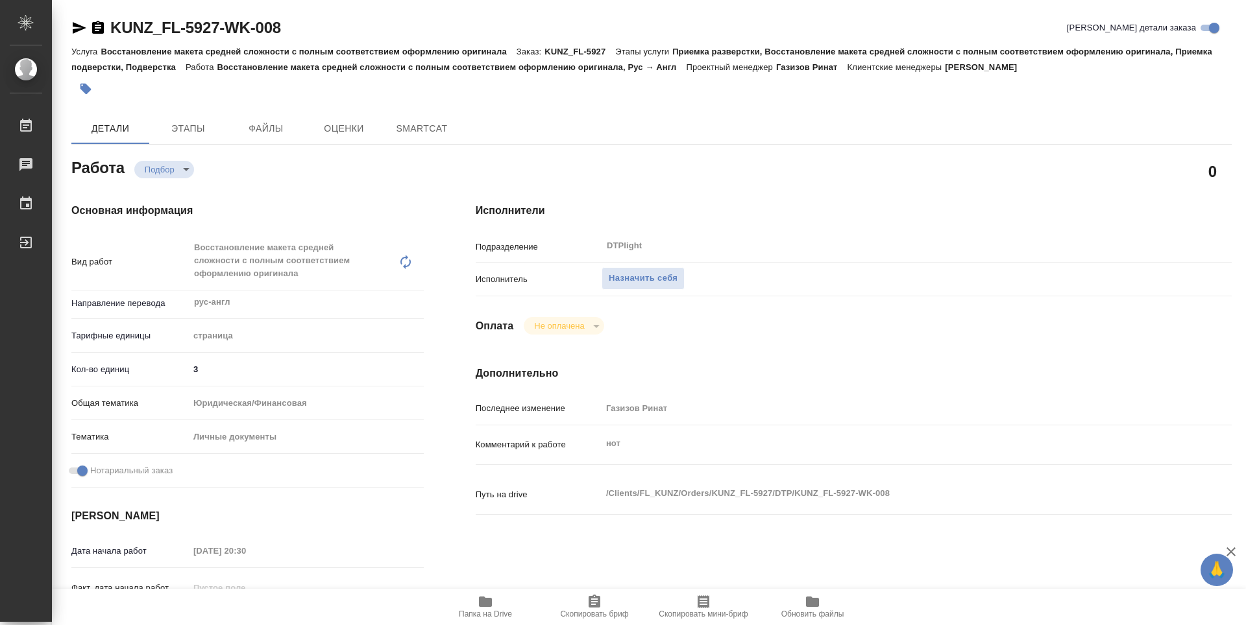
type textarea "x"
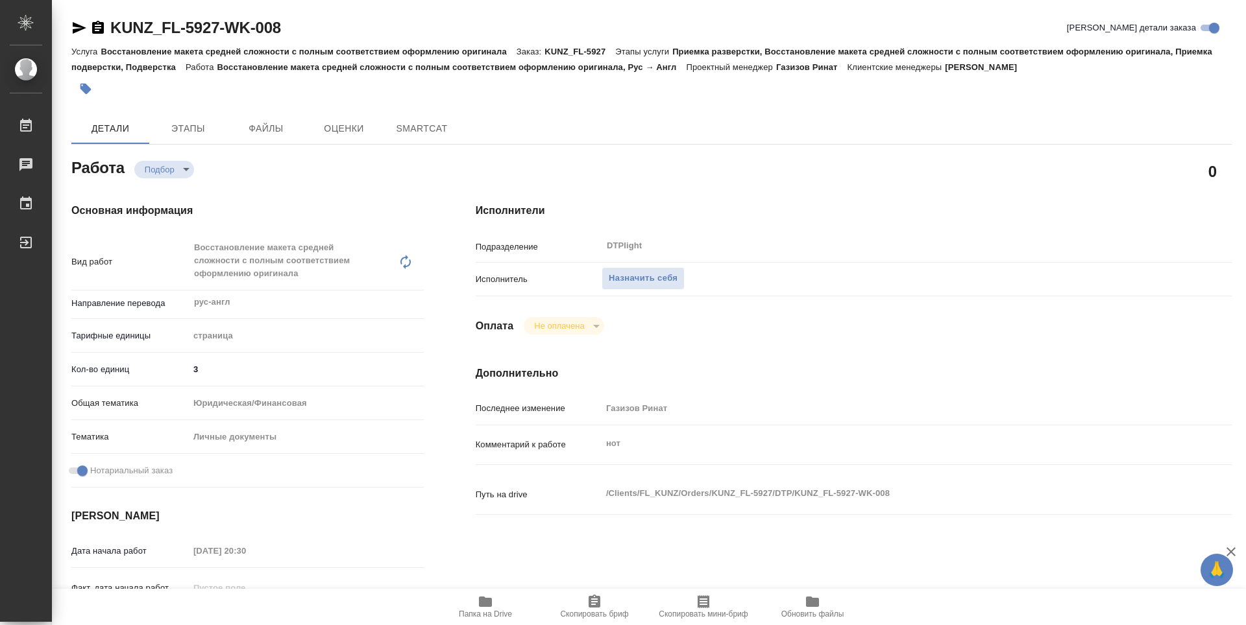
type textarea "x"
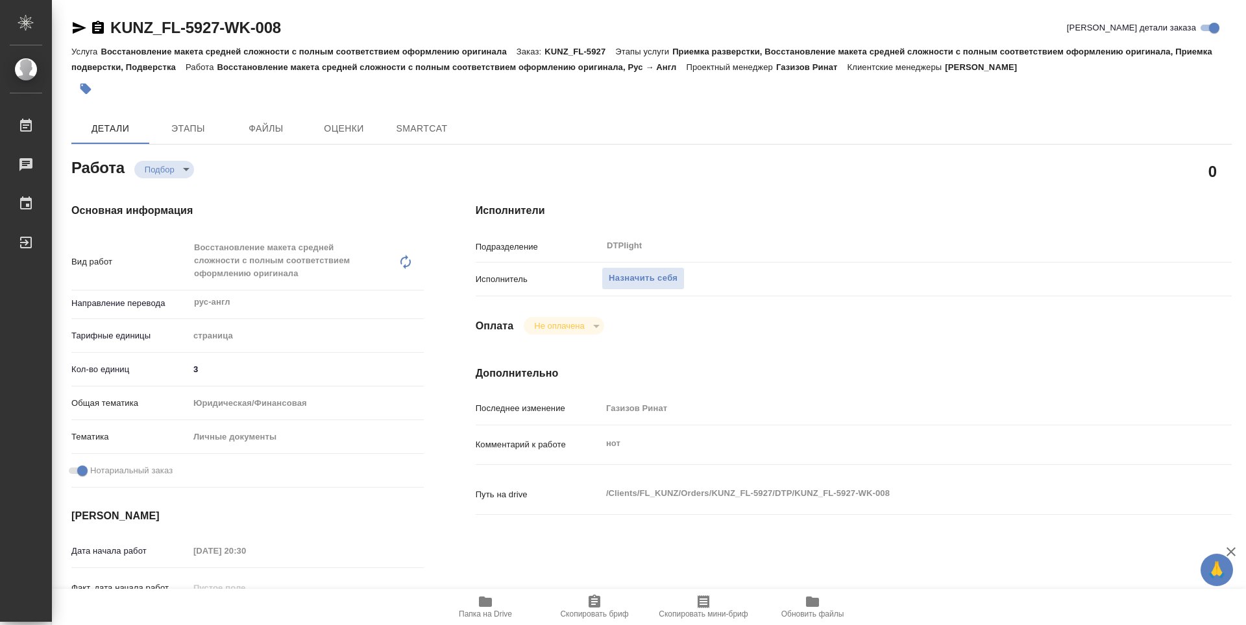
type textarea "x"
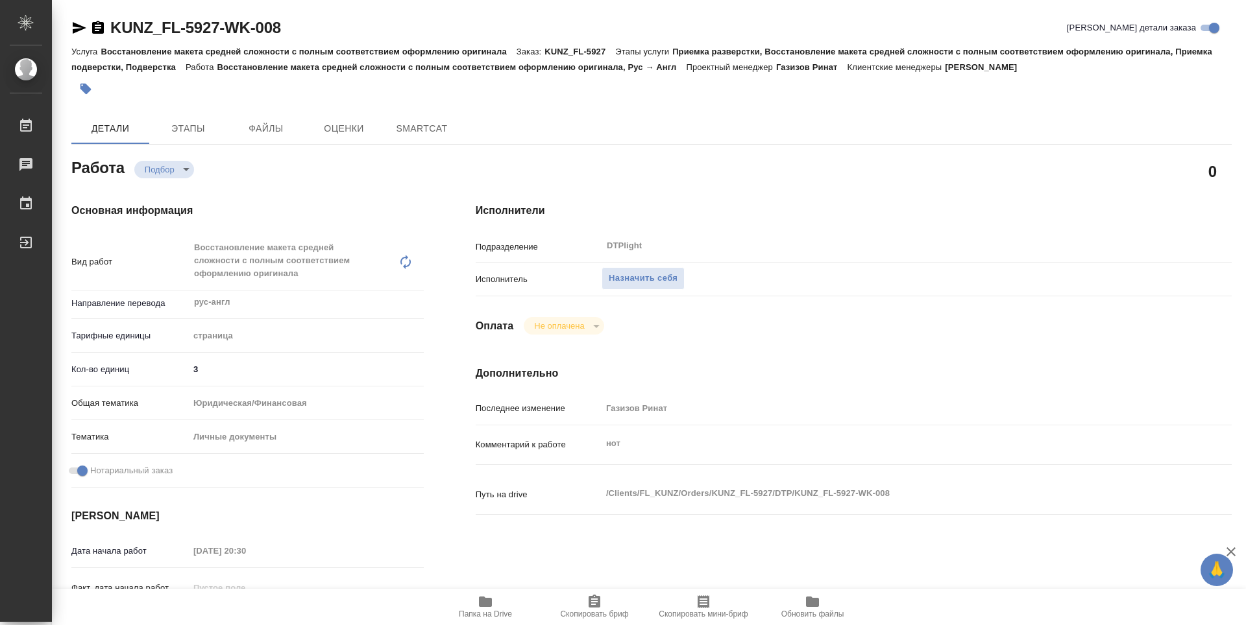
type textarea "x"
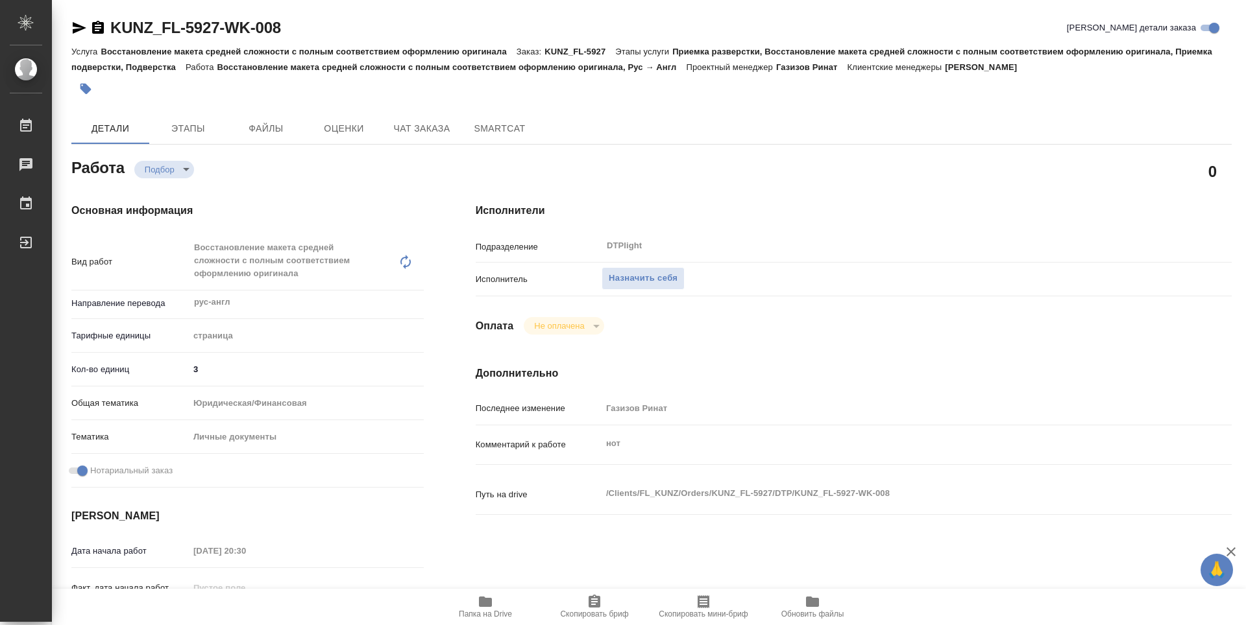
type textarea "x"
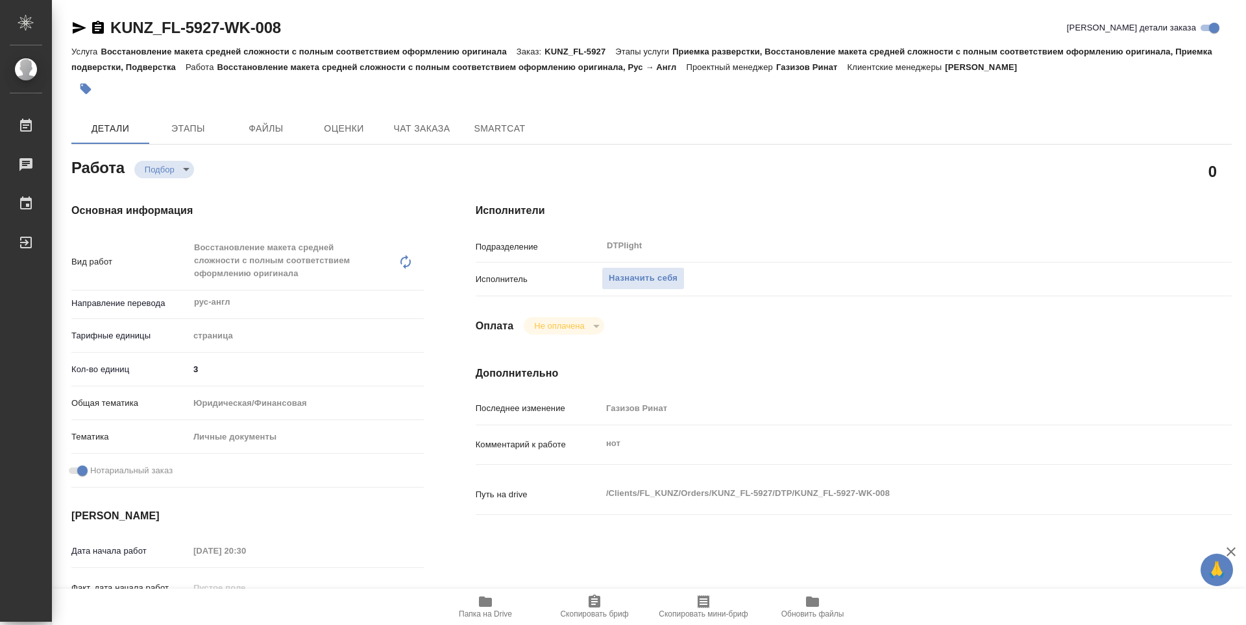
type textarea "x"
click at [846, 195] on div "Исполнители Подразделение DTPlight ​ Исполнитель Назначить себя Оплата Не оплач…" at bounding box center [854, 467] width 808 height 580
click at [502, 604] on span "Папка на Drive" at bounding box center [485, 606] width 93 height 25
click at [752, 197] on div "Исполнители Подразделение DTPlight ​ Исполнитель Назначить себя Оплата Не оплач…" at bounding box center [854, 467] width 808 height 580
click at [662, 278] on span "Назначить себя" at bounding box center [643, 278] width 69 height 15
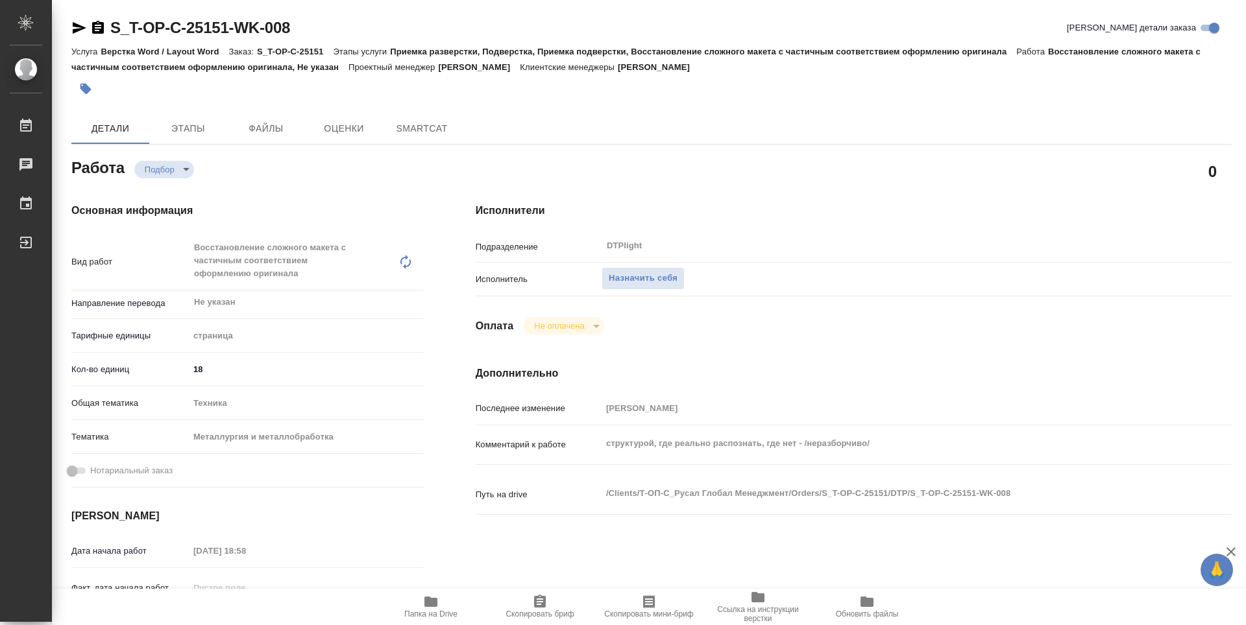
type textarea "x"
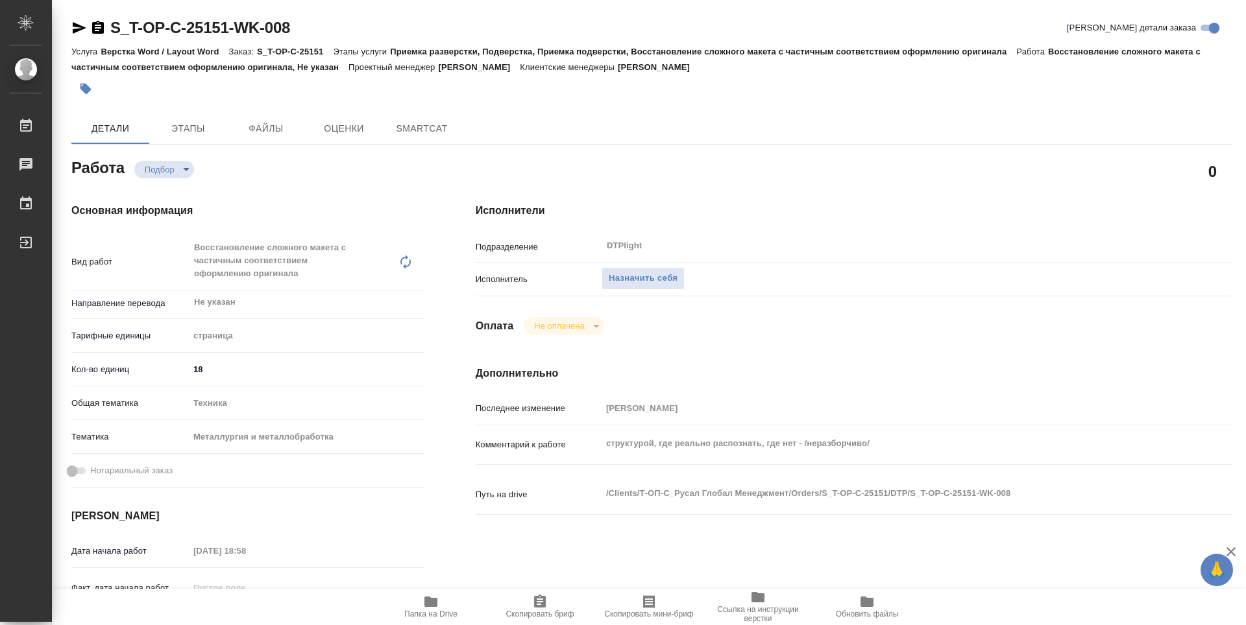
type textarea "x"
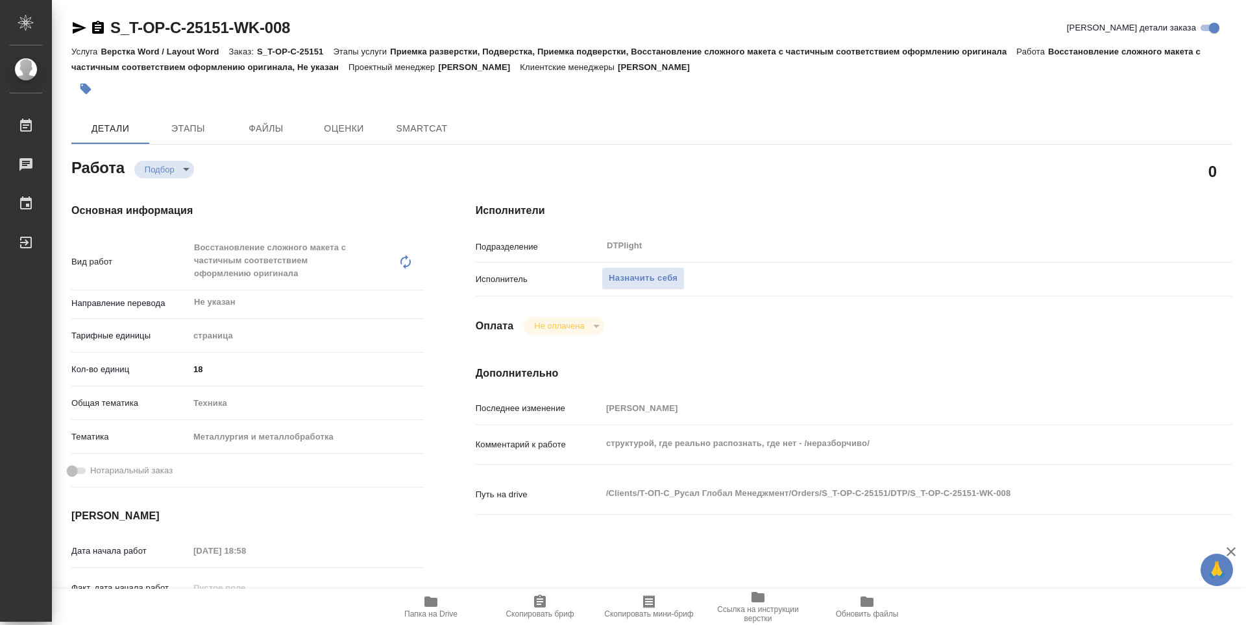
type textarea "x"
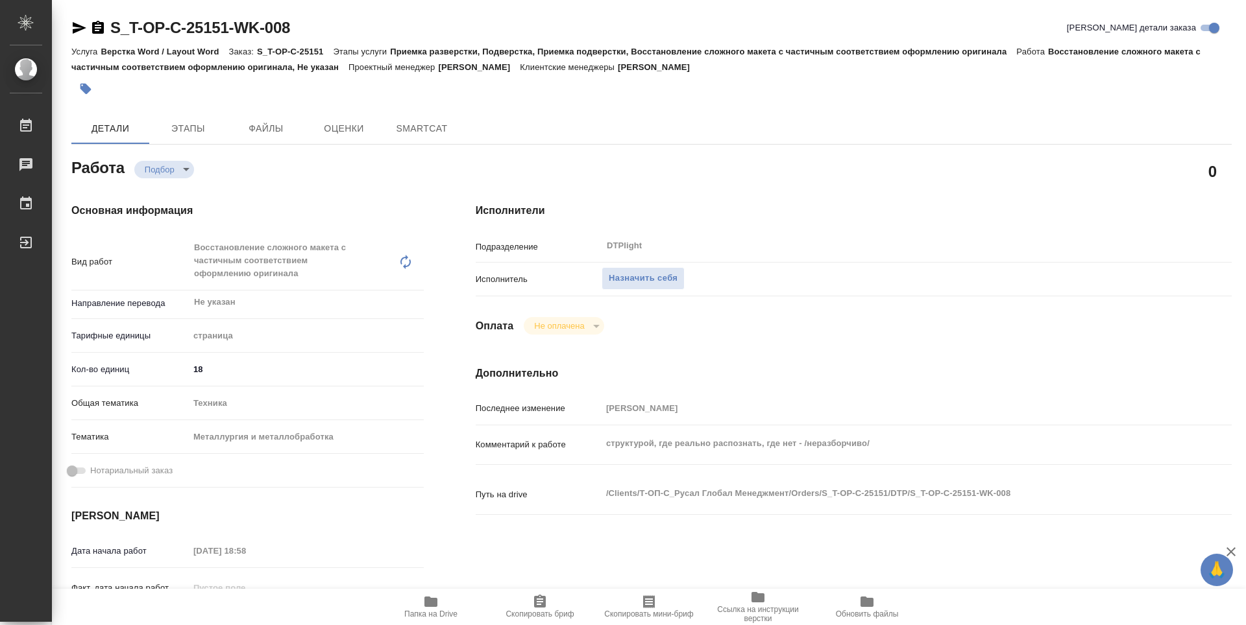
type textarea "x"
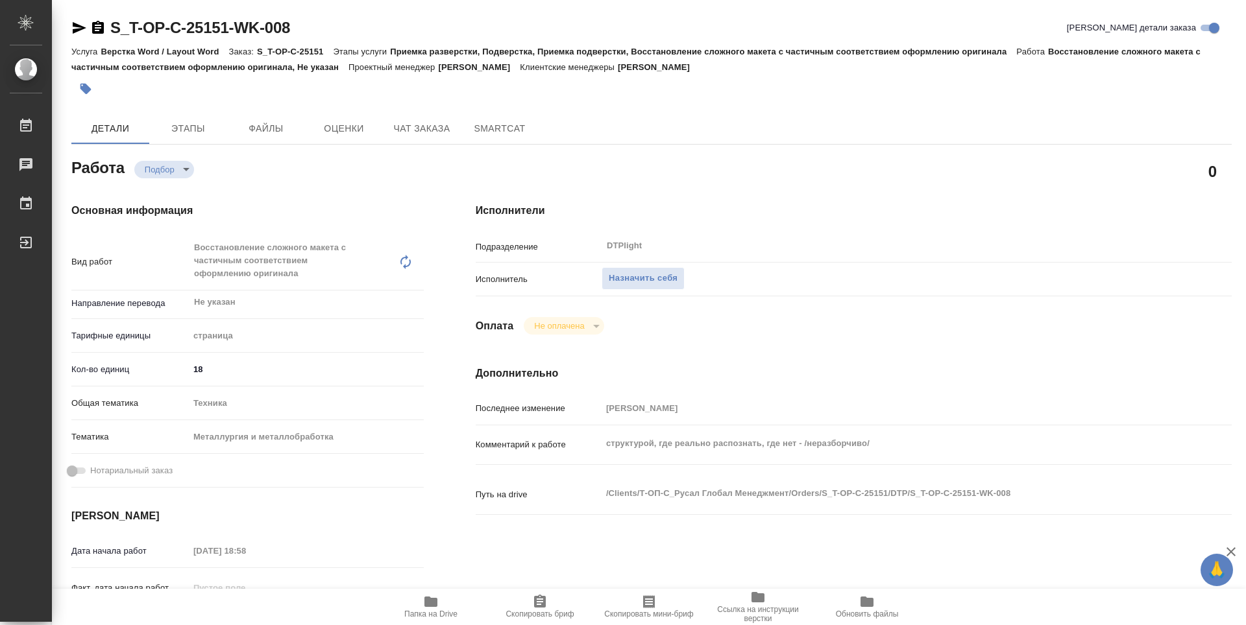
type textarea "x"
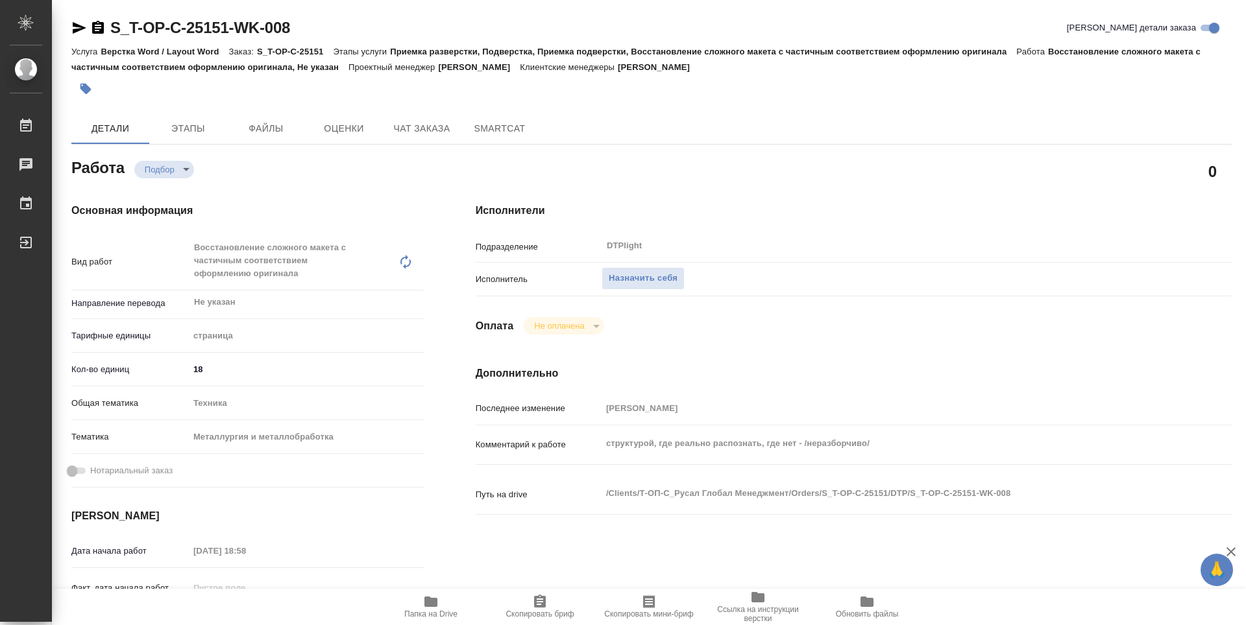
type textarea "x"
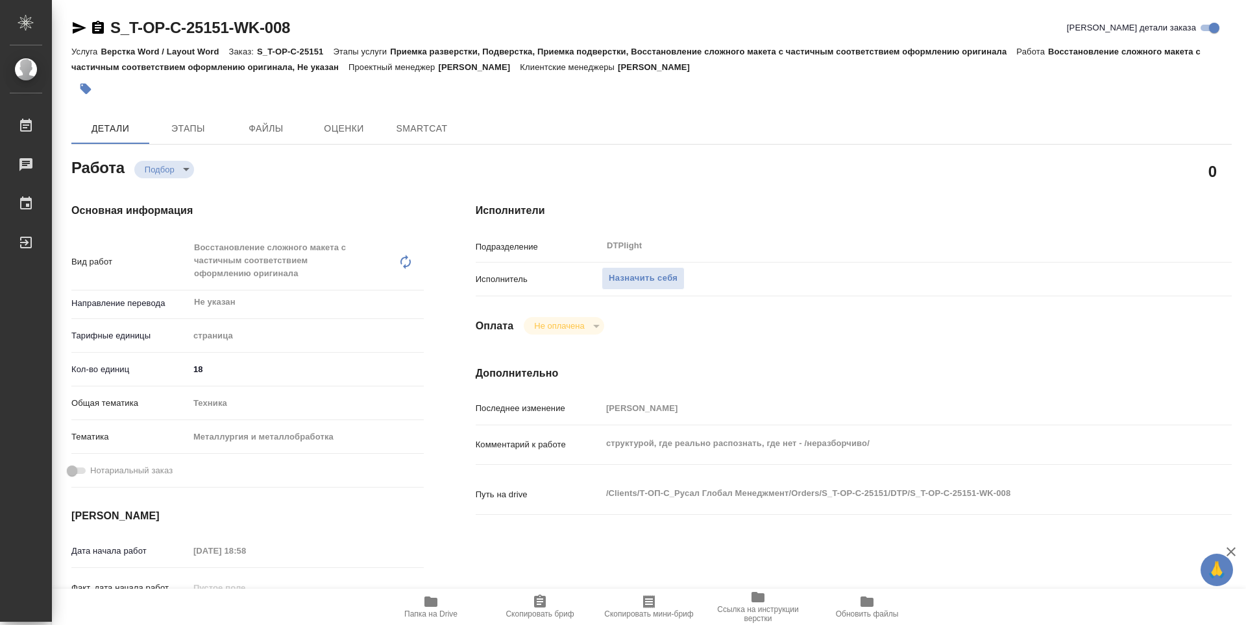
type textarea "x"
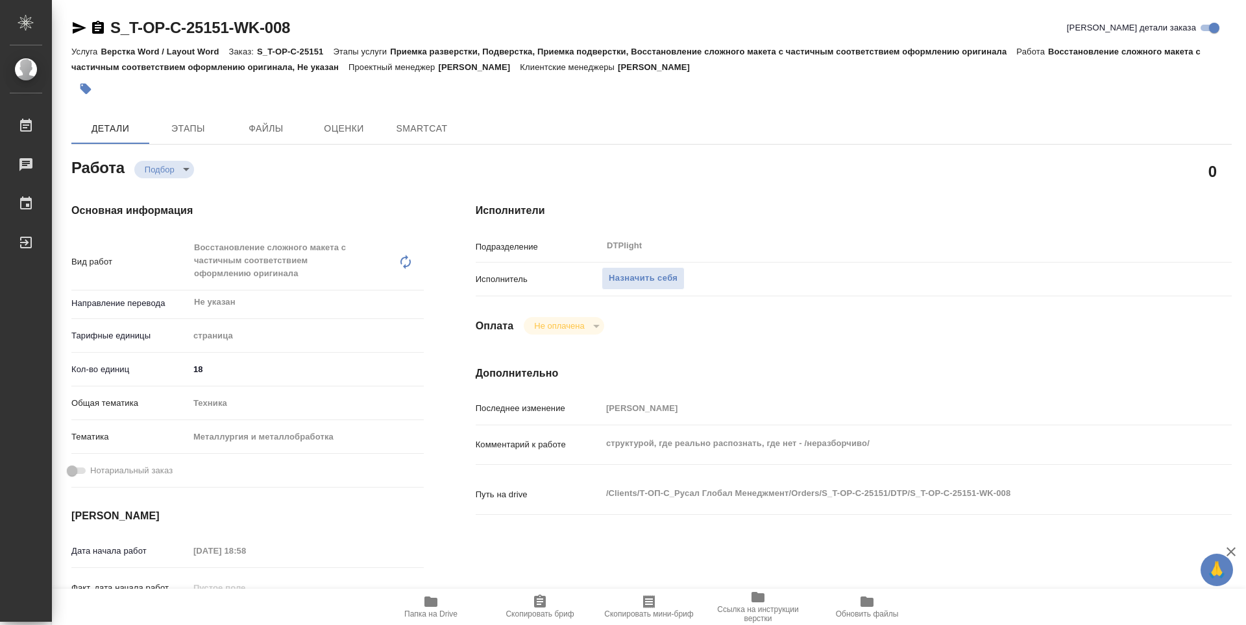
type textarea "x"
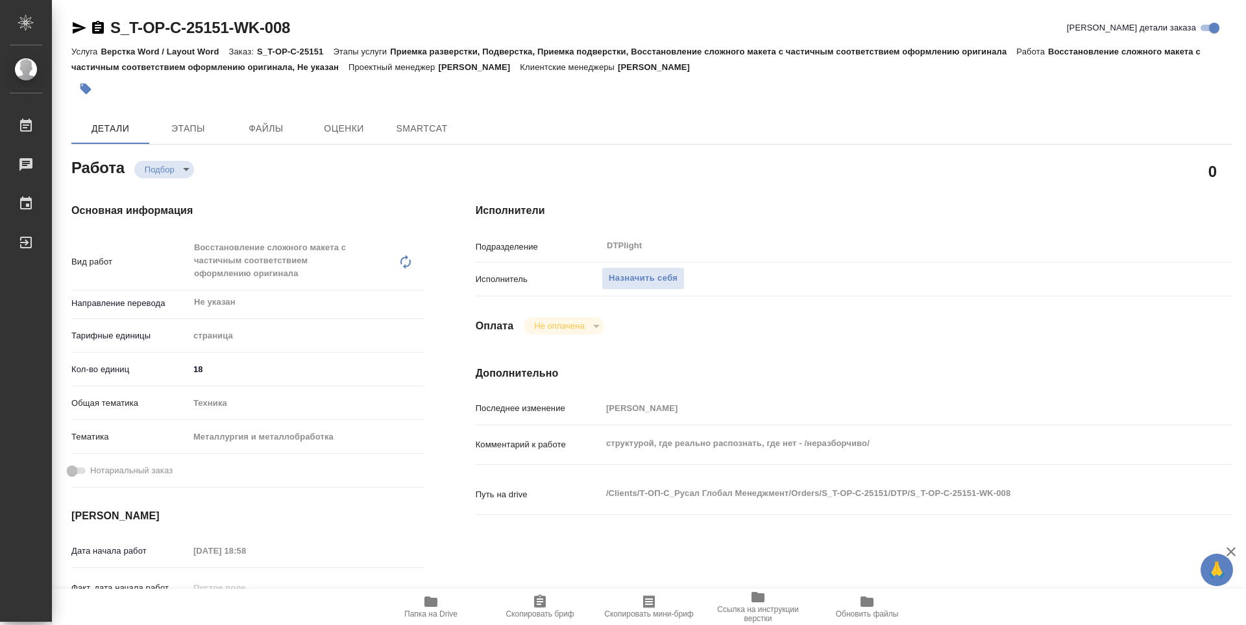
type textarea "x"
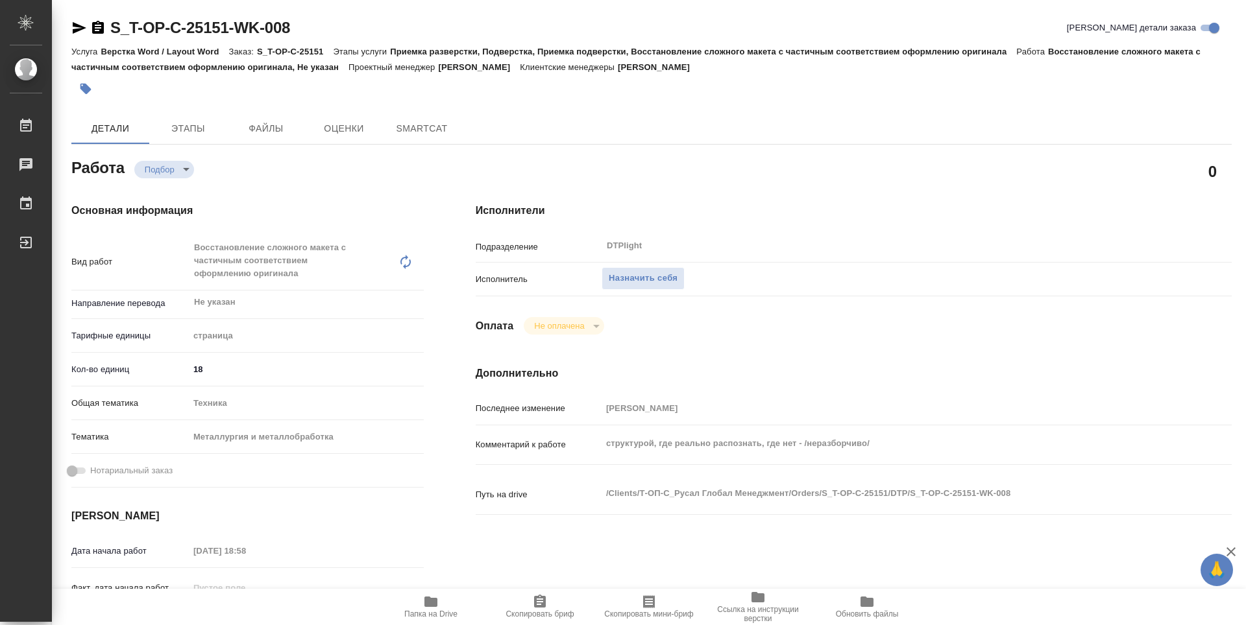
type textarea "x"
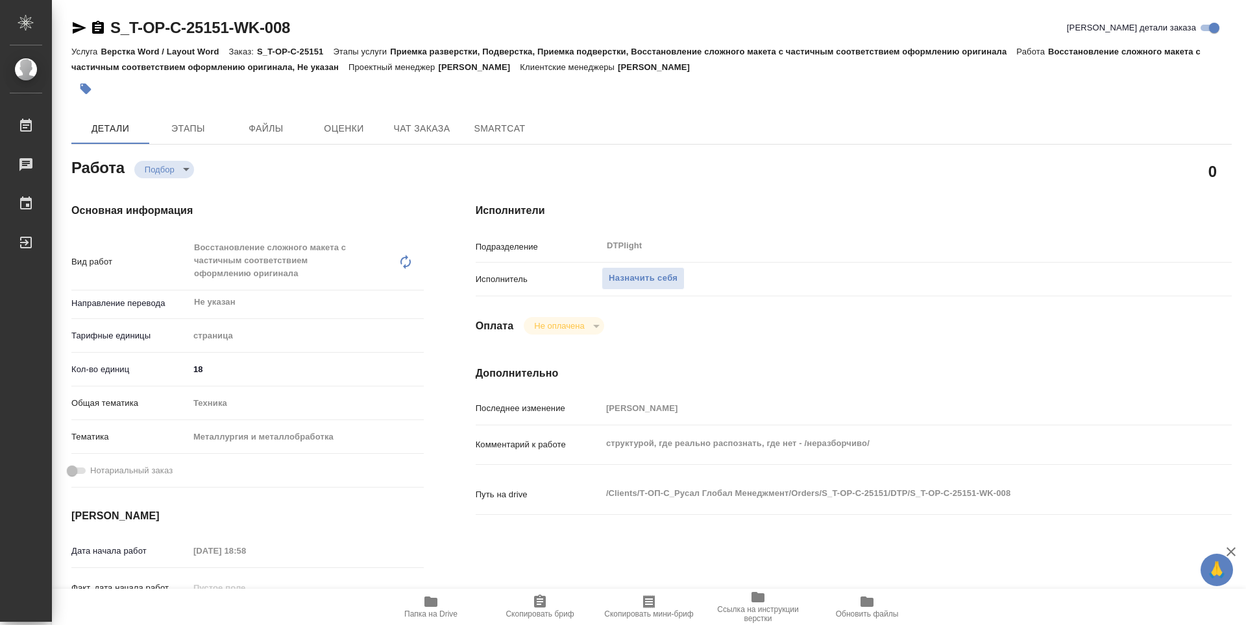
type textarea "x"
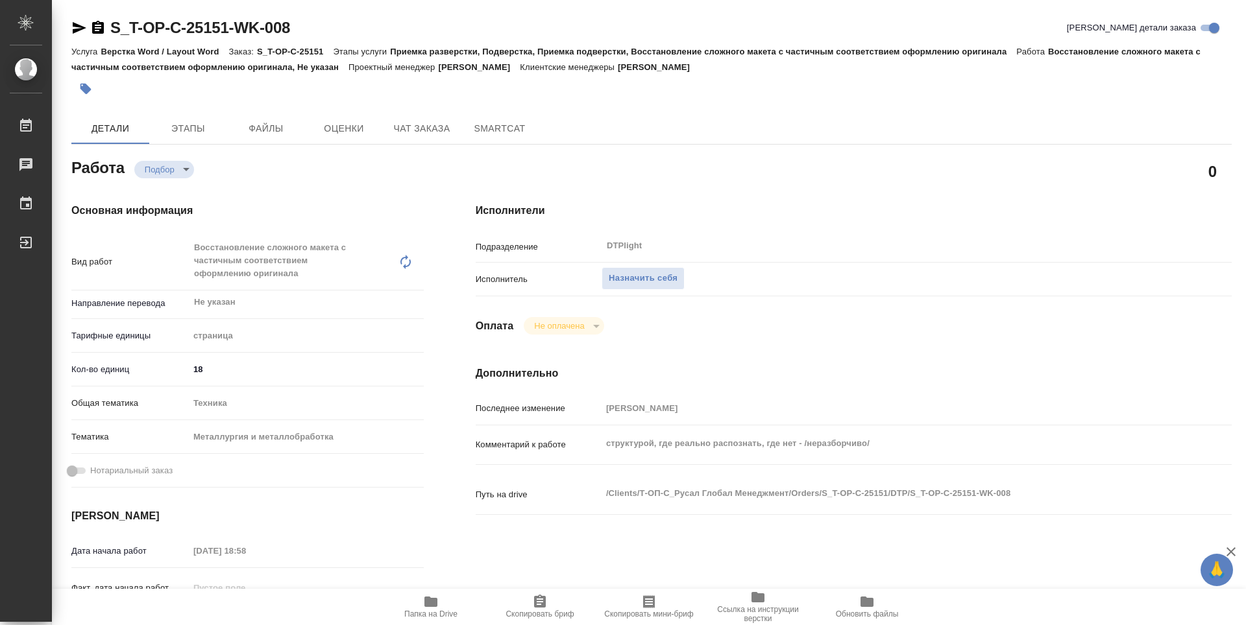
type textarea "x"
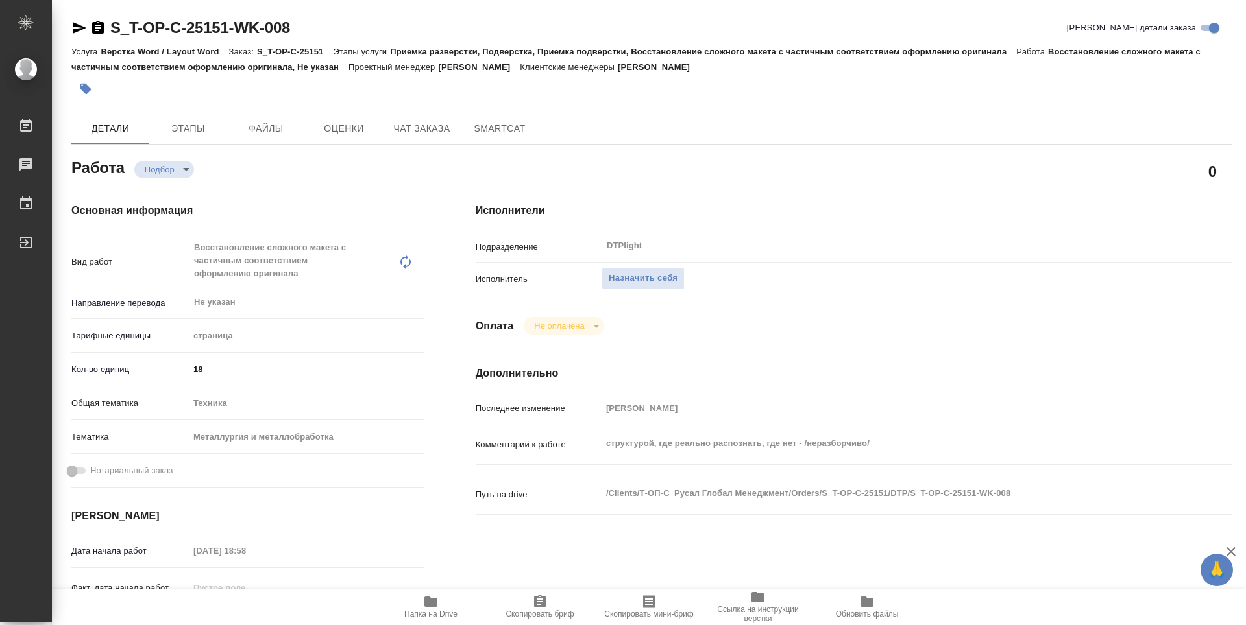
type textarea "x"
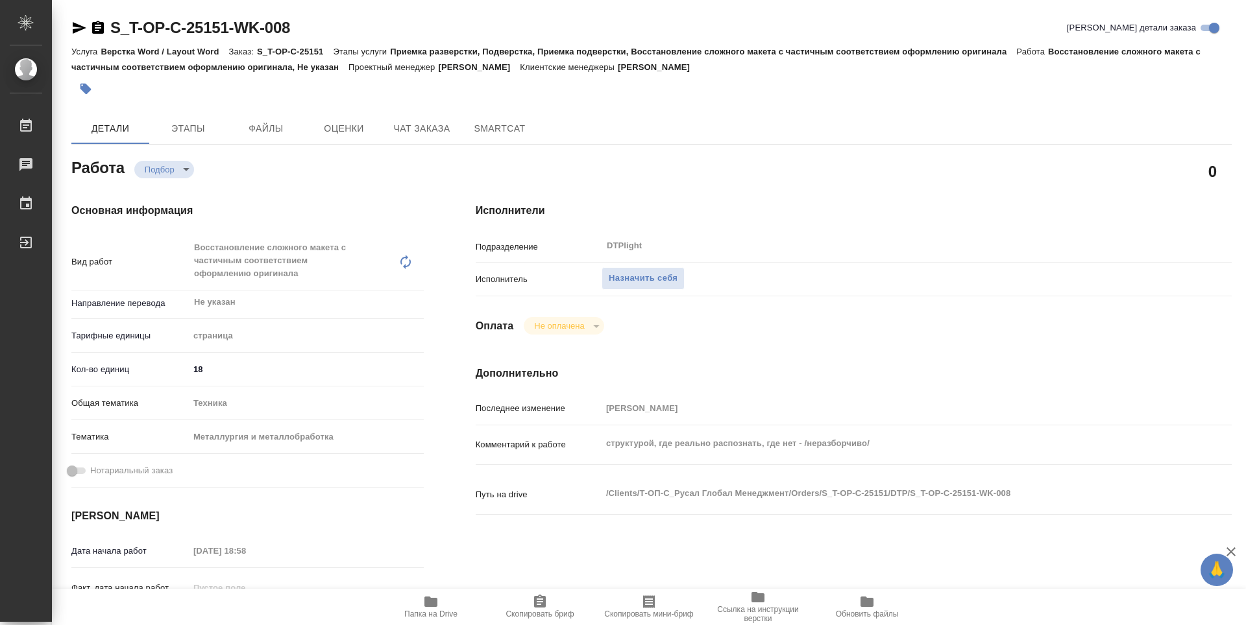
type textarea "x"
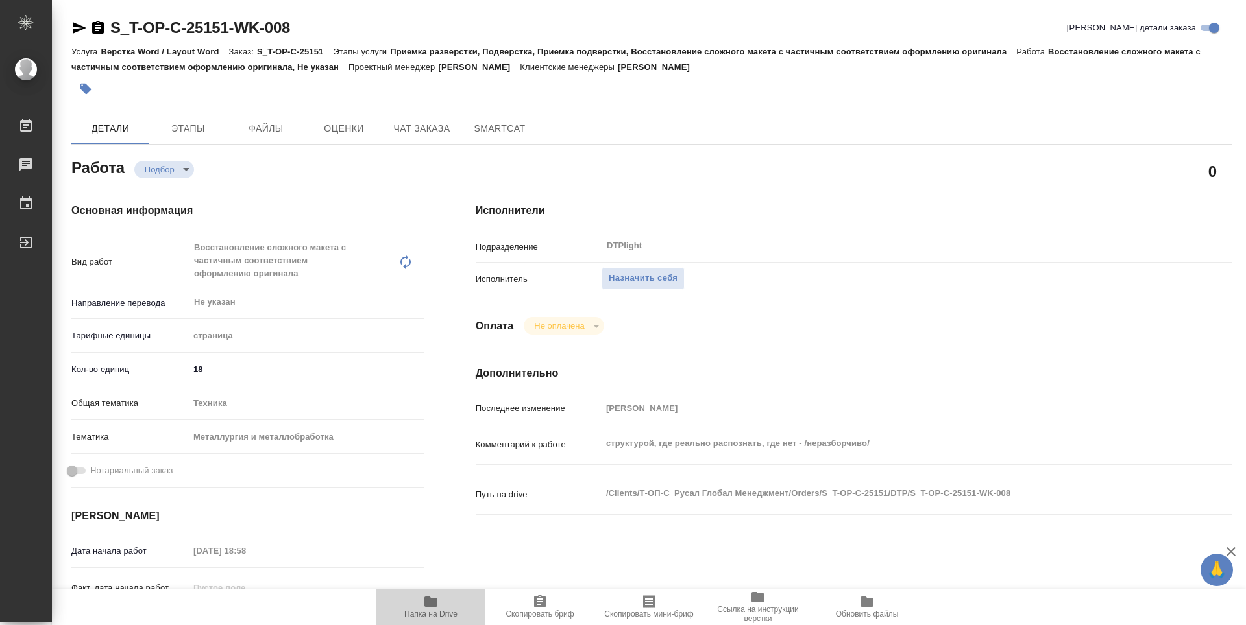
click at [426, 614] on span "Папка на Drive" at bounding box center [430, 614] width 53 height 9
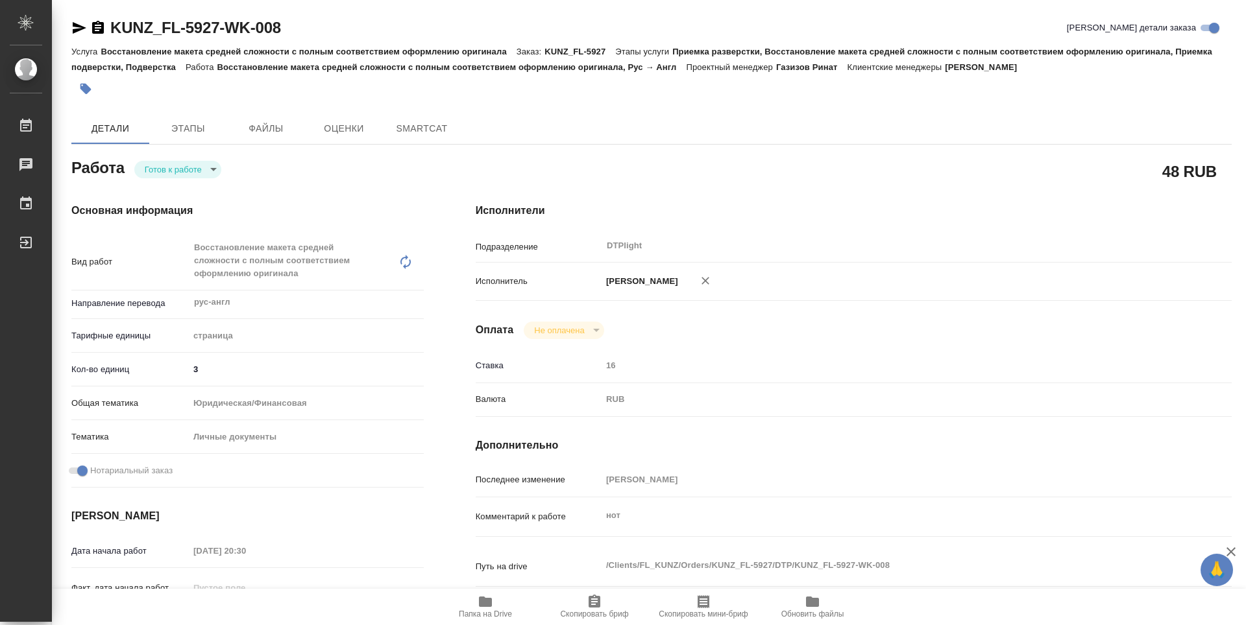
type textarea "x"
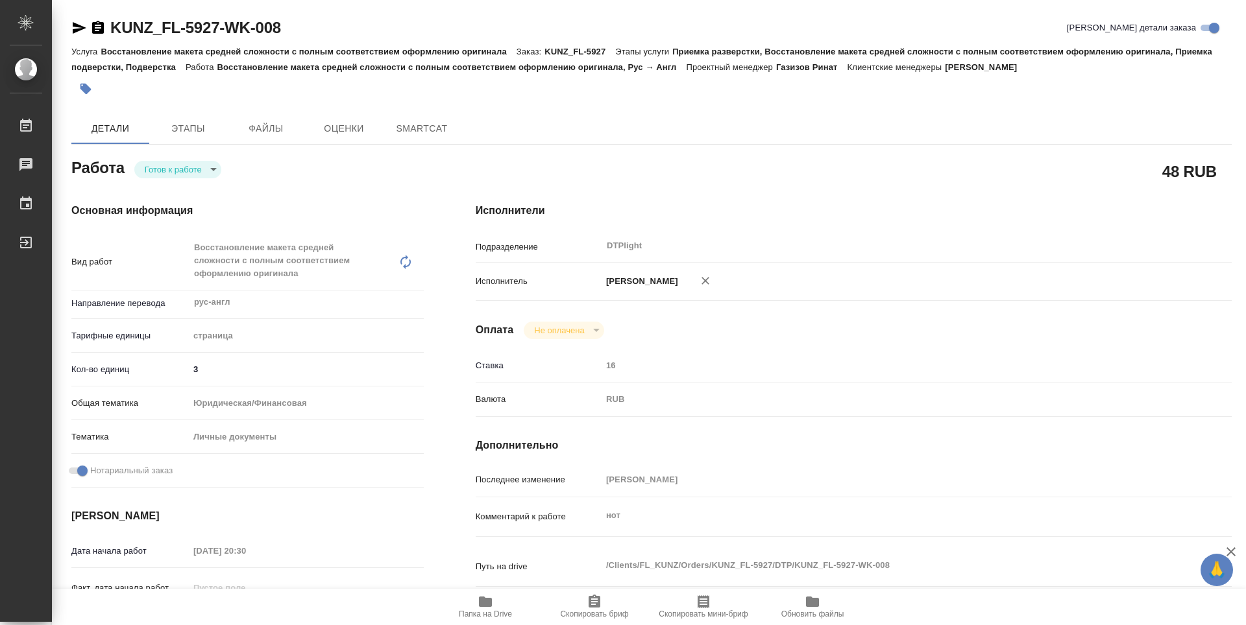
type textarea "x"
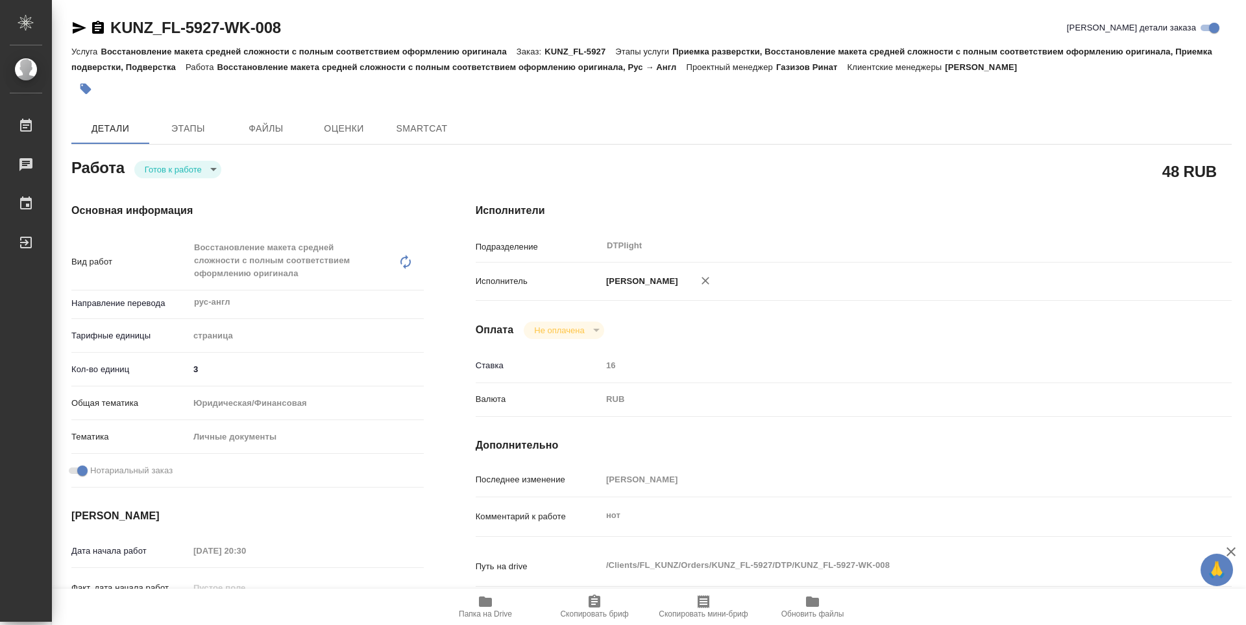
type textarea "x"
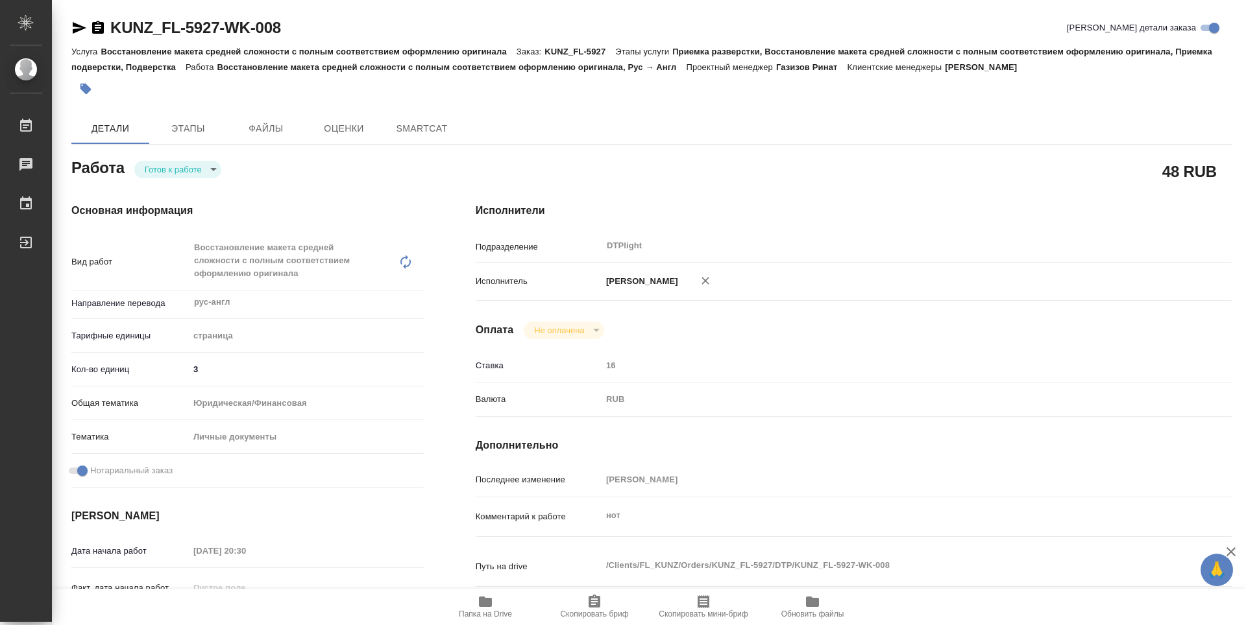
type textarea "x"
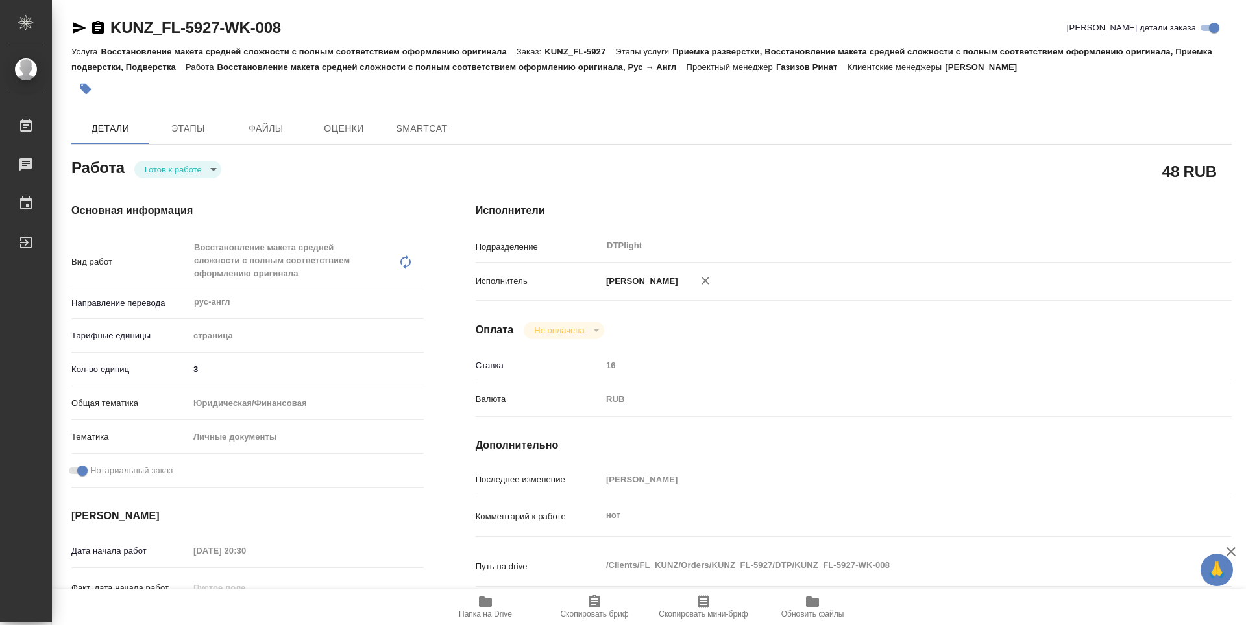
type textarea "x"
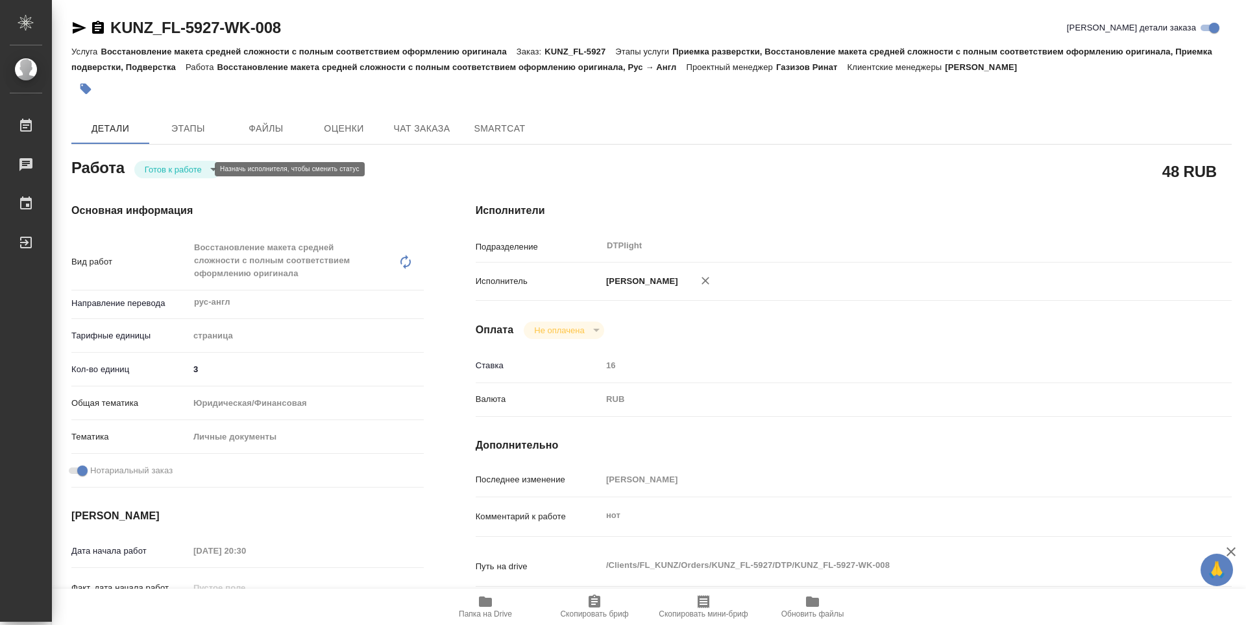
type textarea "x"
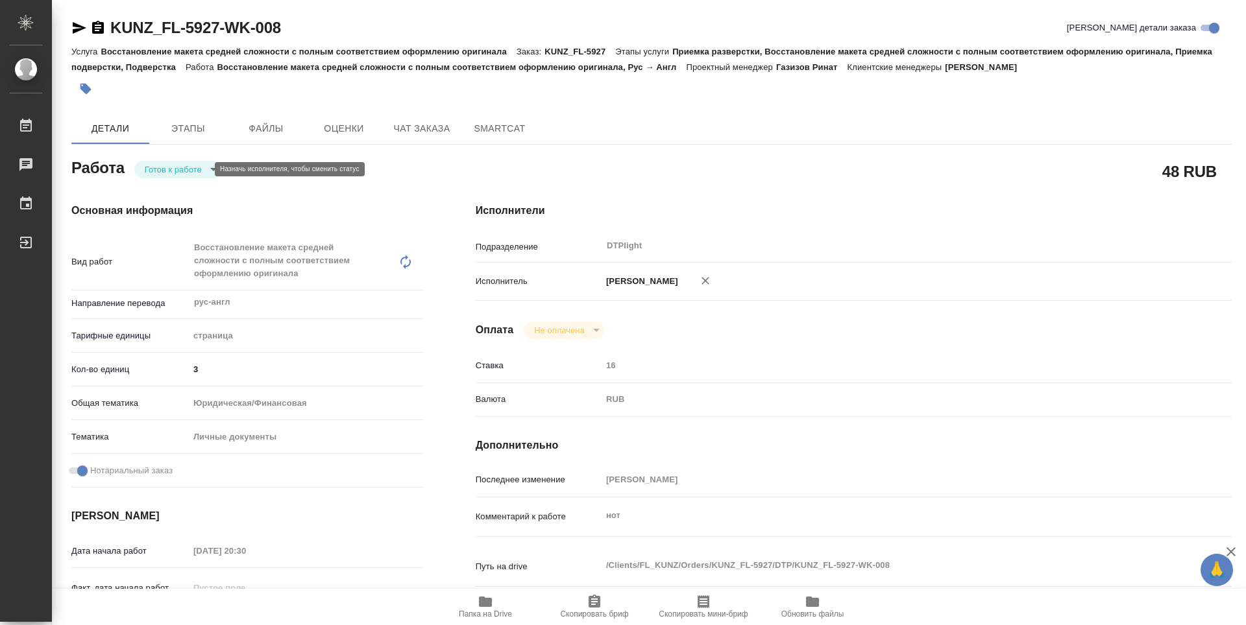
click at [160, 165] on body "🙏 .cls-1 fill:#fff; AWATERA Zubakova Viktoriya Работы Чаты График Выйти KUNZ_FL…" at bounding box center [623, 312] width 1246 height 625
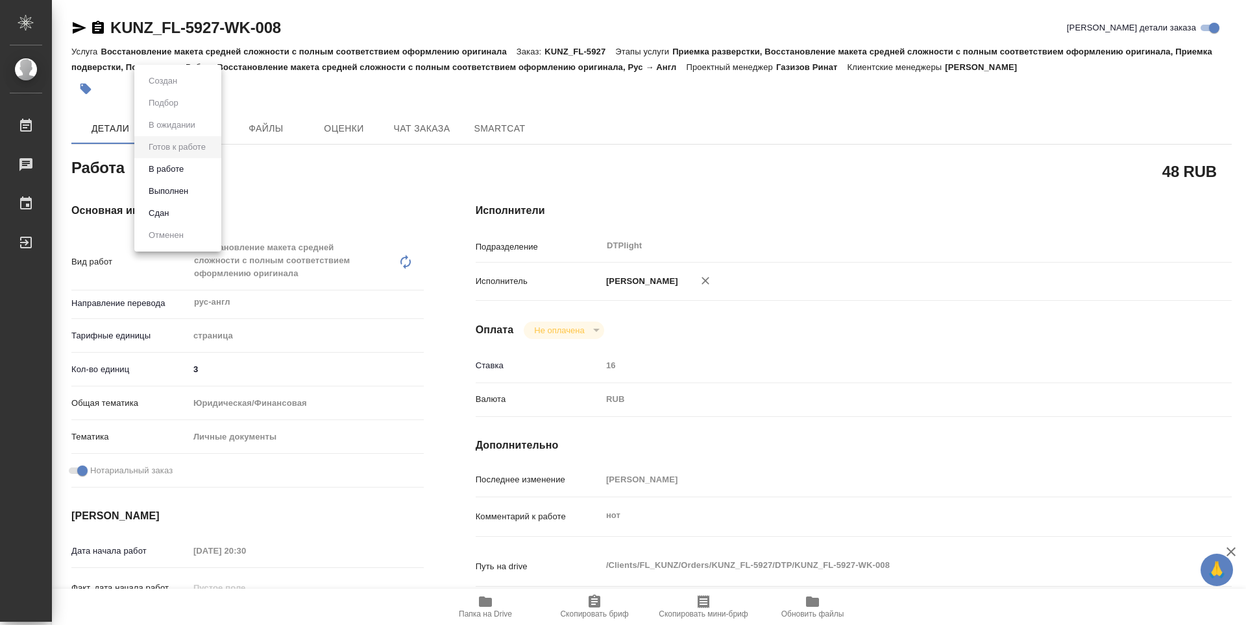
click at [175, 167] on button "В работе" at bounding box center [166, 169] width 43 height 14
type textarea "x"
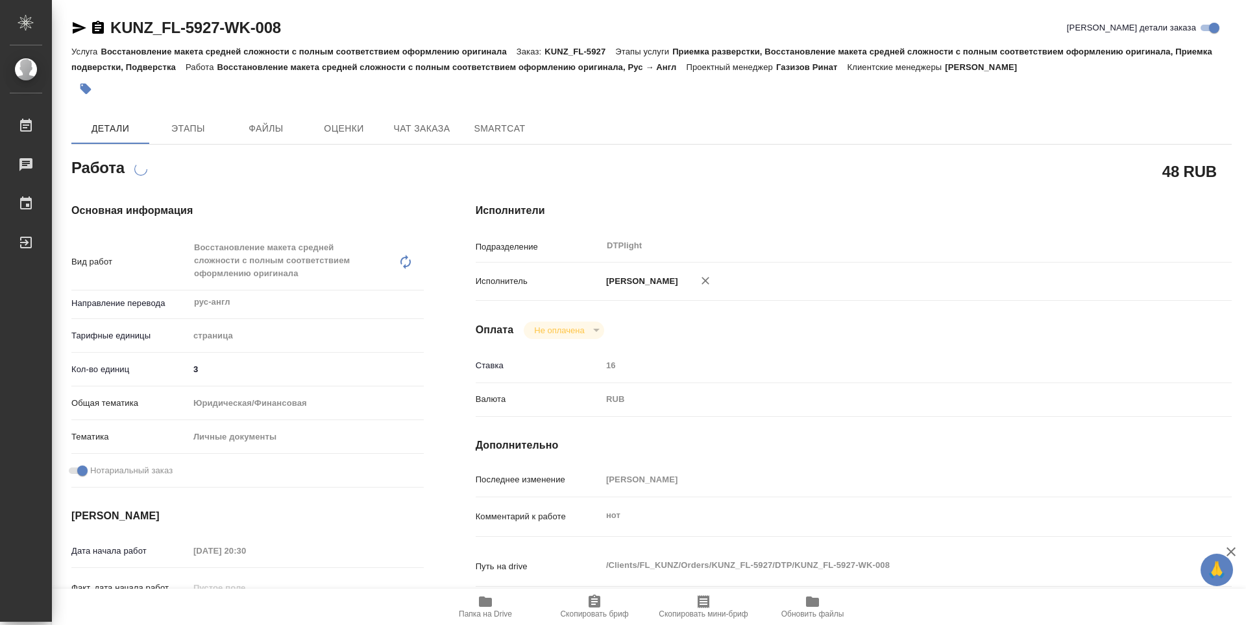
type textarea "x"
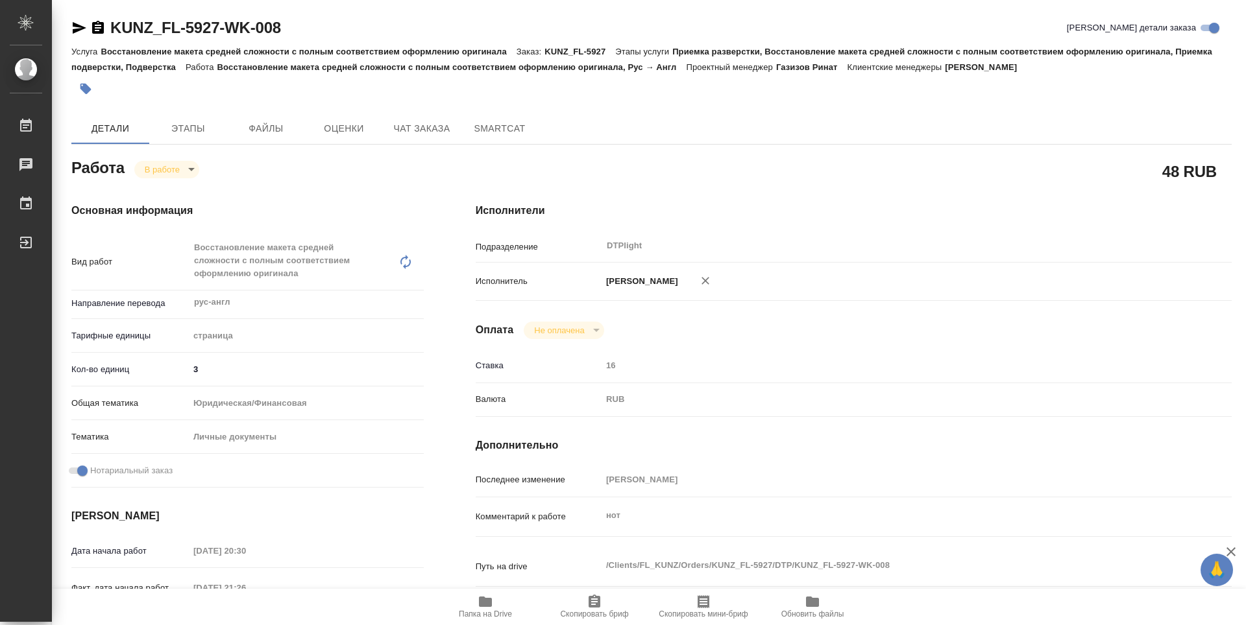
type textarea "x"
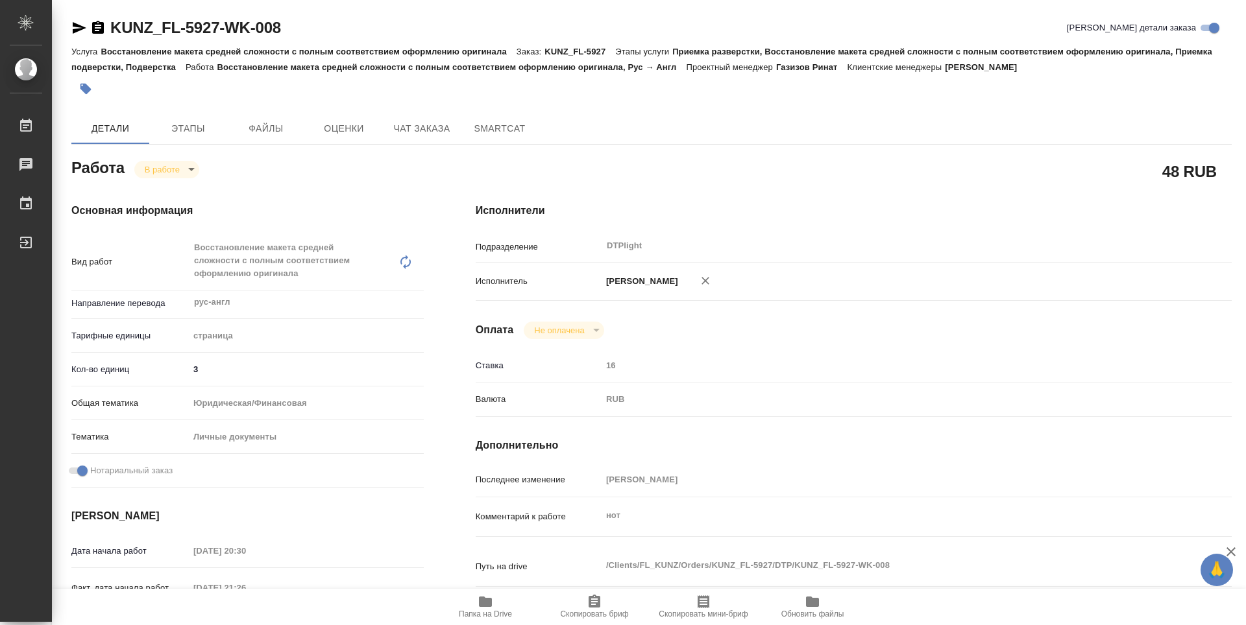
type textarea "x"
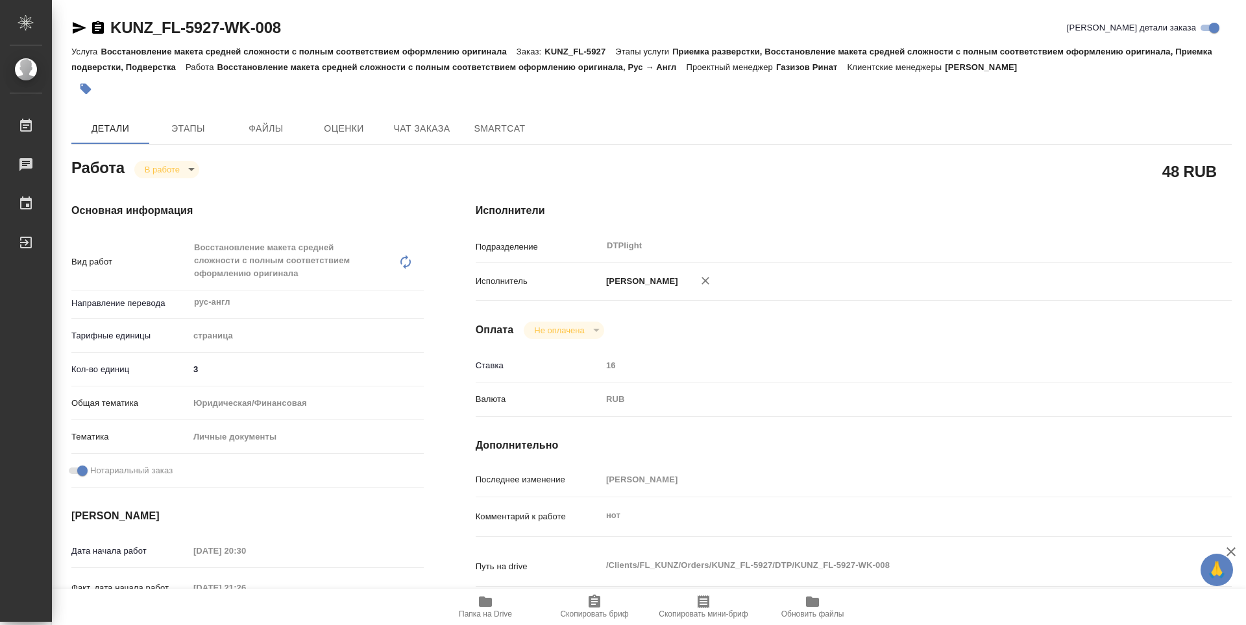
type textarea "x"
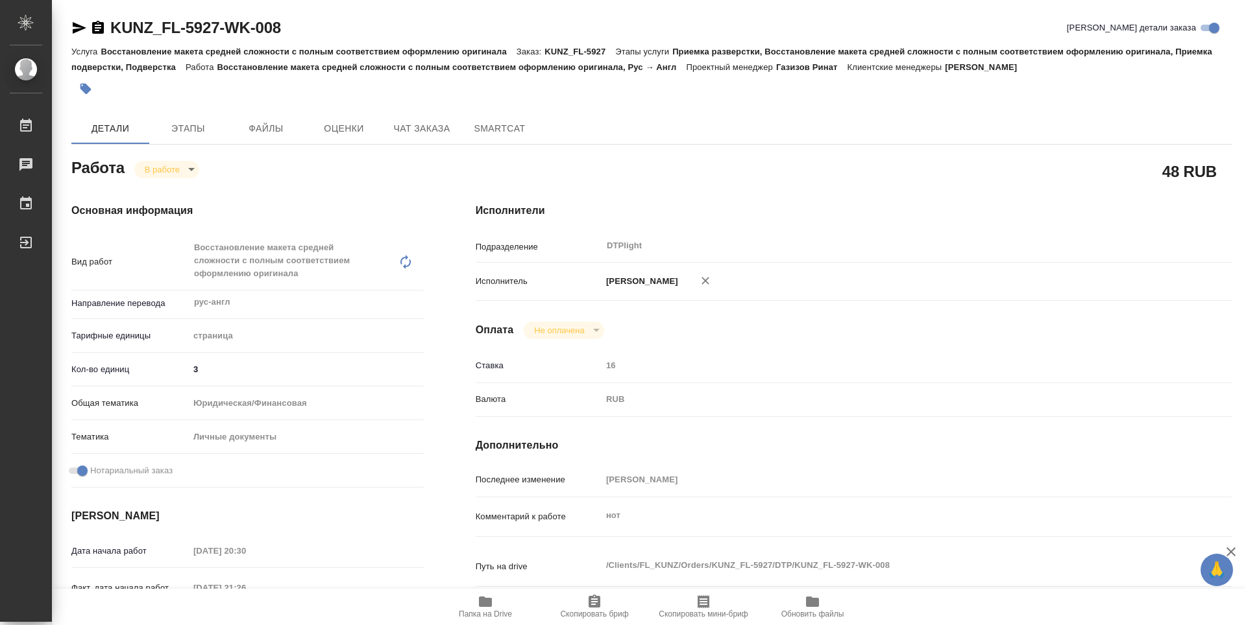
type textarea "x"
